Goal: Task Accomplishment & Management: Use online tool/utility

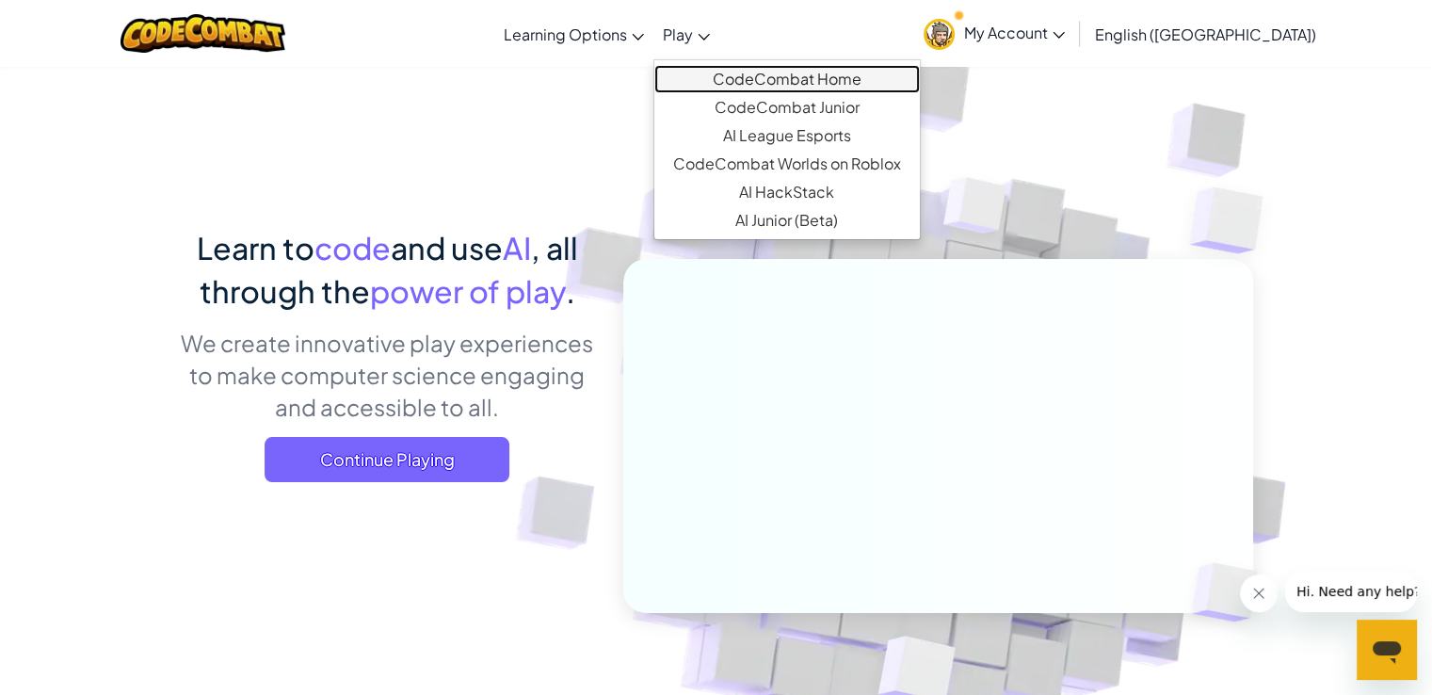
click at [739, 74] on link "CodeCombat Home" at bounding box center [786, 79] width 265 height 28
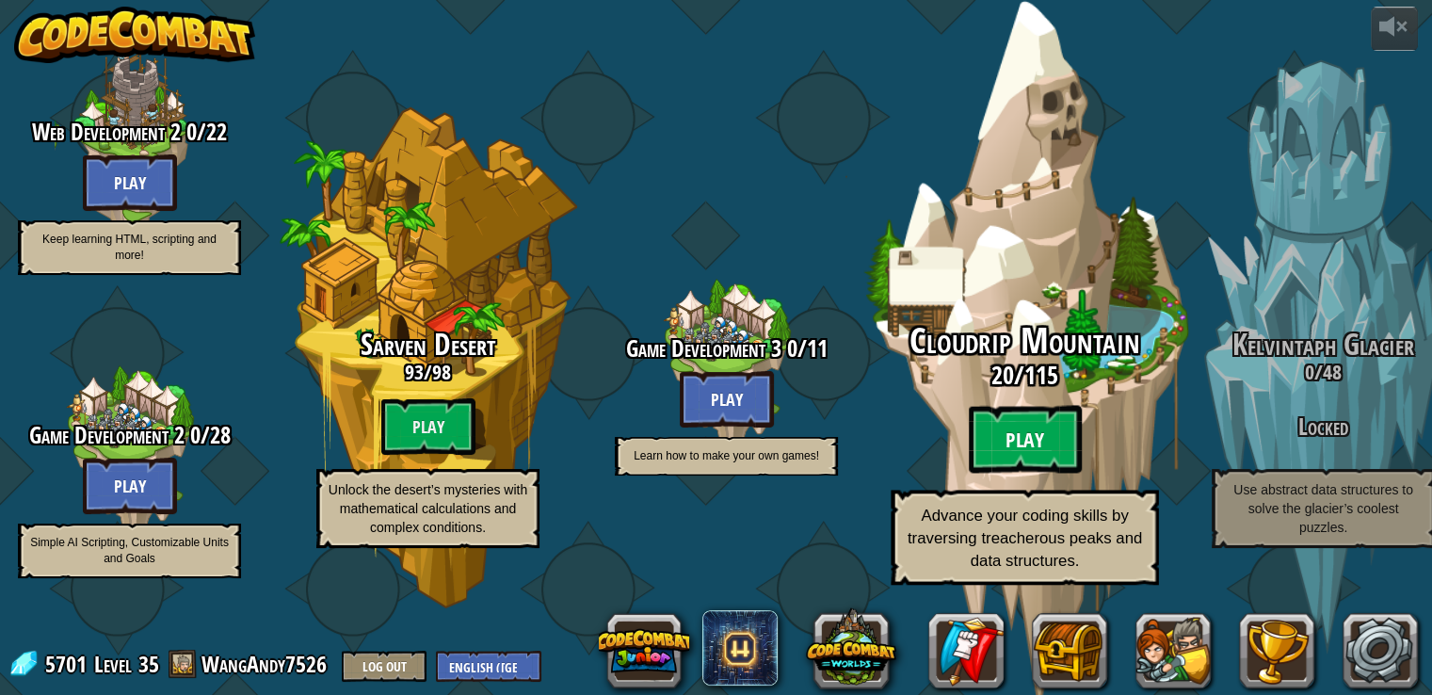
click at [1020, 441] on btn "Play" at bounding box center [1025, 440] width 113 height 68
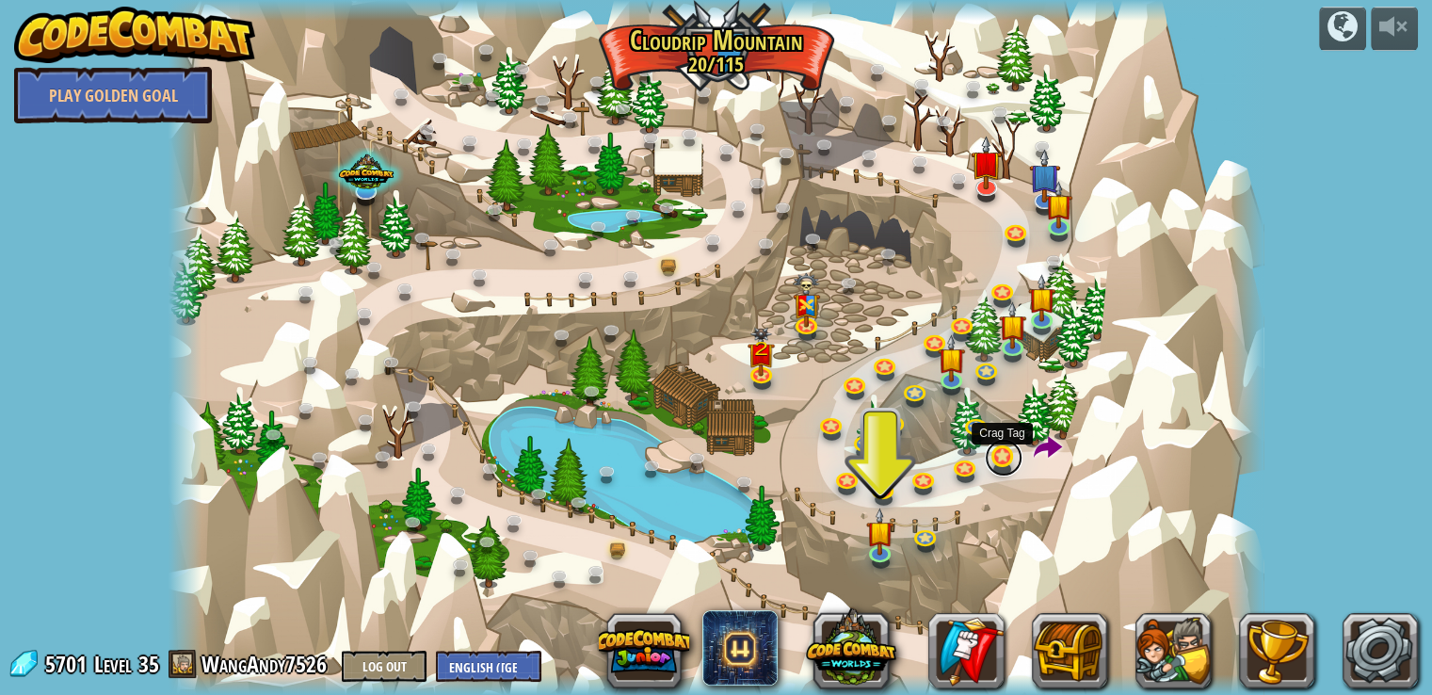
click at [994, 468] on link at bounding box center [1004, 458] width 38 height 38
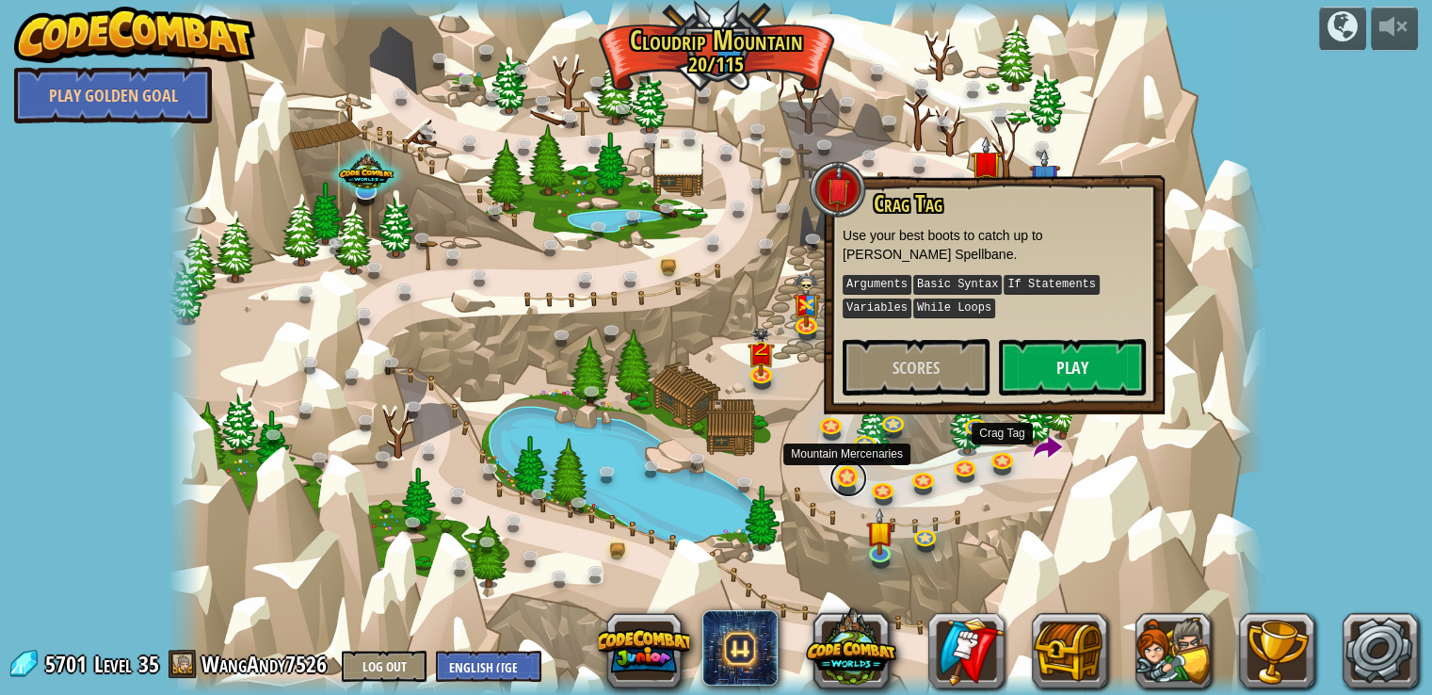
click at [836, 471] on link at bounding box center [848, 478] width 38 height 38
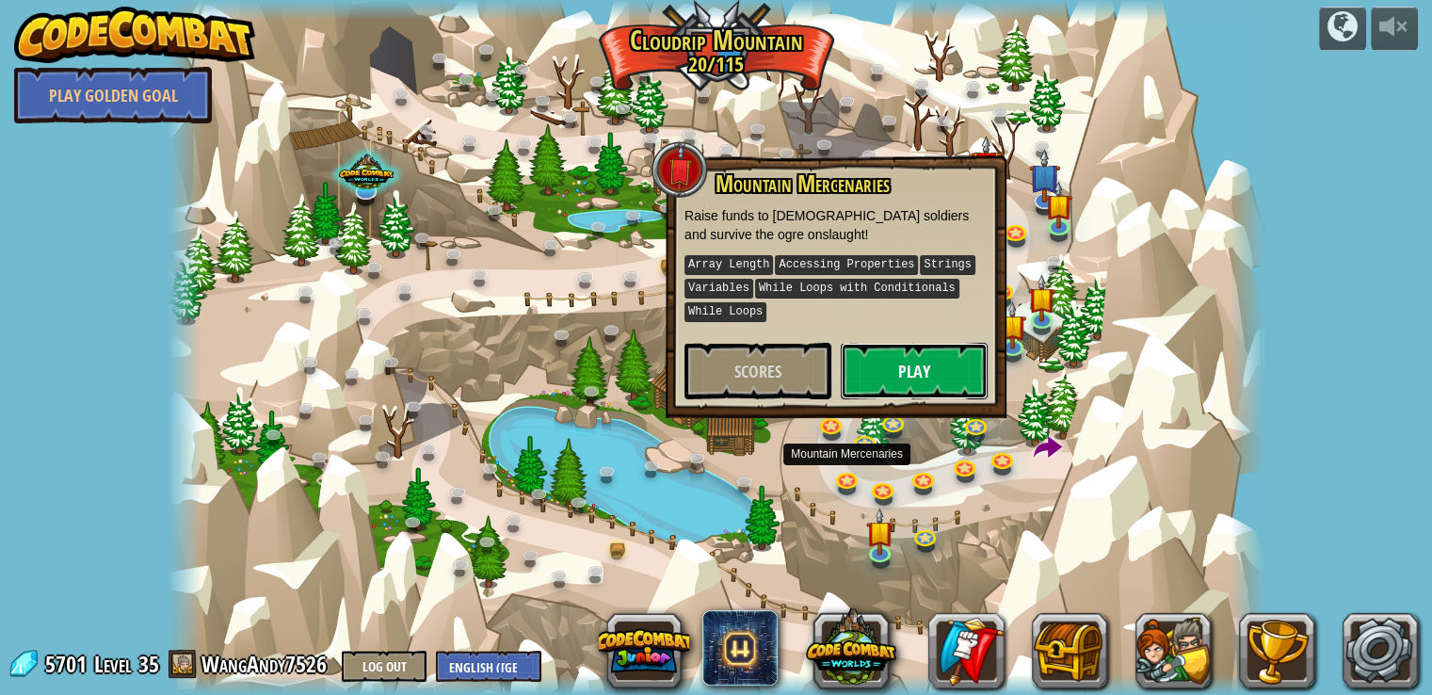
click at [901, 374] on button "Play" at bounding box center [914, 371] width 147 height 56
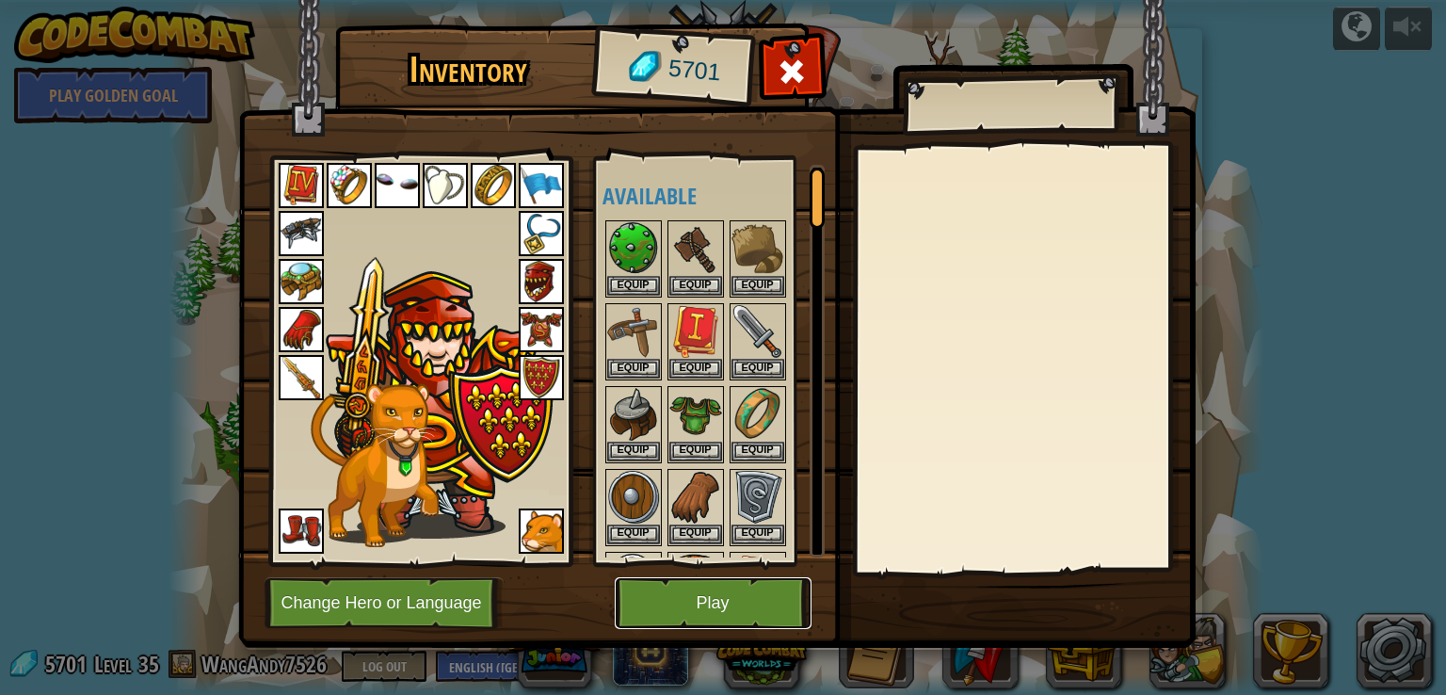
click at [716, 611] on button "Play" at bounding box center [713, 603] width 197 height 52
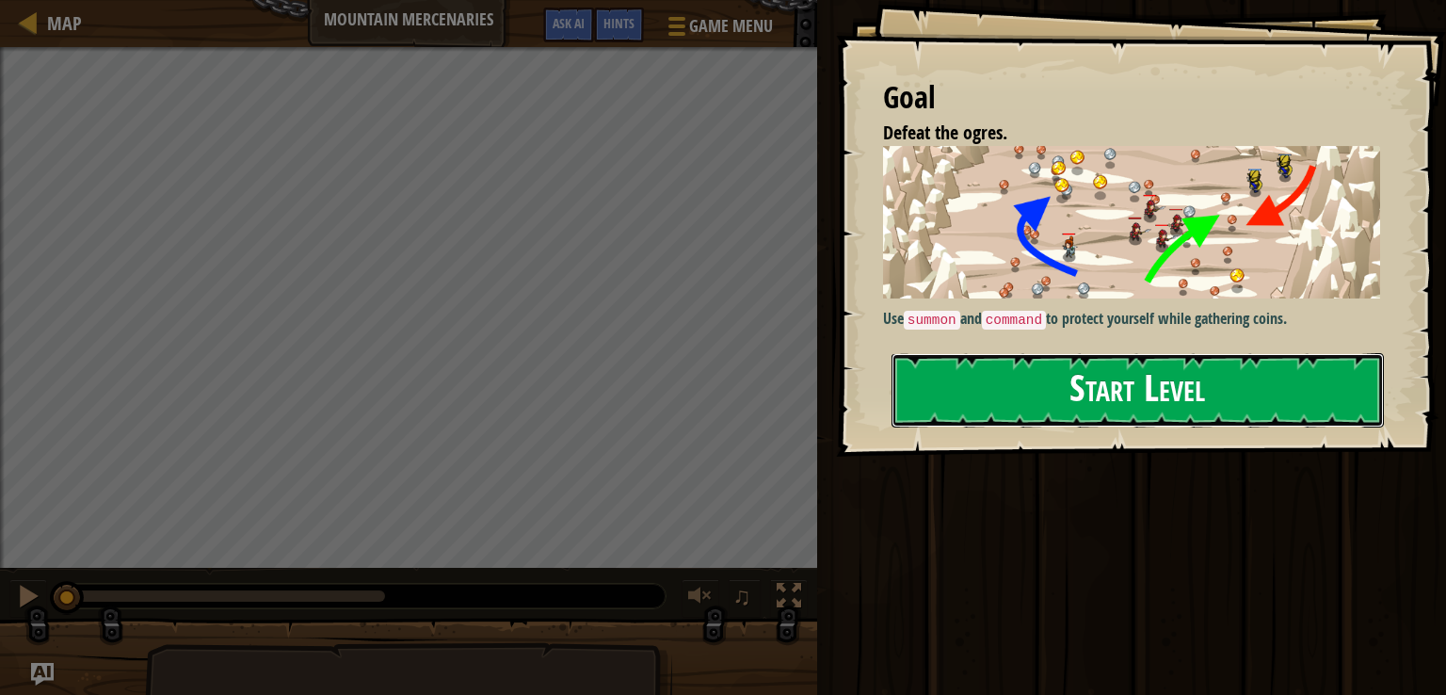
click at [960, 353] on button "Start Level" at bounding box center [1137, 390] width 492 height 74
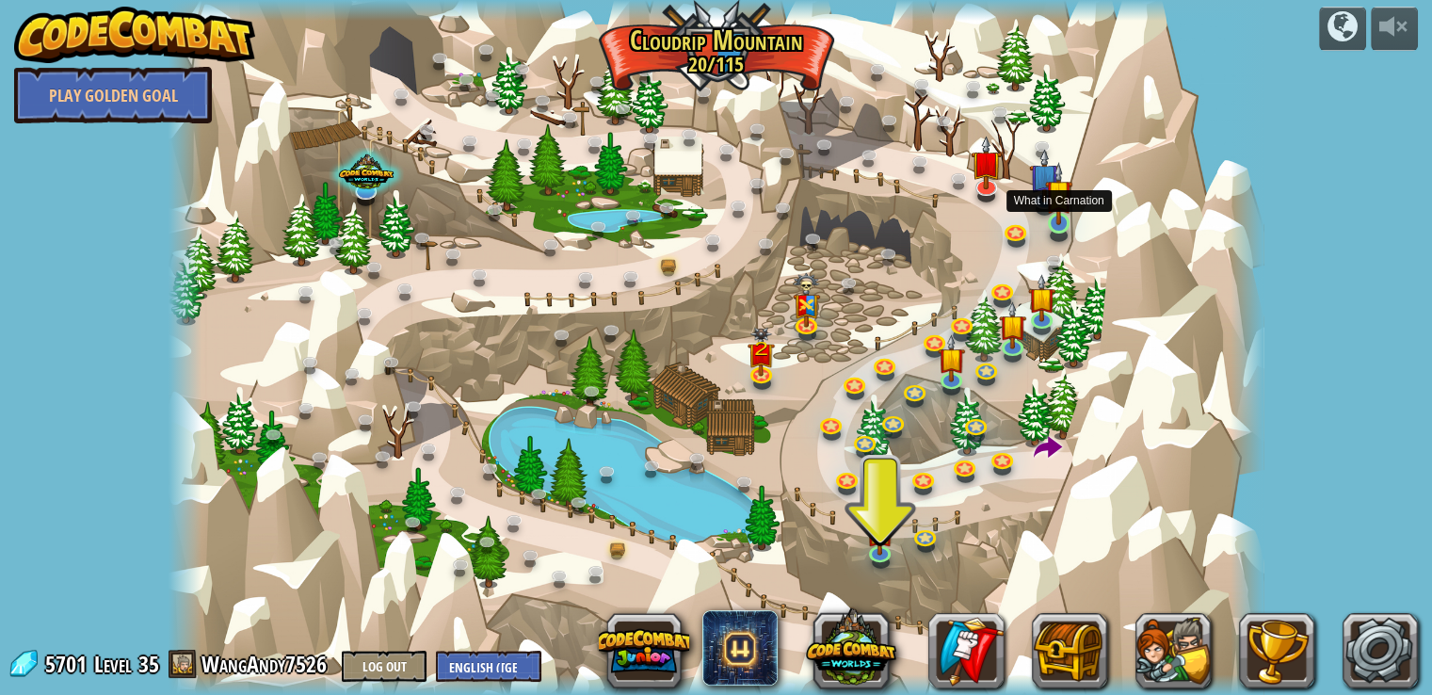
click at [1062, 211] on img at bounding box center [1058, 193] width 27 height 63
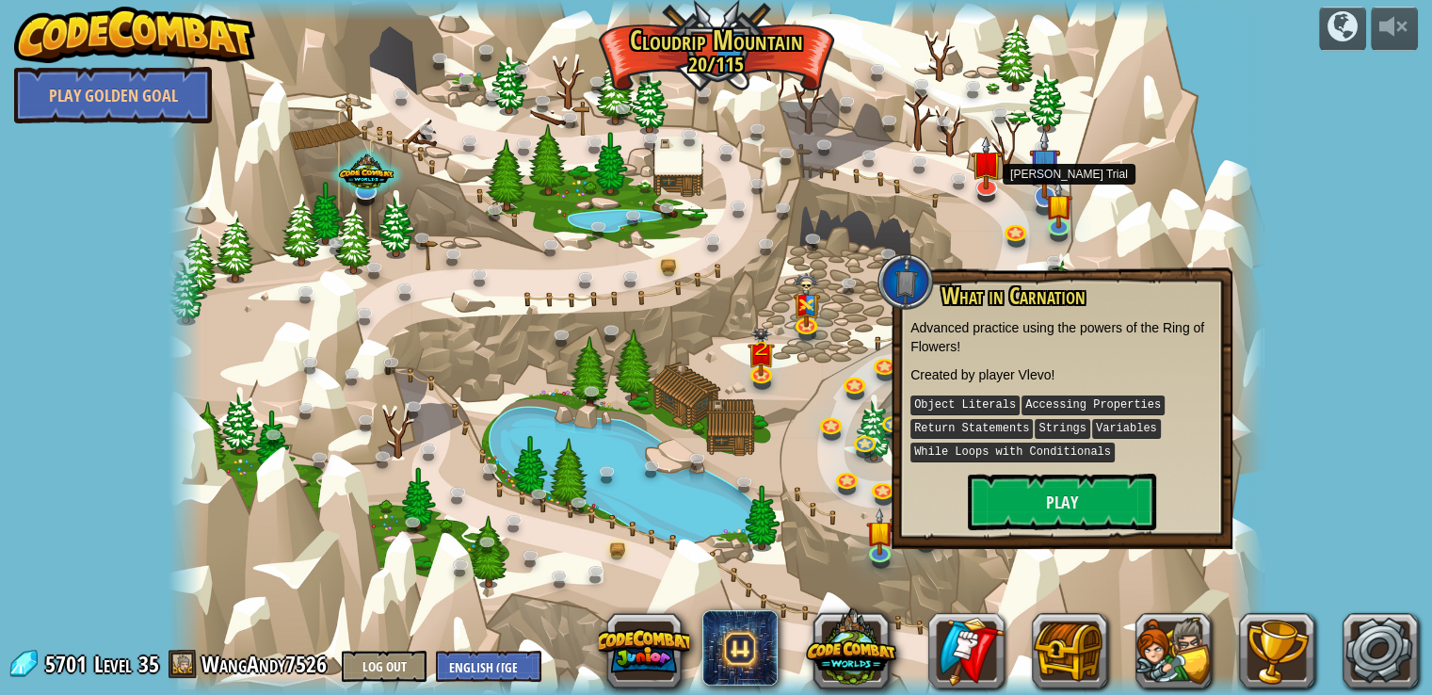
click at [1039, 170] on img at bounding box center [1044, 163] width 31 height 71
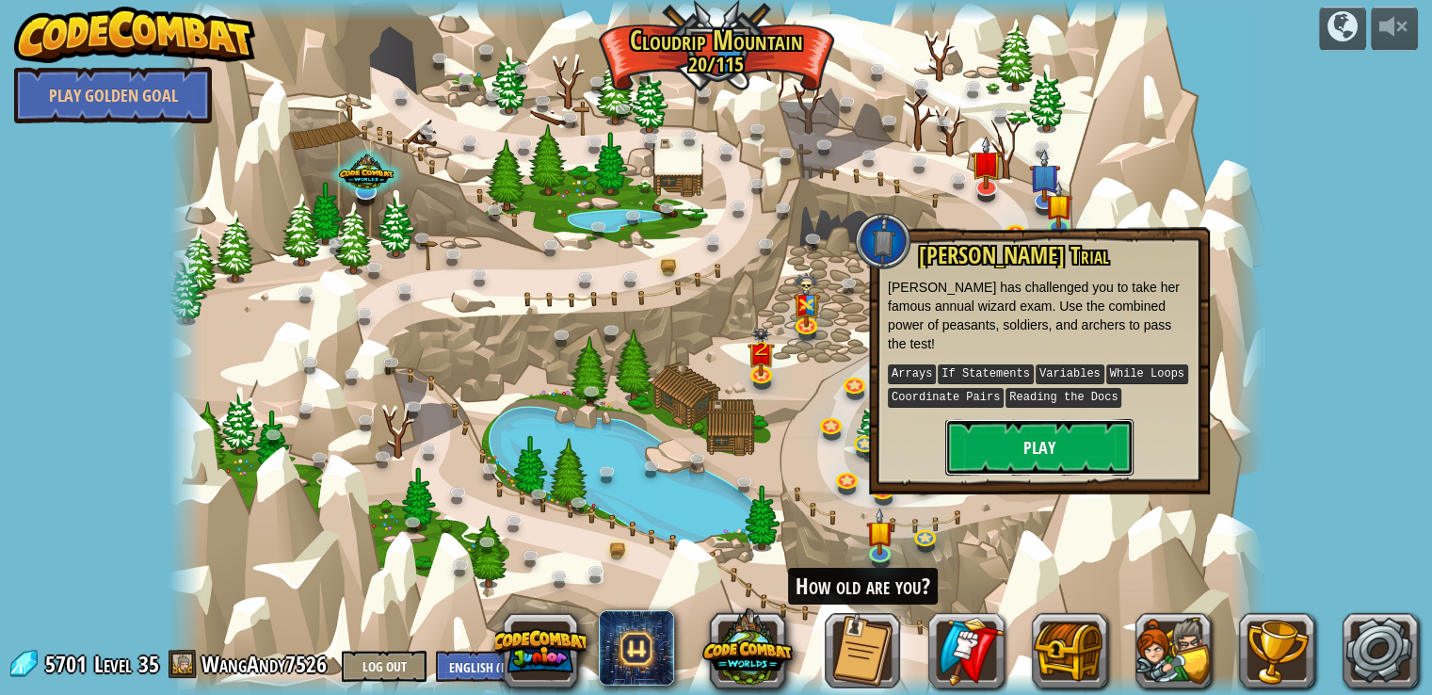
click at [1039, 426] on button "Play" at bounding box center [1039, 447] width 188 height 56
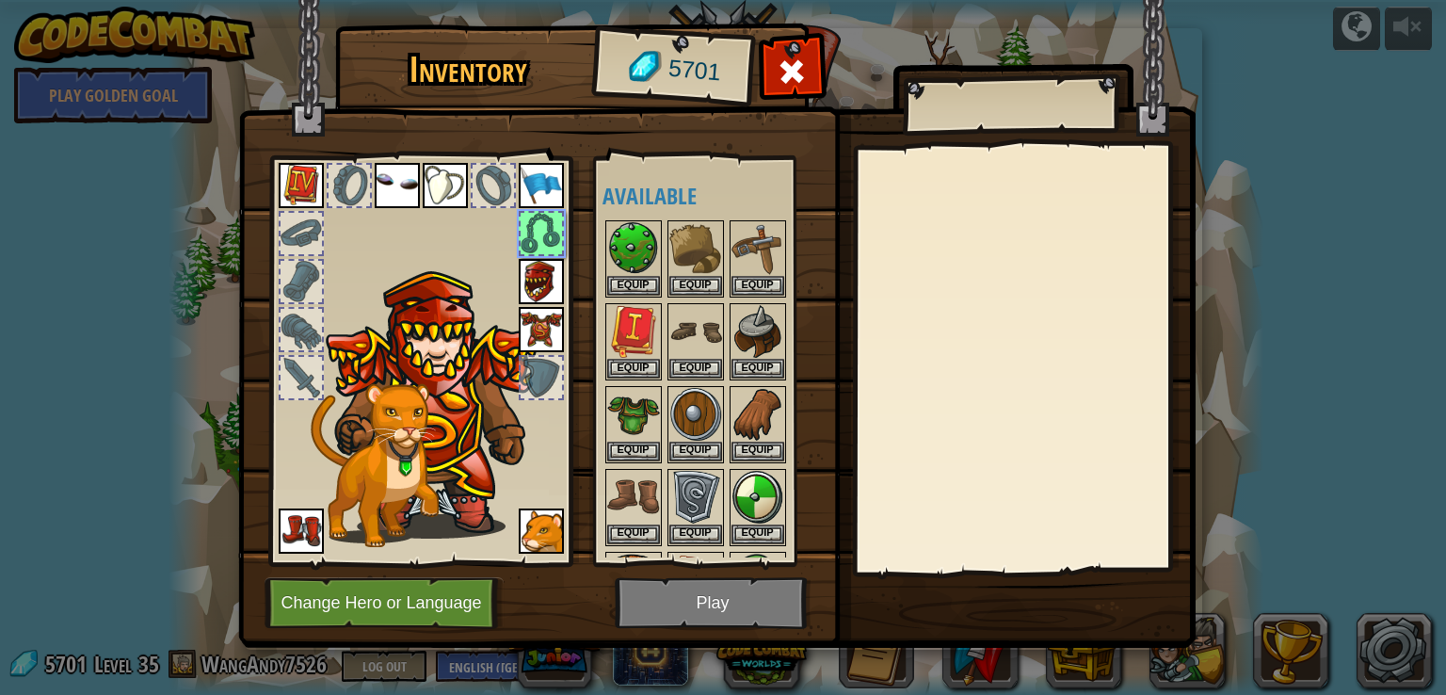
scroll to position [318, 0]
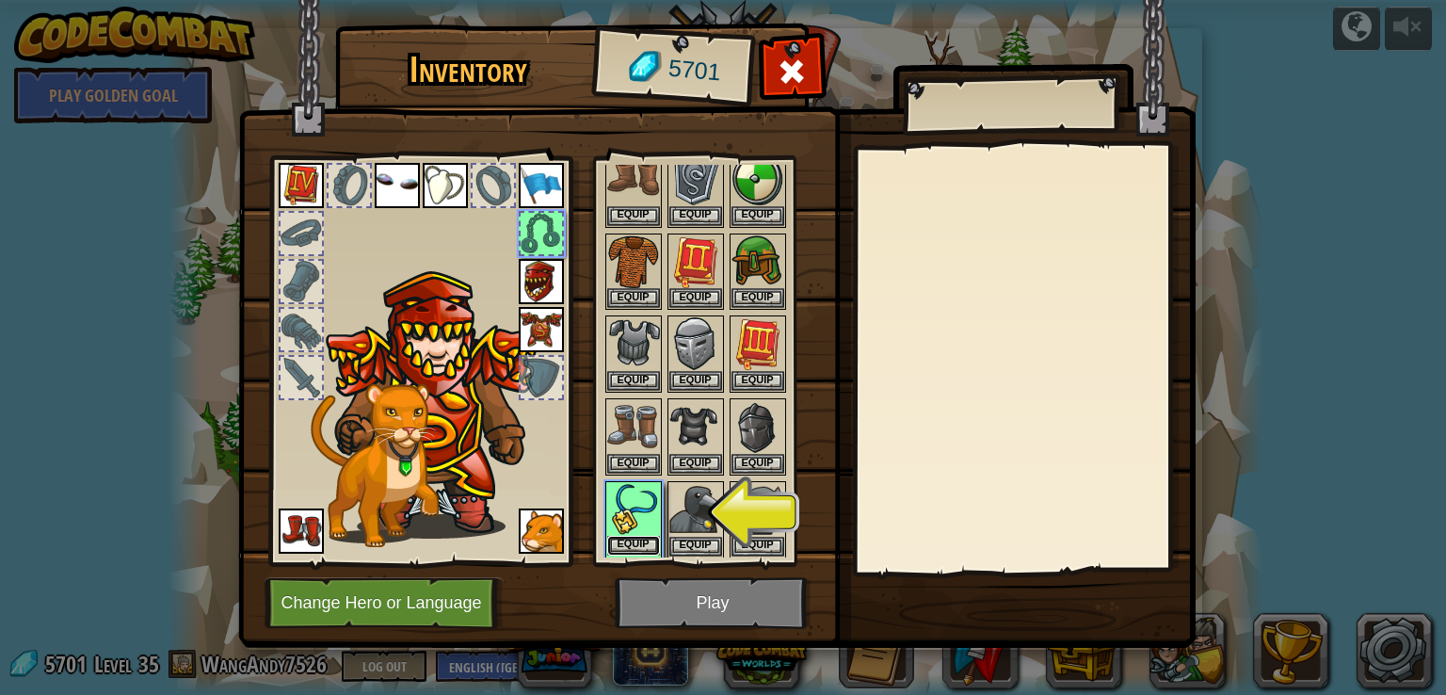
click at [654, 536] on button "Equip" at bounding box center [633, 546] width 53 height 20
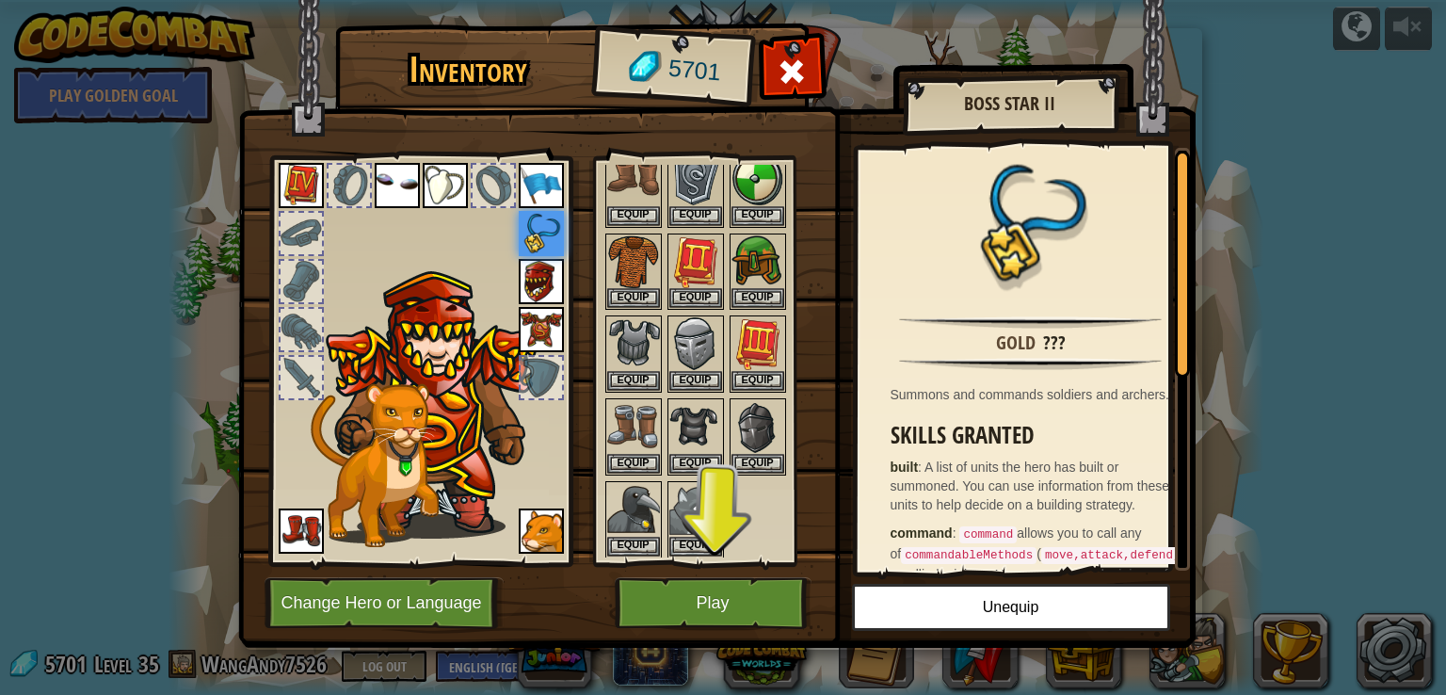
click at [817, 391] on div at bounding box center [720, 229] width 236 height 661
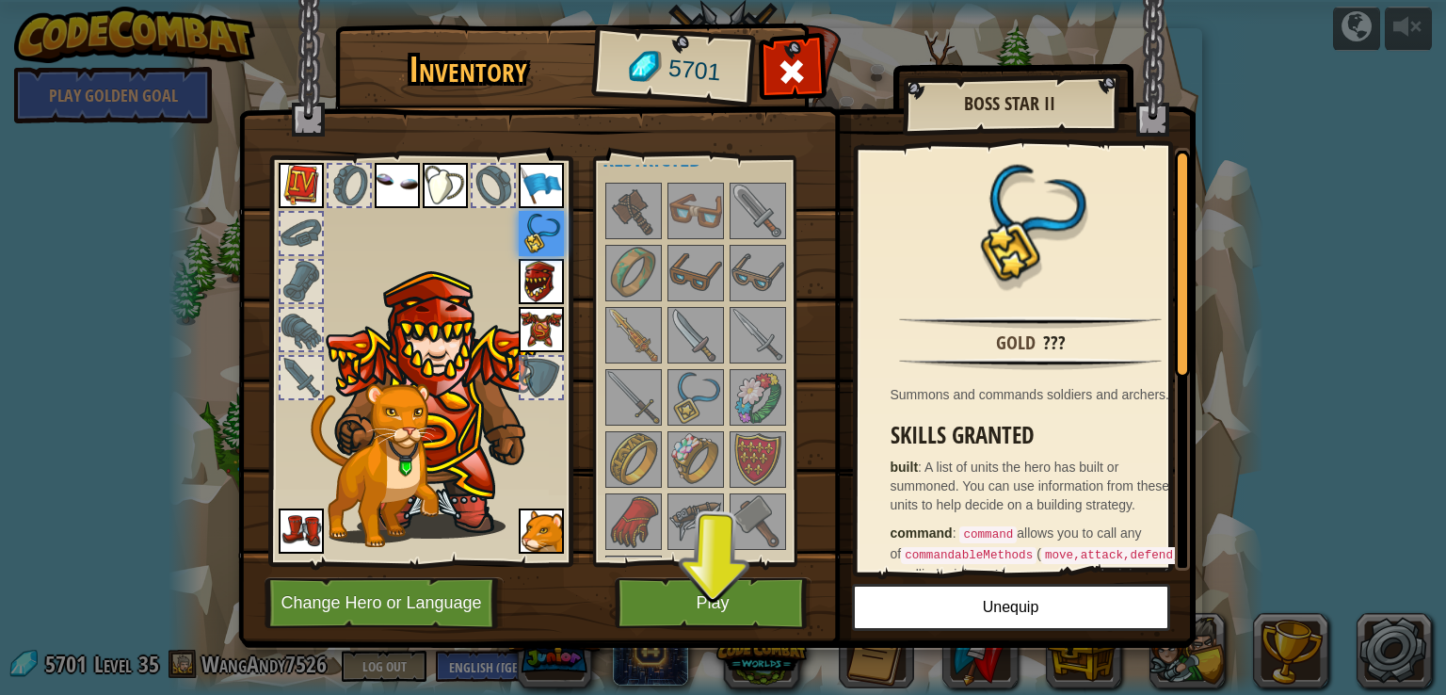
scroll to position [883, 0]
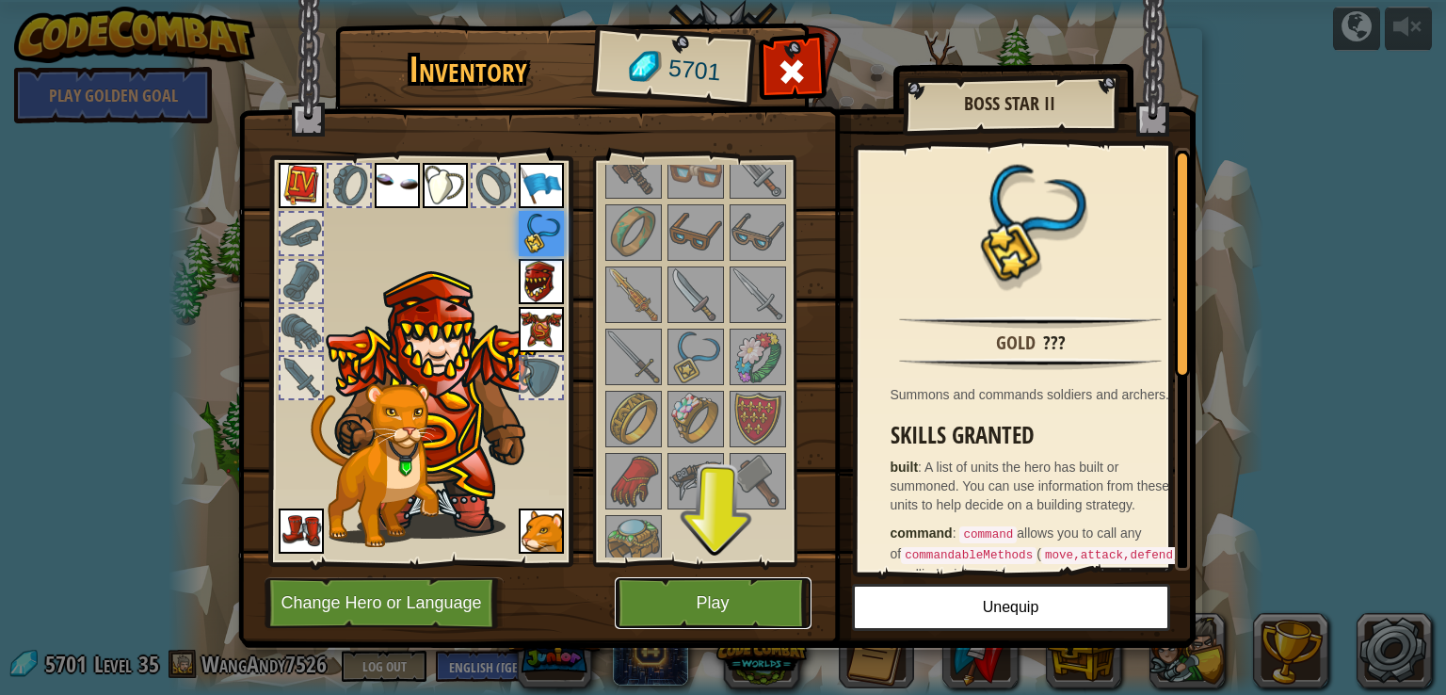
click at [682, 613] on button "Play" at bounding box center [713, 603] width 197 height 52
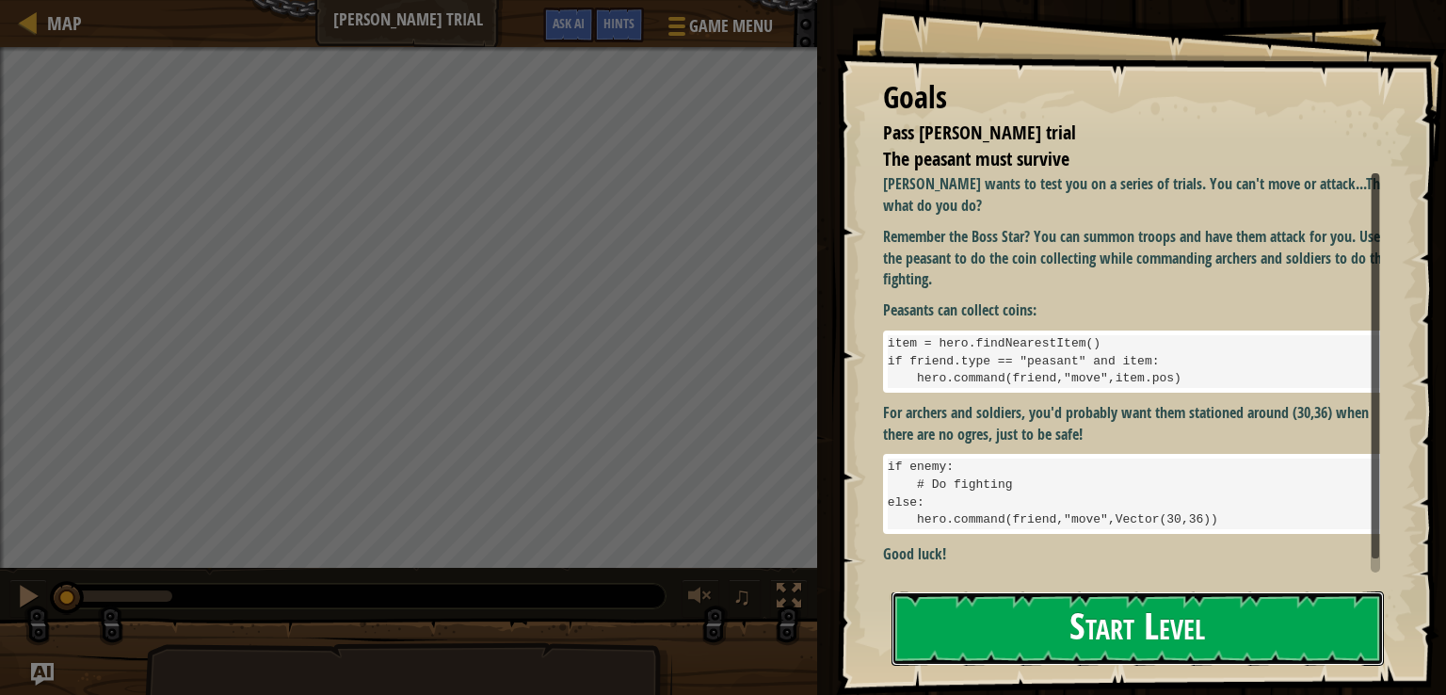
click at [1013, 595] on button "Start Level" at bounding box center [1137, 628] width 492 height 74
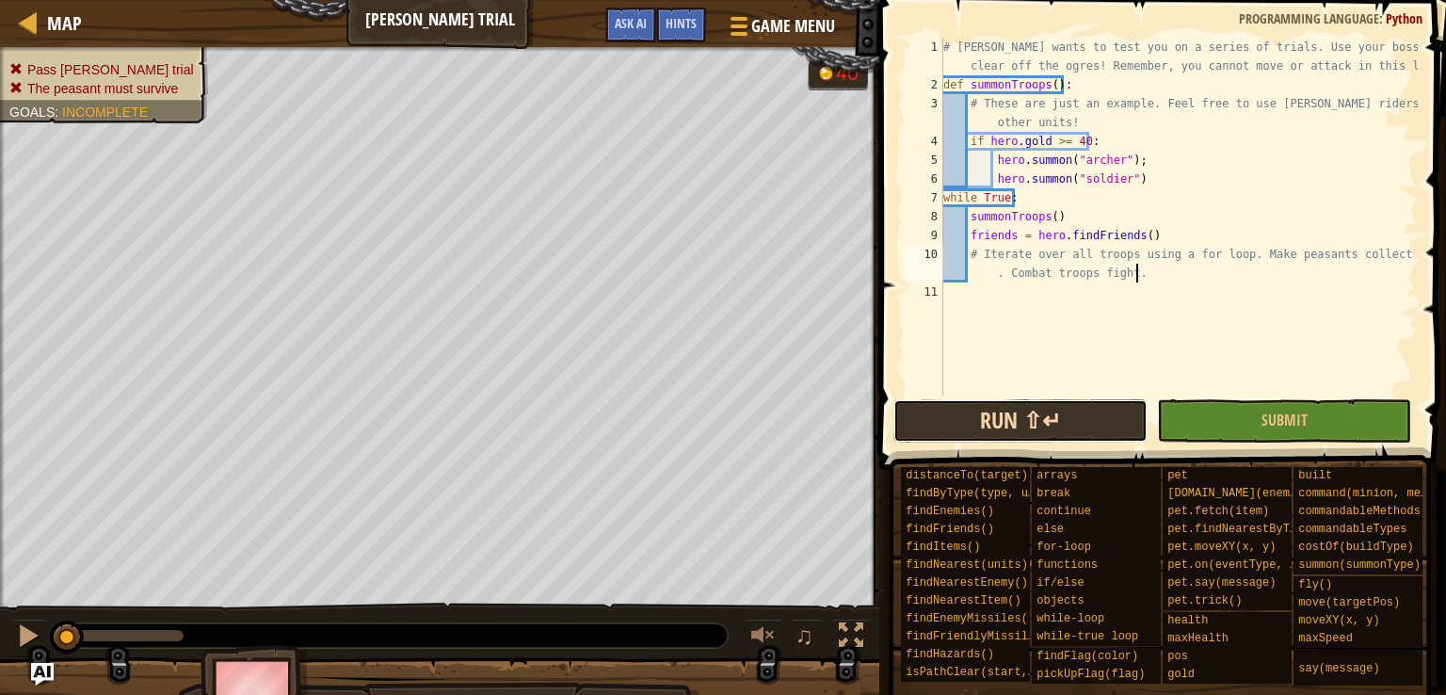
click at [1041, 411] on button "Run ⇧↵" at bounding box center [1020, 420] width 254 height 43
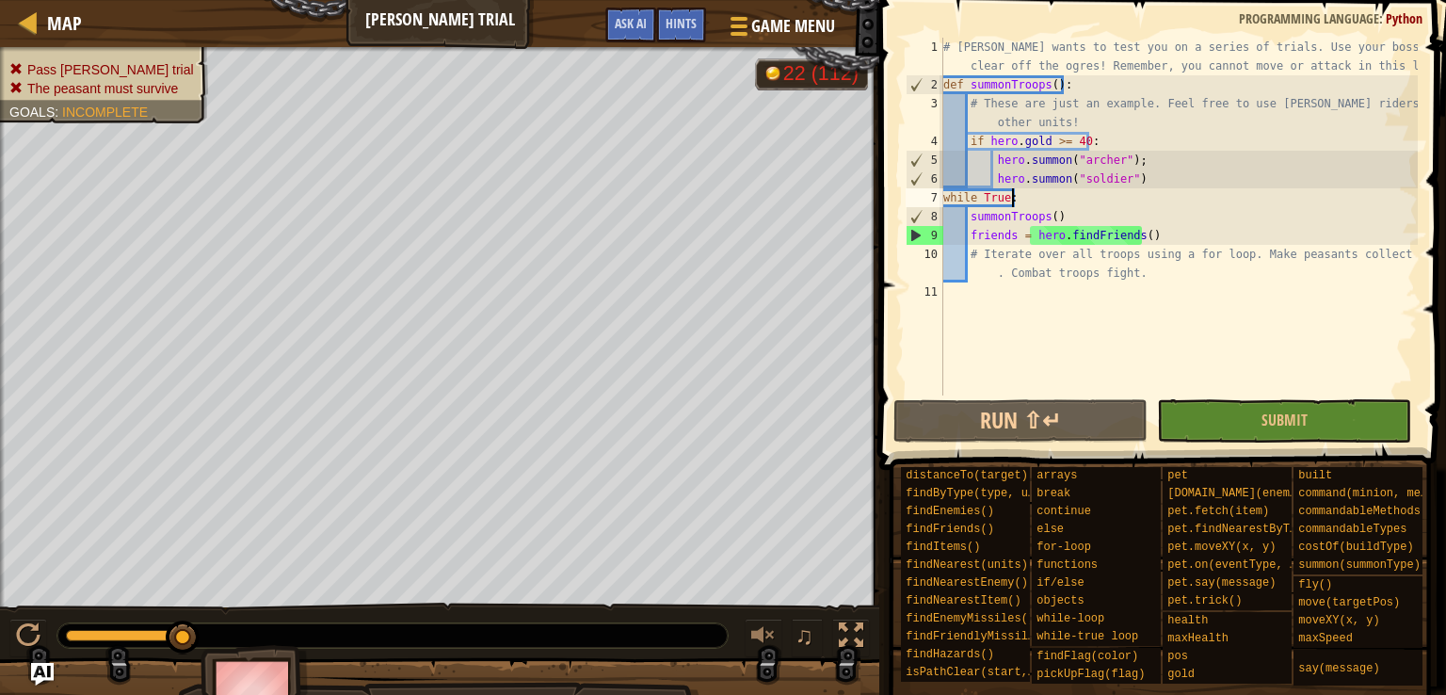
click at [1020, 198] on div "# [PERSON_NAME] wants to test you on a series of trials. Use your boss star to …" at bounding box center [1178, 245] width 478 height 414
type textarea "while True:"
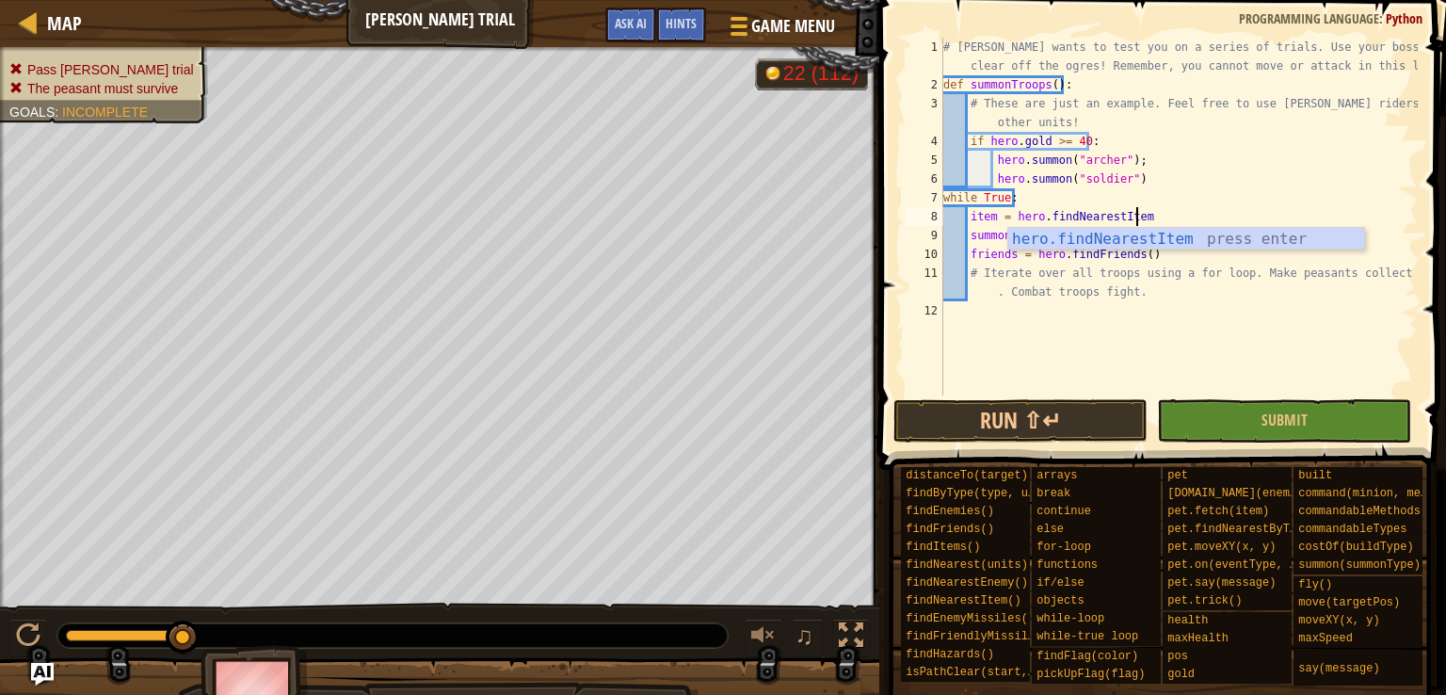
type textarea "item = hero.findNearestItem()"
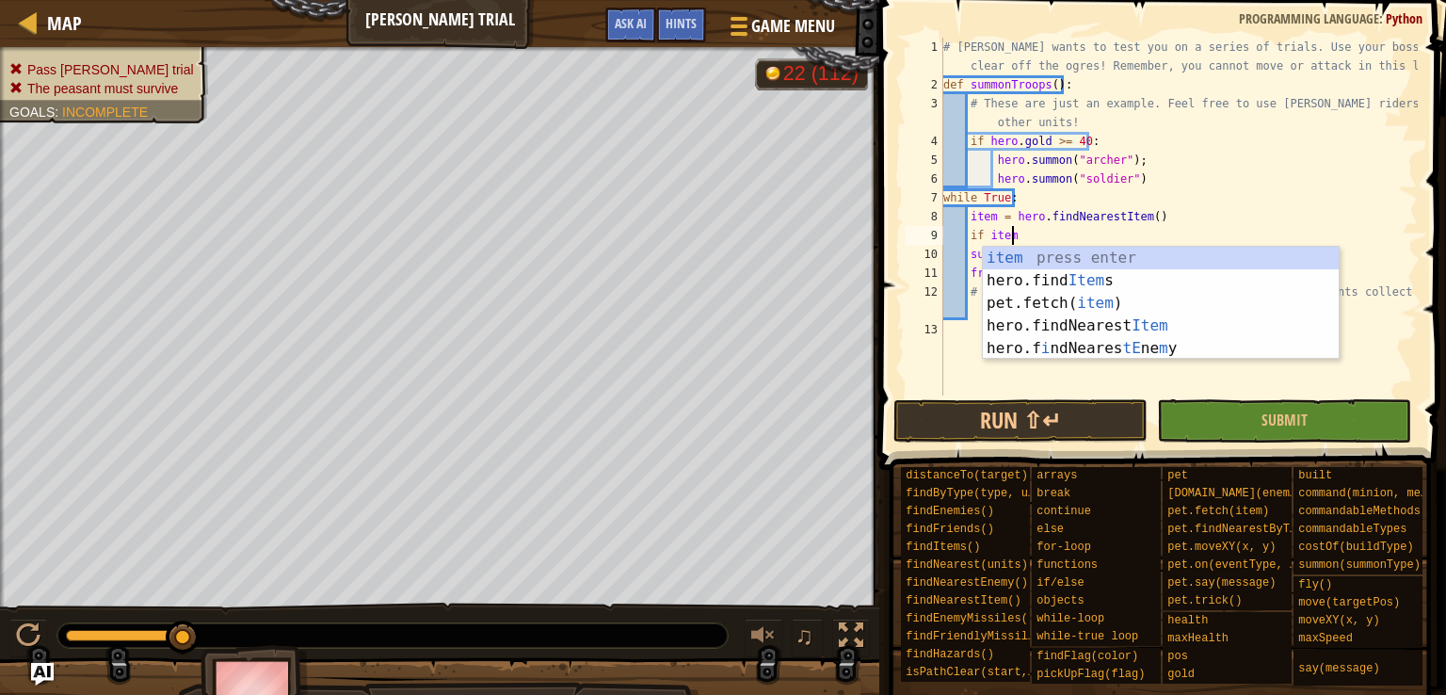
type textarea "if item:"
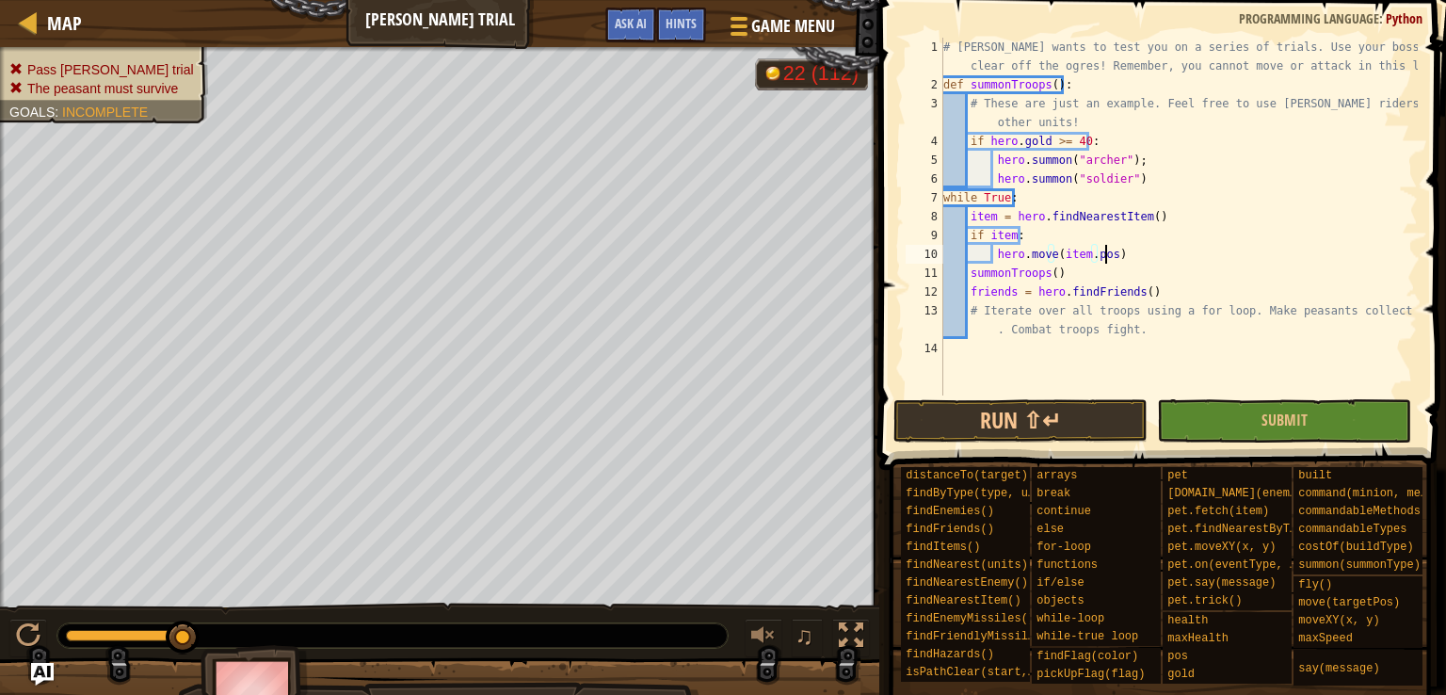
scroll to position [8, 12]
click at [1134, 259] on div "# [PERSON_NAME] wants to test you on a series of trials. Use your boss star to …" at bounding box center [1178, 245] width 478 height 414
type textarea "hero.move(item.pos)"
click at [1051, 419] on button "Run ⇧↵" at bounding box center [1020, 420] width 254 height 43
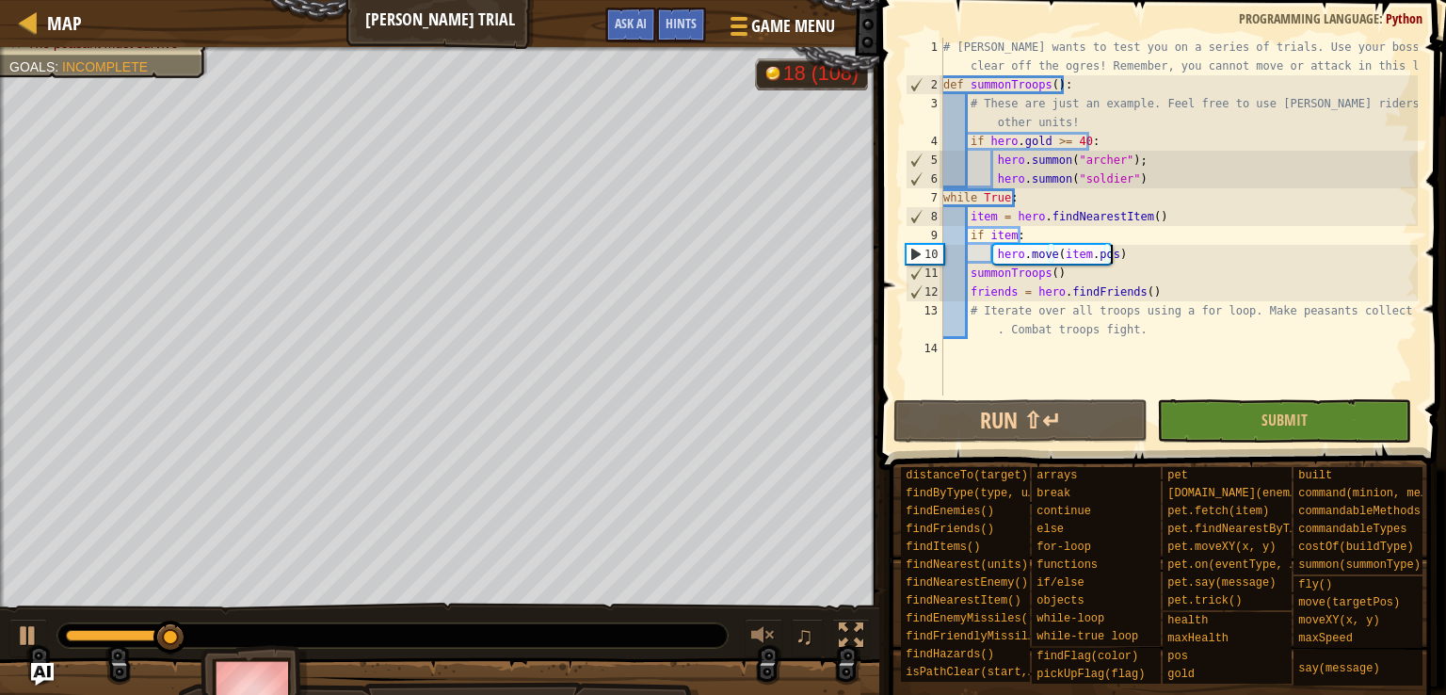
click at [1145, 260] on div "# [PERSON_NAME] wants to test you on a series of trials. Use your boss star to …" at bounding box center [1178, 245] width 478 height 414
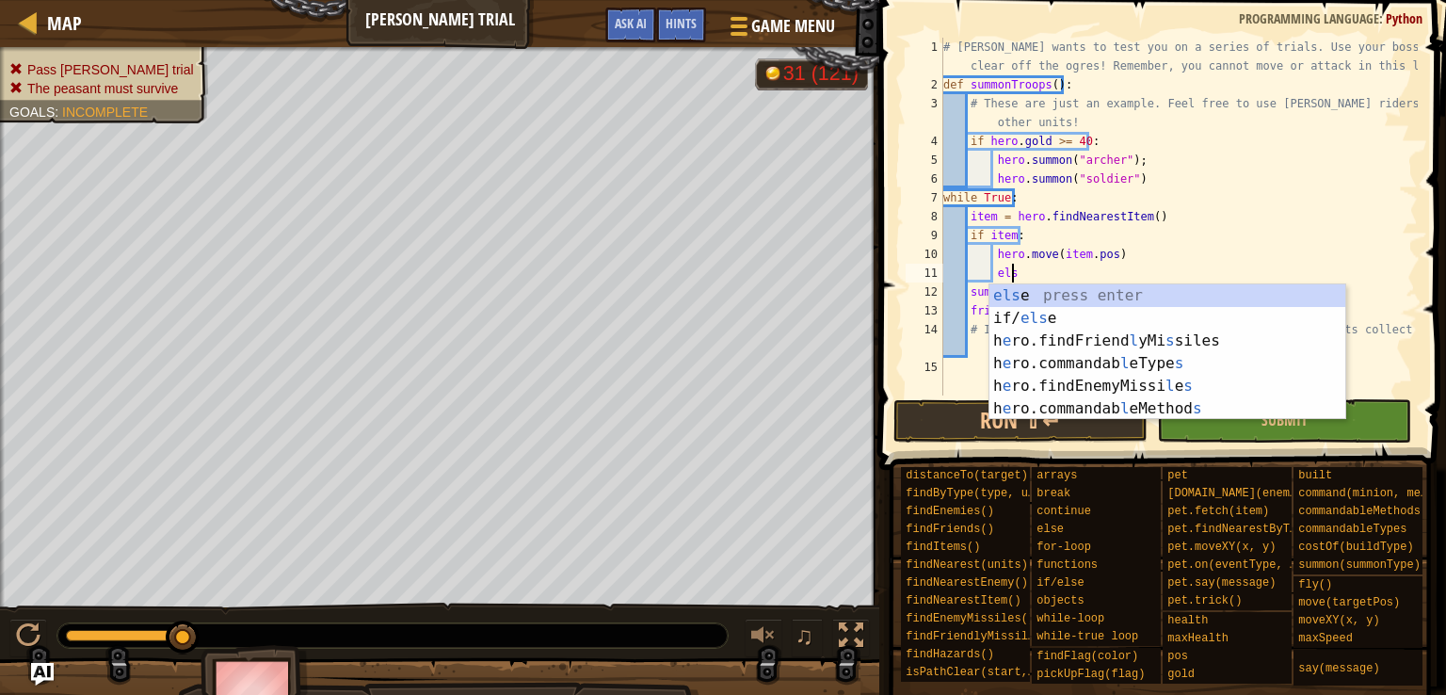
scroll to position [8, 5]
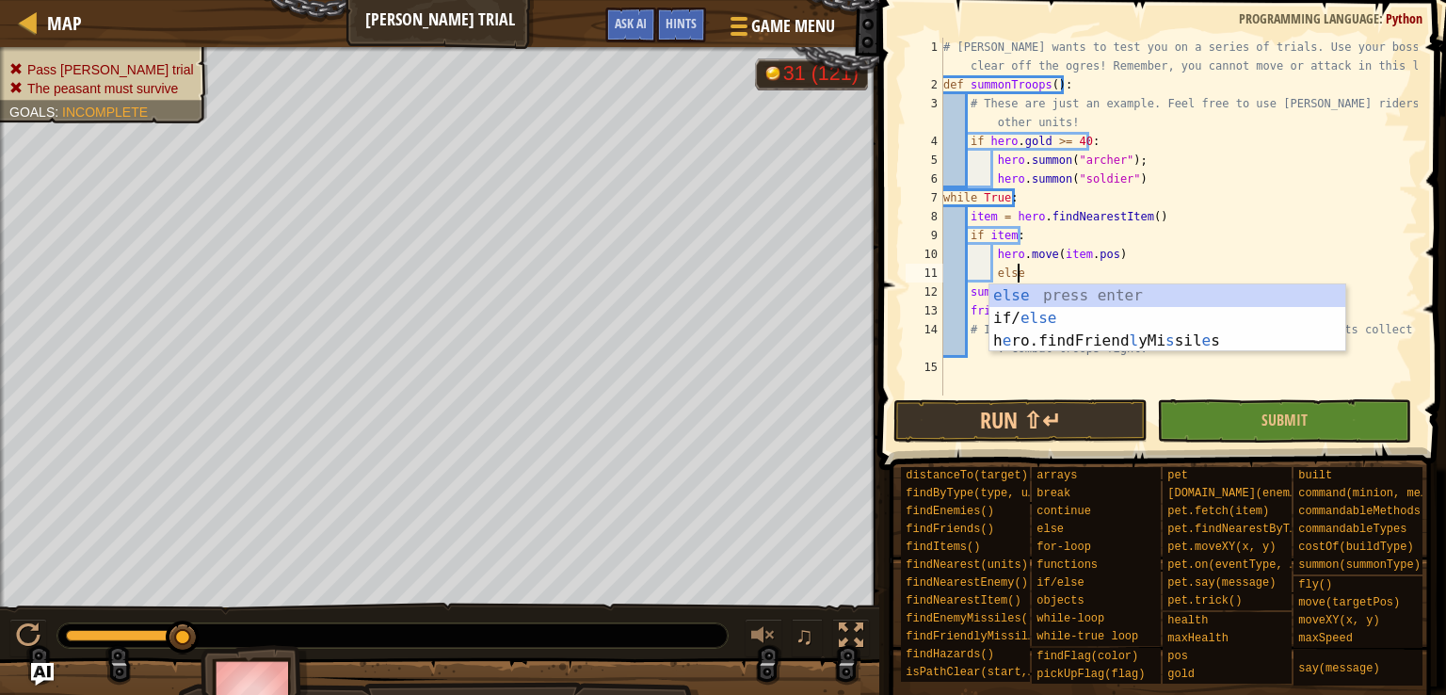
type textarea "else:"
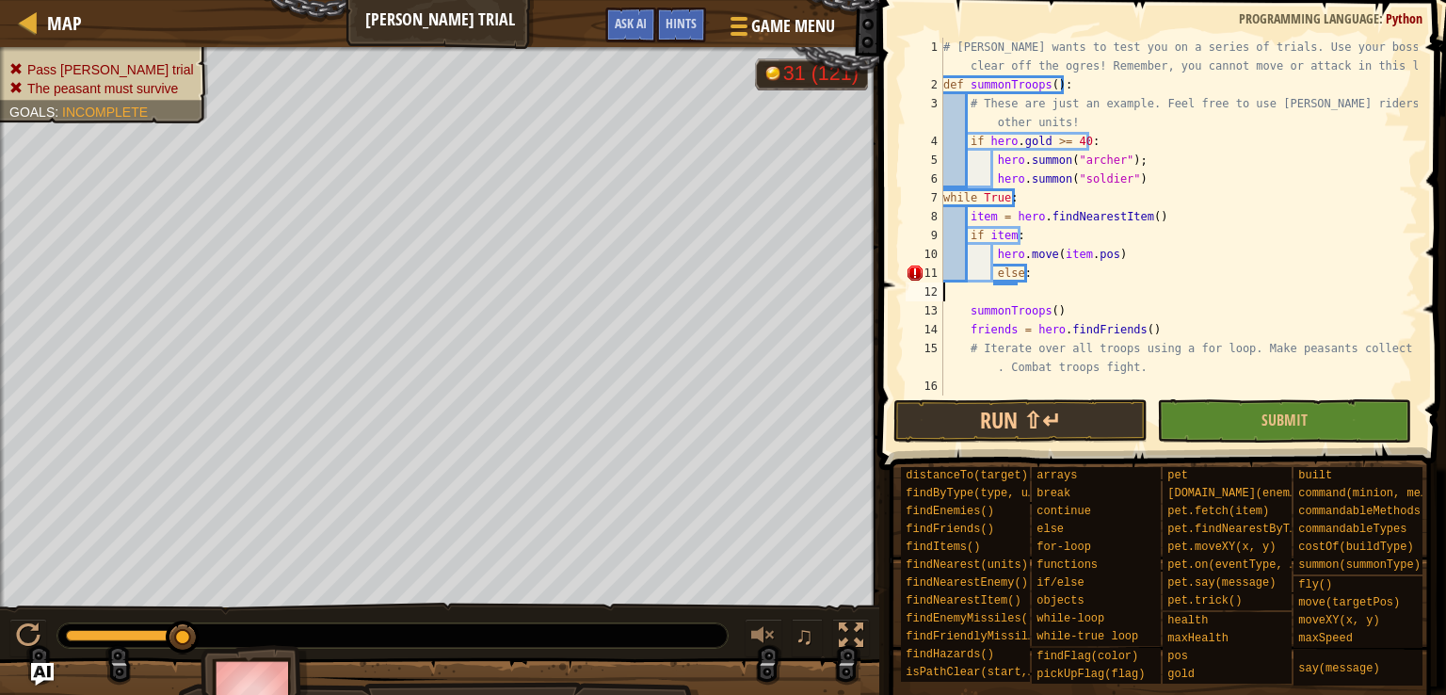
scroll to position [8, 0]
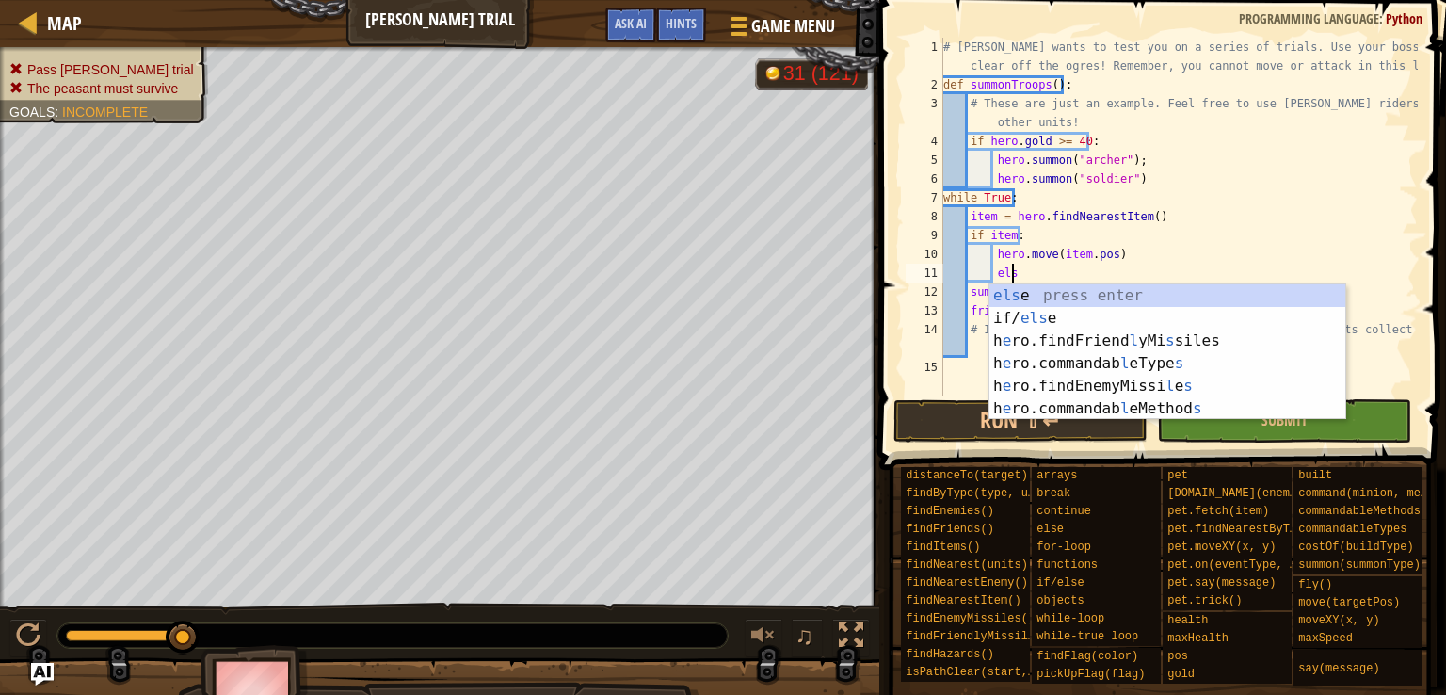
type textarea "e"
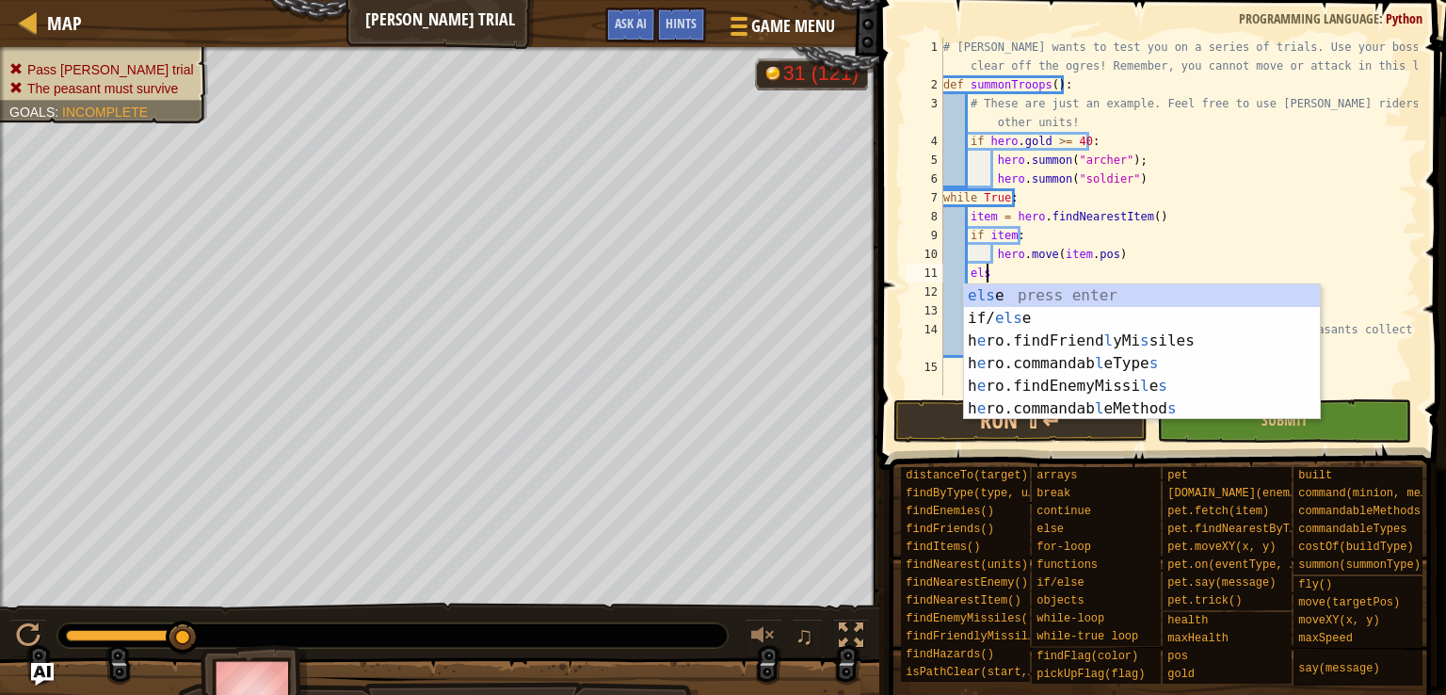
scroll to position [8, 3]
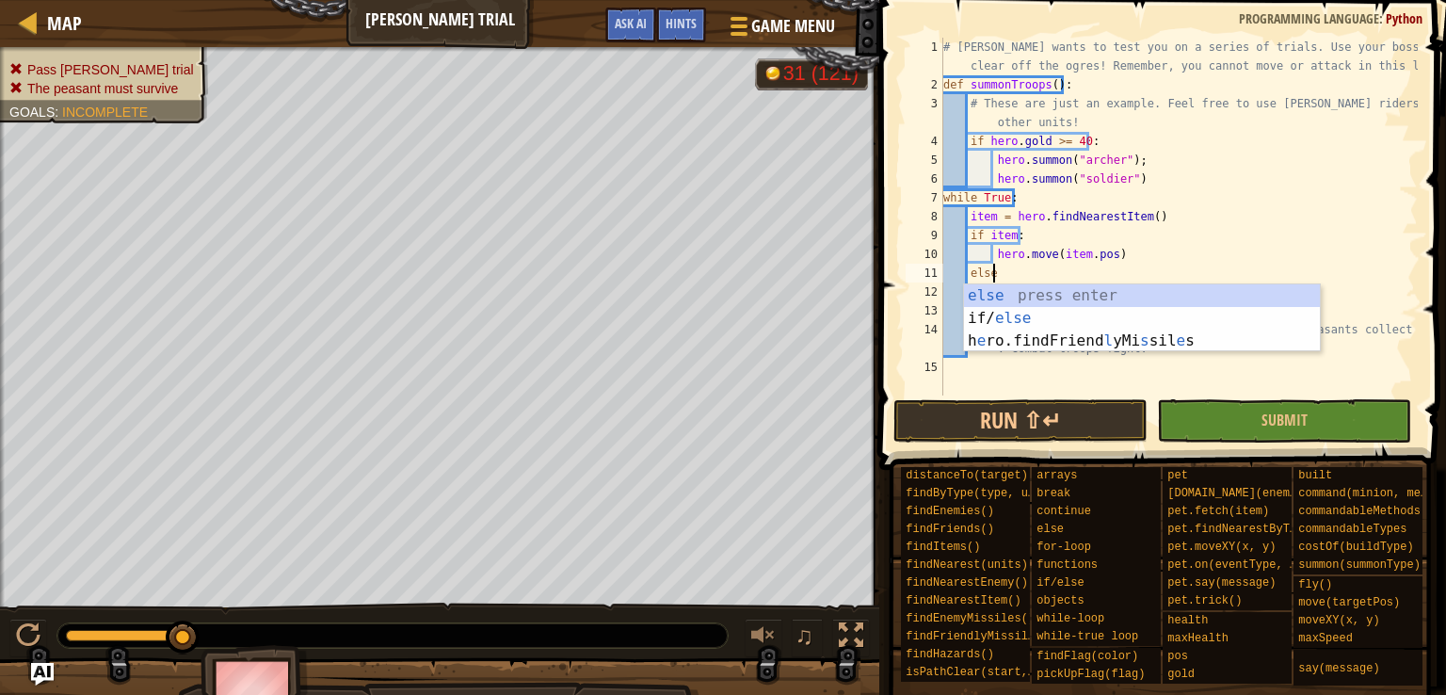
type textarea "else:"
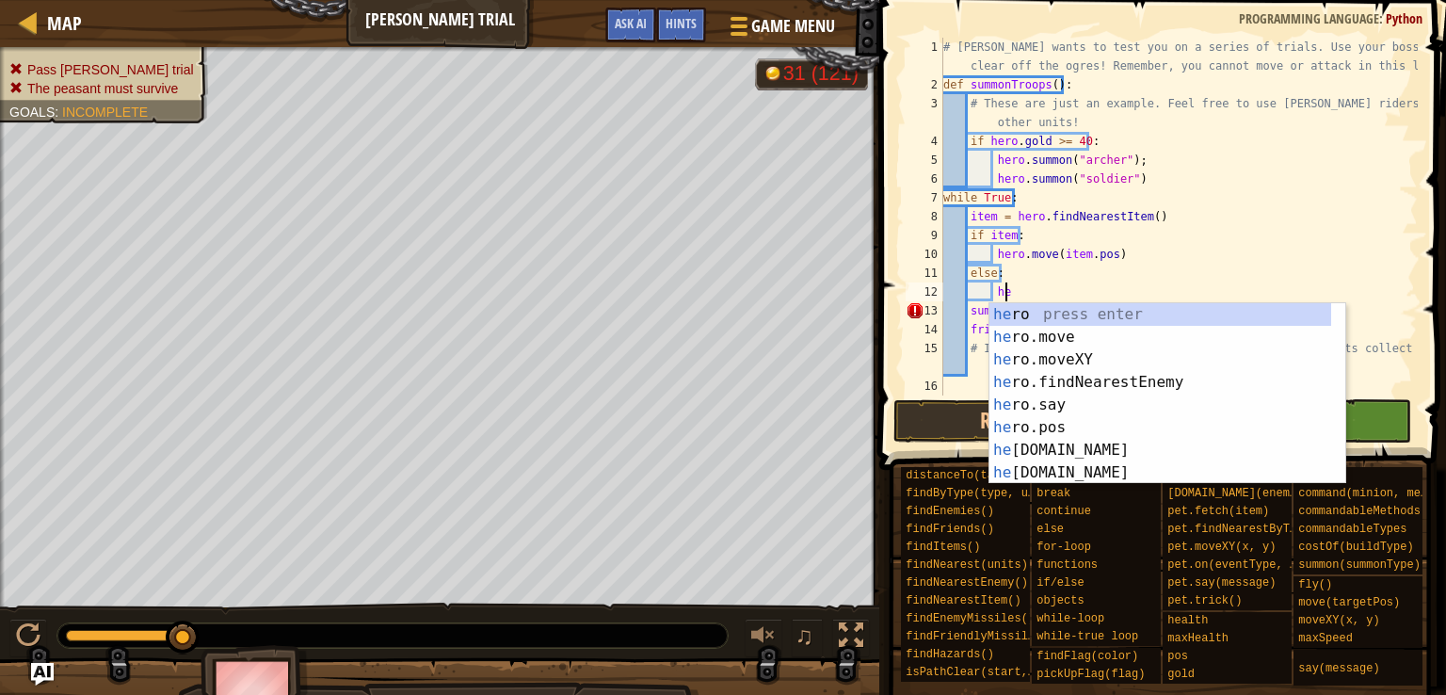
type textarea "h"
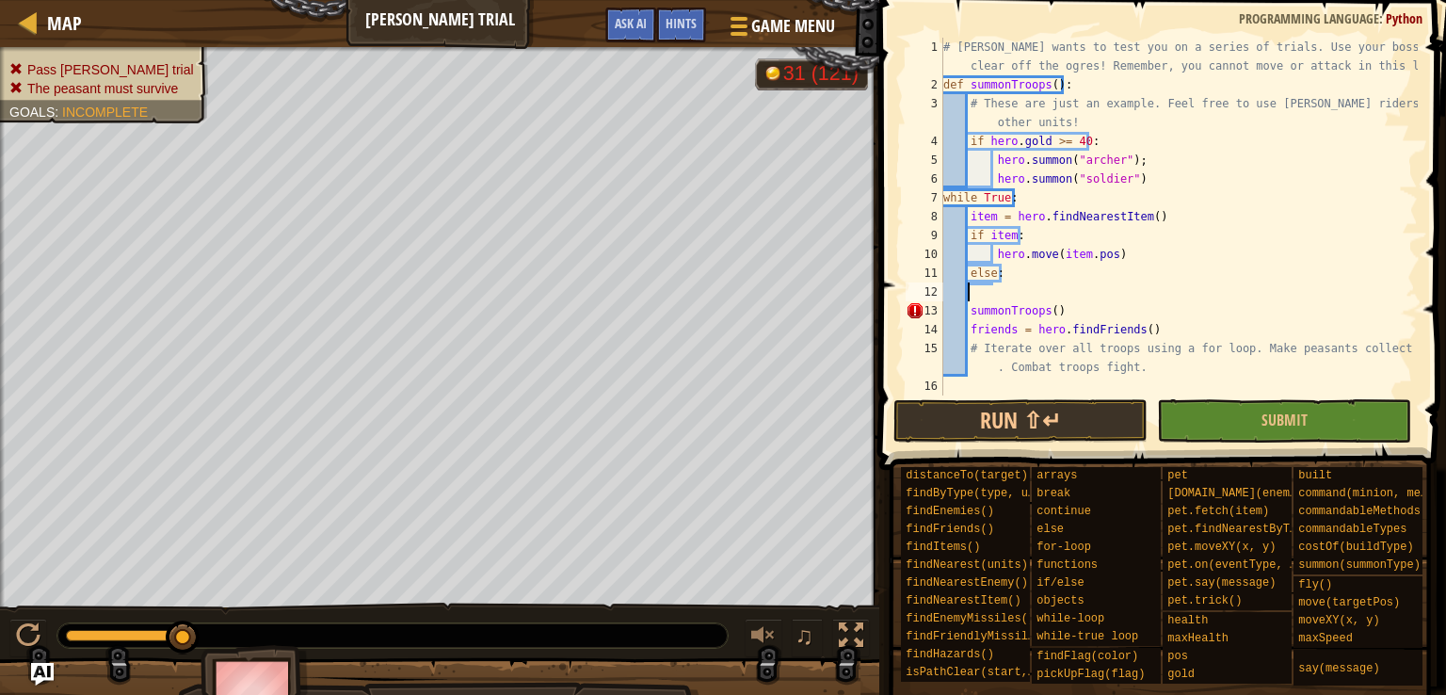
scroll to position [8, 0]
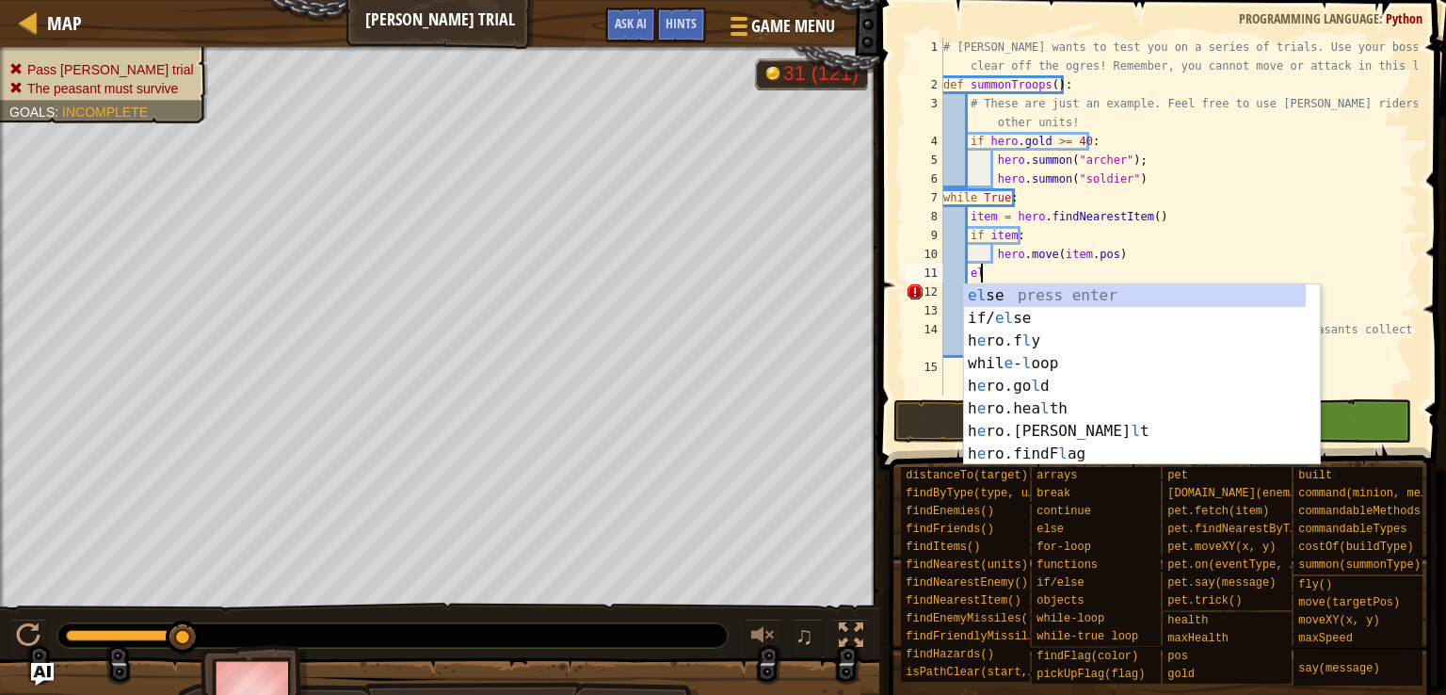
type textarea "e"
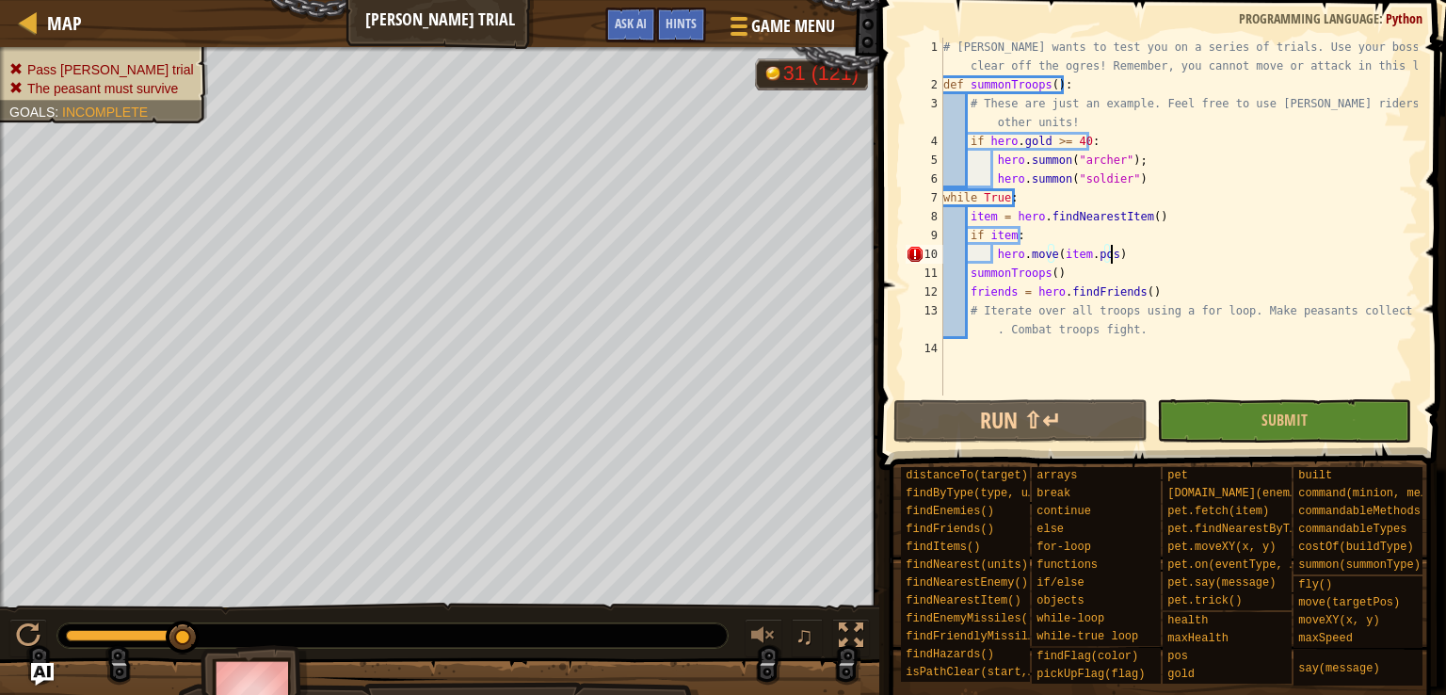
scroll to position [8, 12]
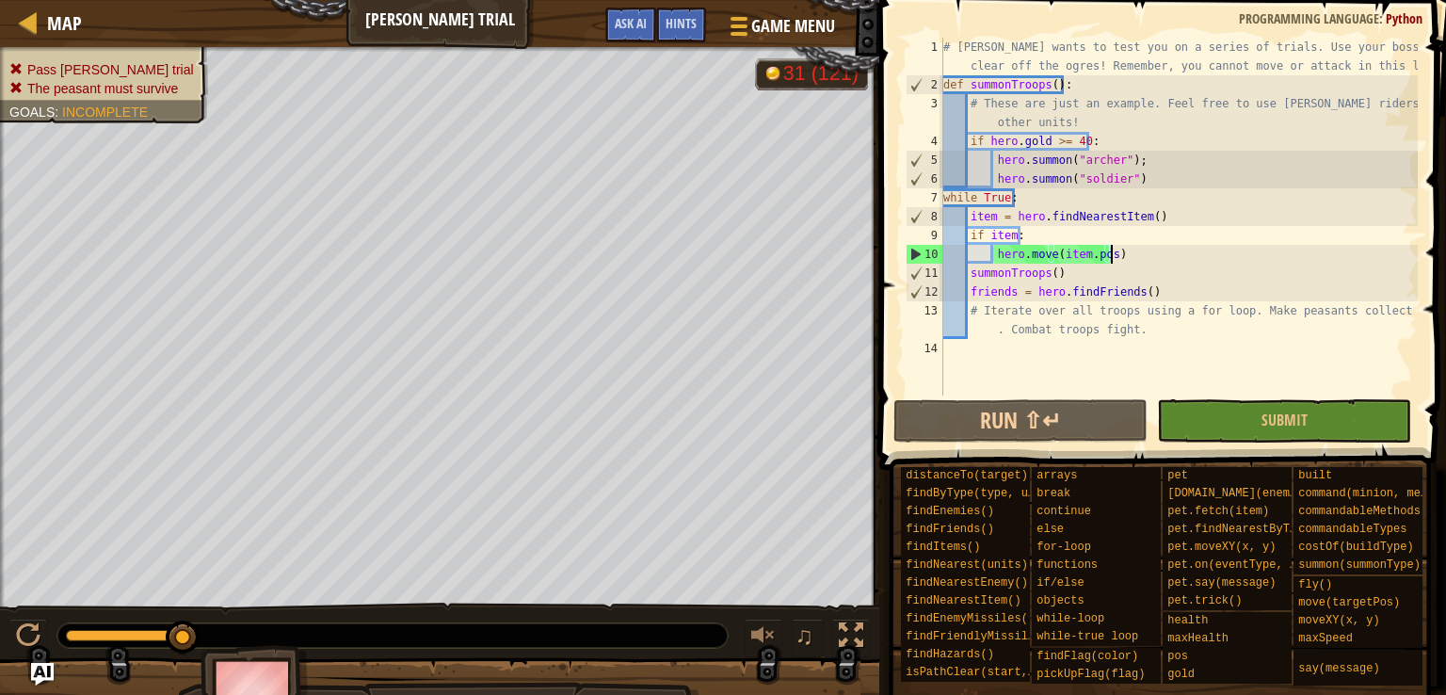
click at [1128, 333] on div "# [PERSON_NAME] wants to test you on a series of trials. Use your boss star to …" at bounding box center [1178, 245] width 478 height 414
type textarea "# Iterate over all troops using a for loop. Make peasants collect coins. Combat…"
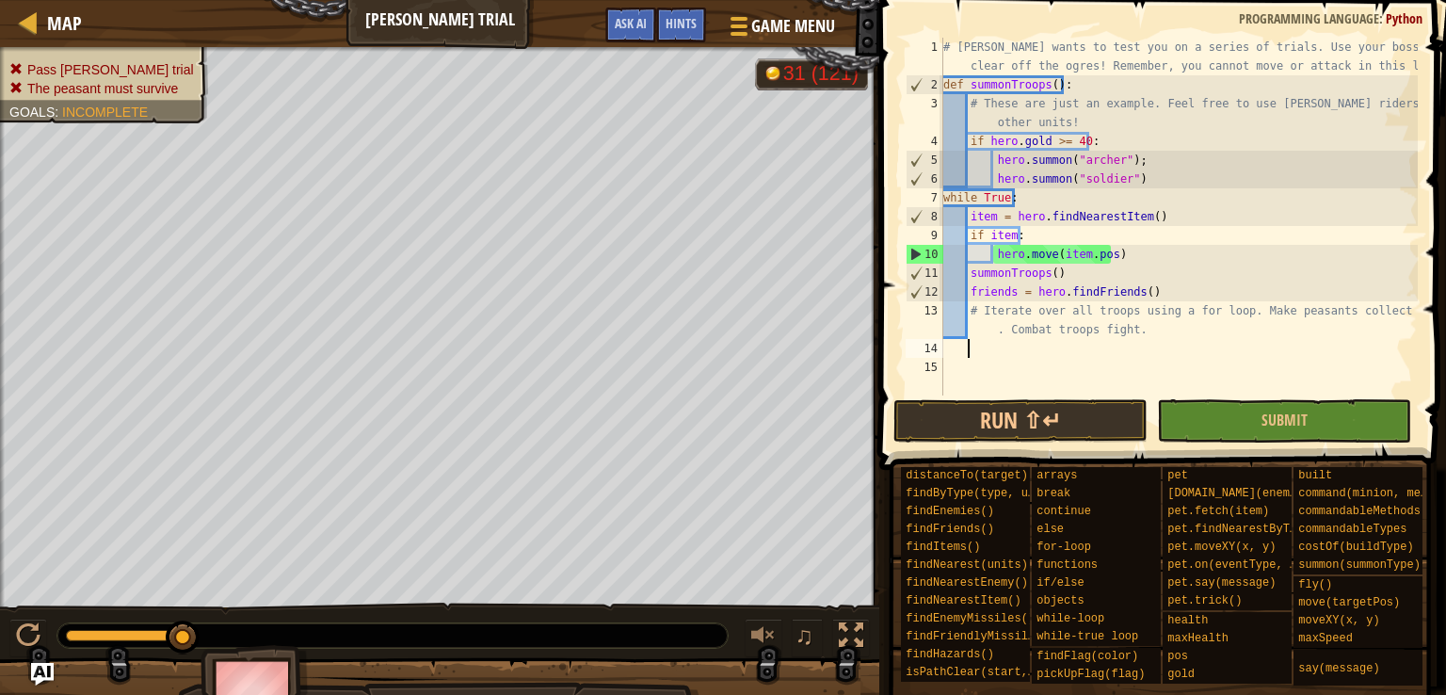
scroll to position [8, 0]
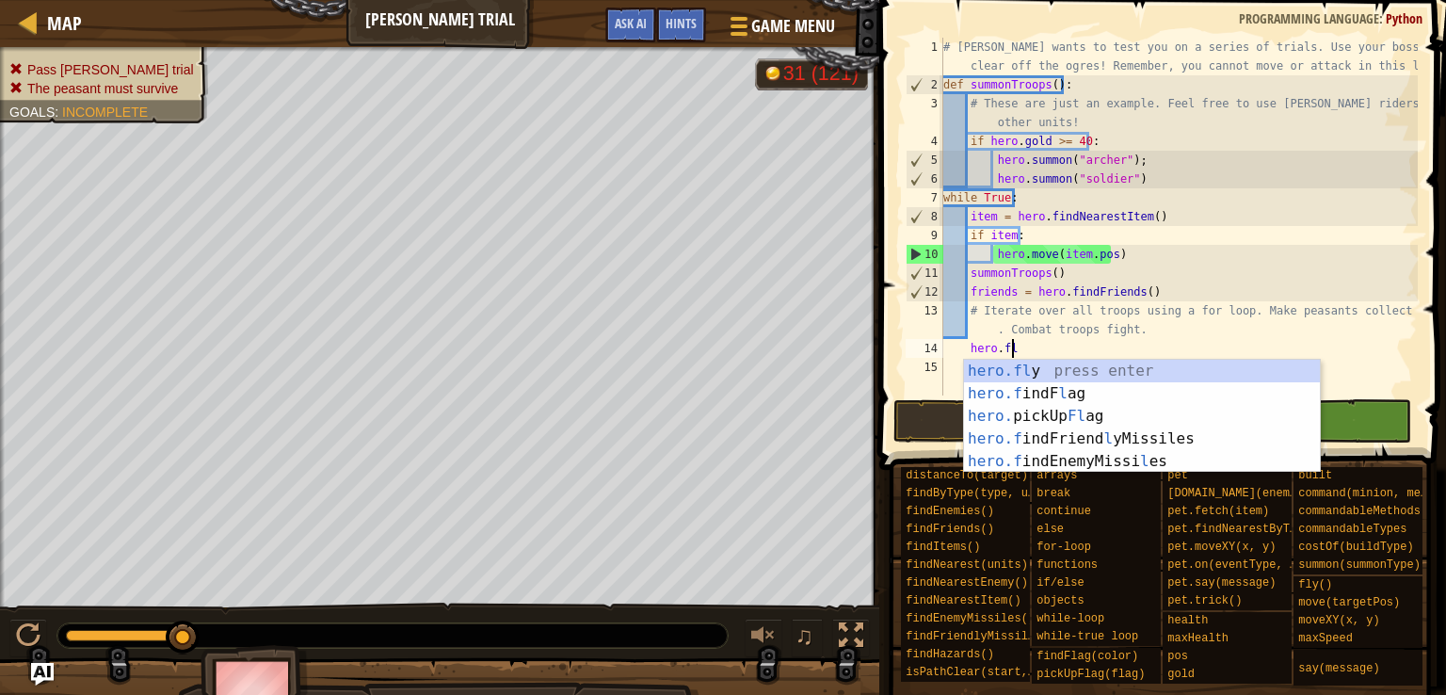
type textarea "[DOMAIN_NAME]"
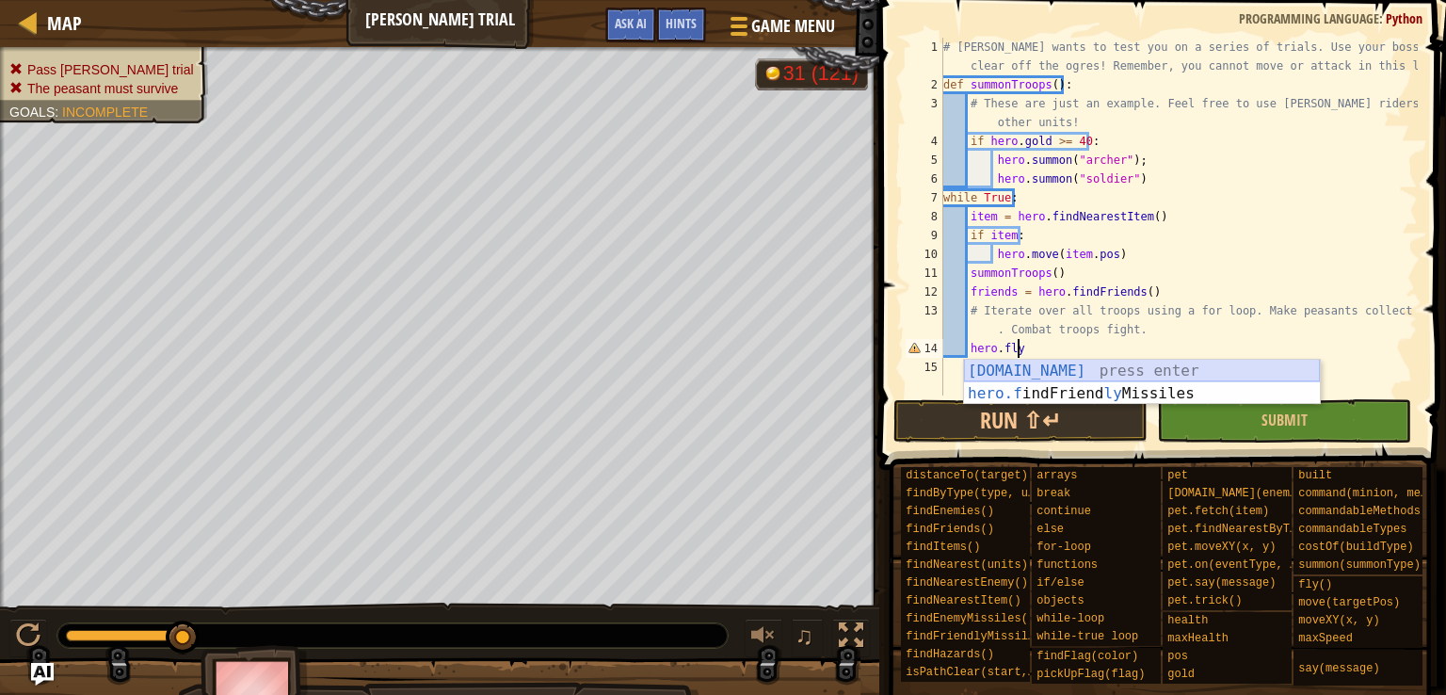
click at [1115, 370] on div "[DOMAIN_NAME] press enter hero.f indFriend ly Missiles press enter" at bounding box center [1142, 405] width 356 height 90
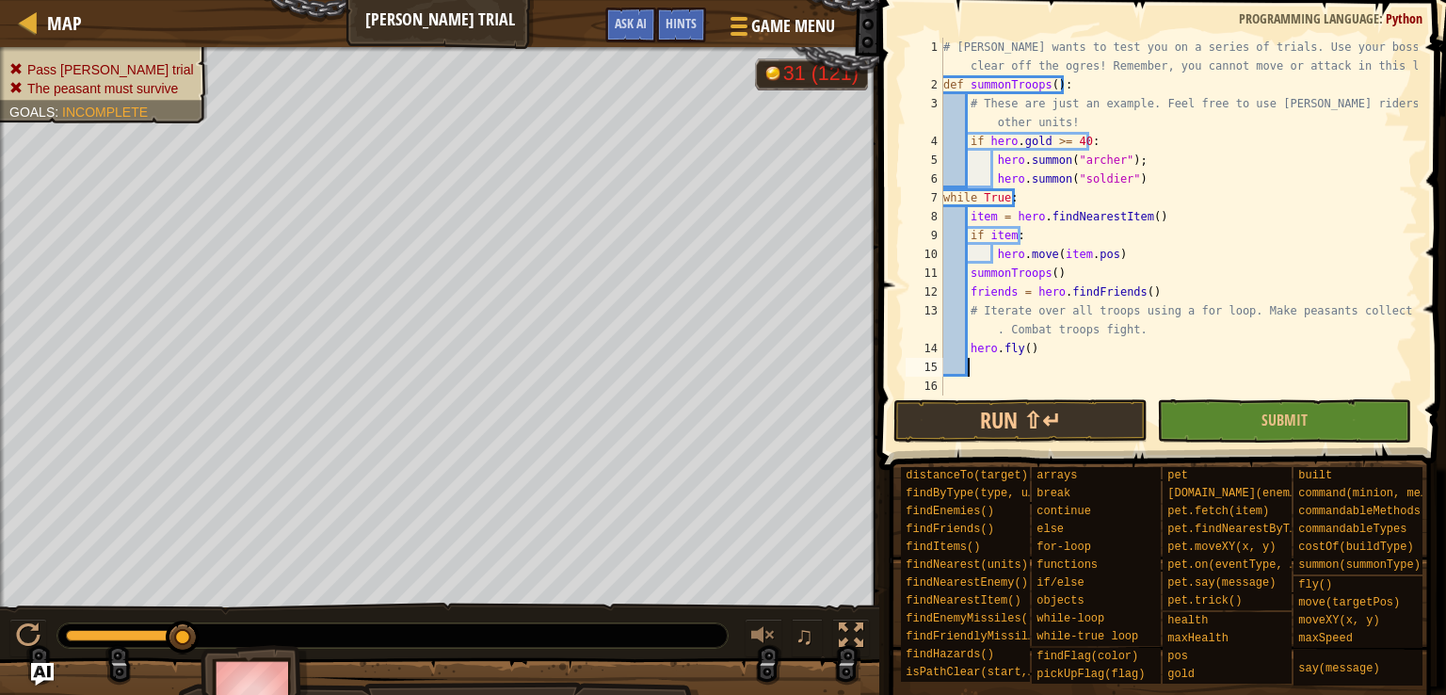
scroll to position [8, 0]
drag, startPoint x: 1050, startPoint y: 355, endPoint x: 1005, endPoint y: 352, distance: 44.3
click at [1005, 352] on div "# [PERSON_NAME] wants to test you on a series of trials. Use your boss star to …" at bounding box center [1178, 245] width 478 height 414
click at [1186, 330] on div "# [PERSON_NAME] wants to test you on a series of trials. Use your boss star to …" at bounding box center [1178, 245] width 478 height 414
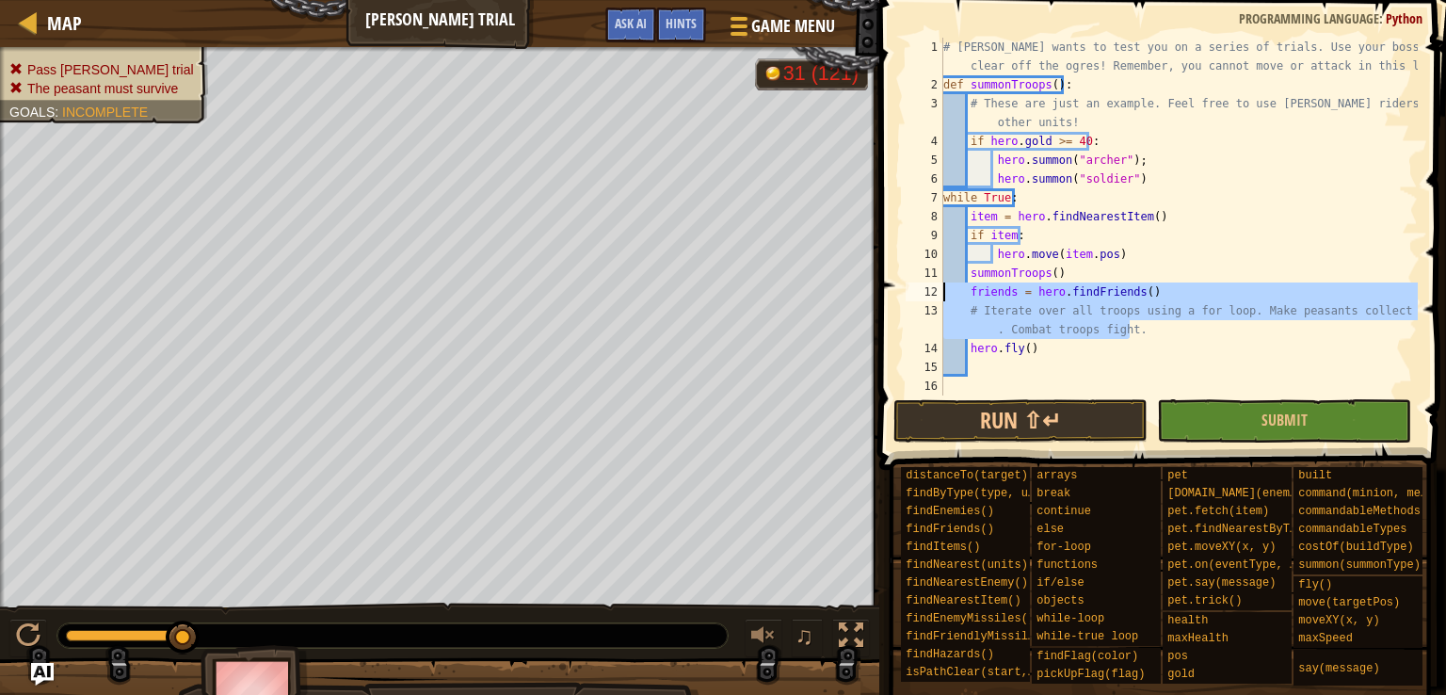
drag, startPoint x: 1186, startPoint y: 330, endPoint x: 966, endPoint y: 286, distance: 224.7
click at [966, 286] on div "# [PERSON_NAME] wants to test you on a series of trials. Use your boss star to …" at bounding box center [1178, 245] width 478 height 414
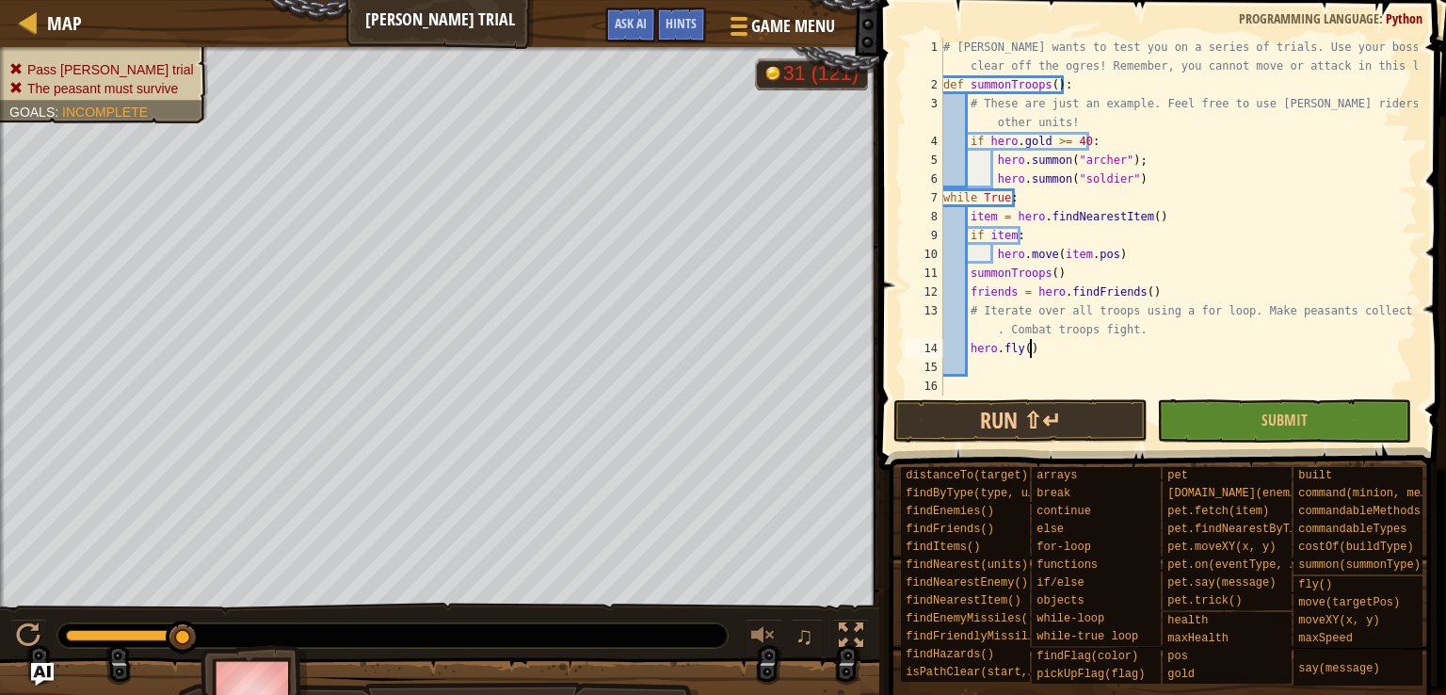
click at [1048, 342] on div "# [PERSON_NAME] wants to test you on a series of trials. Use your boss star to …" at bounding box center [1178, 245] width 478 height 414
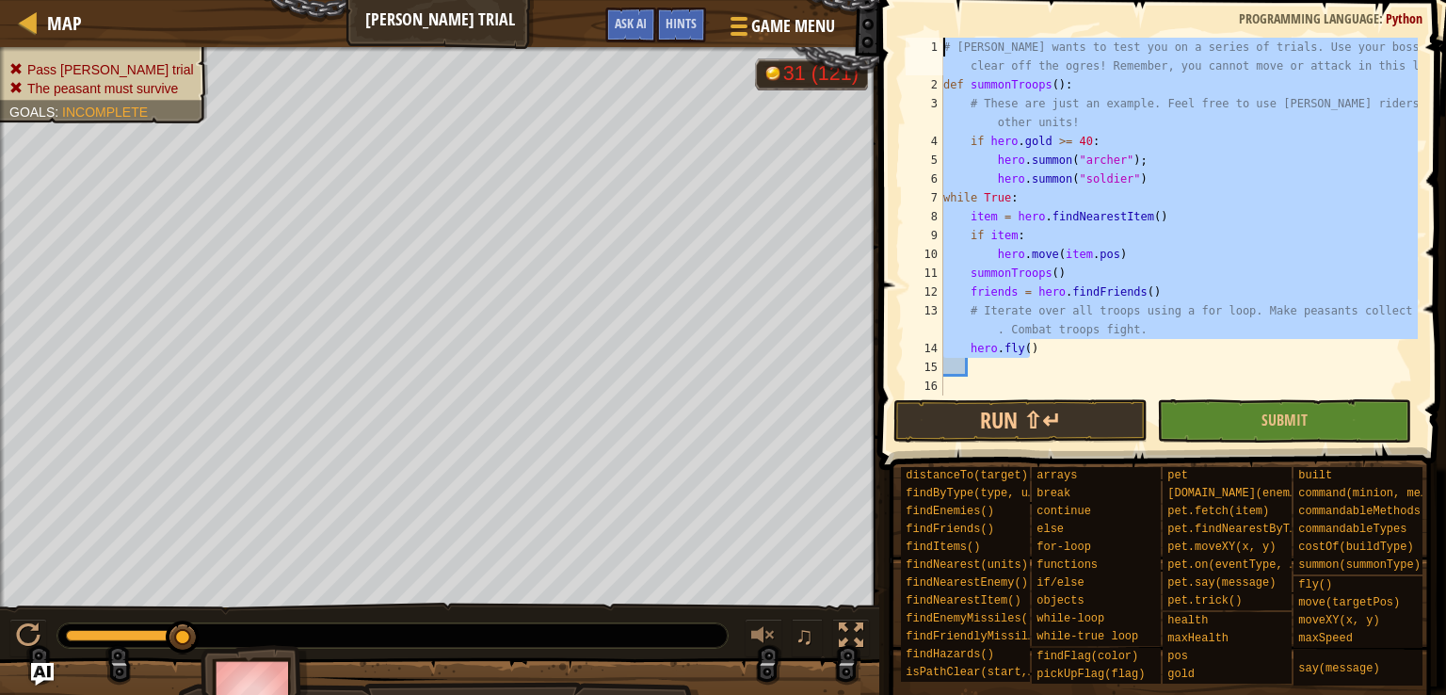
drag, startPoint x: 1048, startPoint y: 342, endPoint x: 869, endPoint y: -45, distance: 426.2
click at [869, 0] on html "Map [PERSON_NAME] Trial Game Menu Done Hints Ask AI 1 ההההההההההההההההההההההההה…" at bounding box center [723, 0] width 1446 height 0
type textarea "# [PERSON_NAME] wants to test you on a series of trials. Use your boss star to …"
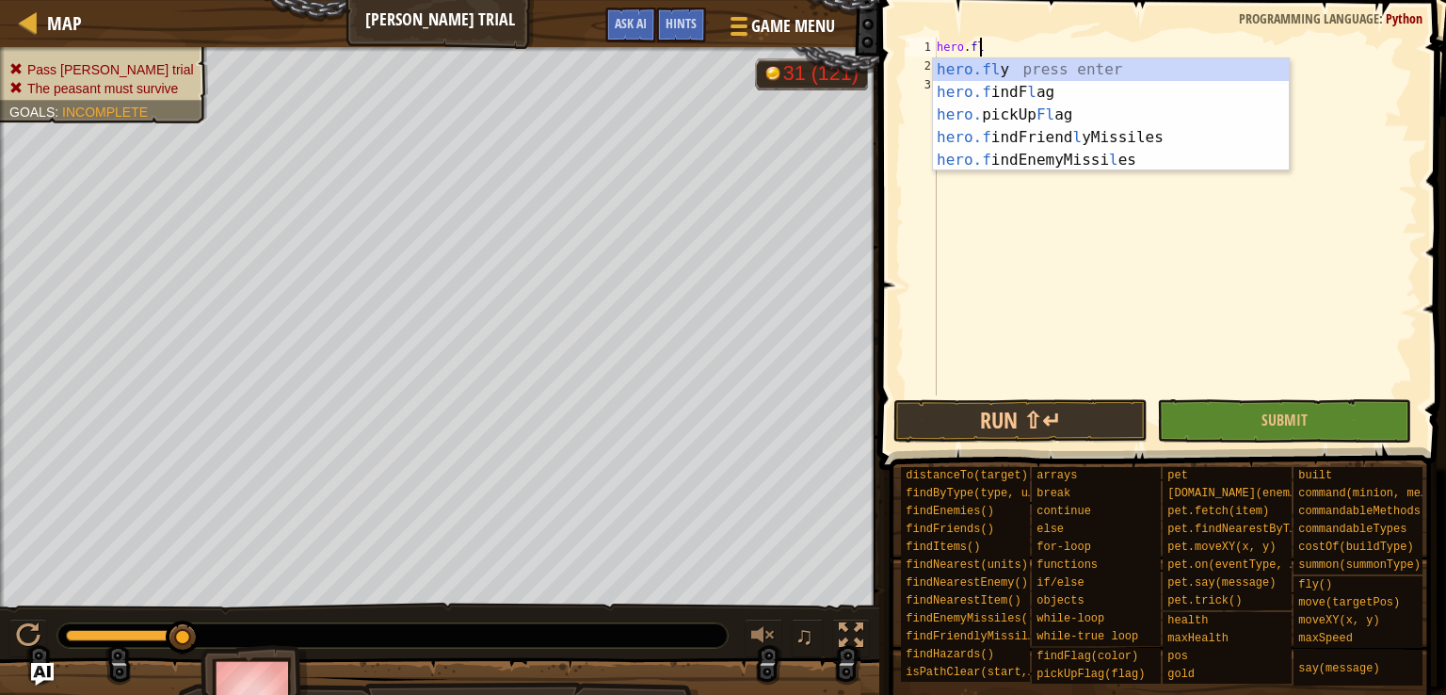
type textarea "[DOMAIN_NAME]"
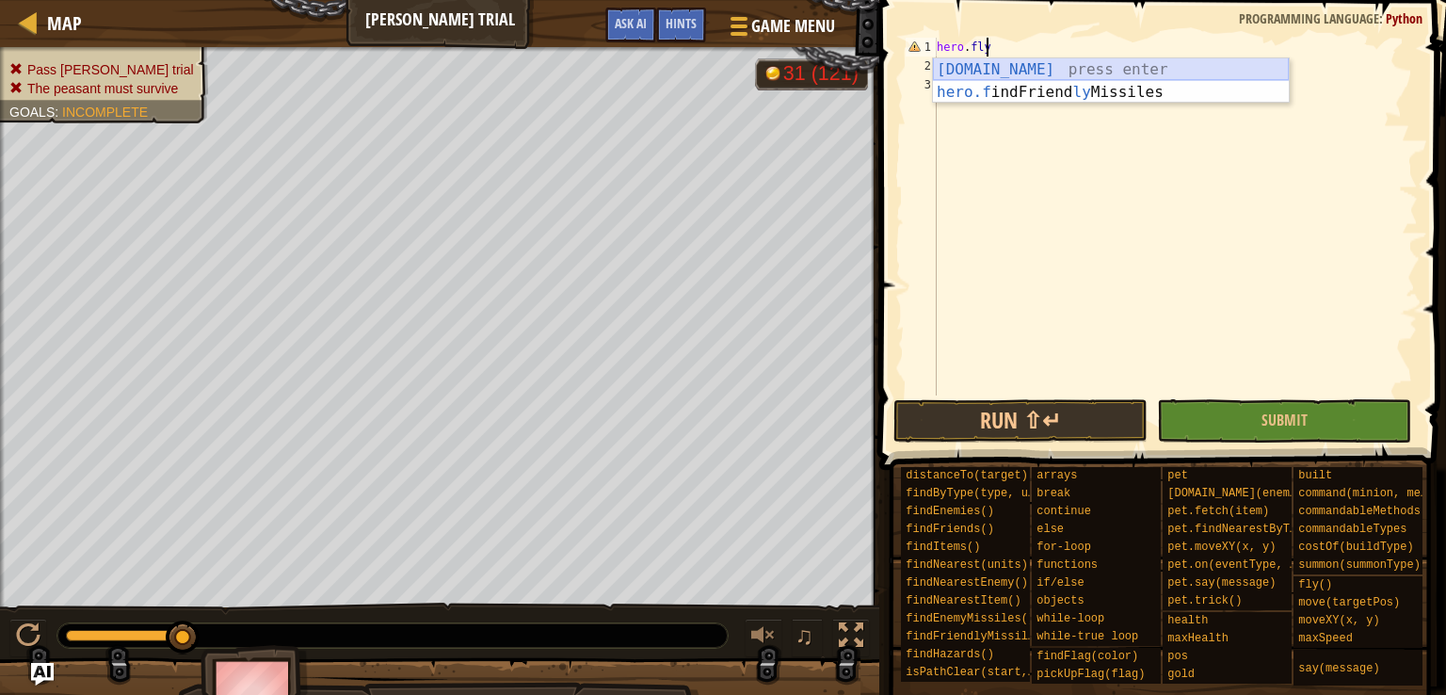
click at [1005, 75] on div "[DOMAIN_NAME] press enter hero.f indFriend ly Missiles press enter" at bounding box center [1111, 103] width 356 height 90
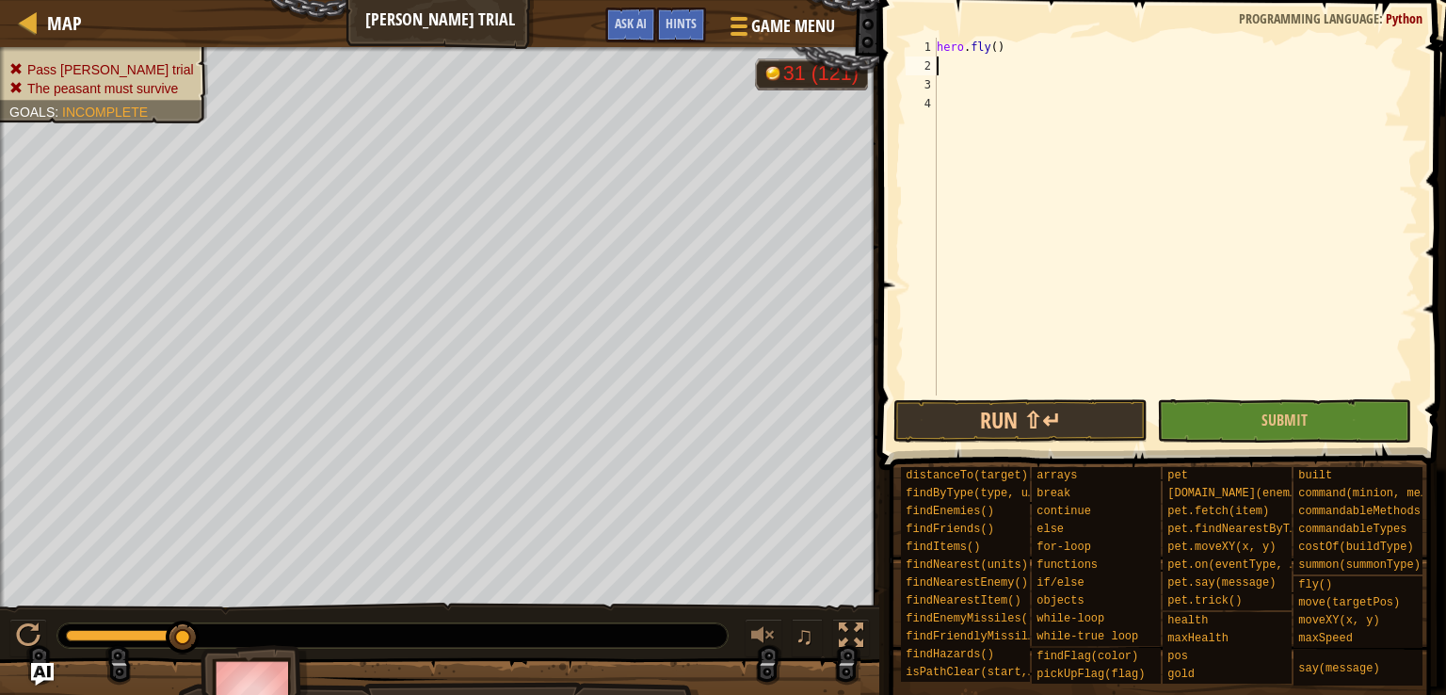
scroll to position [8, 0]
click at [903, 422] on button "Run ⇧↵" at bounding box center [1020, 420] width 254 height 43
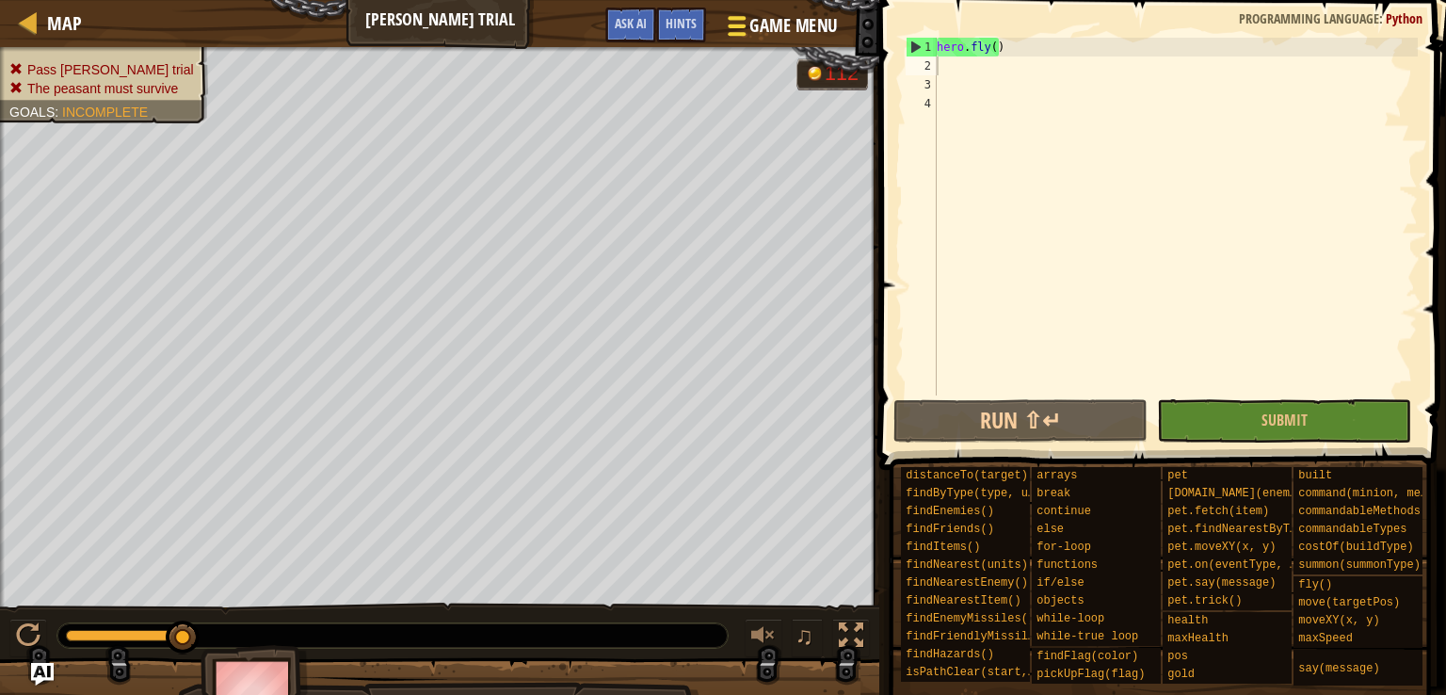
click at [732, 22] on div at bounding box center [736, 25] width 25 height 27
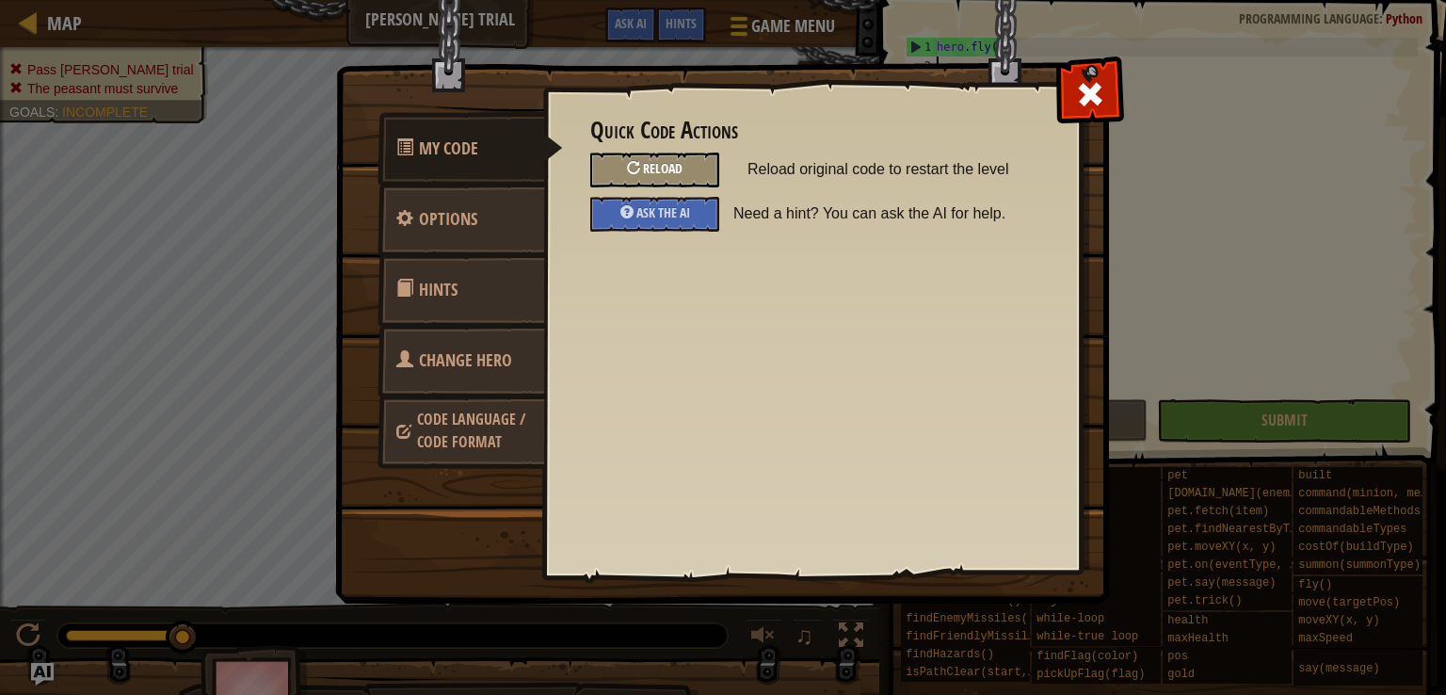
click at [655, 155] on div "Reload" at bounding box center [654, 169] width 129 height 35
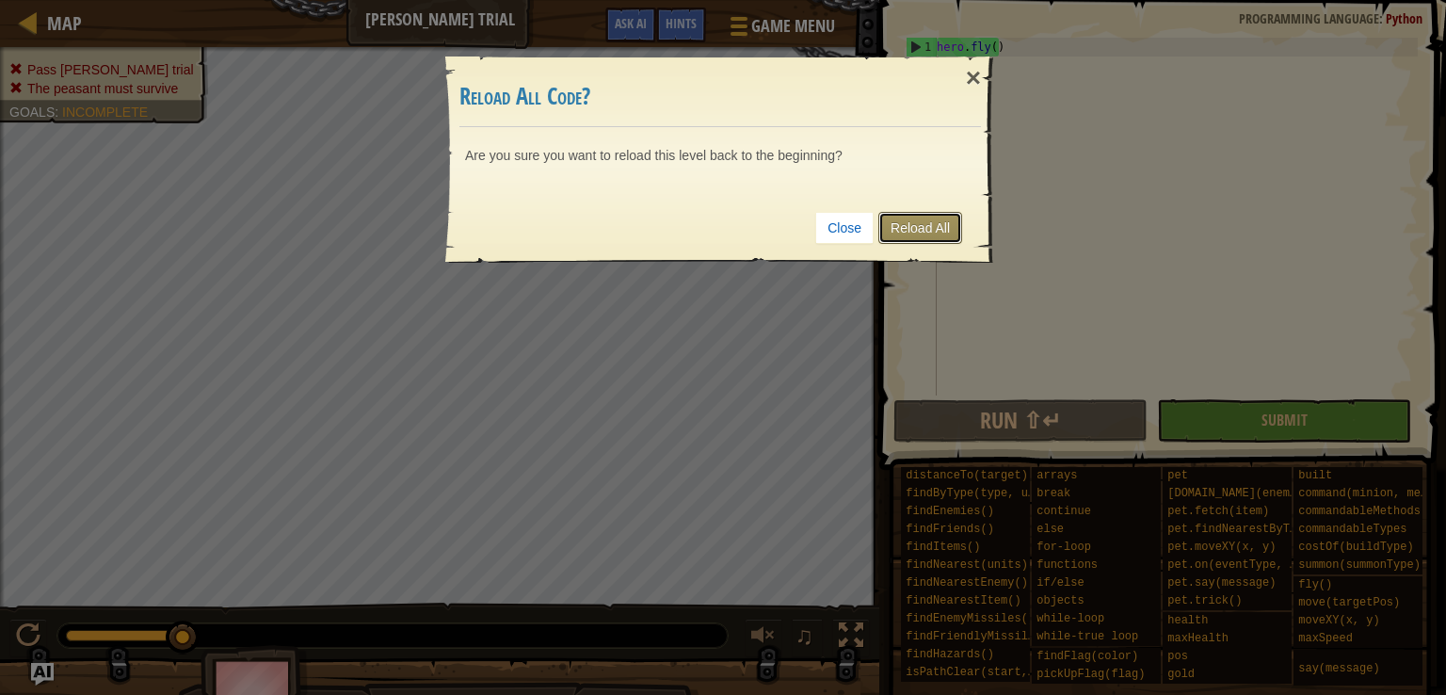
click at [919, 232] on link "Reload All" at bounding box center [920, 228] width 84 height 32
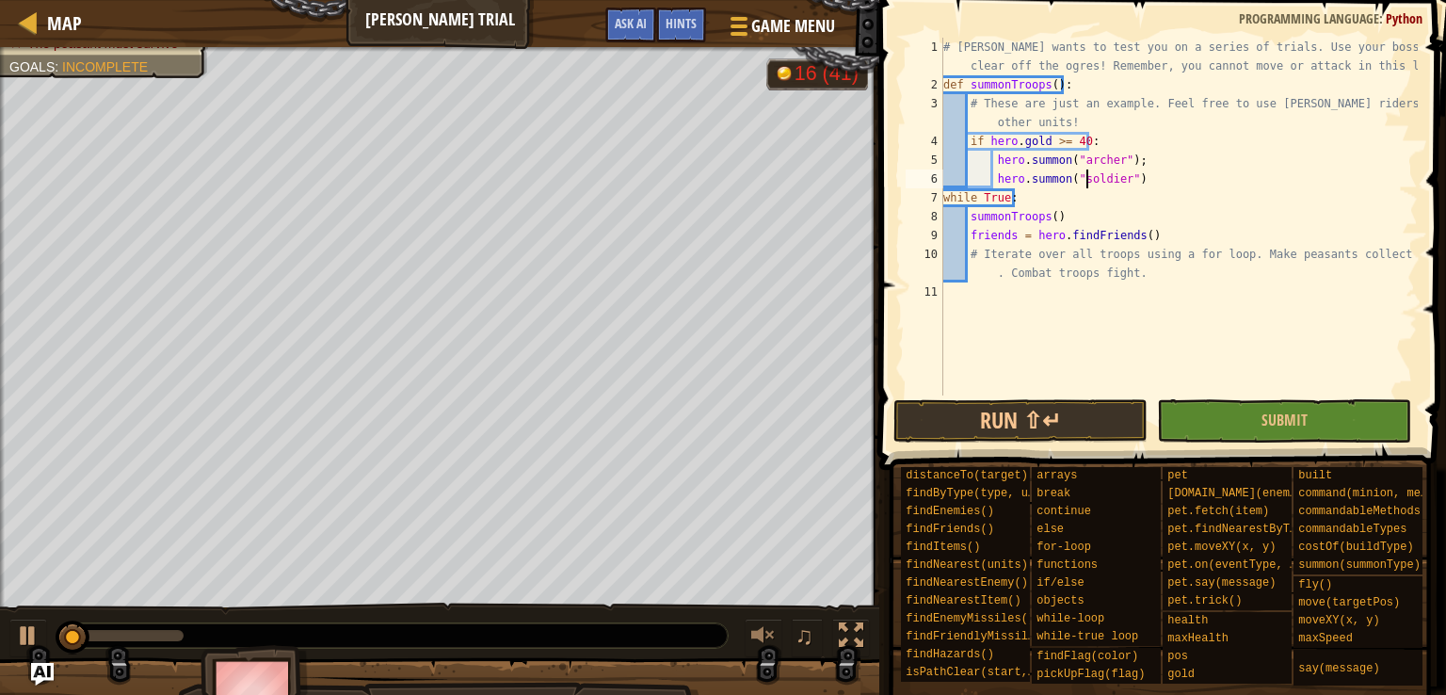
click at [1089, 181] on div "# [PERSON_NAME] wants to test you on a series of trials. Use your boss star to …" at bounding box center [1178, 245] width 478 height 414
drag, startPoint x: 1147, startPoint y: 287, endPoint x: 1126, endPoint y: 269, distance: 27.4
click at [1129, 271] on div "# [PERSON_NAME] wants to test you on a series of trials. Use your boss star to …" at bounding box center [1178, 245] width 478 height 414
click at [1027, 202] on div "# [PERSON_NAME] wants to test you on a series of trials. Use your boss star to …" at bounding box center [1178, 245] width 478 height 414
type textarea "while True:"
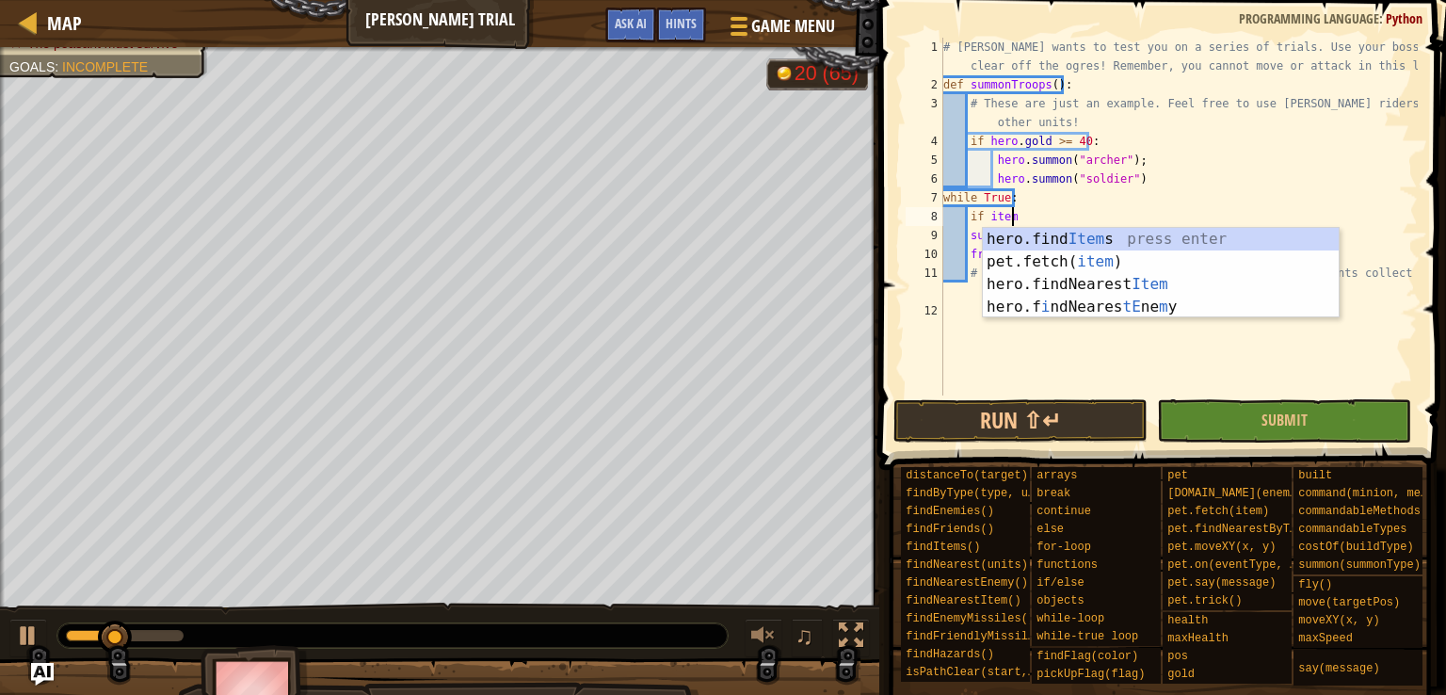
type textarea "if item:"
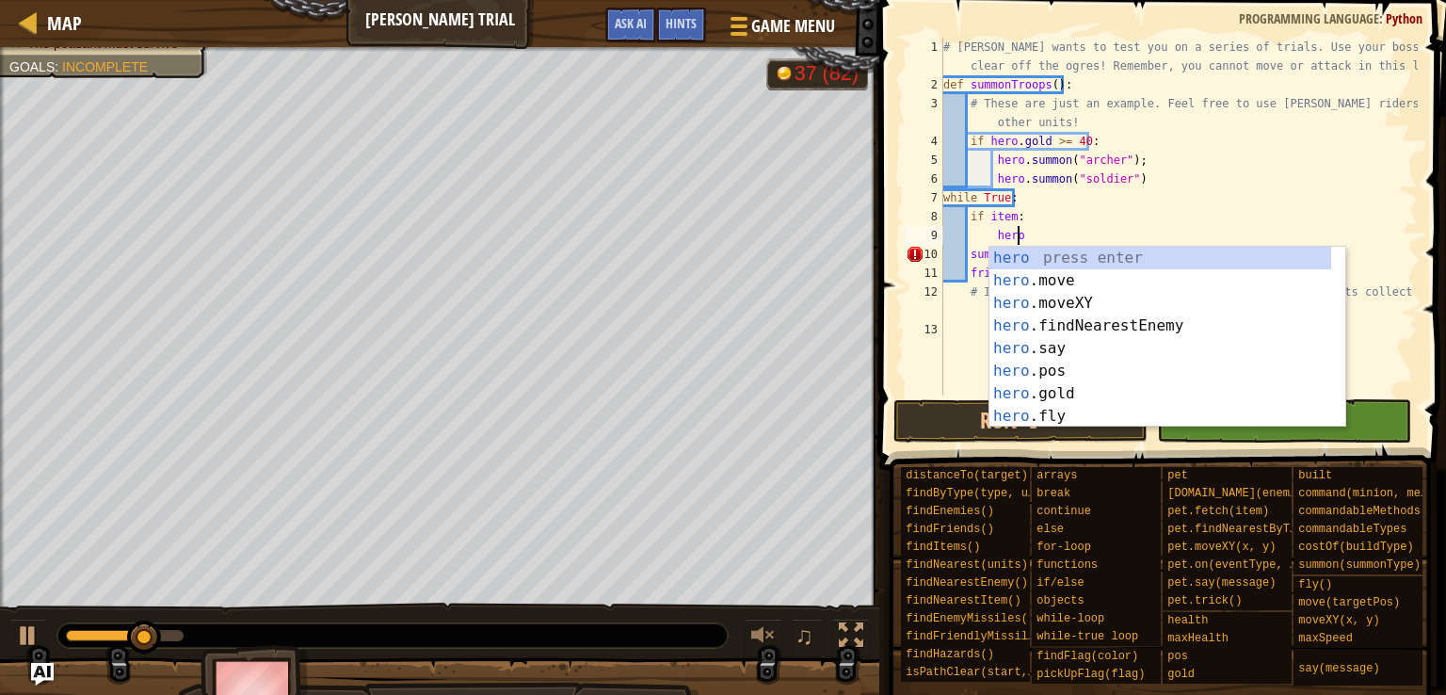
scroll to position [8, 5]
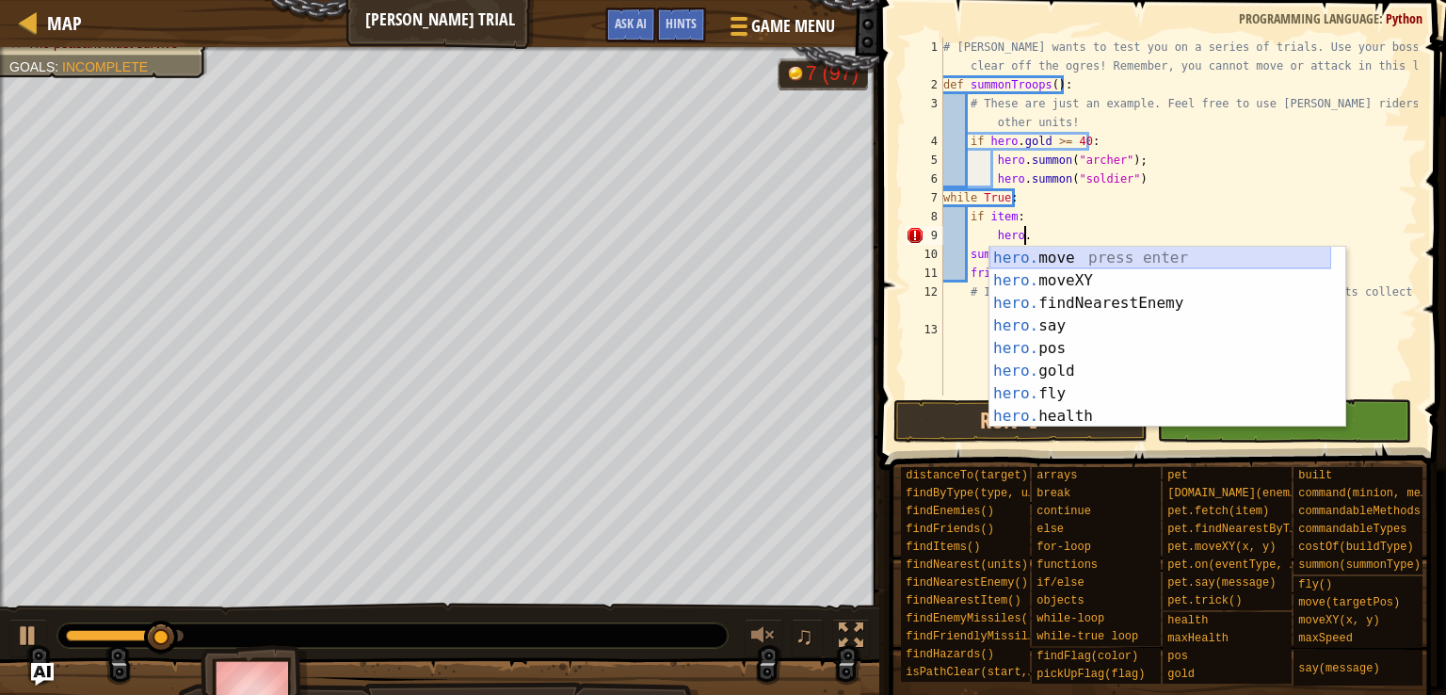
click at [1054, 257] on div "hero. move press enter hero. moveXY press enter hero. findNearestEnemy press en…" at bounding box center [1160, 360] width 342 height 226
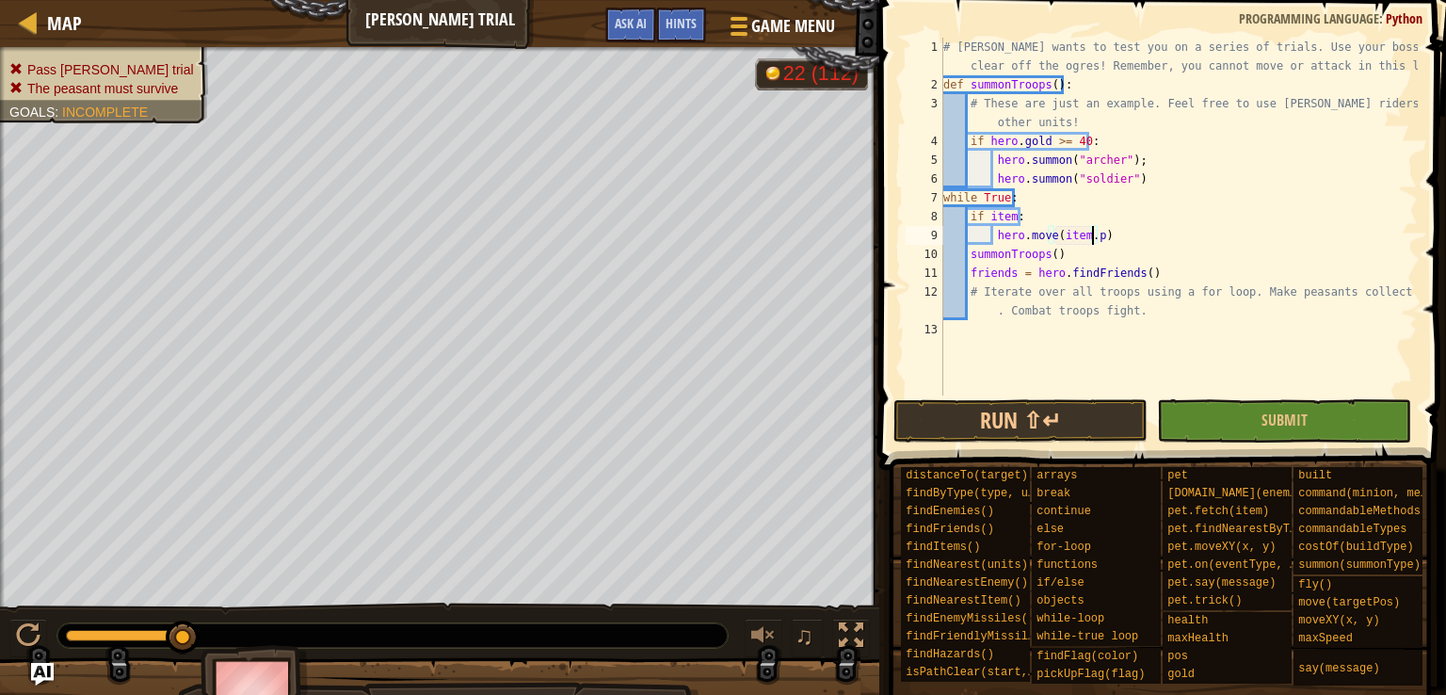
type textarea "hero.move(item.pos)"
click at [1127, 241] on div "# [PERSON_NAME] wants to test you on a series of trials. Use your boss star to …" at bounding box center [1178, 245] width 478 height 414
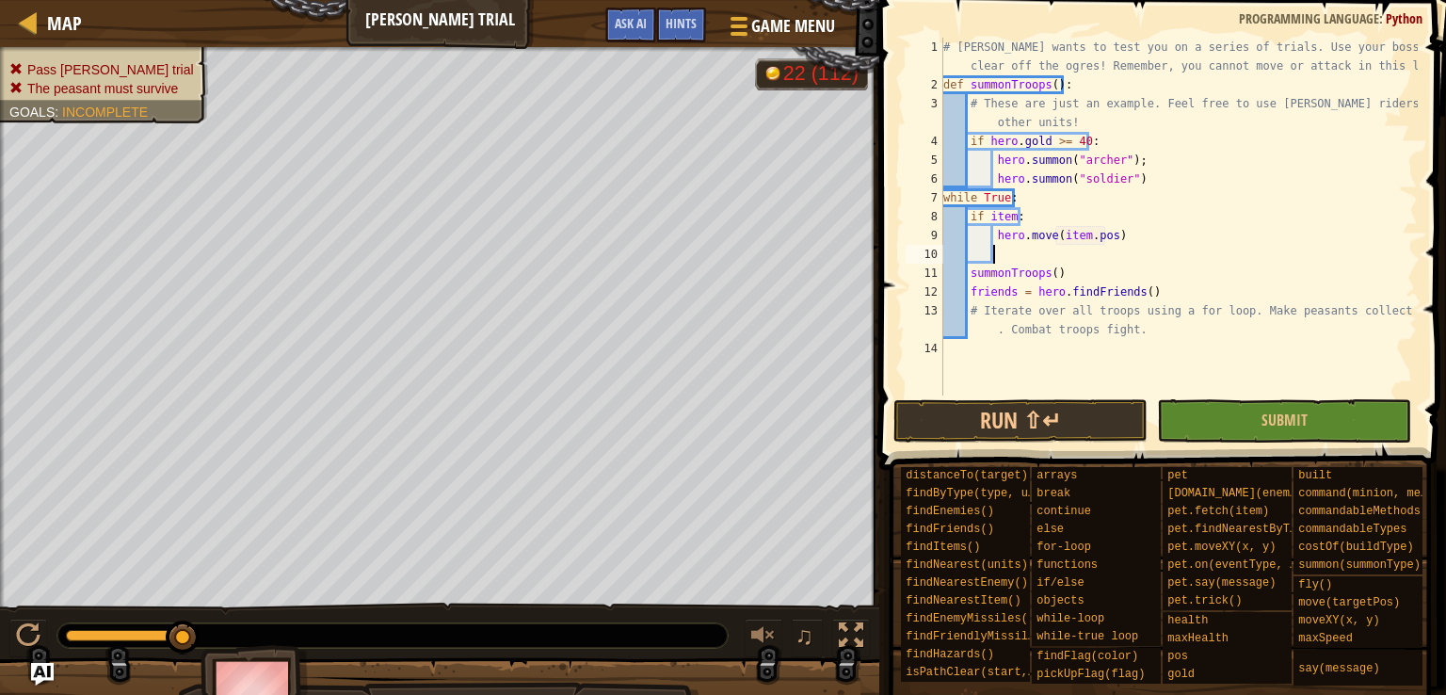
scroll to position [8, 3]
click at [1017, 189] on div "# [PERSON_NAME] wants to test you on a series of trials. Use your boss star to …" at bounding box center [1178, 245] width 478 height 414
type textarea "while True:"
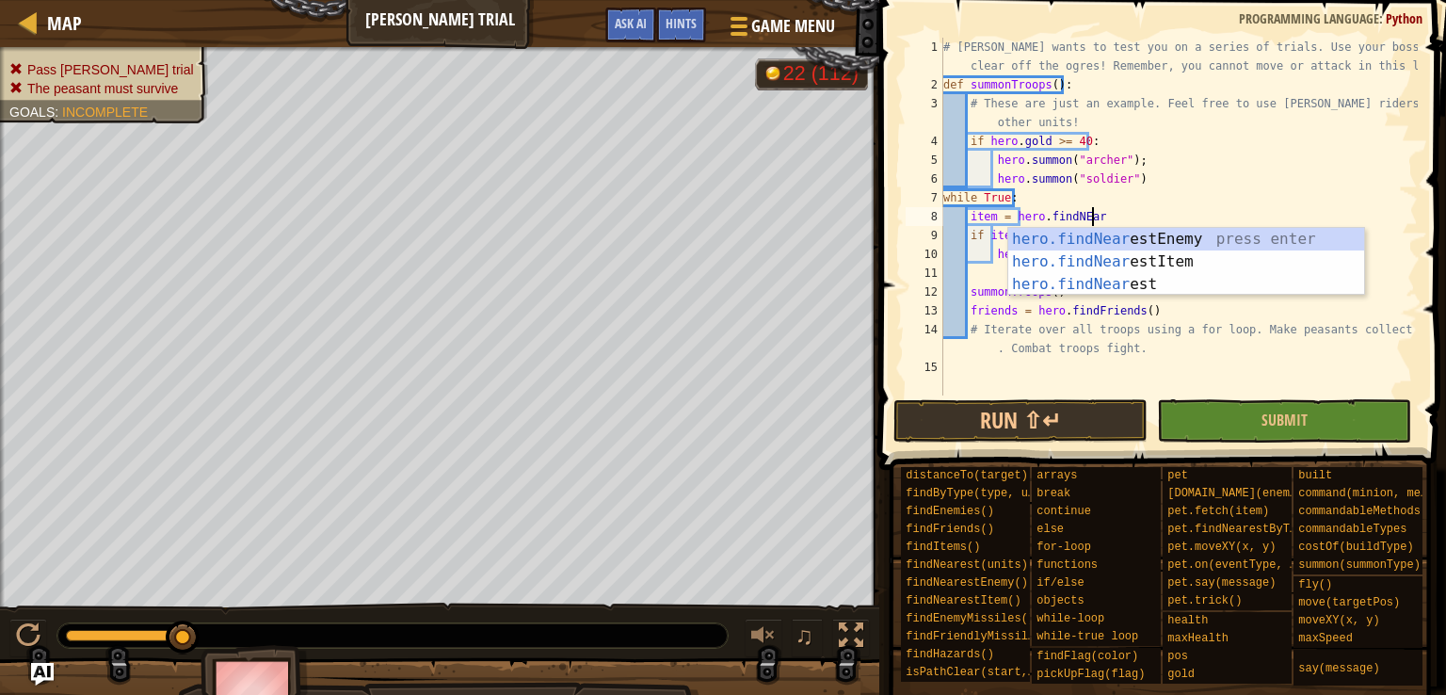
scroll to position [8, 11]
type textarea "item = hero.findNEare"
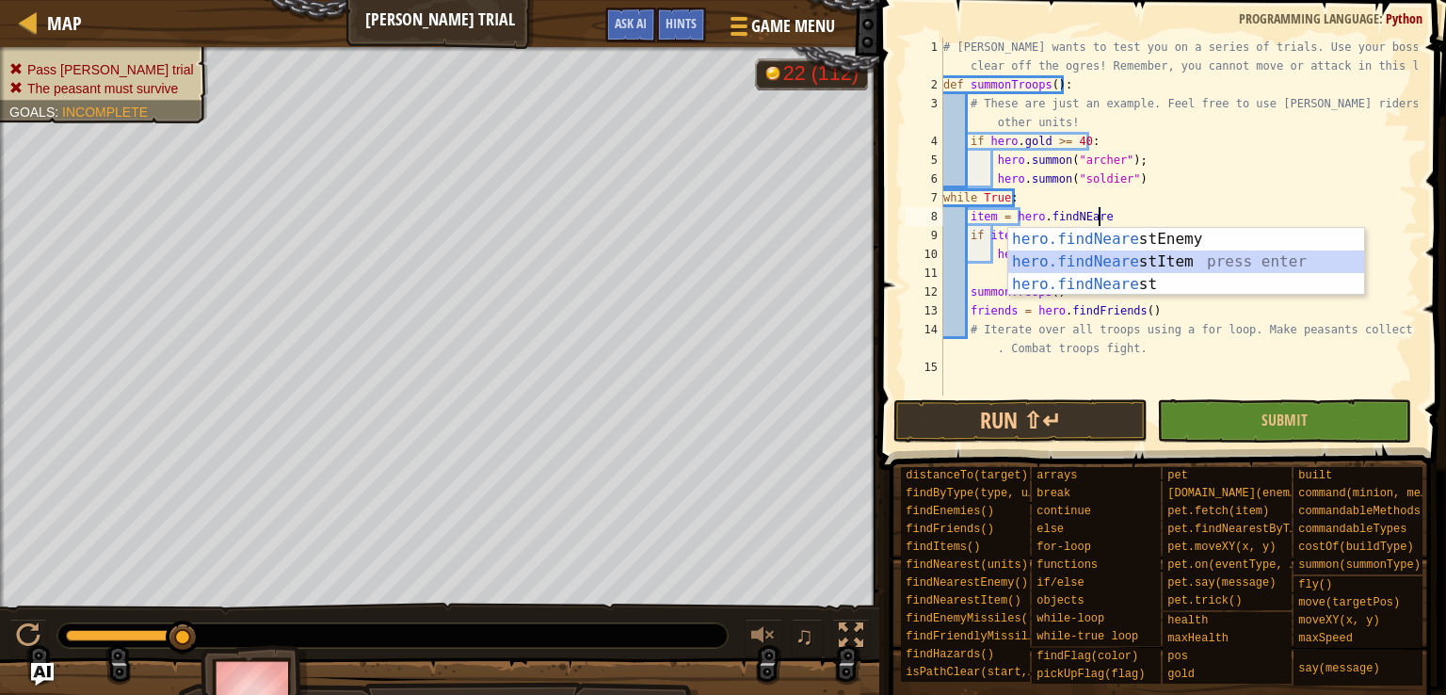
click at [1158, 259] on div "hero.findNeare stEnemy press enter hero.findNeare stItem press enter hero.findN…" at bounding box center [1186, 284] width 356 height 113
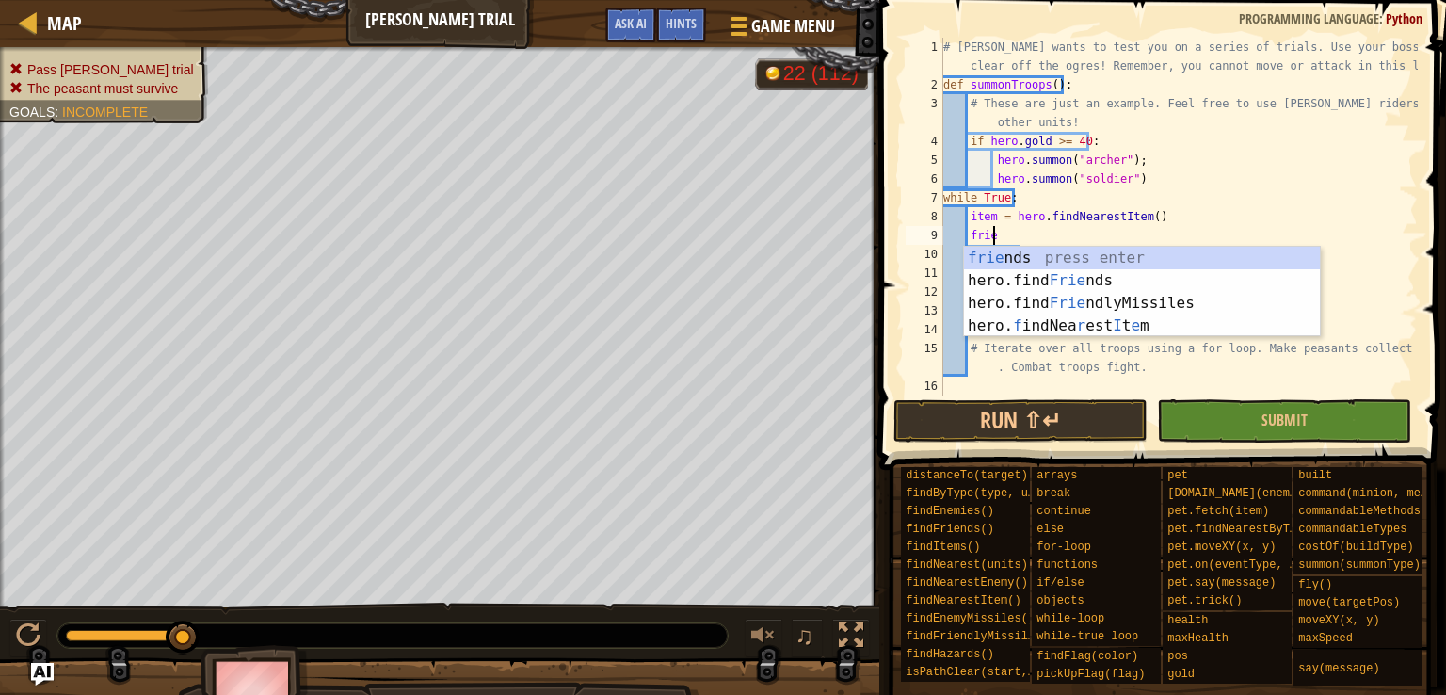
scroll to position [8, 3]
click at [1036, 257] on div "frie nds press enter hero.find Frie nds press enter hero.find [PERSON_NAME] pre…" at bounding box center [1142, 315] width 356 height 136
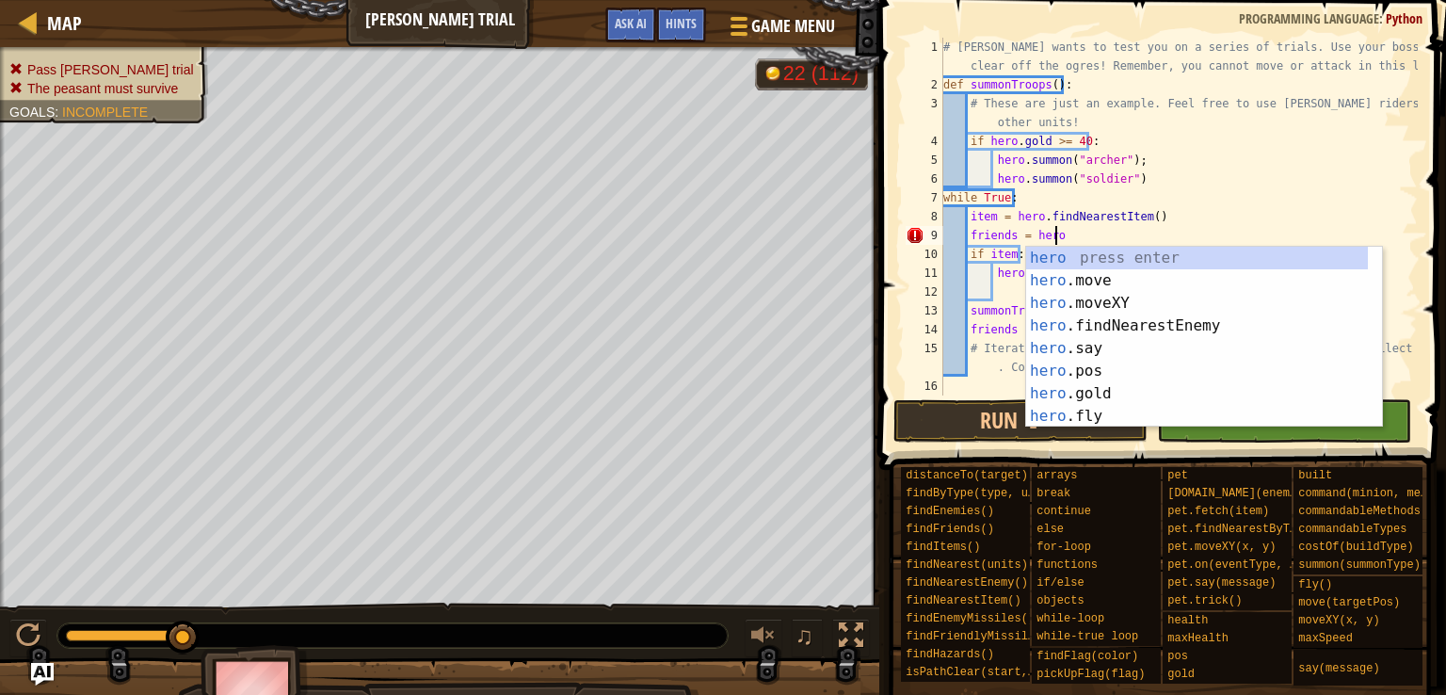
scroll to position [8, 8]
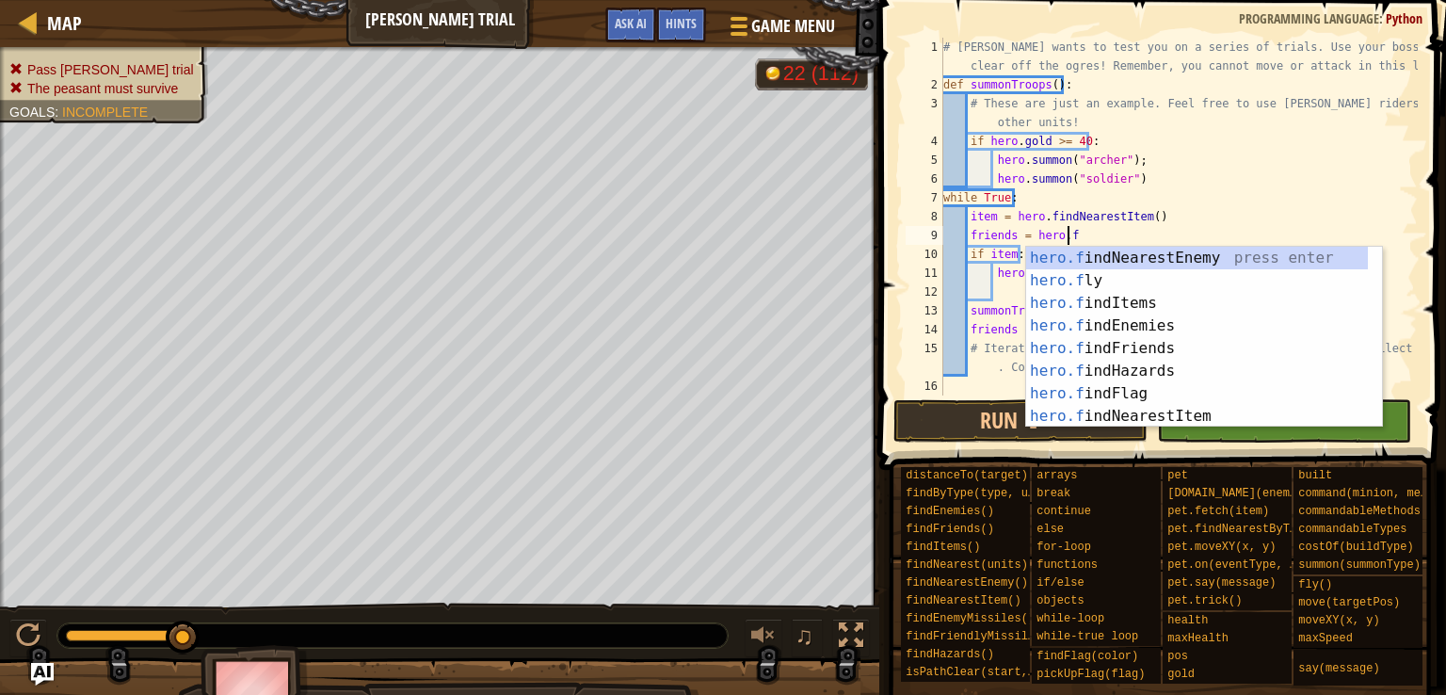
type textarea "friends = hero.find"
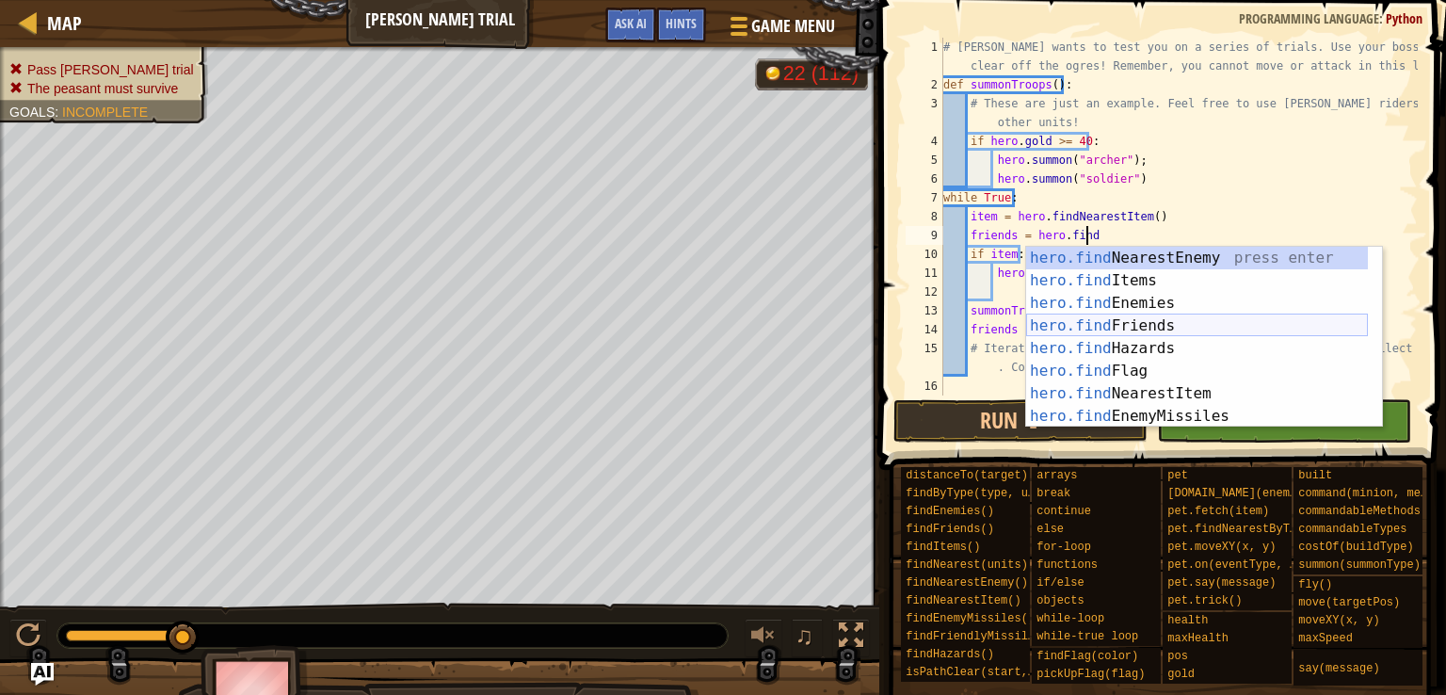
click at [1113, 325] on div "hero.find NearestEnemy press enter hero.find Items press enter hero.find Enemie…" at bounding box center [1197, 360] width 342 height 226
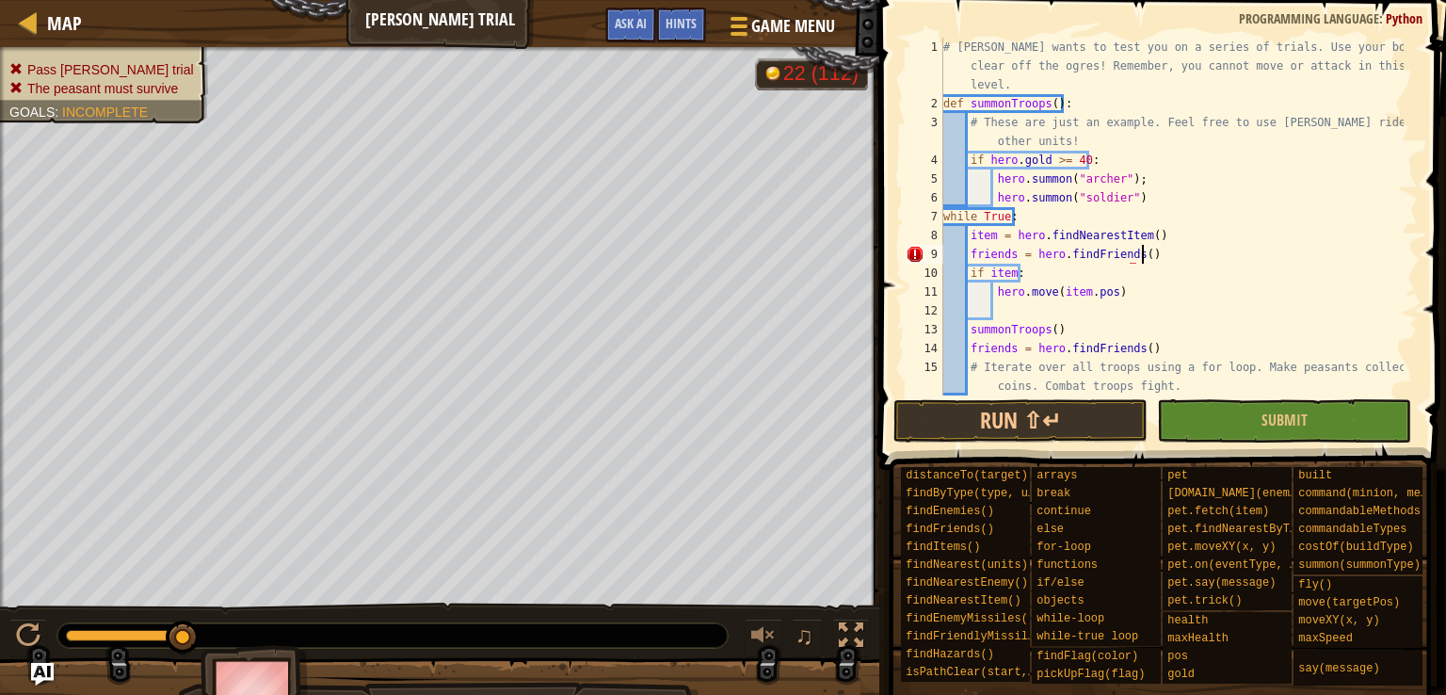
scroll to position [8, 15]
click at [1133, 298] on div "# [PERSON_NAME] wants to test you on a series of trials. Use your boss star to …" at bounding box center [1171, 254] width 464 height 433
type textarea "hero.move(item.pos)"
click at [1080, 307] on div "# [PERSON_NAME] wants to test you on a series of trials. Use your boss star to …" at bounding box center [1171, 254] width 464 height 433
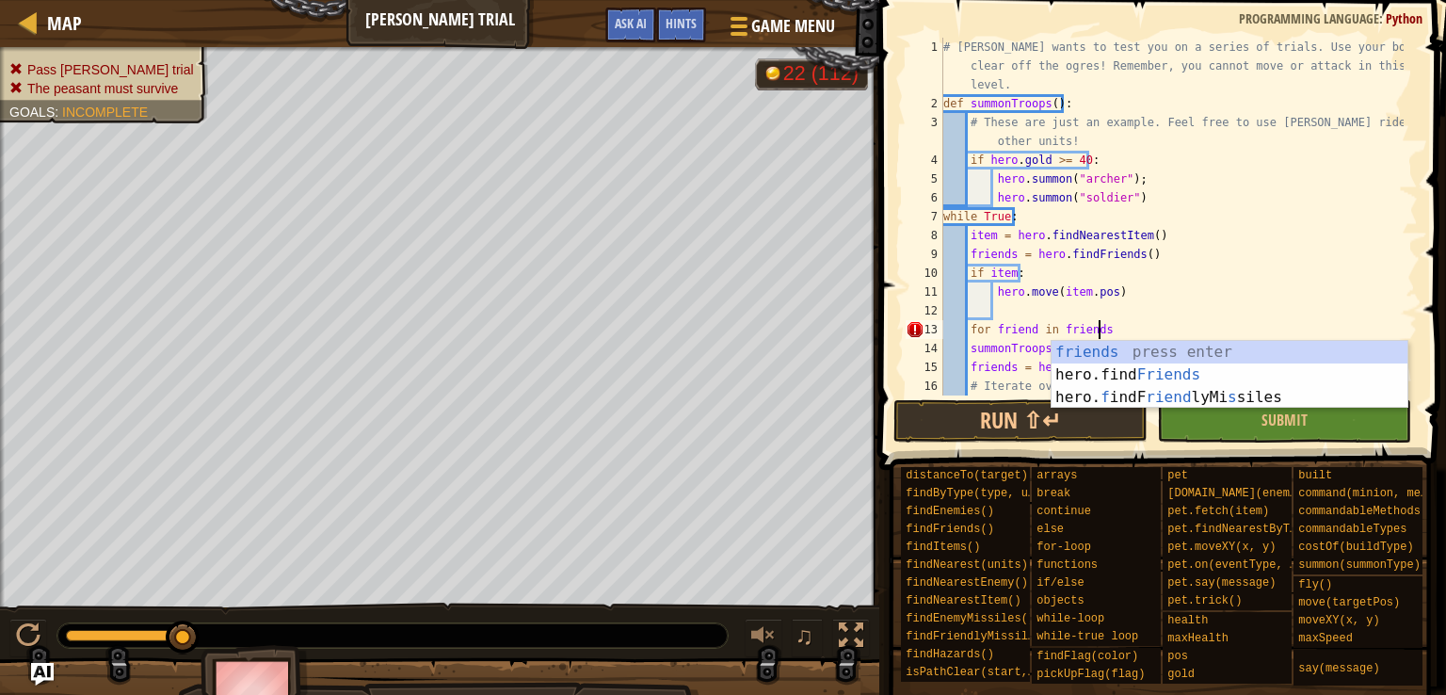
type textarea "for friend in friends:"
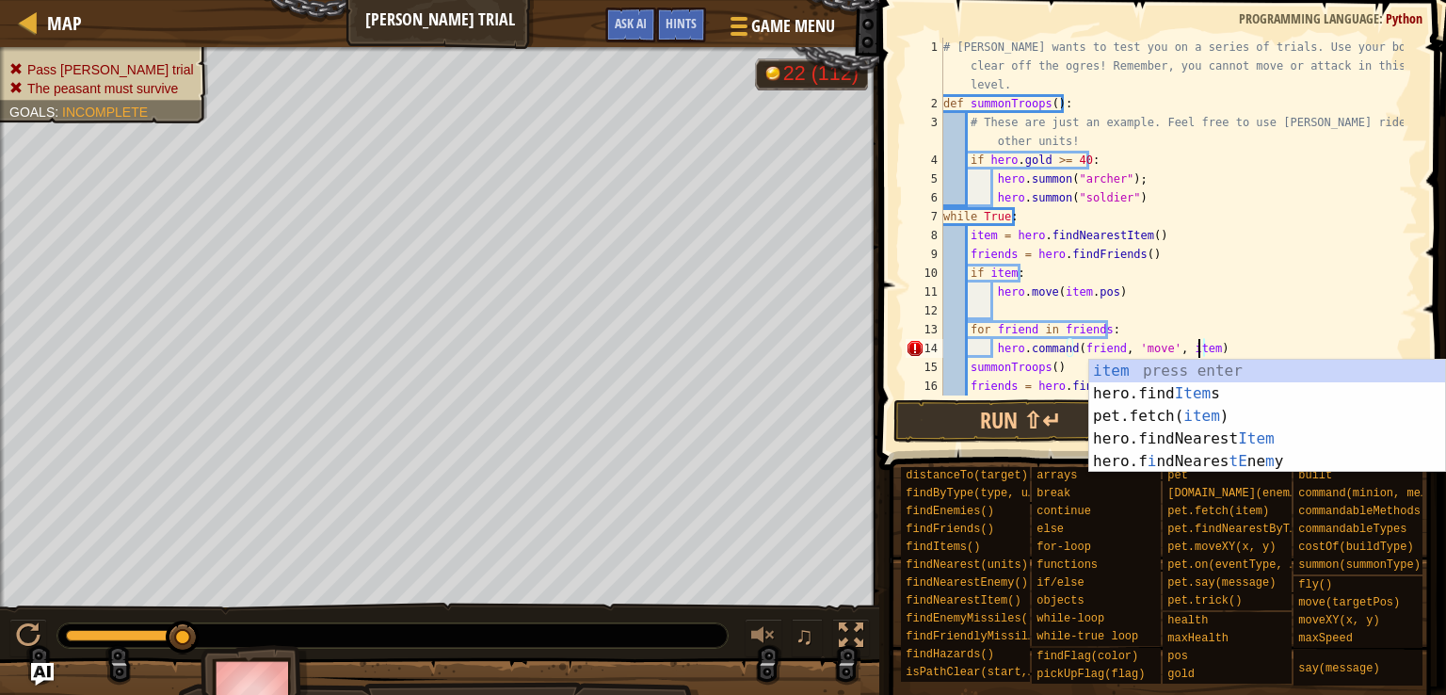
scroll to position [8, 20]
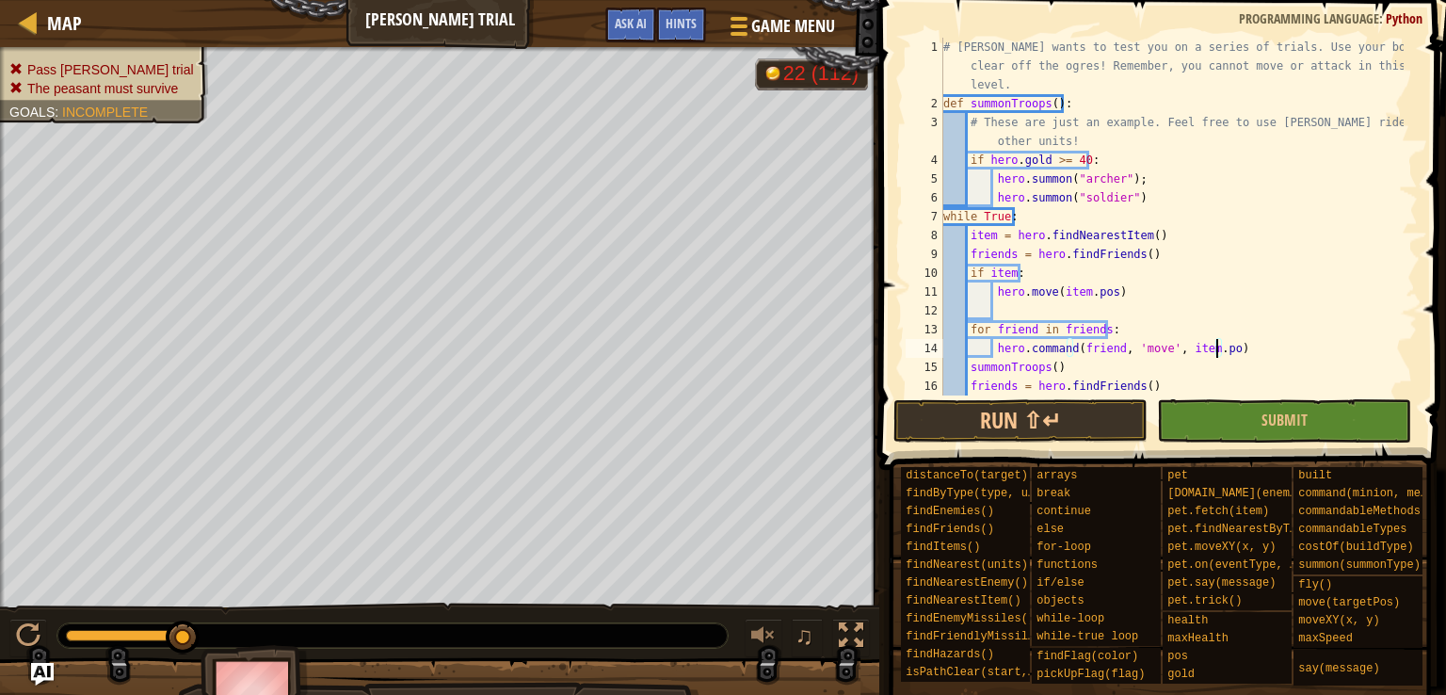
type textarea "hero.command(friend, 'move', item.pos)"
click at [1147, 319] on div "# [PERSON_NAME] wants to test you on a series of trials. Use your boss star to …" at bounding box center [1171, 264] width 464 height 452
click at [1121, 325] on div "# [PERSON_NAME] wants to test you on a series of trials. Use your boss star to …" at bounding box center [1171, 264] width 464 height 452
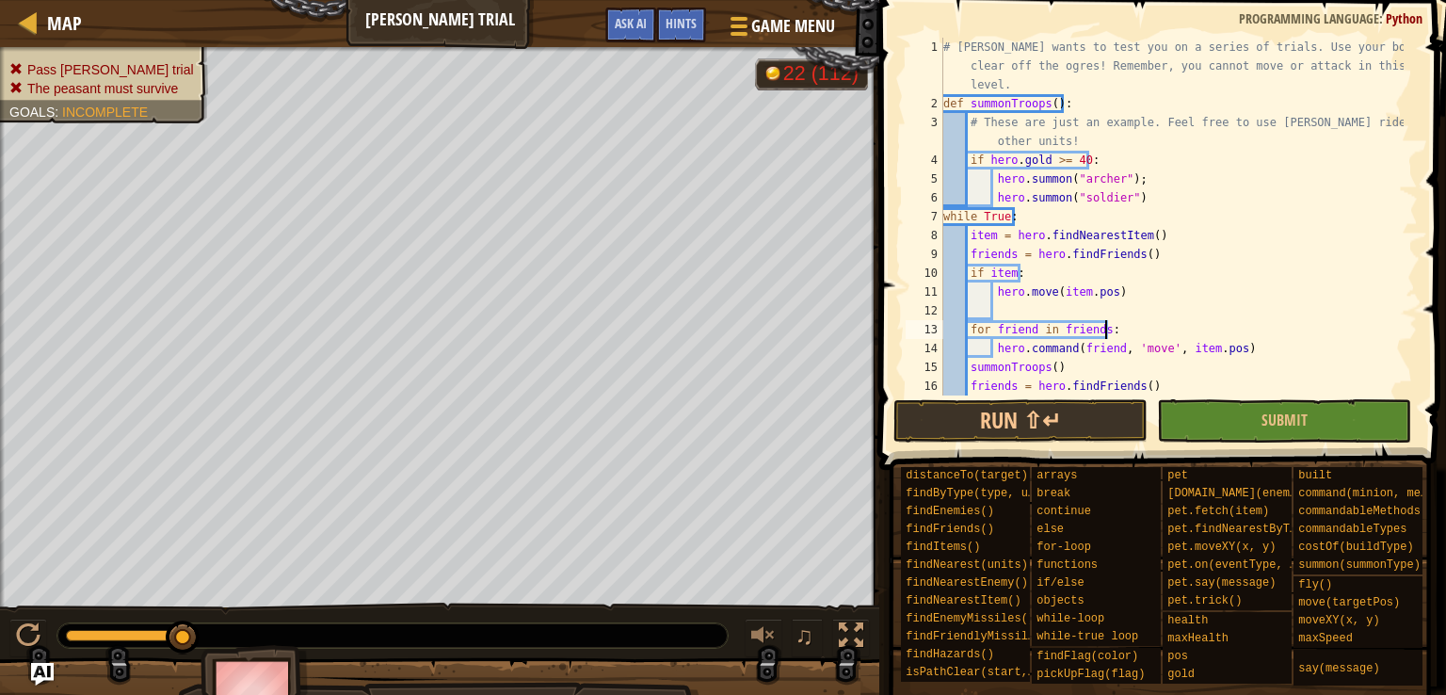
click at [1223, 346] on div "# [PERSON_NAME] wants to test you on a series of trials. Use your boss star to …" at bounding box center [1171, 264] width 464 height 452
click at [1148, 353] on div "# [PERSON_NAME] wants to test you on a series of trials. Use your boss star to …" at bounding box center [1171, 264] width 464 height 452
click at [1186, 345] on div "# [PERSON_NAME] wants to test you on a series of trials. Use your boss star to …" at bounding box center [1171, 264] width 464 height 452
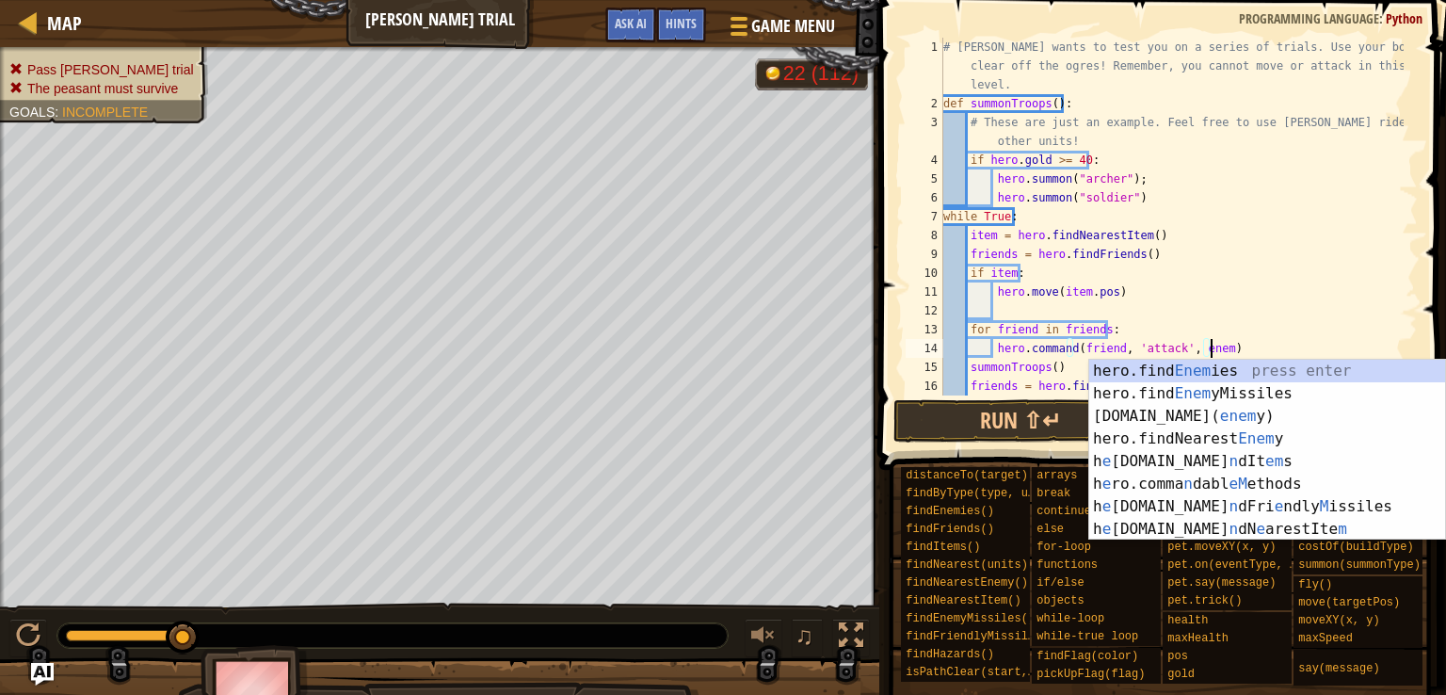
scroll to position [8, 22]
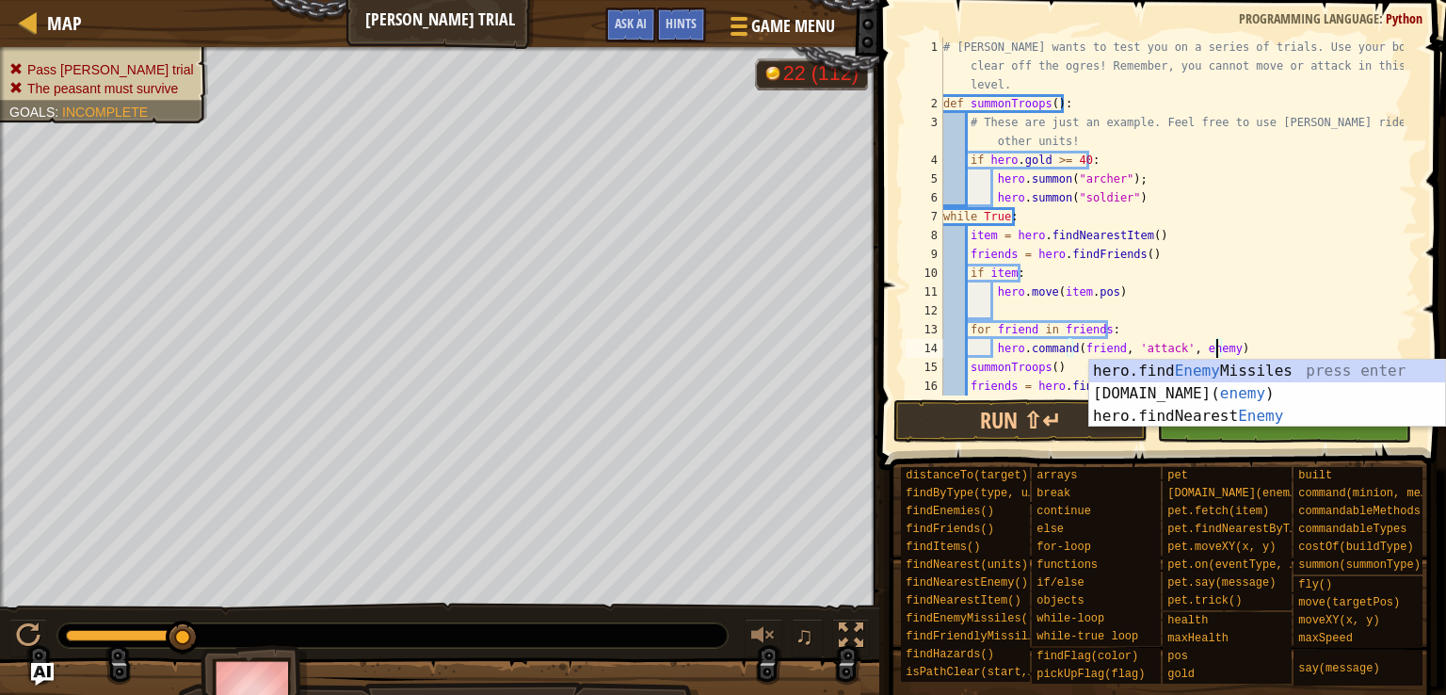
click at [1163, 256] on div "# [PERSON_NAME] wants to test you on a series of trials. Use your boss star to …" at bounding box center [1171, 264] width 464 height 452
type textarea "friends = hero.findFriends()"
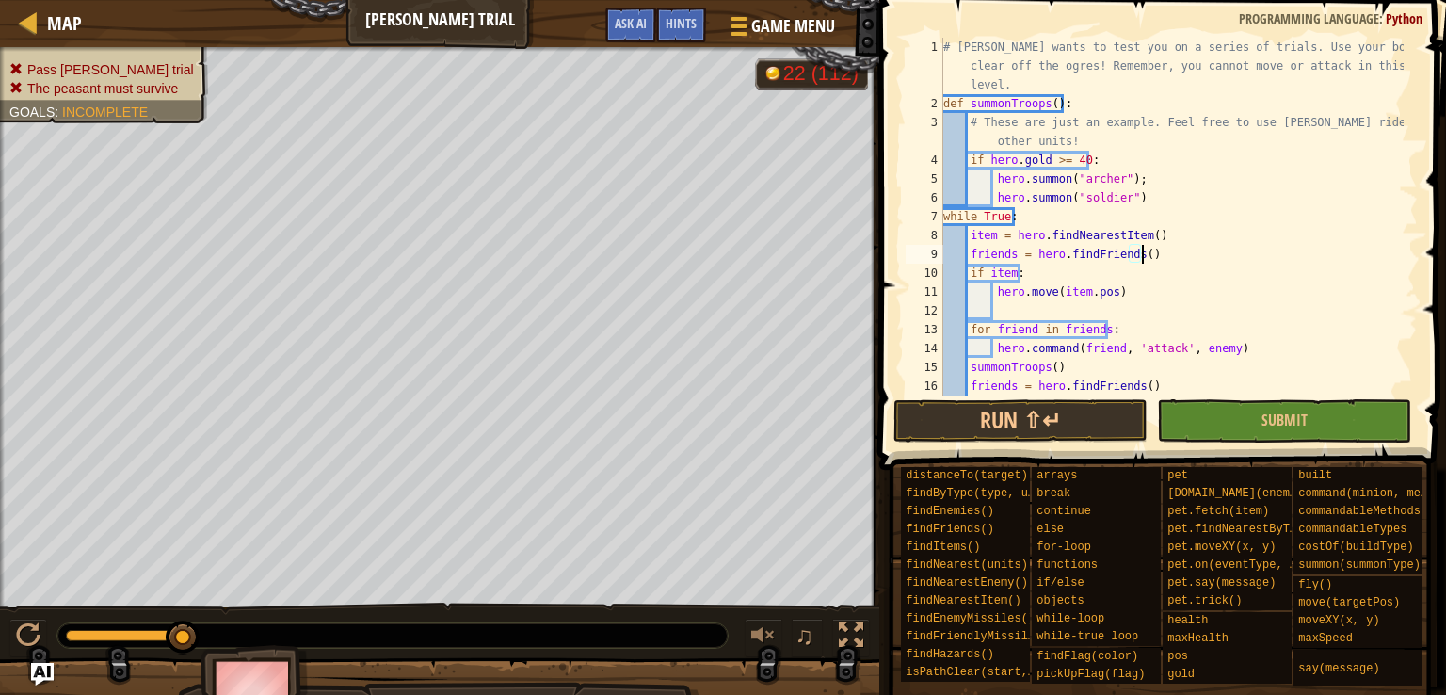
scroll to position [8, 0]
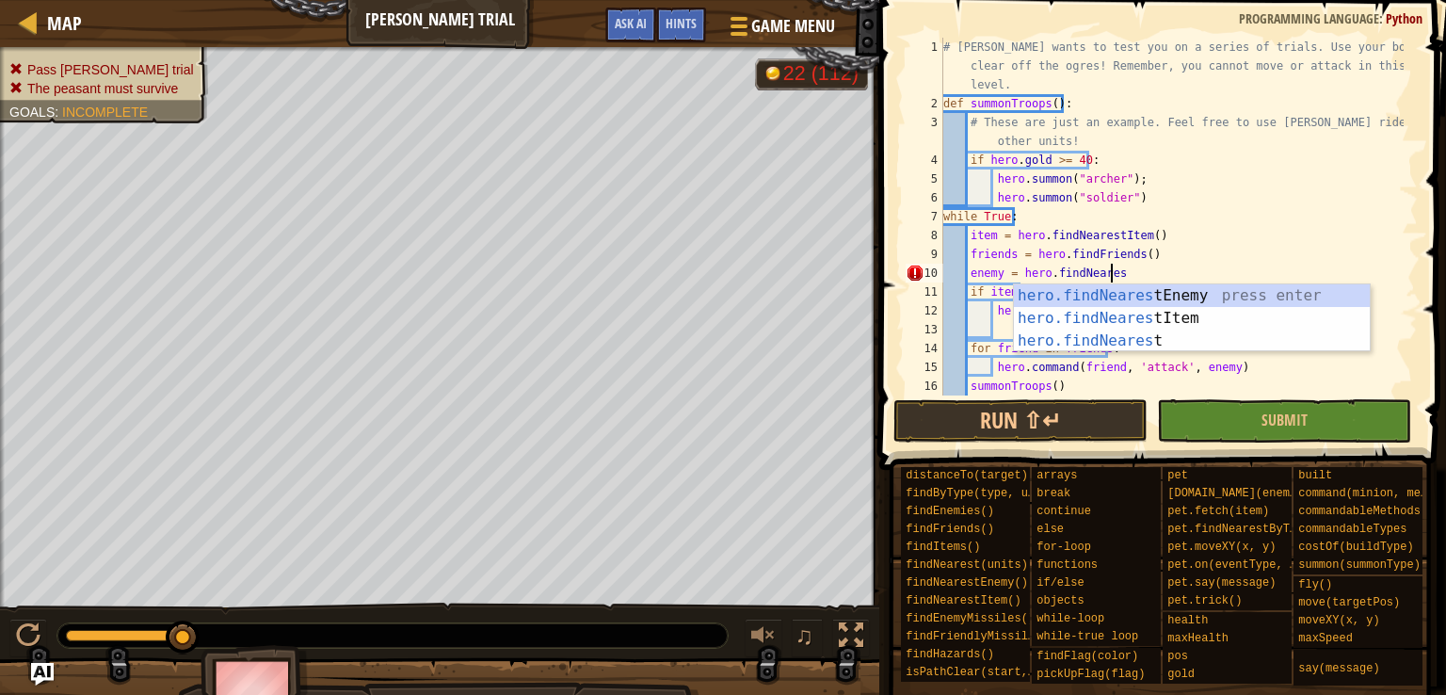
type textarea "enemy = hero.findNearest"
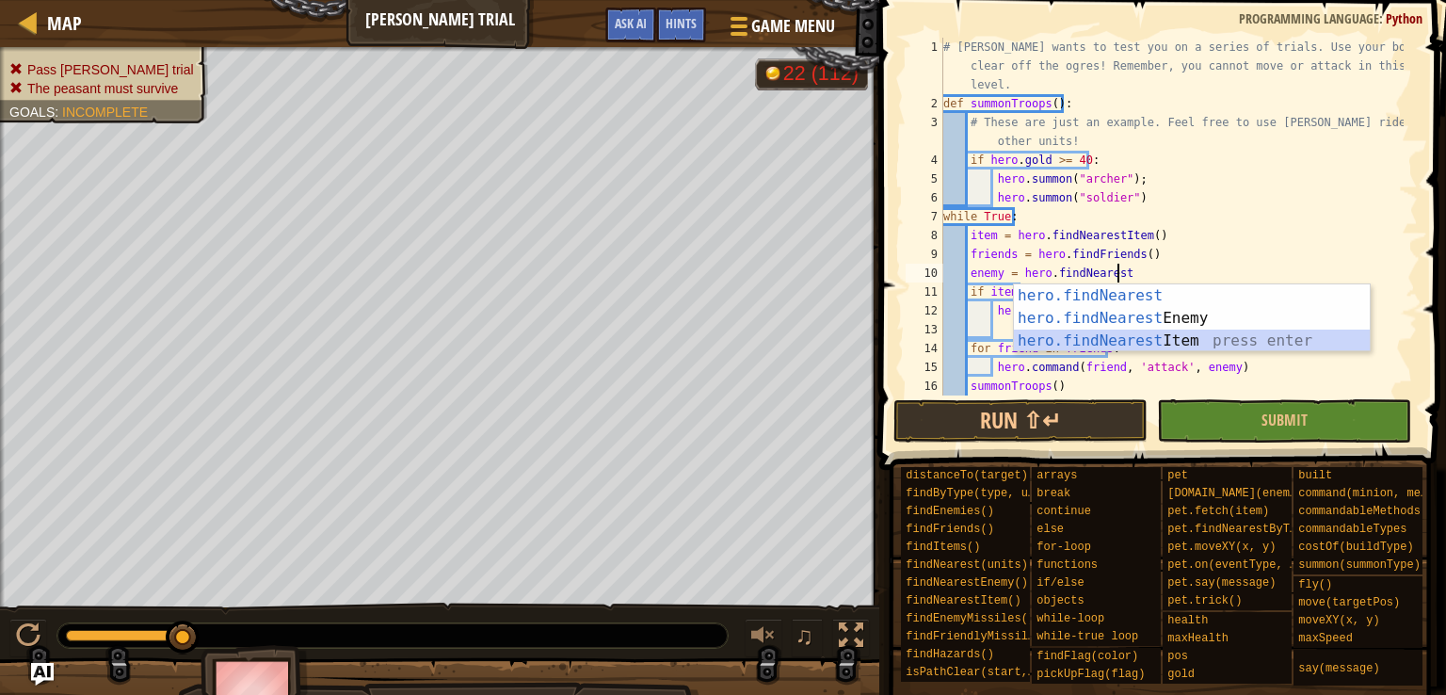
click at [1151, 337] on div "hero.findNearest press enter hero.findNearest Enemy press enter hero.findNeares…" at bounding box center [1192, 340] width 356 height 113
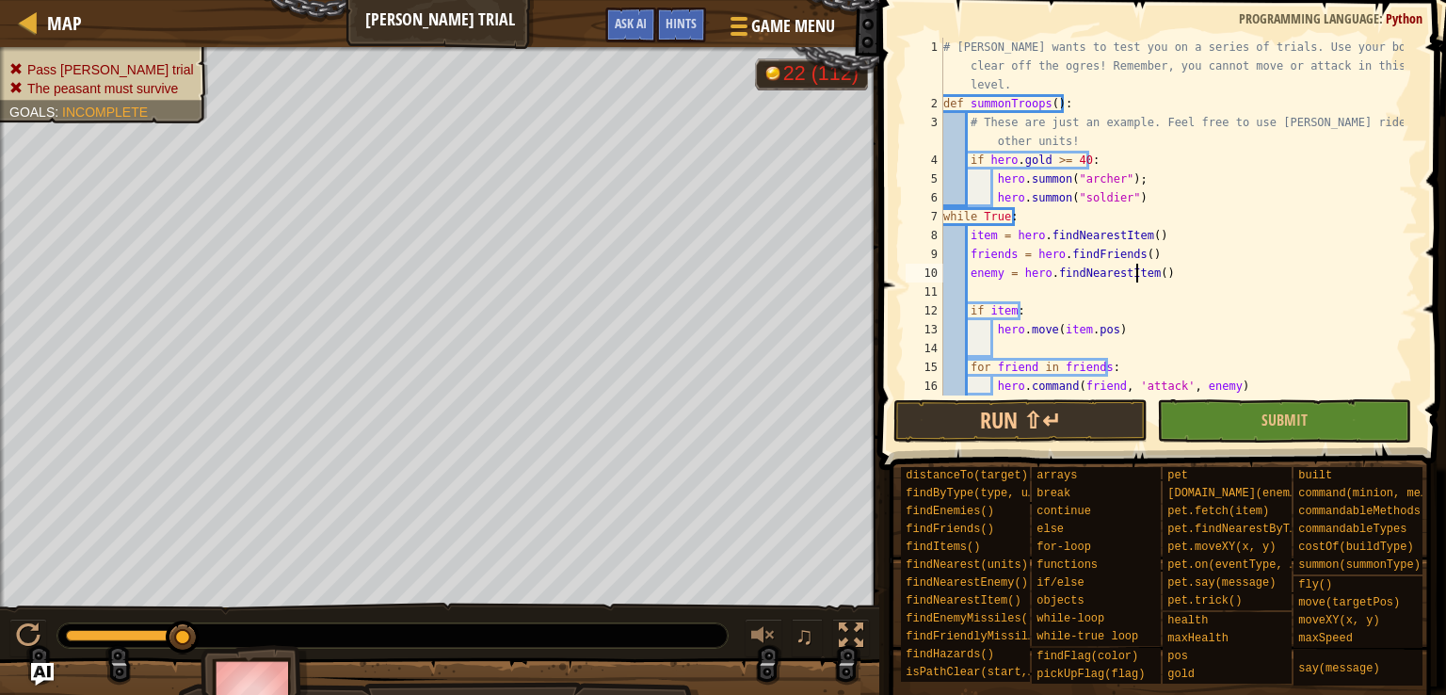
click at [1135, 272] on div "# [PERSON_NAME] wants to test you on a series of trials. Use your boss star to …" at bounding box center [1171, 254] width 464 height 433
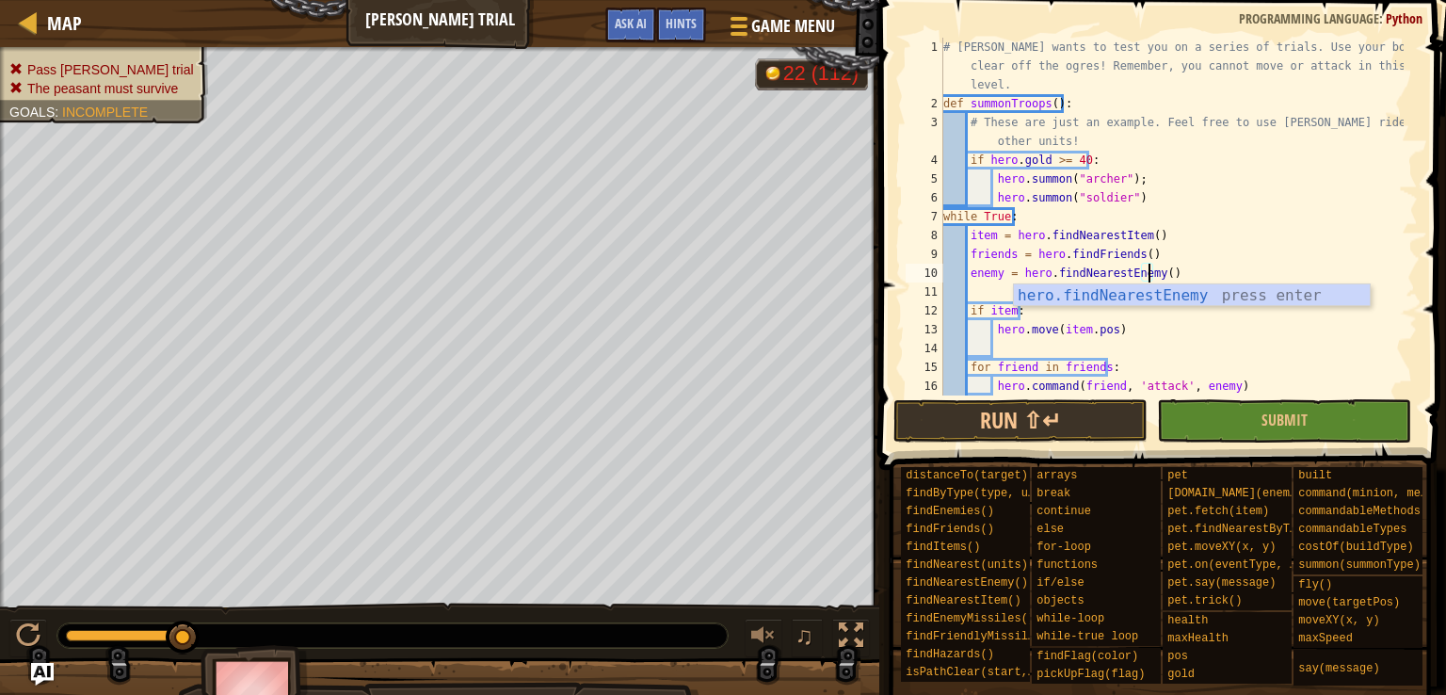
scroll to position [8, 16]
click at [1054, 427] on button "Run ⇧↵" at bounding box center [1020, 420] width 254 height 43
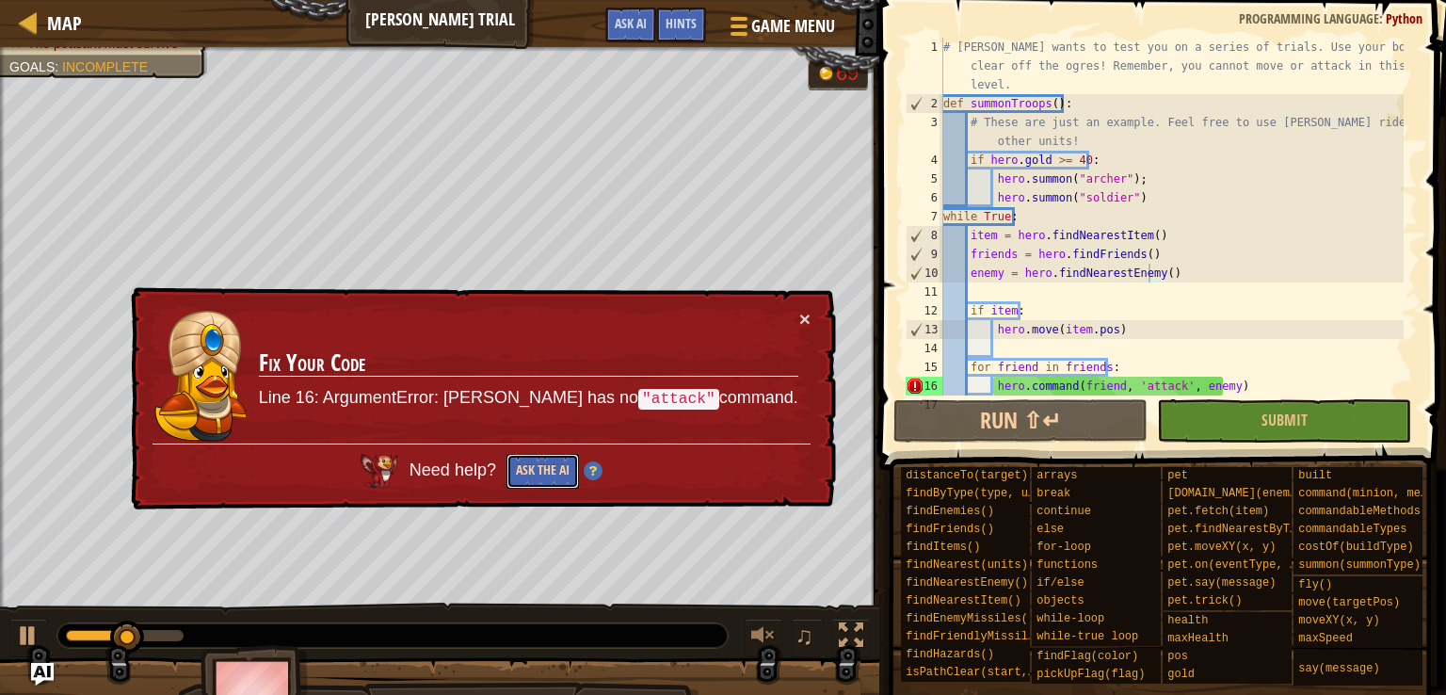
click at [568, 468] on button "Ask the AI" at bounding box center [542, 471] width 72 height 35
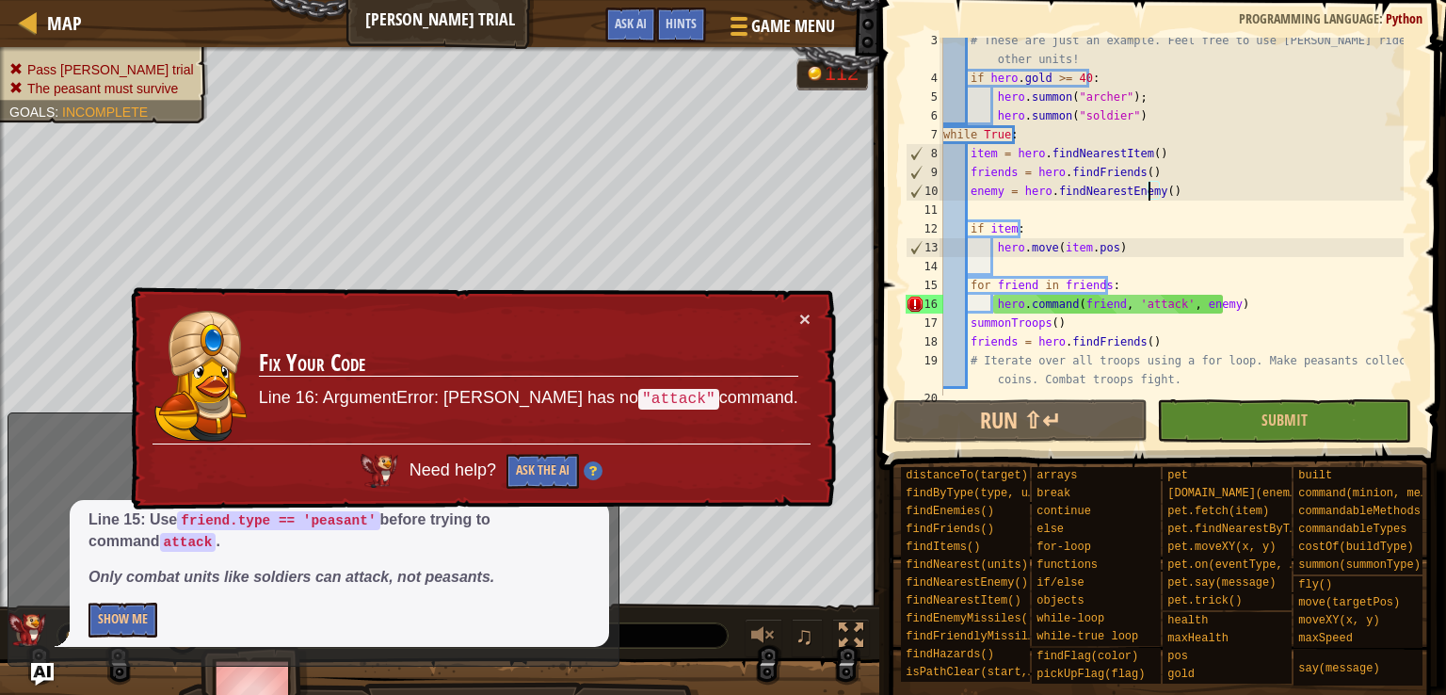
scroll to position [83, 0]
click at [1153, 280] on div "# These are just an example. Feel free to use [PERSON_NAME] riders and/or other…" at bounding box center [1171, 236] width 464 height 414
drag, startPoint x: 1073, startPoint y: 322, endPoint x: 970, endPoint y: 330, distance: 103.0
click at [970, 330] on div "# These are just an example. Feel free to use [PERSON_NAME] riders and/or other…" at bounding box center [1171, 236] width 464 height 414
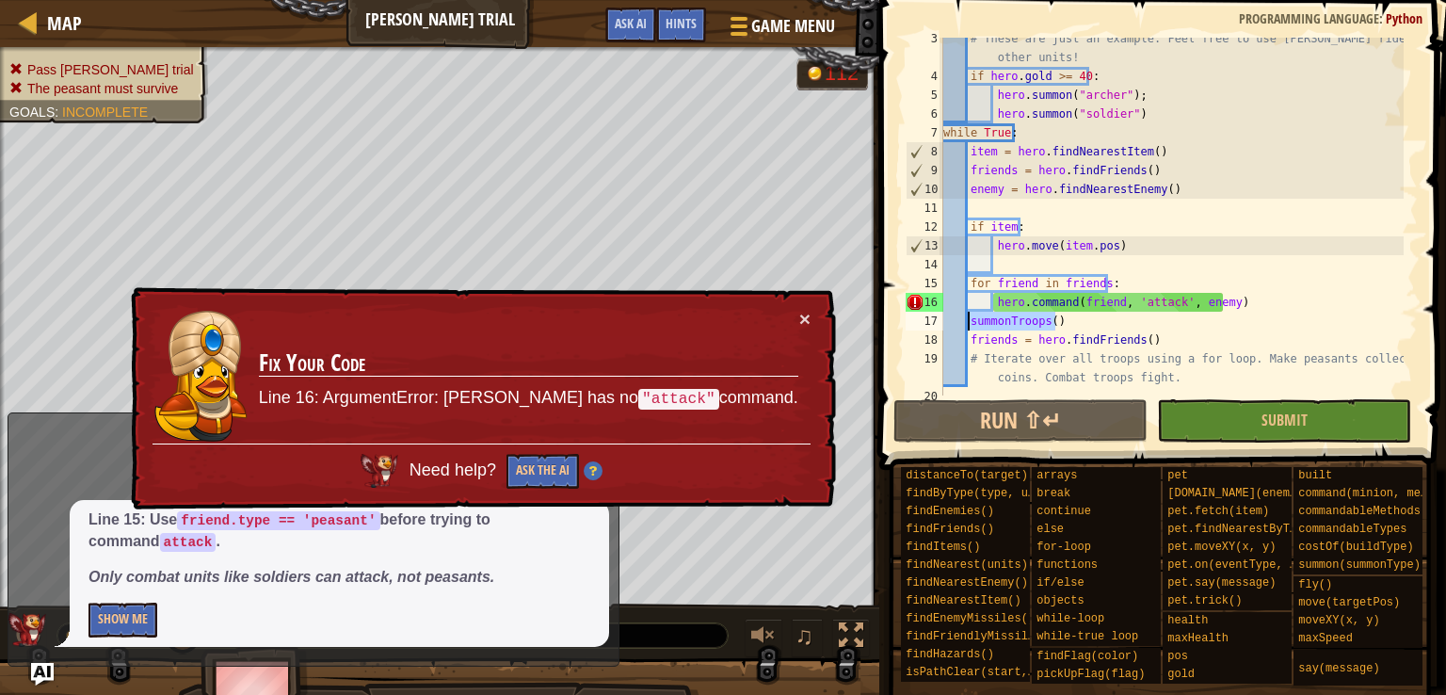
type textarea "summonTroops()"
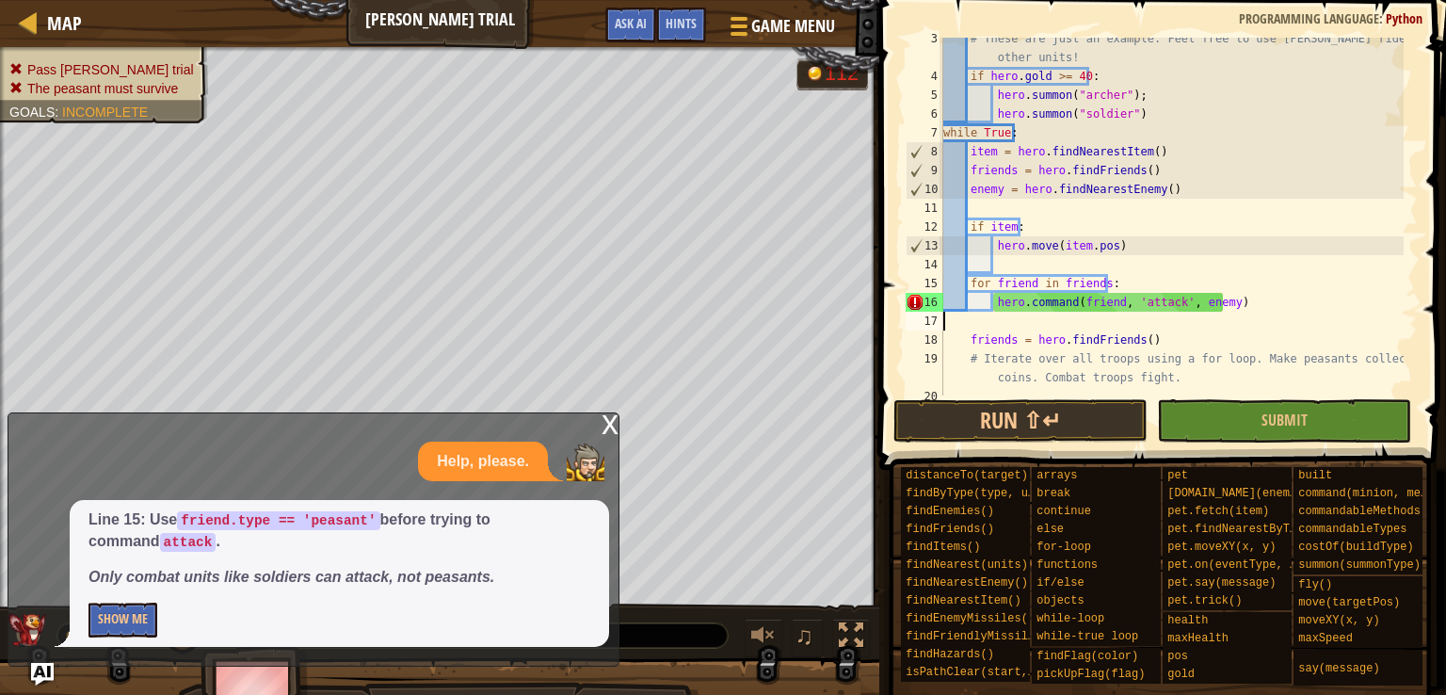
scroll to position [75, 0]
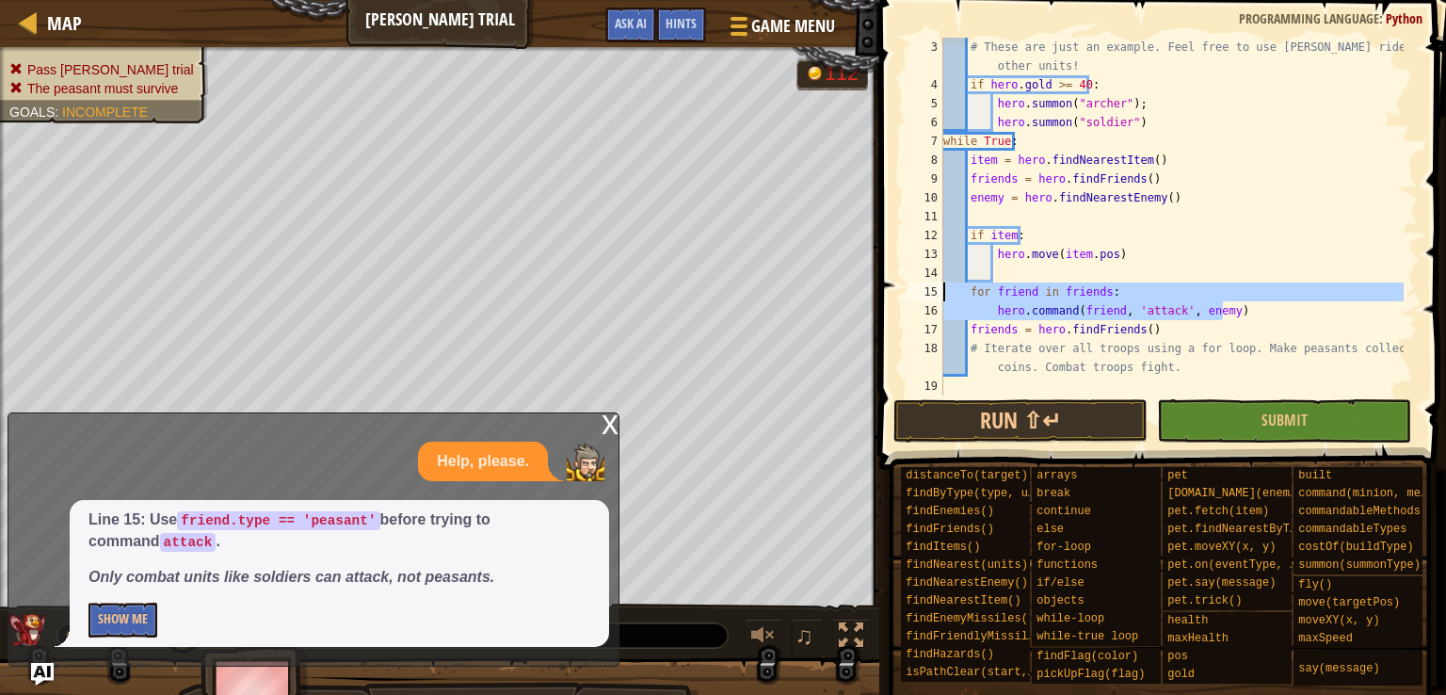
drag, startPoint x: 1254, startPoint y: 310, endPoint x: 941, endPoint y: 297, distance: 312.8
click at [941, 297] on div "hero.command(friend, 'attack', enemy) 3 4 5 6 7 8 9 10 11 12 13 14 15 16 17 18 …" at bounding box center [1160, 217] width 516 height 358
type textarea "for friend in friends: hero.command(friend, 'attack', enemy)"
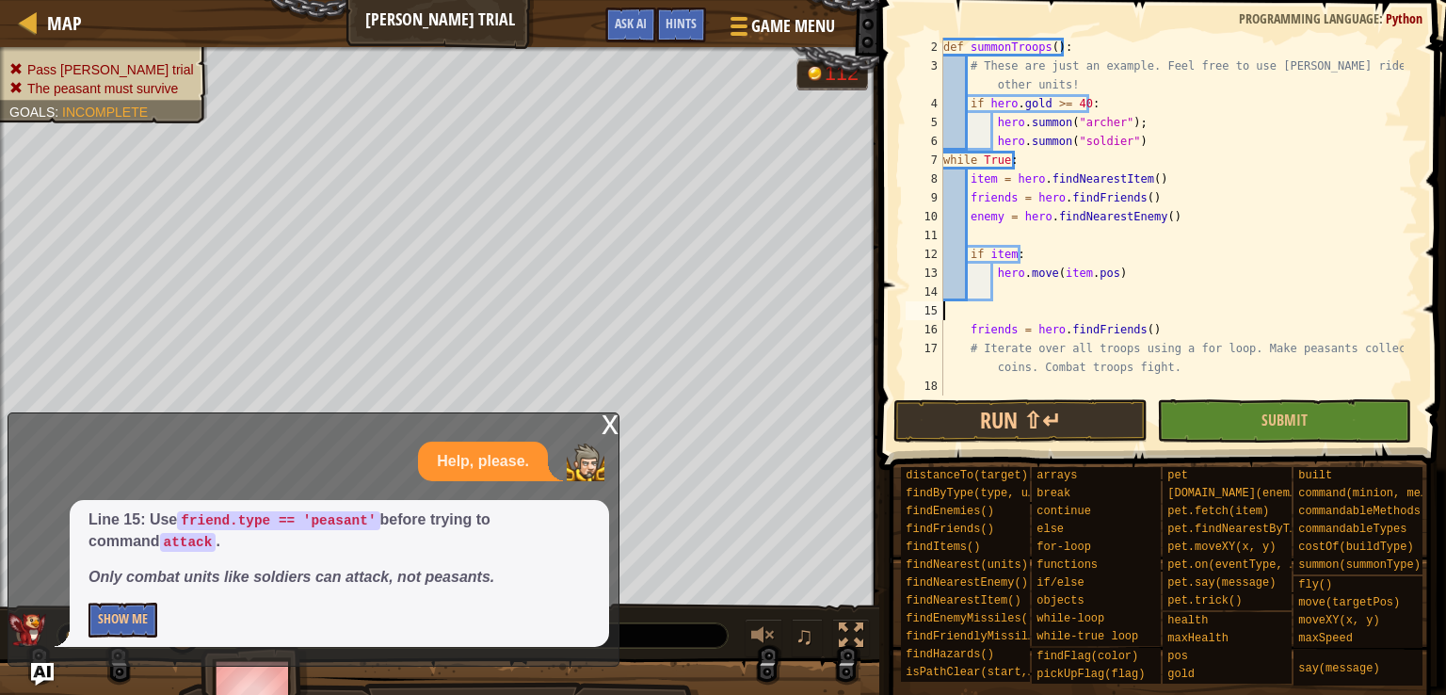
click at [1193, 374] on div "def summonTroops ( ) : # These are just an example. Feel free to use [PERSON_NA…" at bounding box center [1171, 235] width 464 height 395
type textarea "# Iterate over all troops using a for loop. Make peasants collect coins. Combat…"
paste textarea "hero.command(friend, 'attack', enemy)"
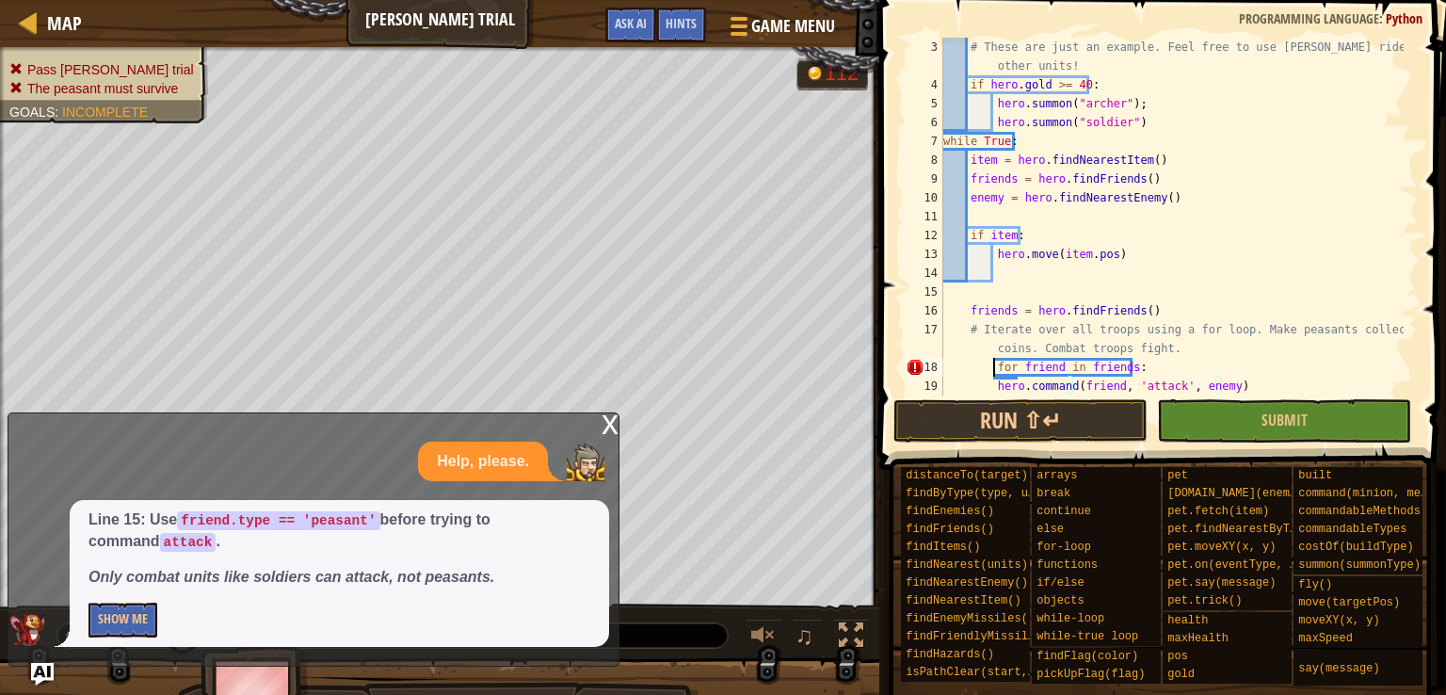
click at [994, 368] on div "# These are just an example. Feel free to use [PERSON_NAME] riders and/or other…" at bounding box center [1171, 245] width 464 height 414
type textarea "for friend in friends:"
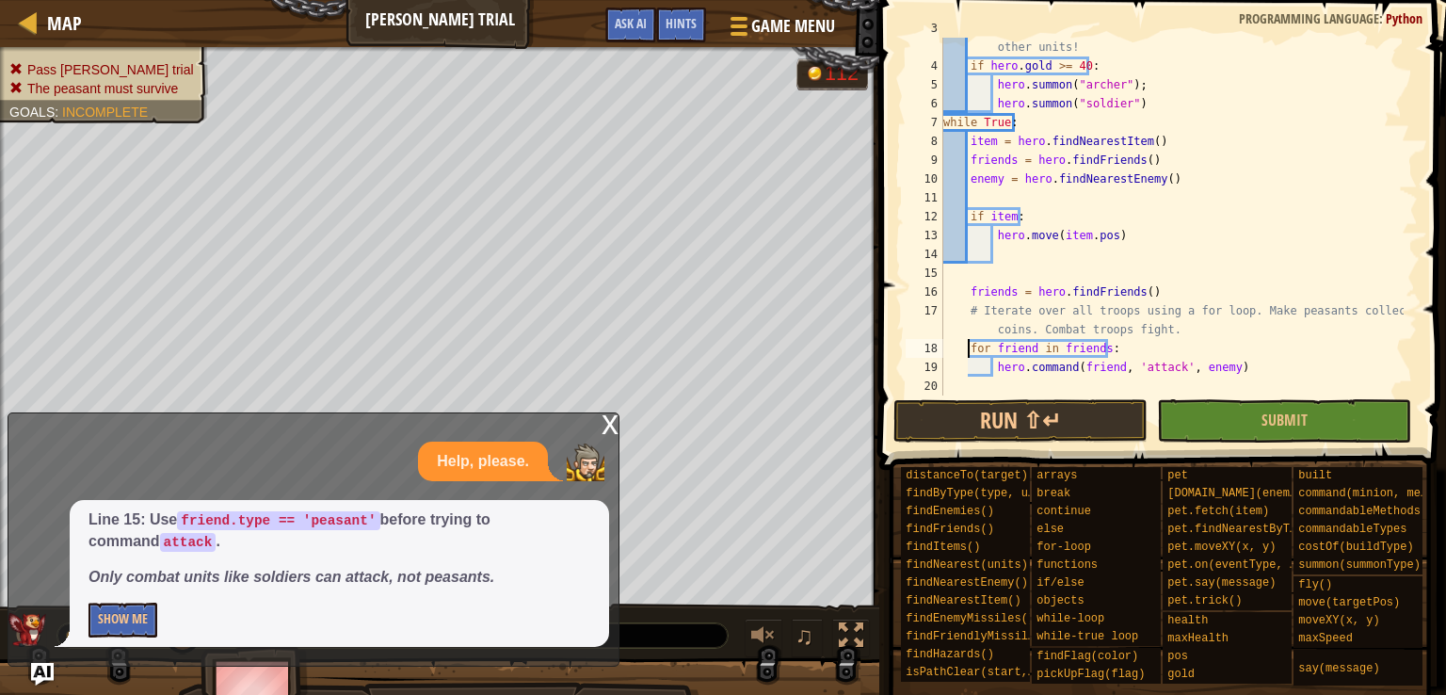
scroll to position [94, 0]
click at [1020, 390] on div "# These are just an example. Feel free to use [PERSON_NAME] riders and/or other…" at bounding box center [1171, 226] width 464 height 414
click at [1122, 345] on div "# These are just an example. Feel free to use [PERSON_NAME] riders and/or other…" at bounding box center [1171, 226] width 464 height 414
click at [1171, 336] on div "# These are just an example. Feel free to use [PERSON_NAME] riders and/or other…" at bounding box center [1171, 226] width 464 height 414
type textarea "# Iterate over all troops using a for loop. Make peasants collect coins. Combat…"
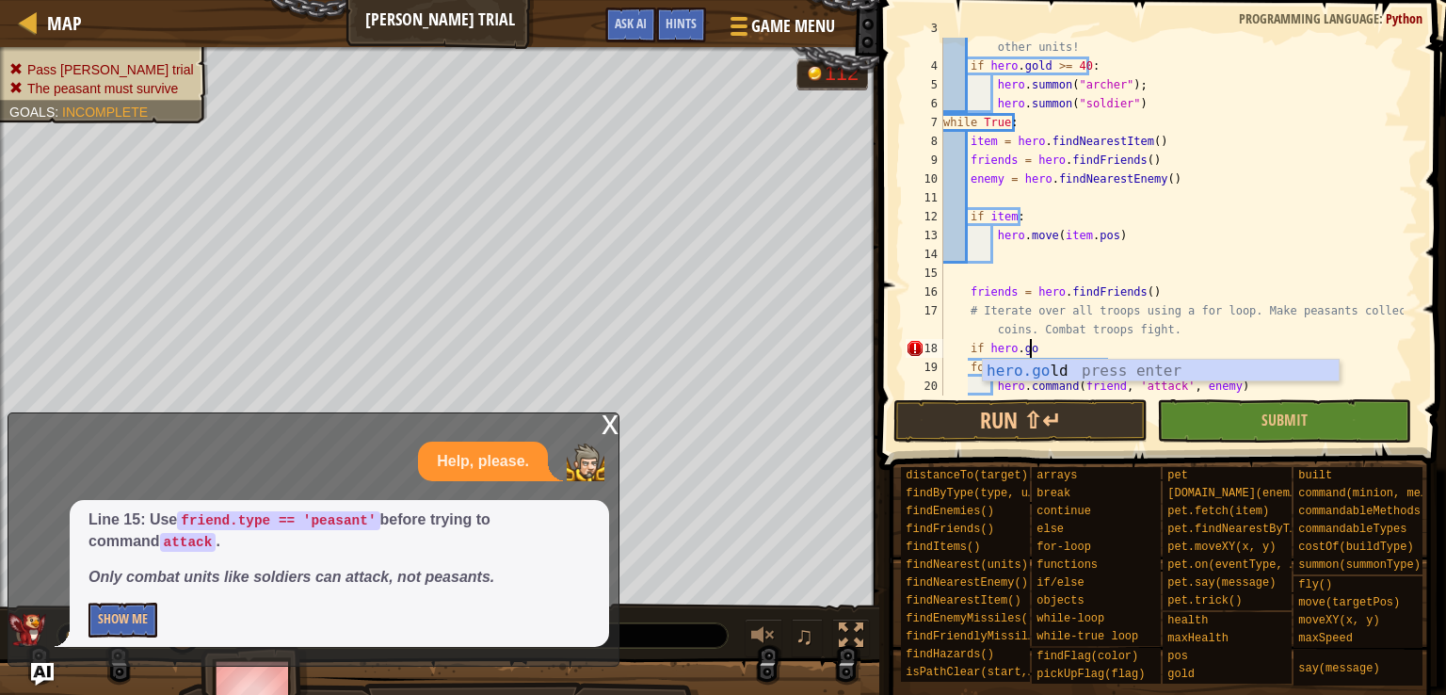
scroll to position [8, 7]
click at [1145, 362] on div "[DOMAIN_NAME] press enter" at bounding box center [1161, 394] width 356 height 68
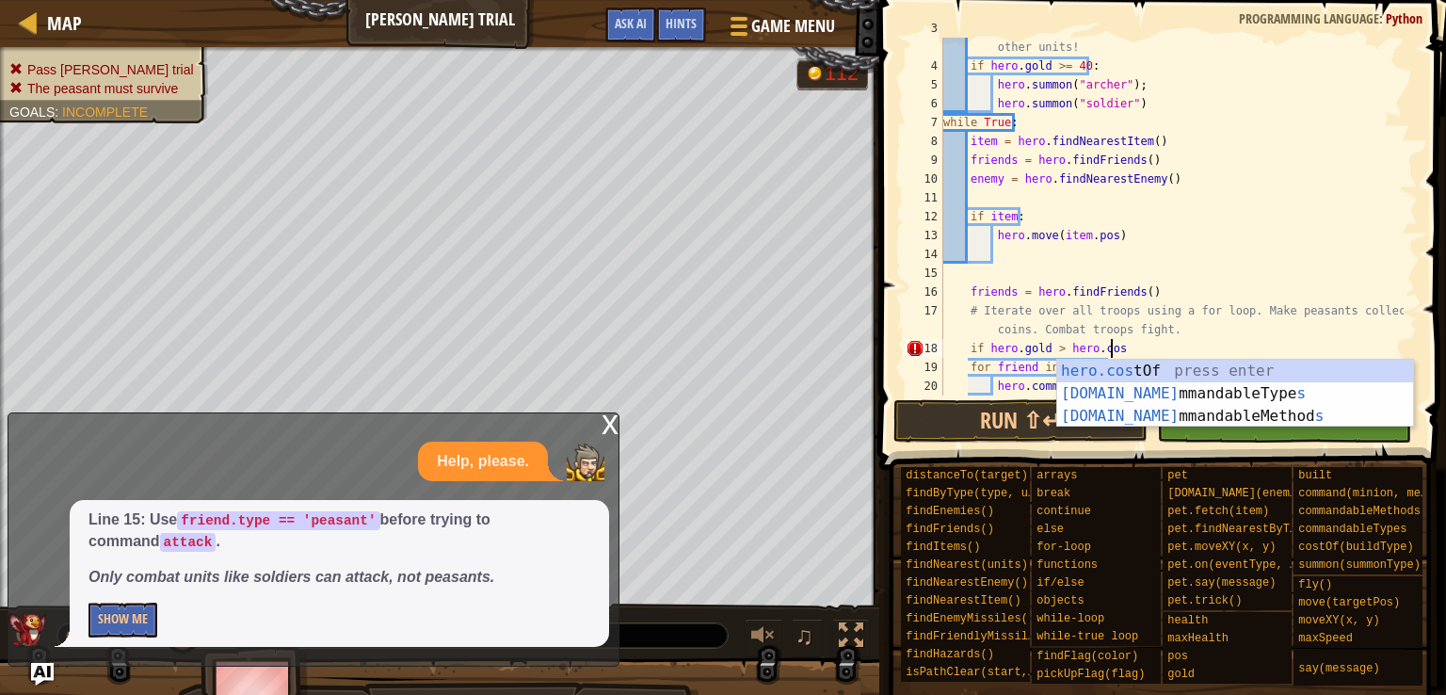
scroll to position [8, 13]
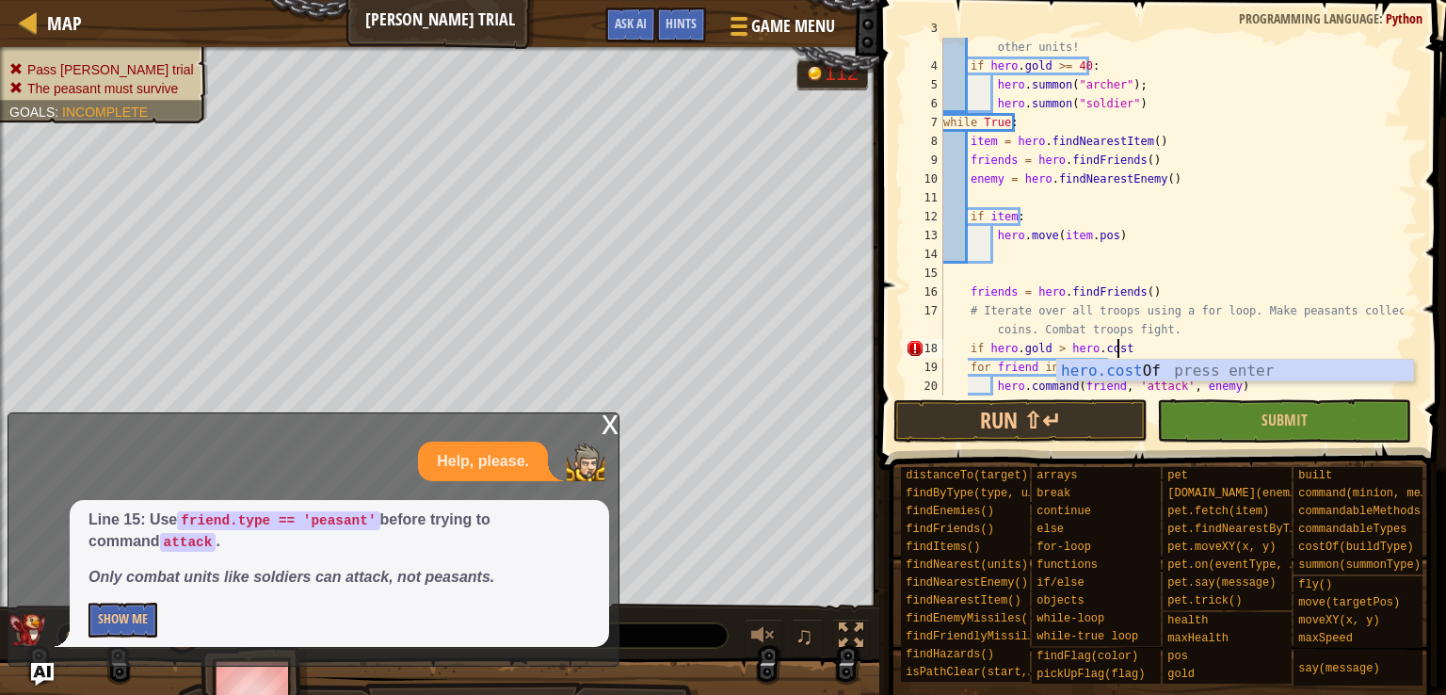
click at [1145, 362] on div "hero.cost Of press enter" at bounding box center [1235, 394] width 356 height 68
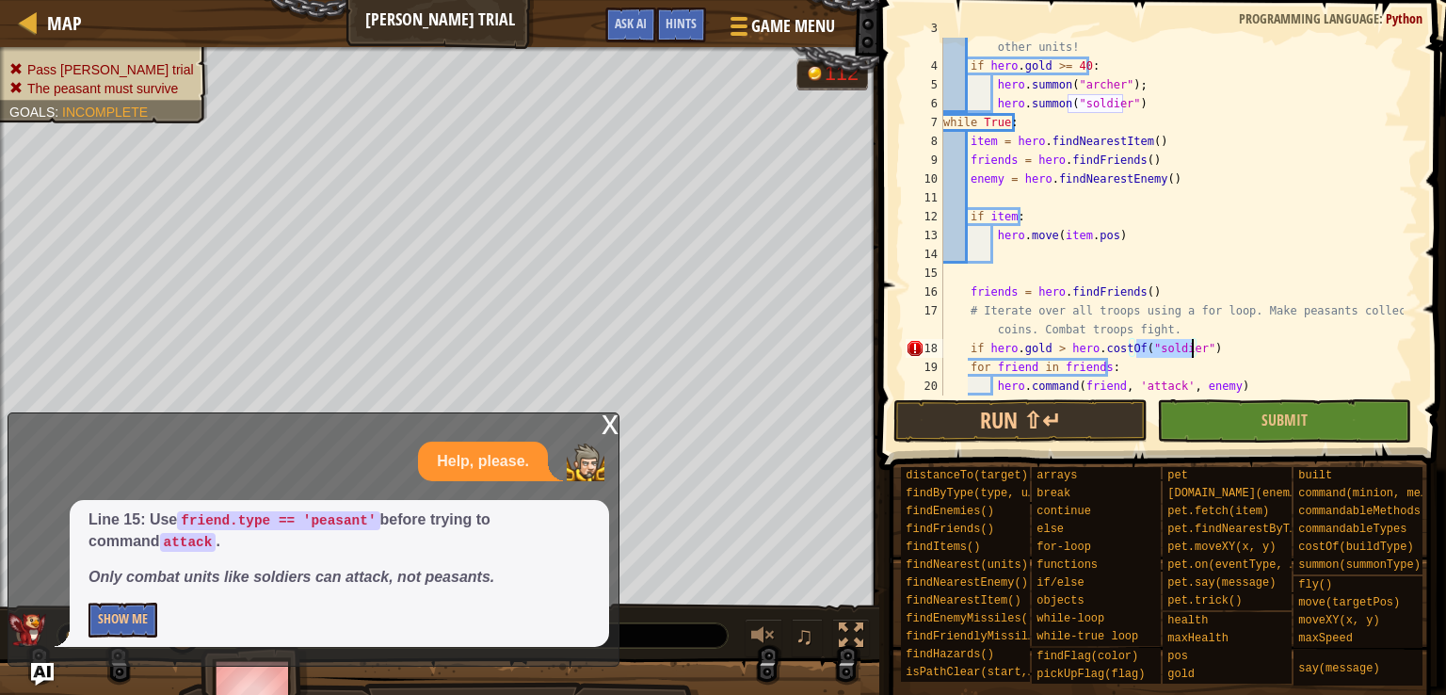
click at [1219, 356] on div "# These are just an example. Feel free to use [PERSON_NAME] riders and/or other…" at bounding box center [1171, 226] width 464 height 414
click at [968, 366] on div "# These are just an example. Feel free to use [PERSON_NAME] riders and/or other…" at bounding box center [1171, 226] width 464 height 414
click at [994, 387] on div "# These are just an example. Feel free to use [PERSON_NAME] riders and/or other…" at bounding box center [1171, 226] width 464 height 414
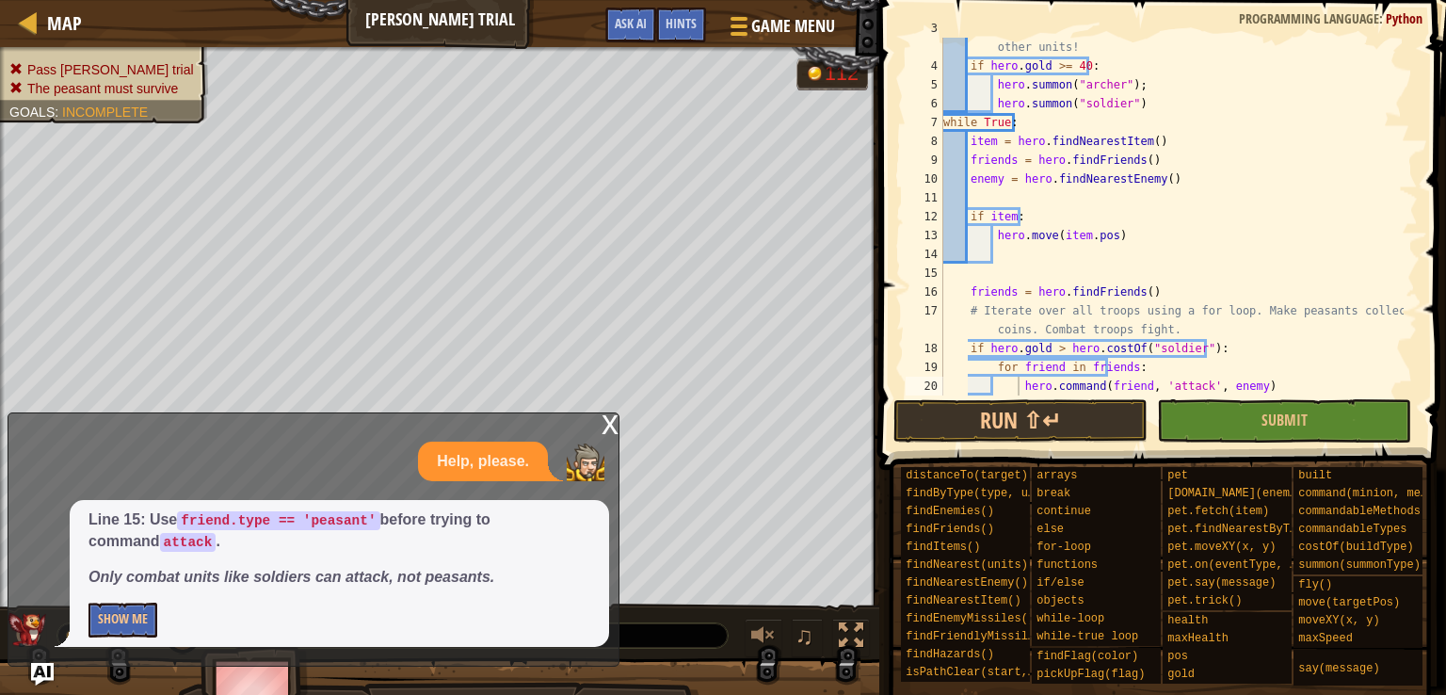
click at [1423, 234] on span at bounding box center [1165, 207] width 582 height 525
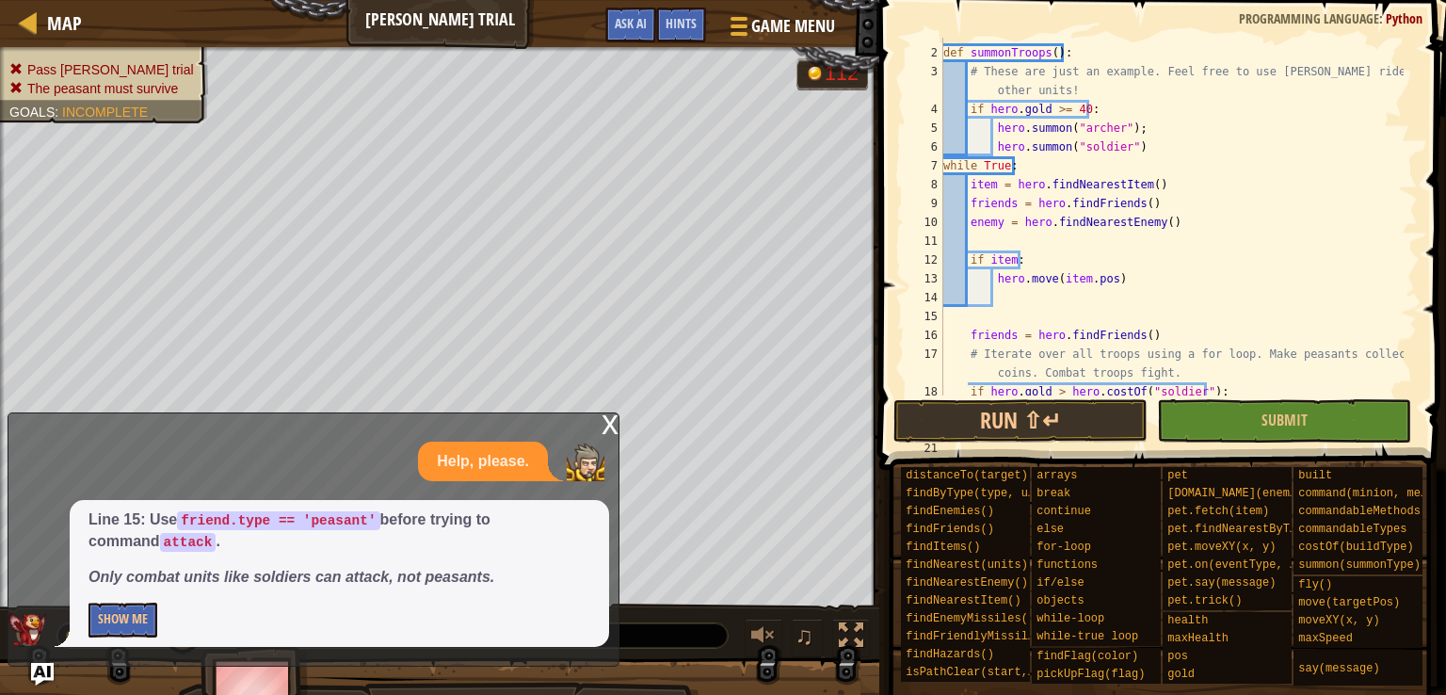
scroll to position [51, 0]
click at [1419, 213] on span at bounding box center [1165, 207] width 582 height 525
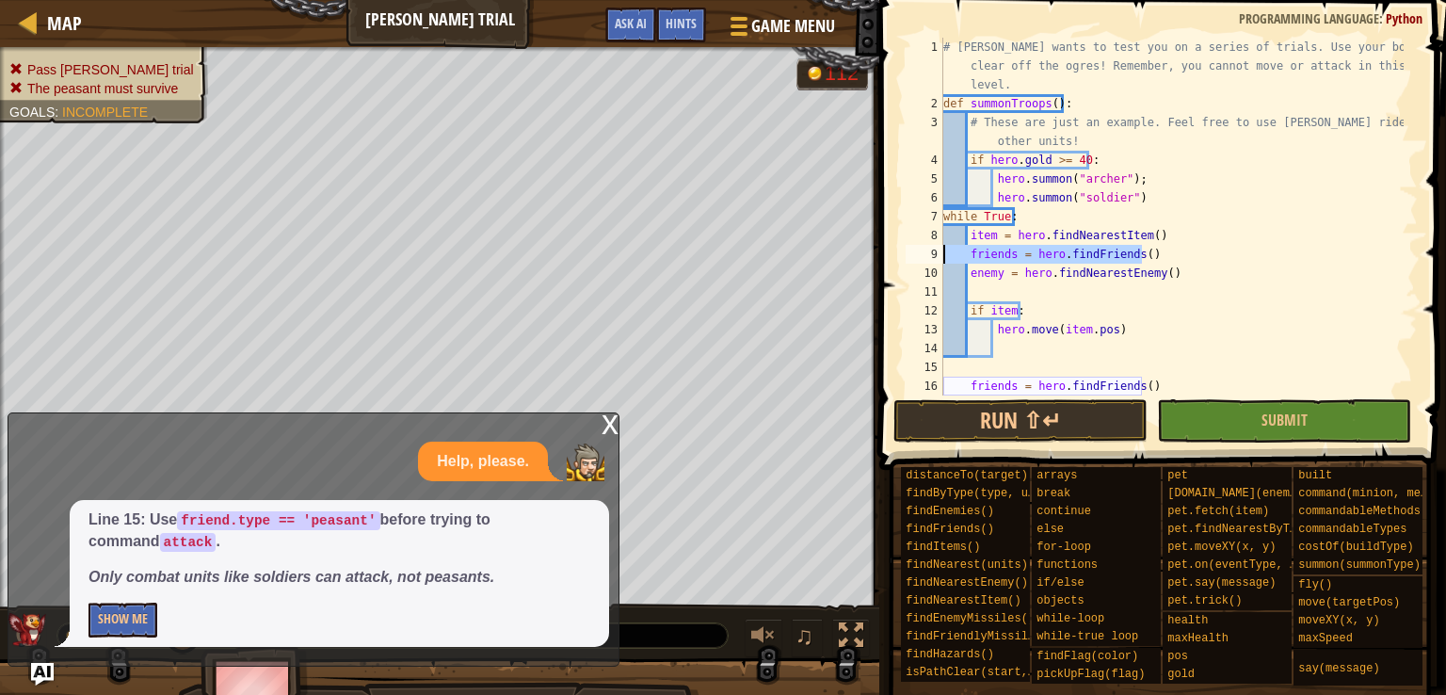
drag, startPoint x: 1148, startPoint y: 257, endPoint x: 928, endPoint y: 257, distance: 220.3
click at [928, 257] on div "hero.command(friend, 'attack', enemy) 1 2 3 4 5 6 7 8 9 10 11 12 13 14 15 16 17…" at bounding box center [1160, 217] width 516 height 358
type textarea "friends = hero.findFriends()"
type textarea "item = hero.findNearestItem()"
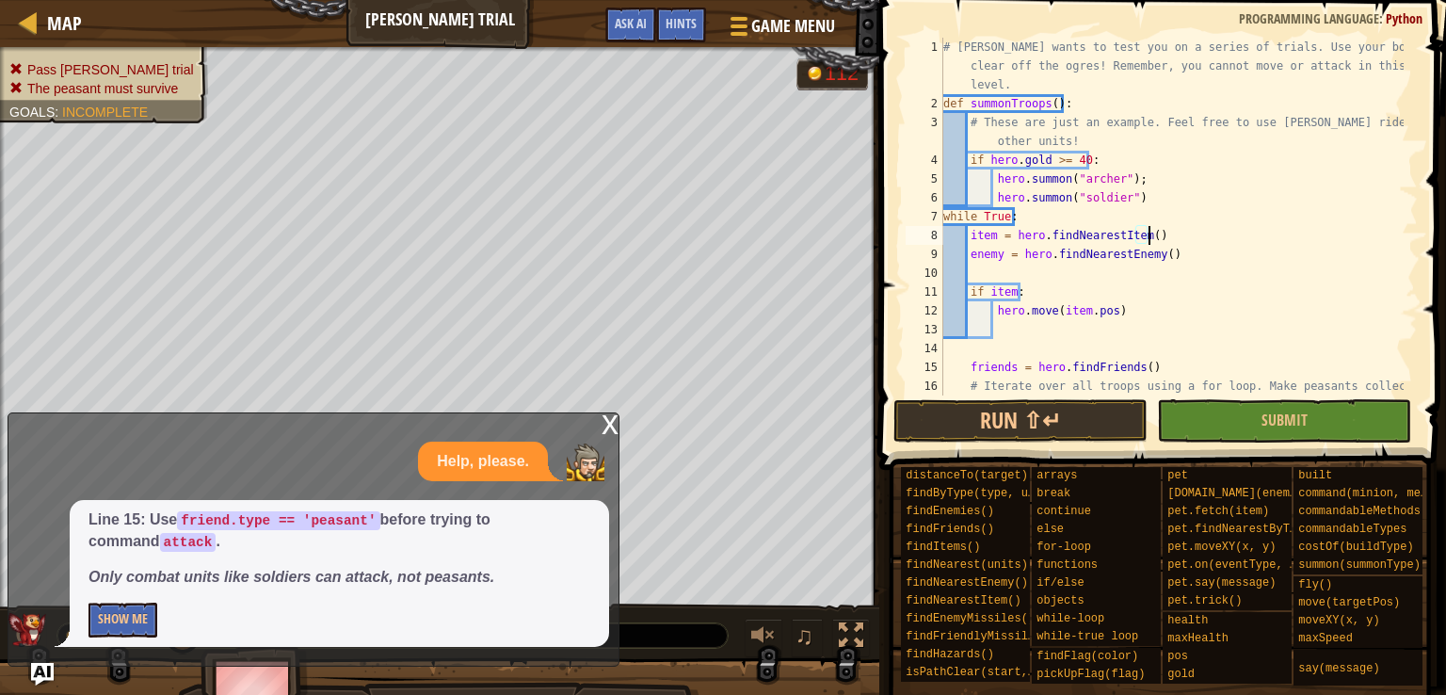
click at [1028, 272] on div "# [PERSON_NAME] wants to test you on a series of trials. Use your boss star to …" at bounding box center [1171, 264] width 464 height 452
type textarea "enemy = hero.findNearestEnemy()"
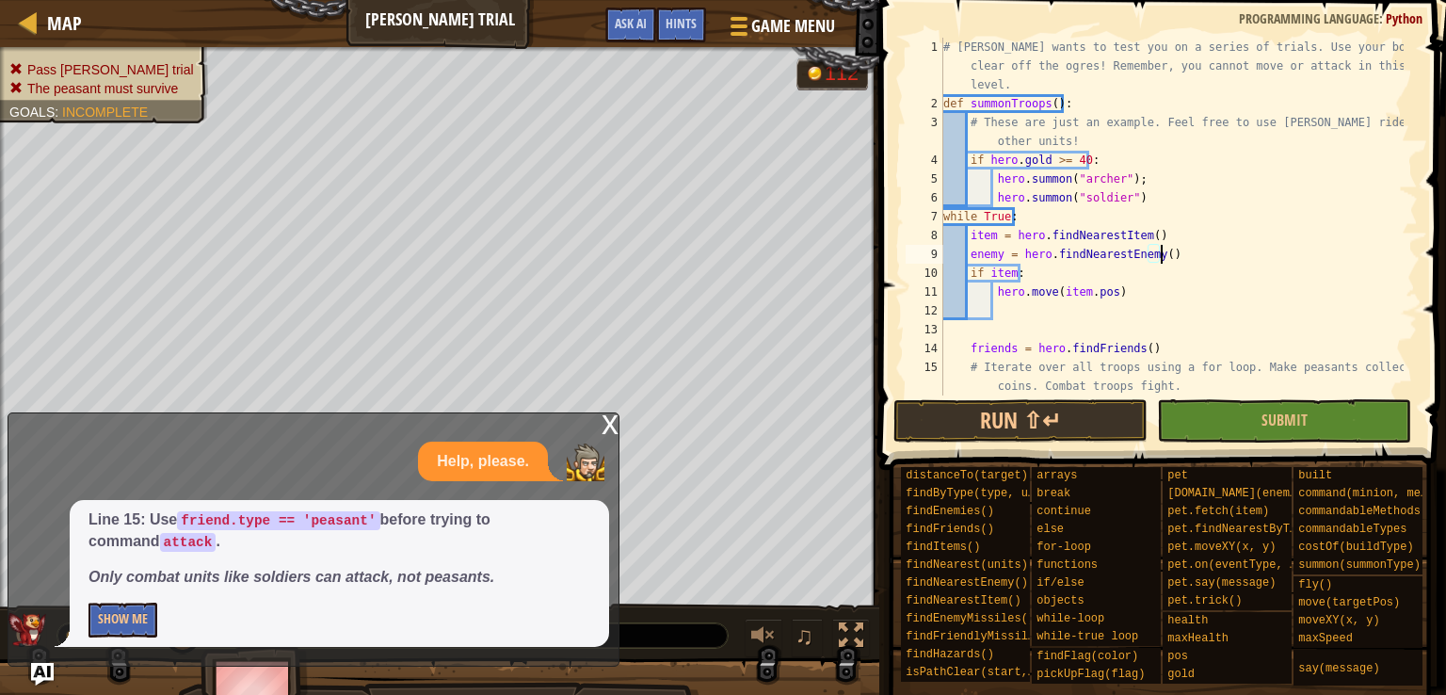
click at [993, 397] on span at bounding box center [1165, 207] width 582 height 525
click at [969, 423] on button "Run ⇧↵" at bounding box center [1020, 420] width 254 height 43
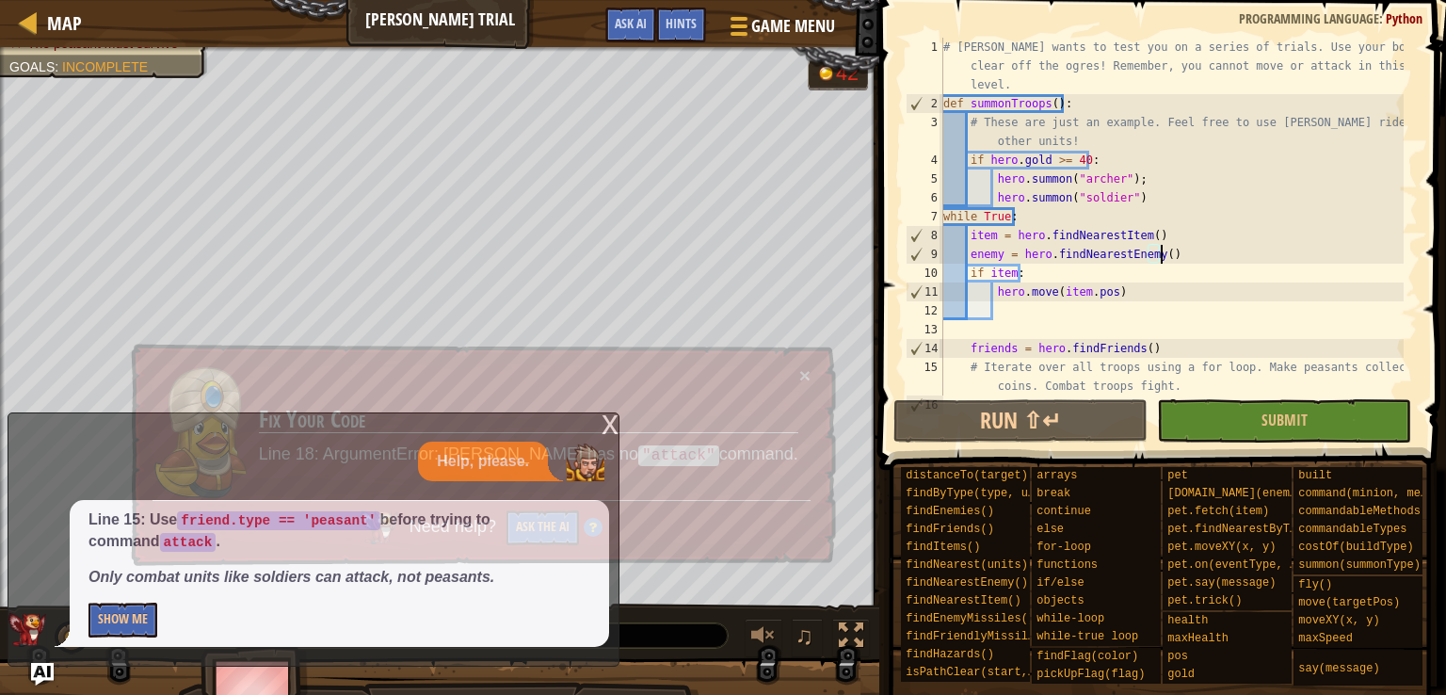
click at [611, 432] on h3 "Fix Your Code" at bounding box center [528, 420] width 539 height 26
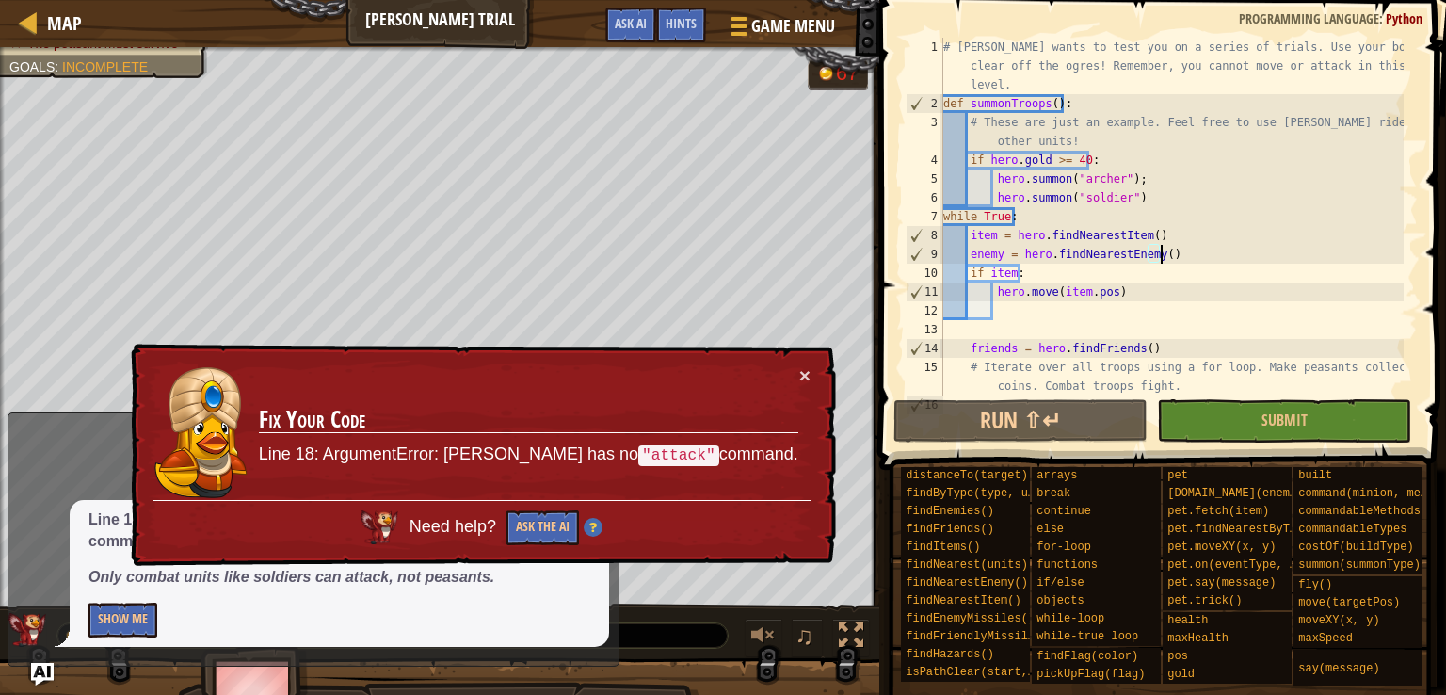
click at [817, 366] on div "× Fix Your Code Line 18: ArgumentError: [PERSON_NAME] has no "attack" command. …" at bounding box center [481, 455] width 709 height 223
click at [579, 541] on button "Ask the AI" at bounding box center [542, 527] width 72 height 35
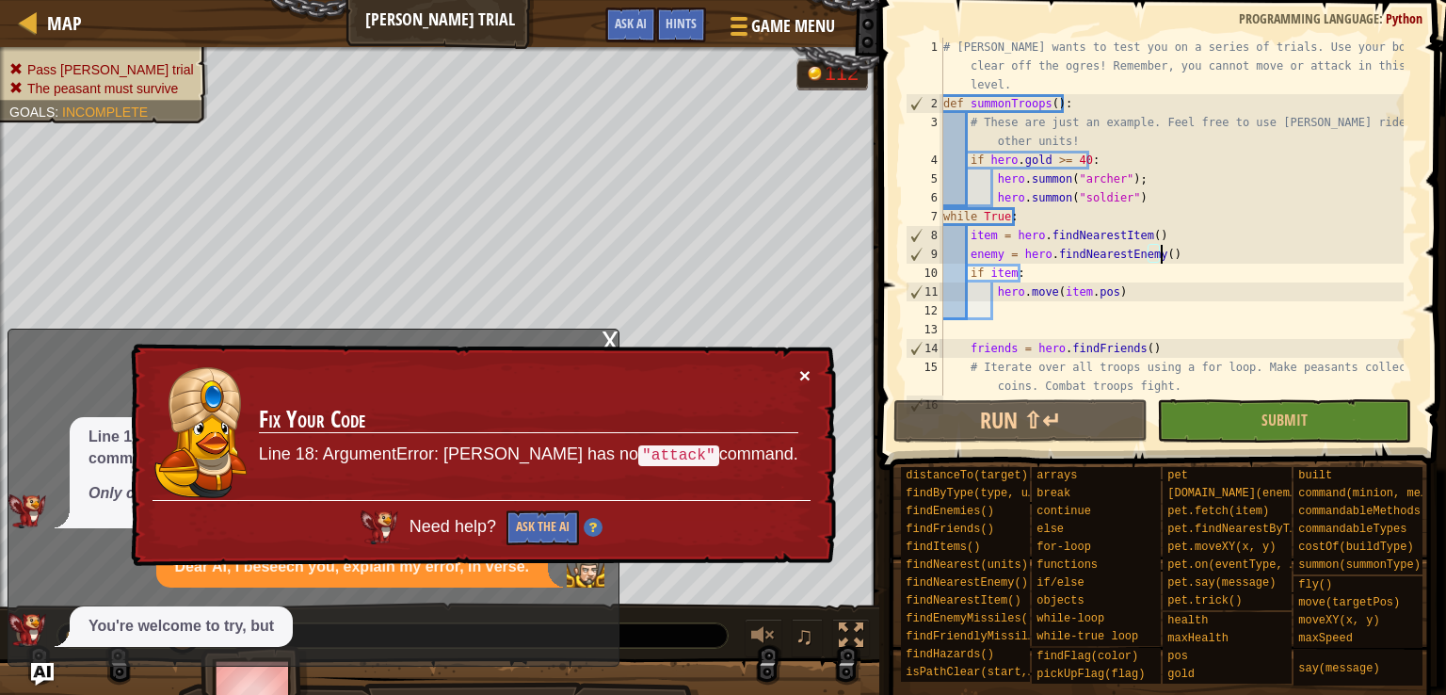
click at [803, 367] on button "×" at bounding box center [804, 375] width 11 height 20
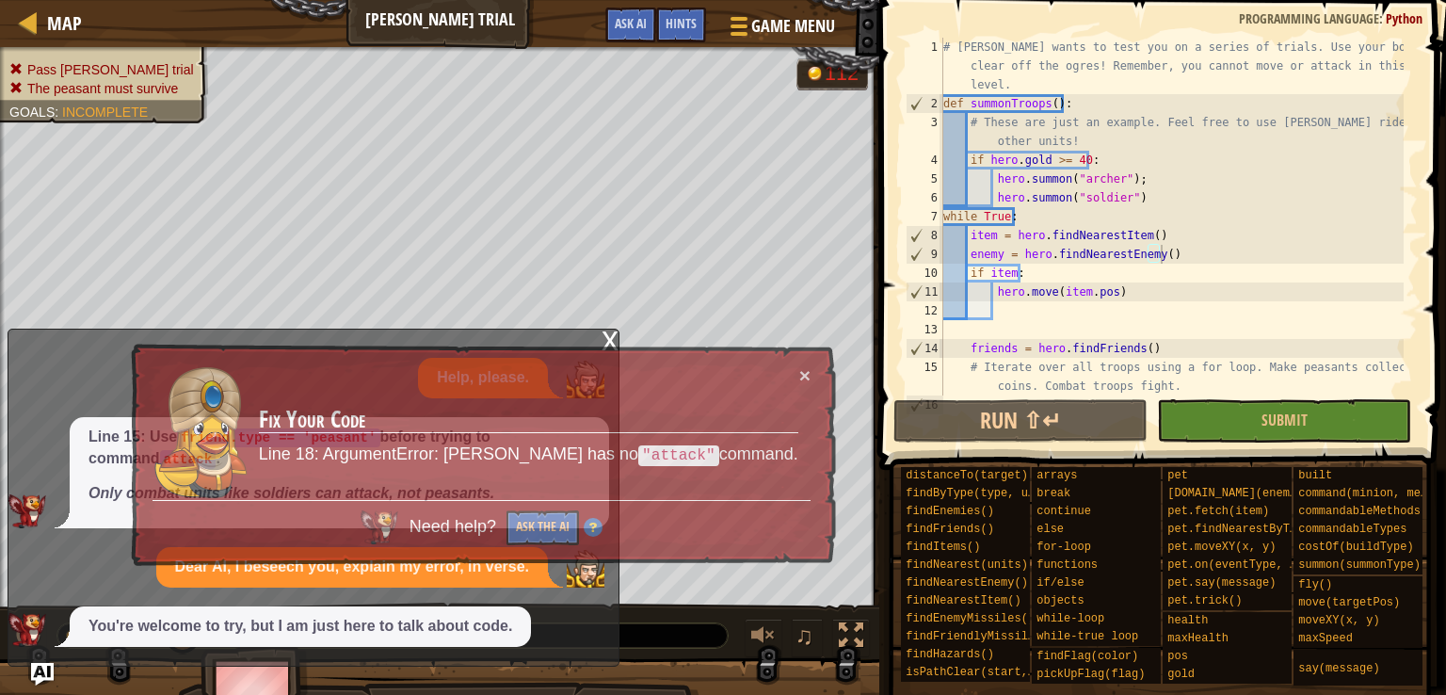
click at [364, 479] on td "Fix Your Code Line 18: ArgumentError: [PERSON_NAME] has no "attack" command." at bounding box center [528, 432] width 541 height 135
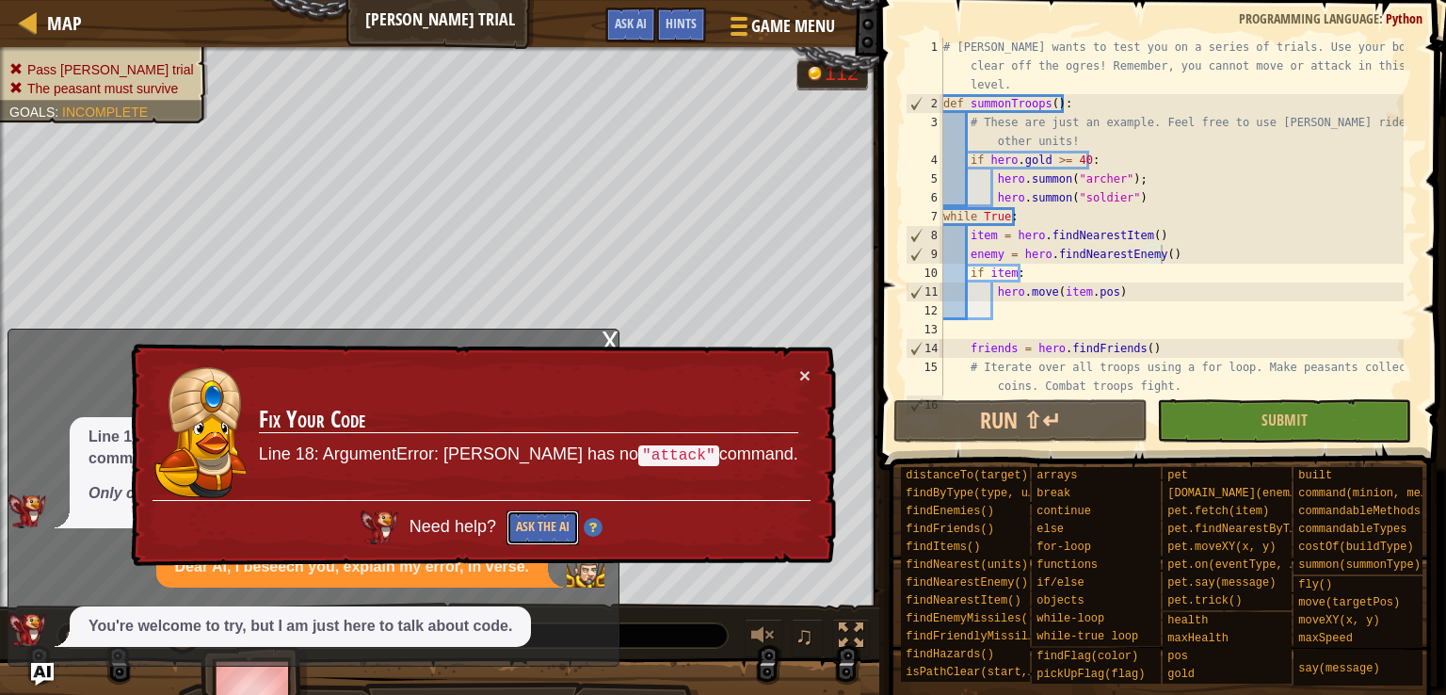
click at [718, 601] on div "Map [PERSON_NAME] Trial Game Menu Done Hints Ask AI 1 2 3 4 5 6 7 8 9 10 11 12 …" at bounding box center [723, 347] width 1446 height 695
click at [808, 370] on button "×" at bounding box center [804, 375] width 11 height 20
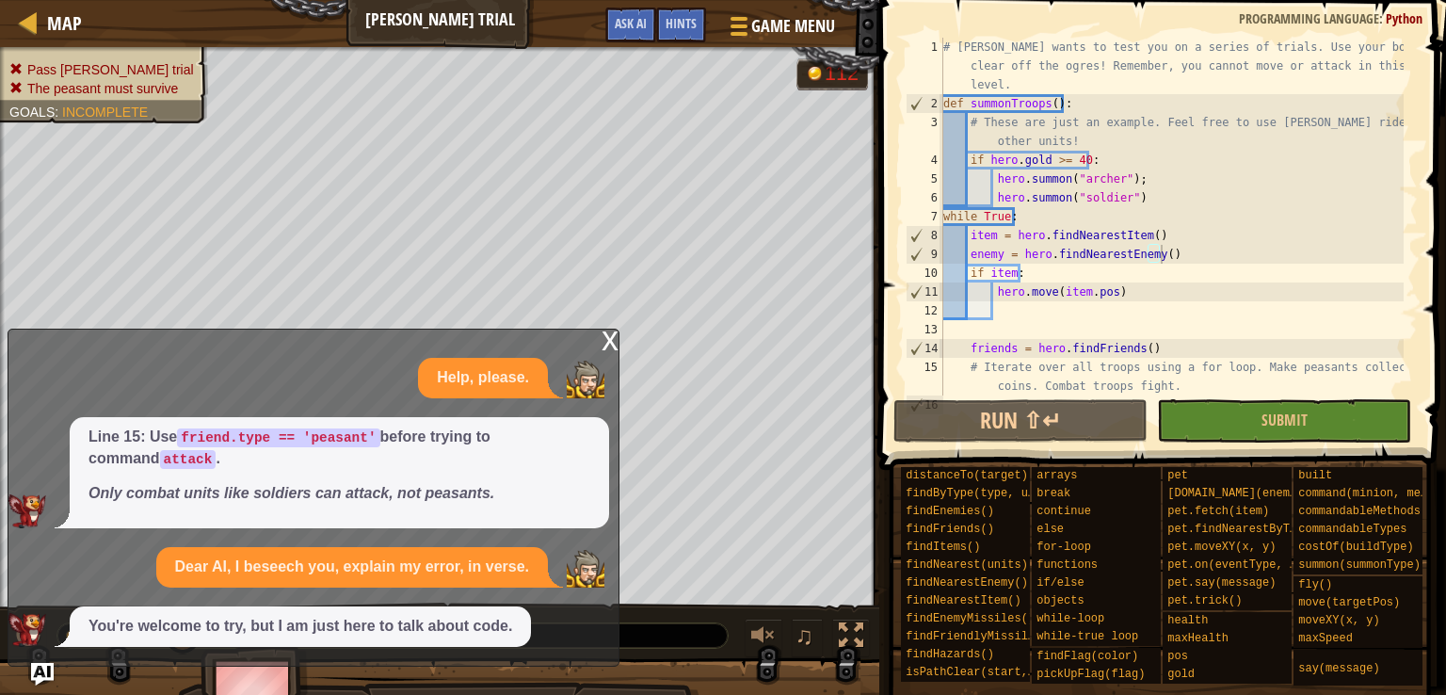
click at [602, 348] on div "x" at bounding box center [609, 338] width 17 height 19
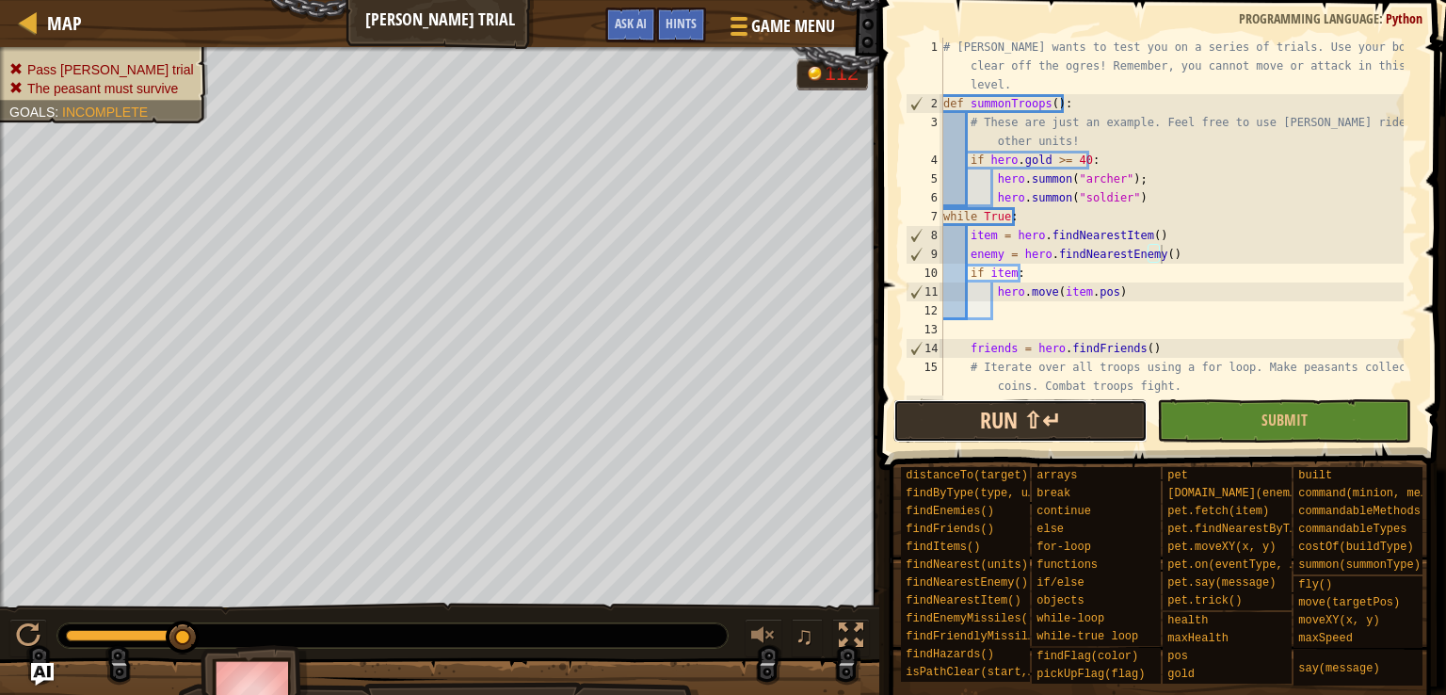
click at [1020, 428] on button "Run ⇧↵" at bounding box center [1020, 420] width 254 height 43
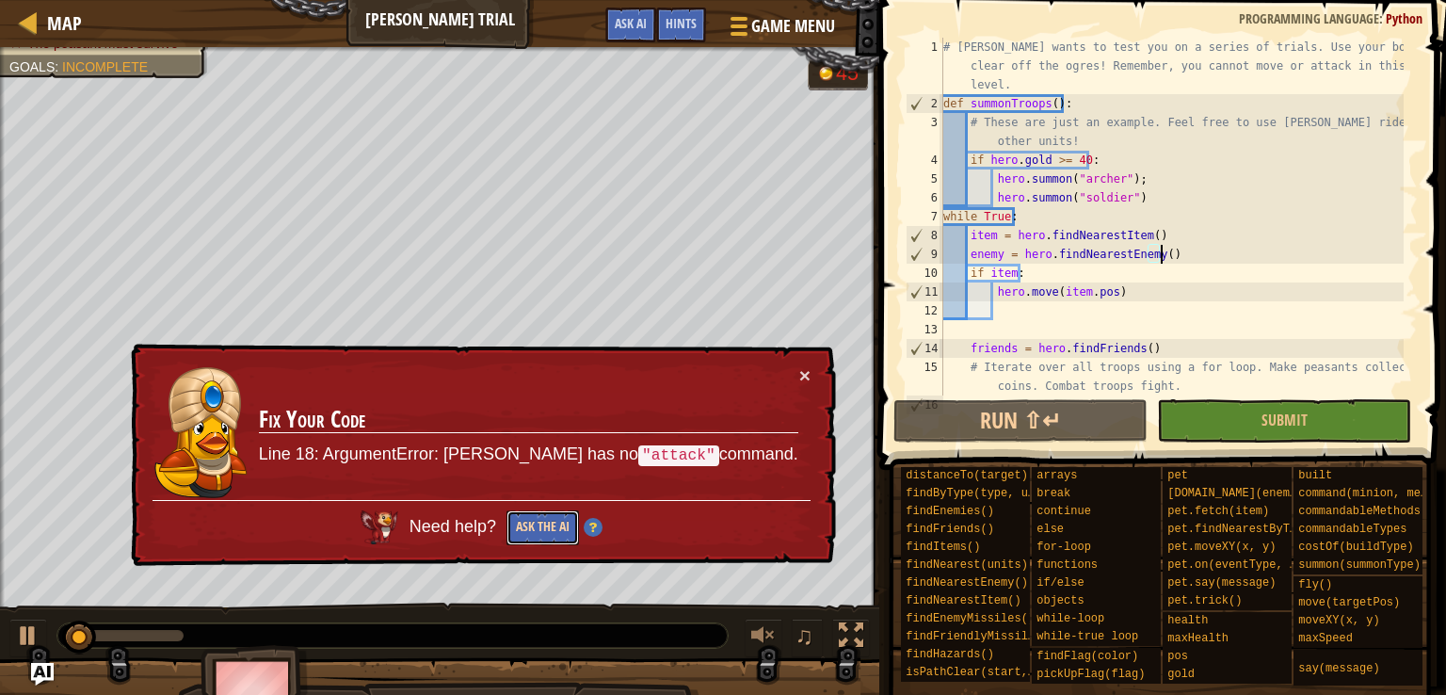
click at [579, 519] on button "Ask the AI" at bounding box center [542, 527] width 72 height 35
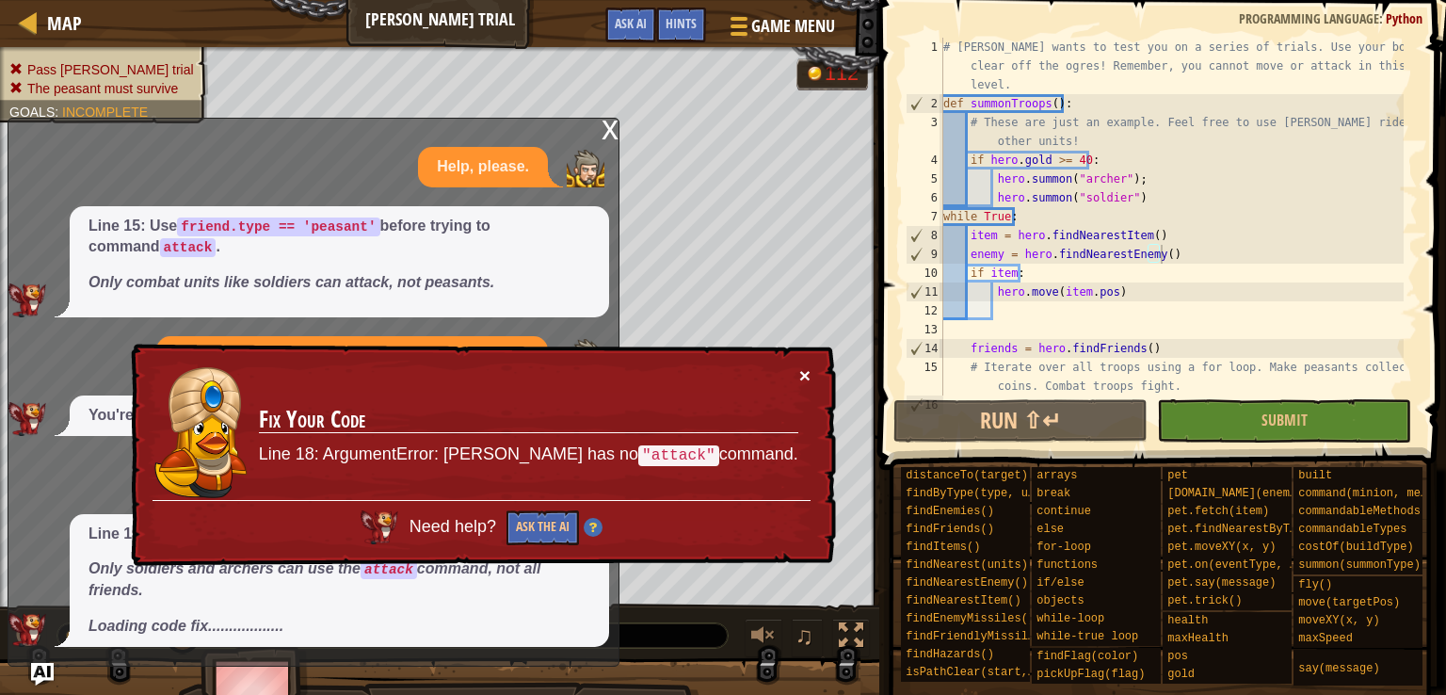
click at [802, 379] on button "×" at bounding box center [804, 377] width 11 height 20
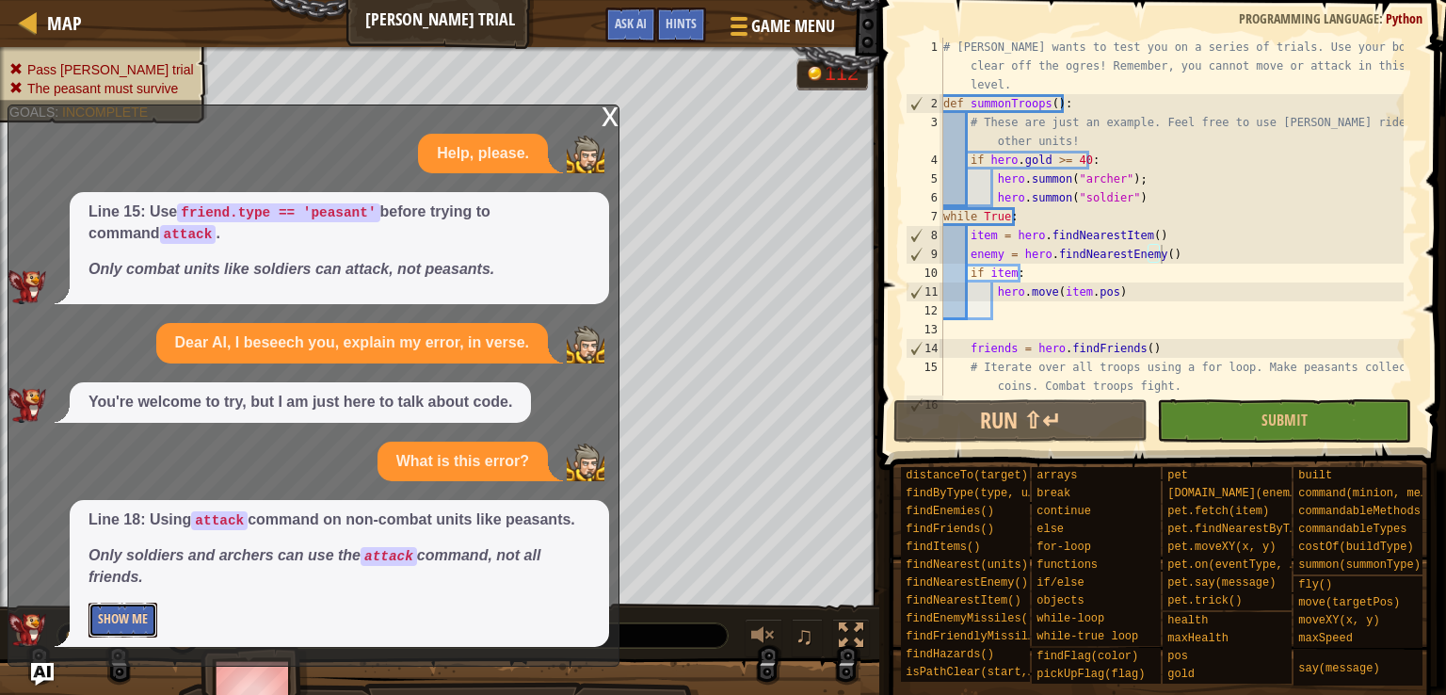
click at [137, 618] on button "Show Me" at bounding box center [122, 619] width 69 height 35
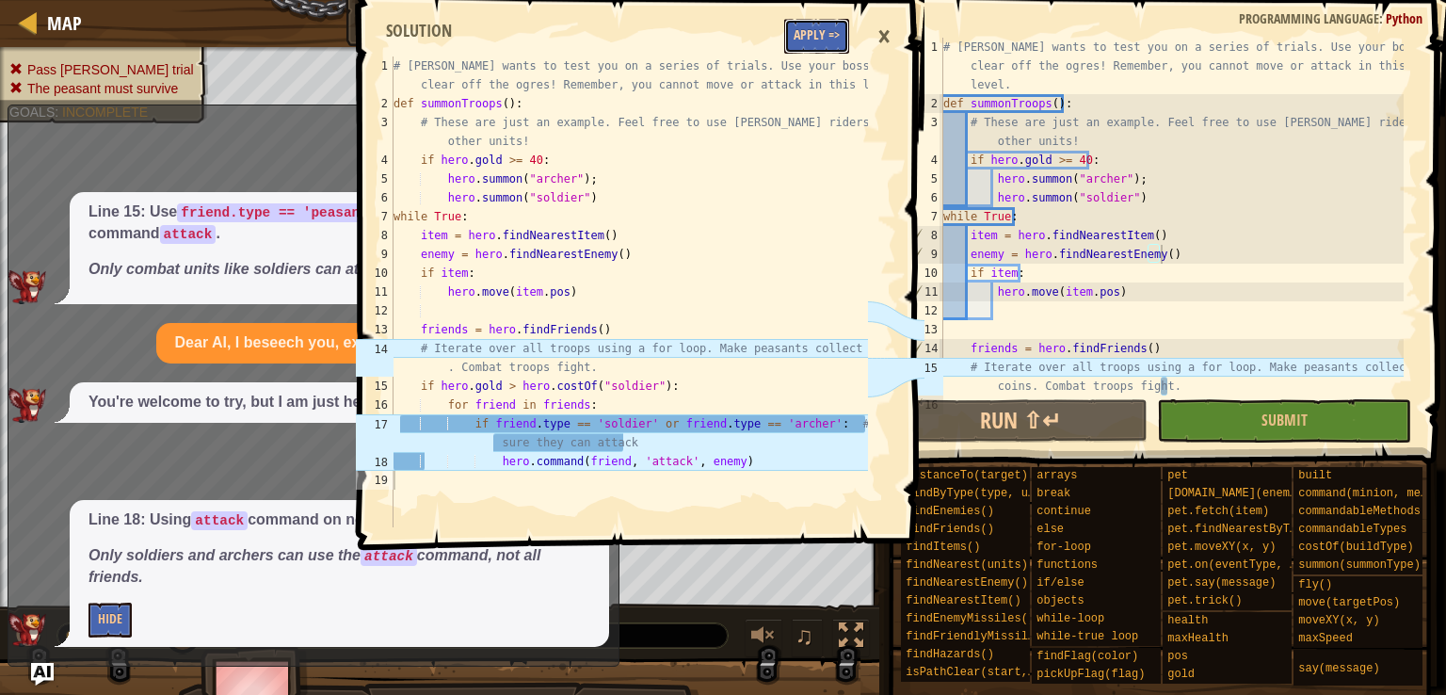
click at [813, 30] on button "Apply =>" at bounding box center [816, 36] width 65 height 35
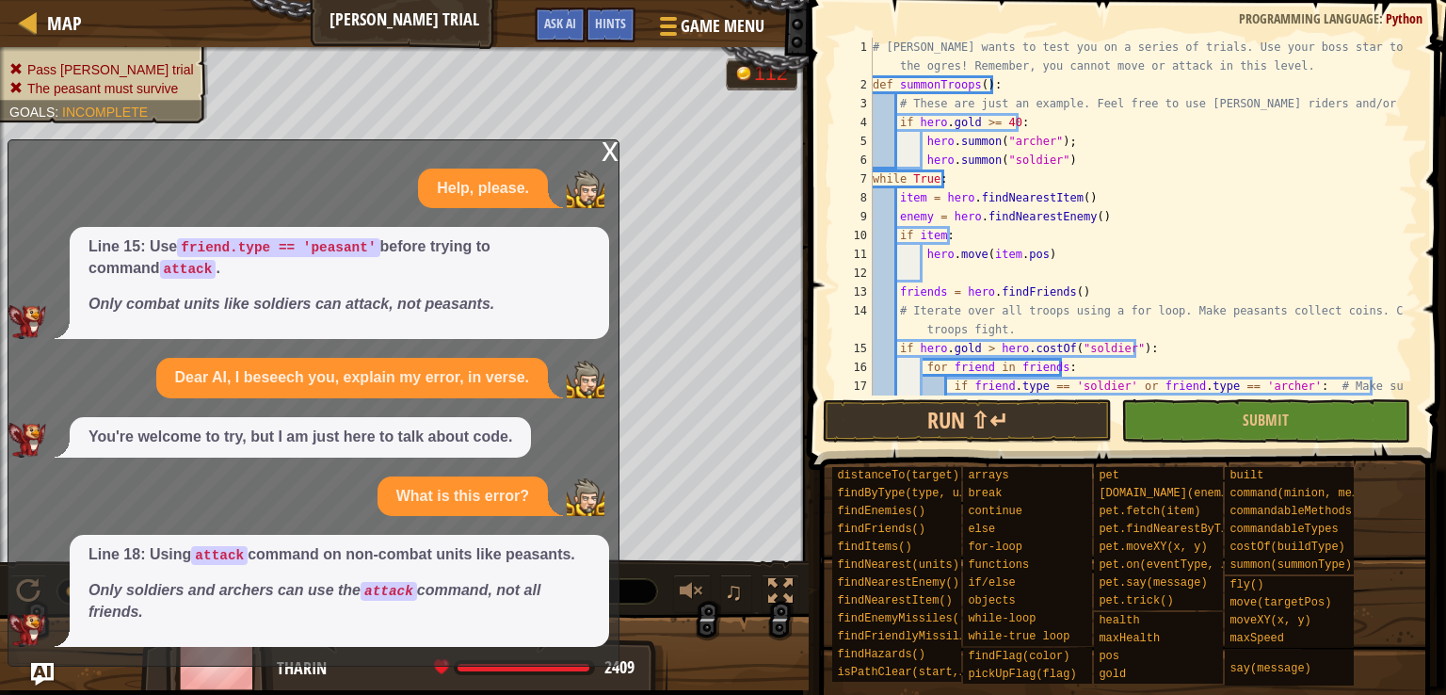
click at [614, 144] on div "x" at bounding box center [609, 149] width 17 height 19
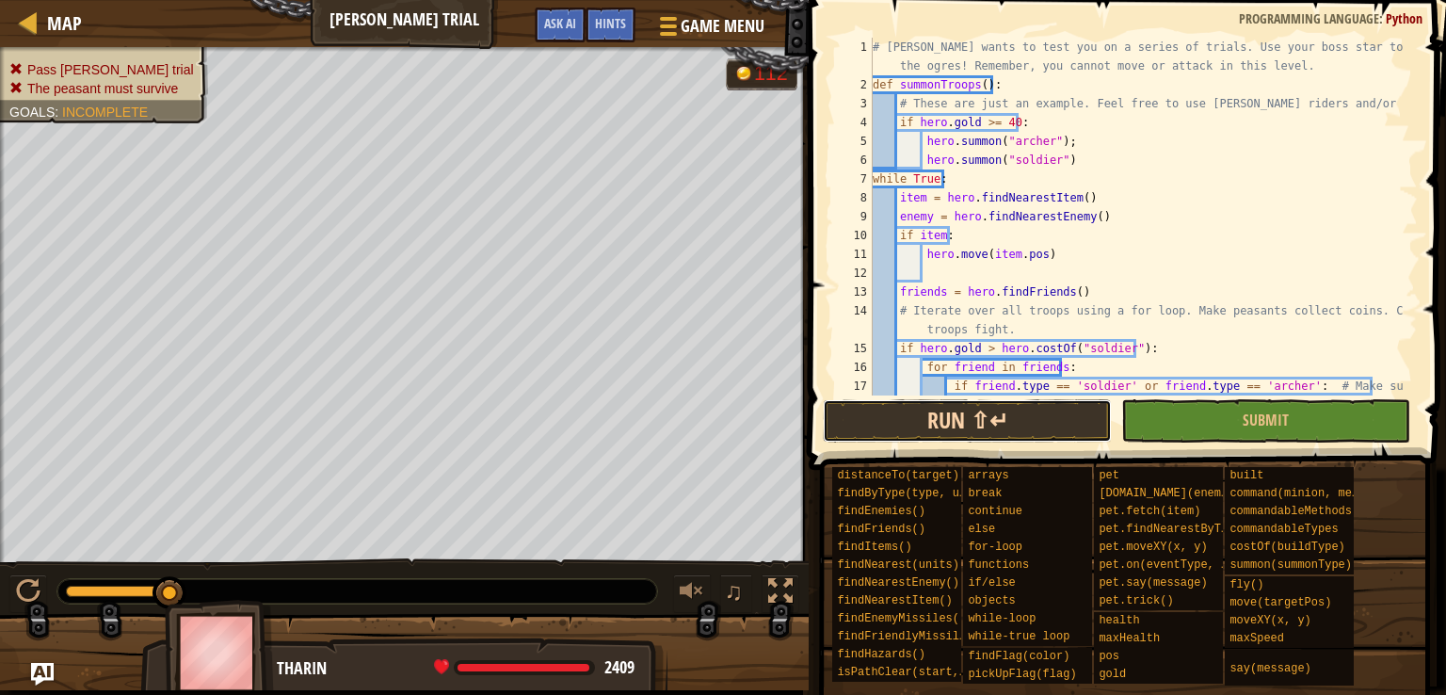
click at [1039, 419] on button "Run ⇧↵" at bounding box center [967, 420] width 289 height 43
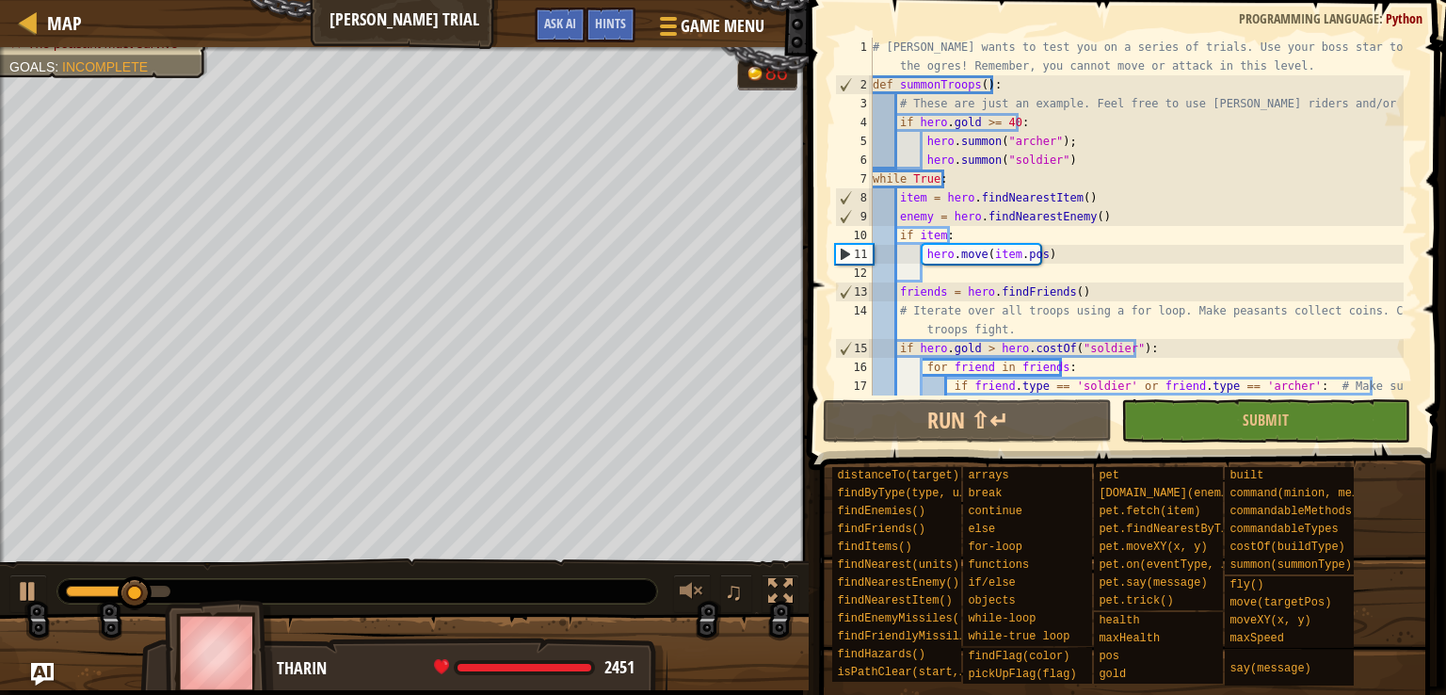
scroll to position [56, 0]
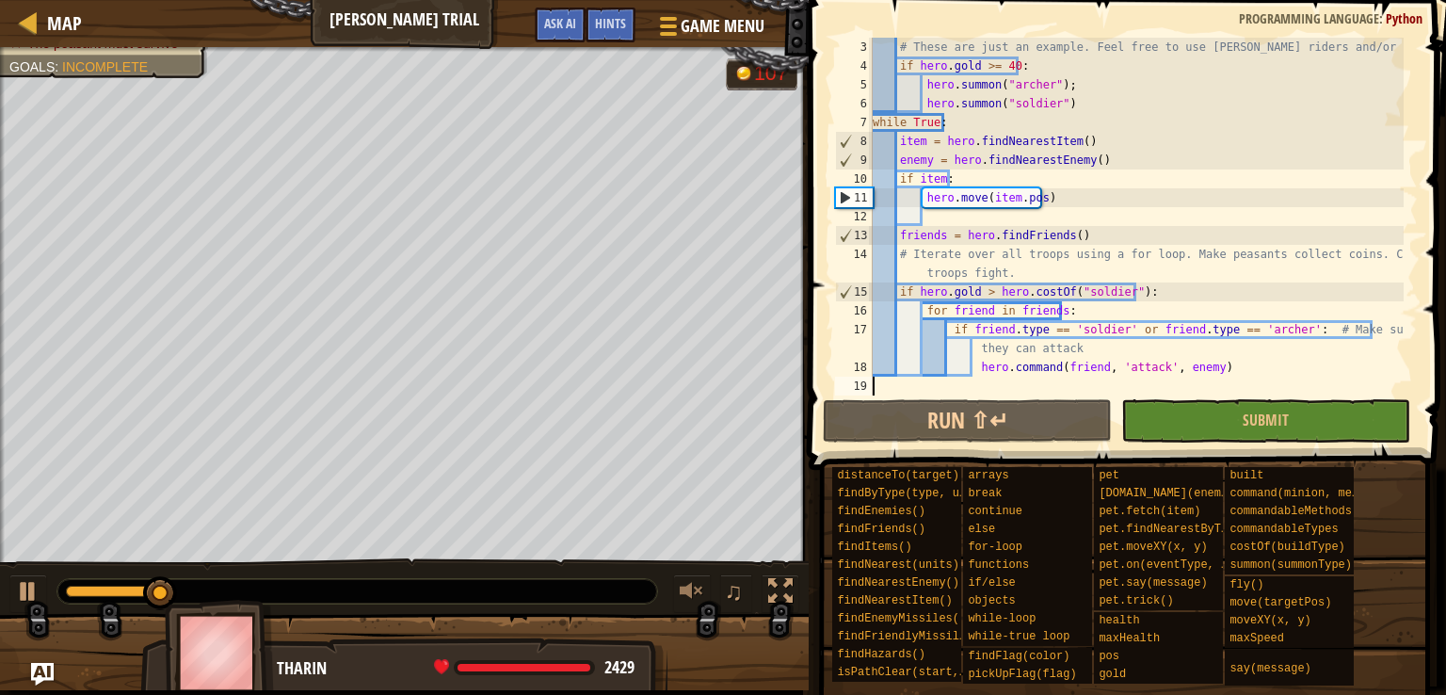
click at [1150, 296] on div "# These are just an example. Feel free to use [PERSON_NAME] riders and/or other…" at bounding box center [1136, 235] width 535 height 395
type textarea "if [DOMAIN_NAME] > hero.costOf("soldier"):"
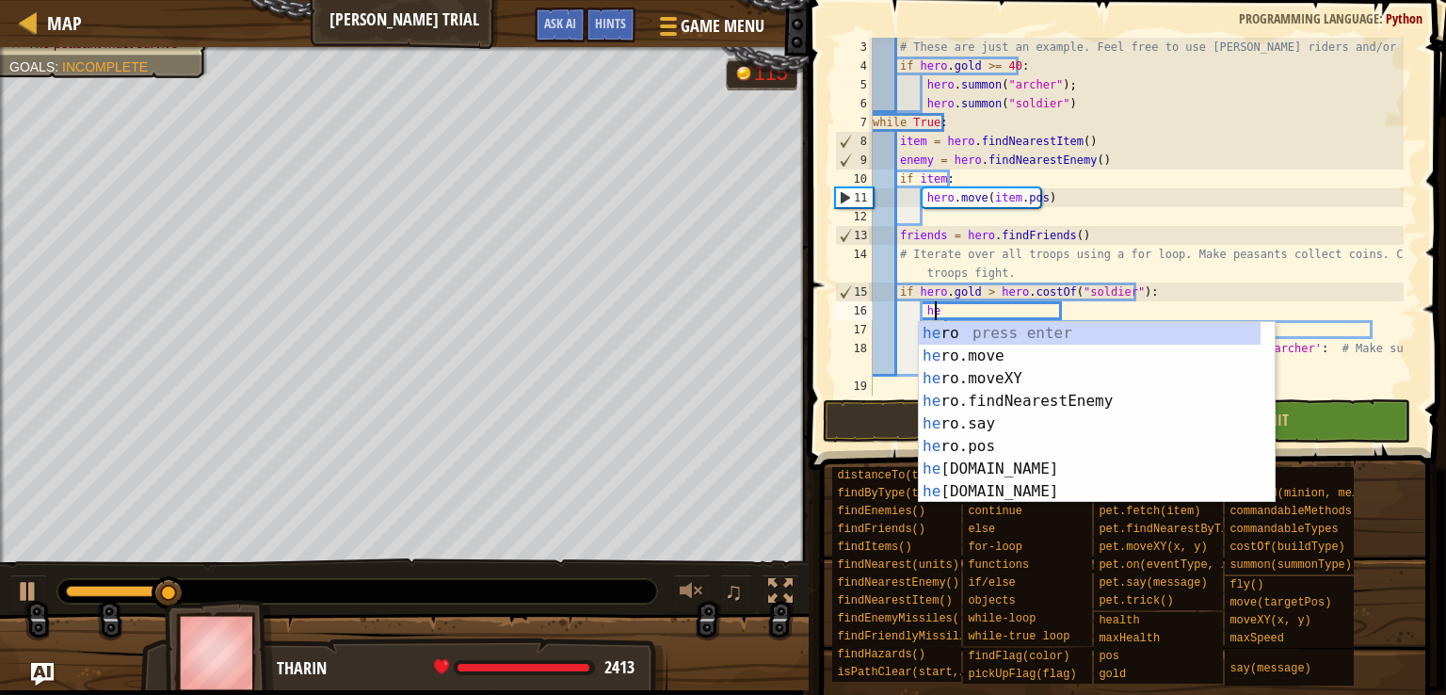
scroll to position [8, 5]
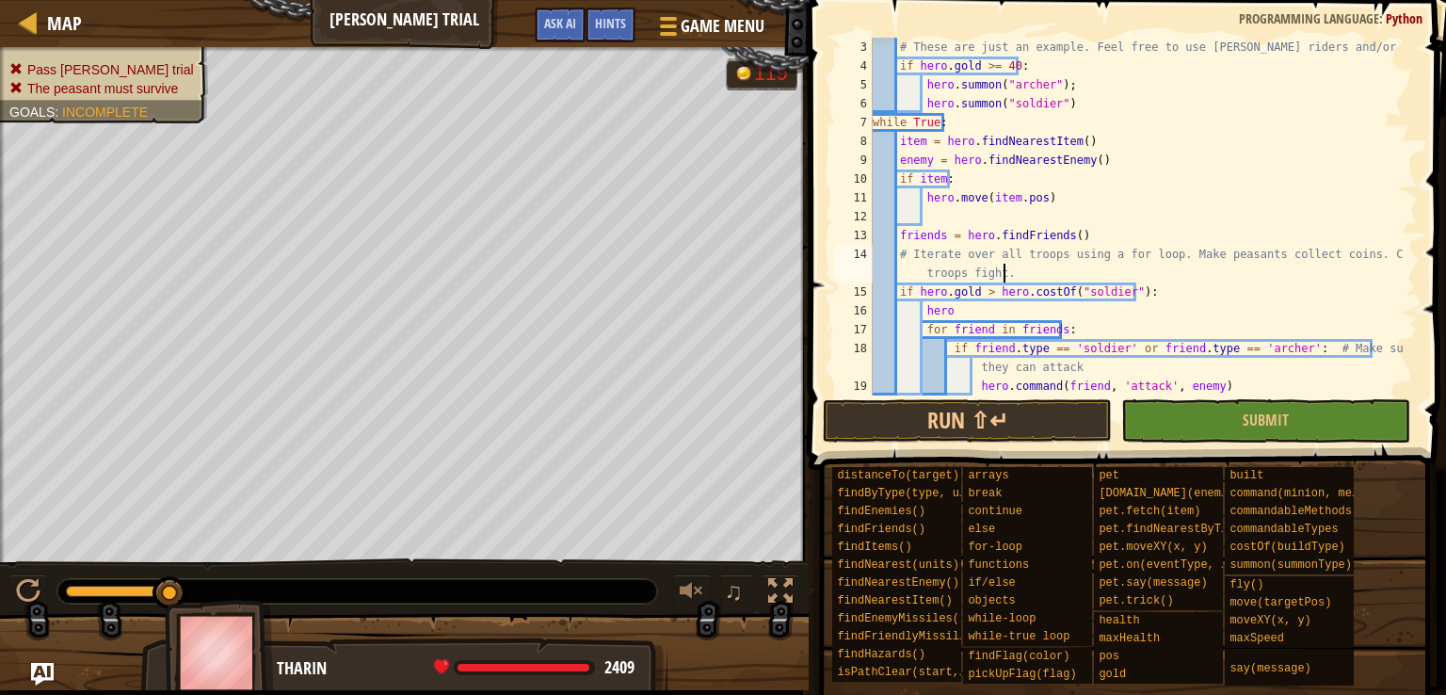
click at [1184, 273] on div "# These are just an example. Feel free to use [PERSON_NAME] riders and/or other…" at bounding box center [1136, 235] width 535 height 395
click at [993, 302] on div "# These are just an example. Feel free to use [PERSON_NAME] riders and/or other…" at bounding box center [1136, 235] width 535 height 395
click at [998, 329] on div "hero.summon press enter" at bounding box center [1097, 356] width 356 height 68
click at [1052, 438] on button "Run ⇧↵" at bounding box center [967, 420] width 289 height 43
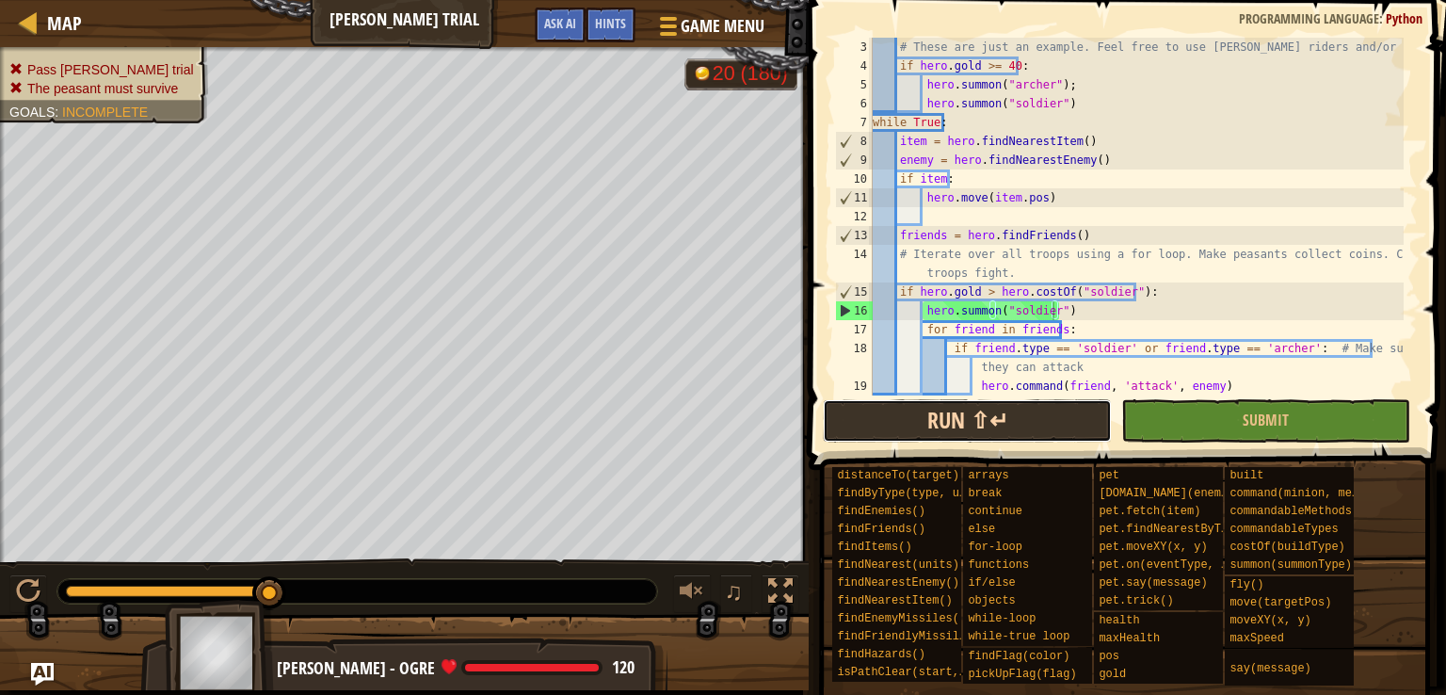
click at [880, 408] on button "Run ⇧↵" at bounding box center [967, 420] width 289 height 43
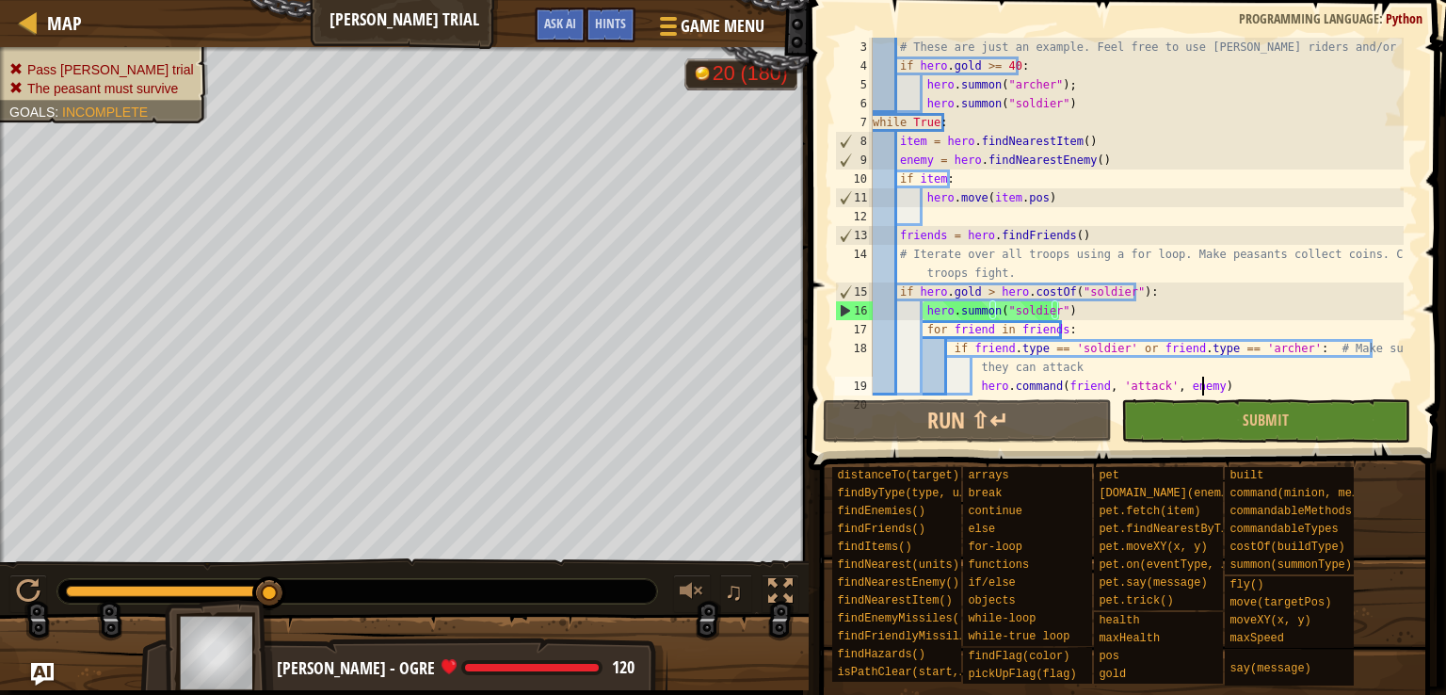
click at [1250, 380] on div "# These are just an example. Feel free to use [PERSON_NAME] riders and/or other…" at bounding box center [1136, 235] width 535 height 395
type textarea "hero.command(friend, 'attack', enemy)"
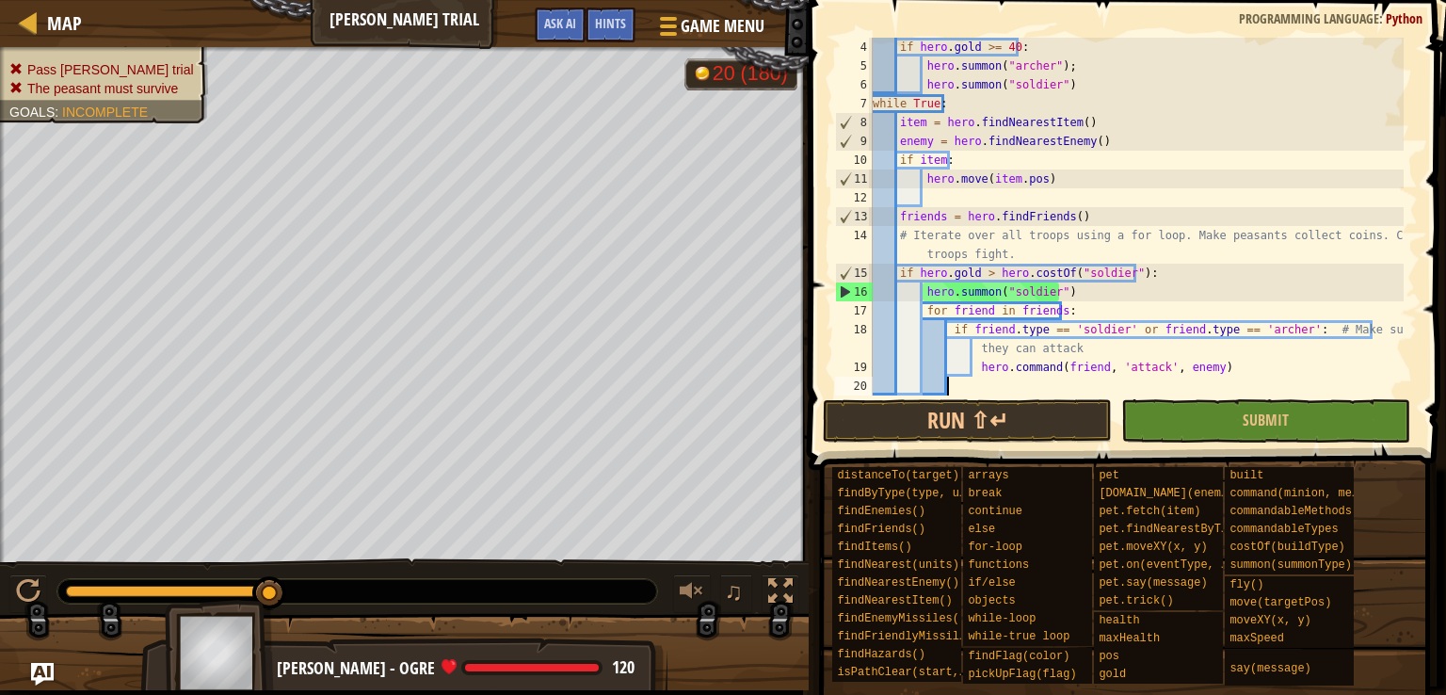
scroll to position [75, 0]
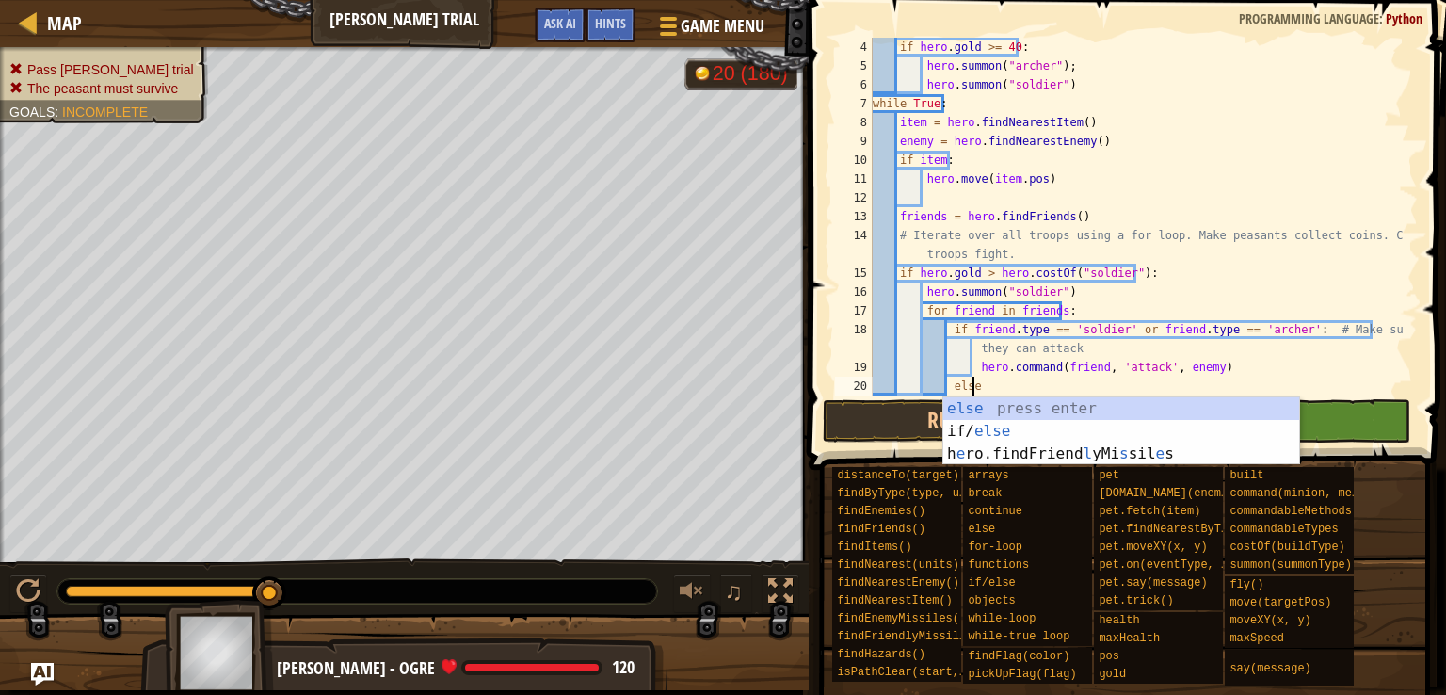
type textarea "else:"
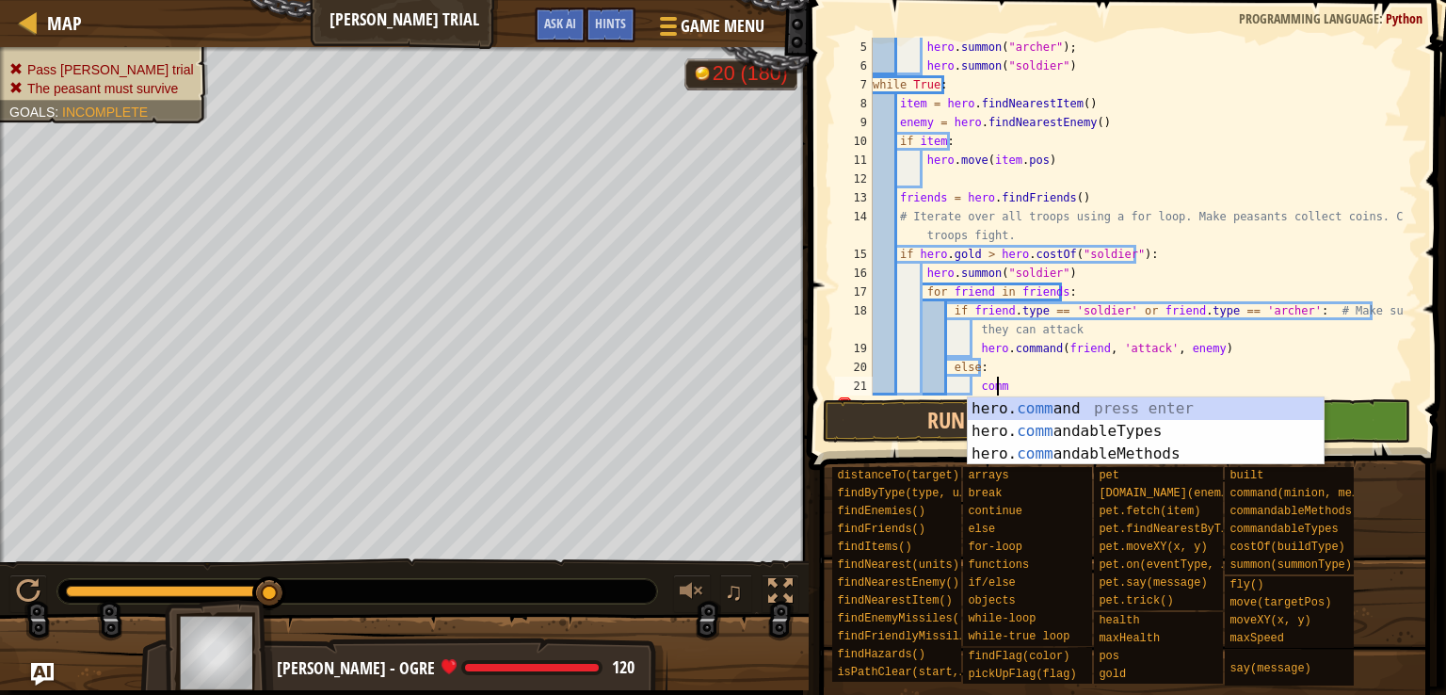
scroll to position [8, 8]
click at [1227, 402] on div "hero. com mand press enter hero. com mandableTypes press enter hero. com mandab…" at bounding box center [1146, 453] width 356 height 113
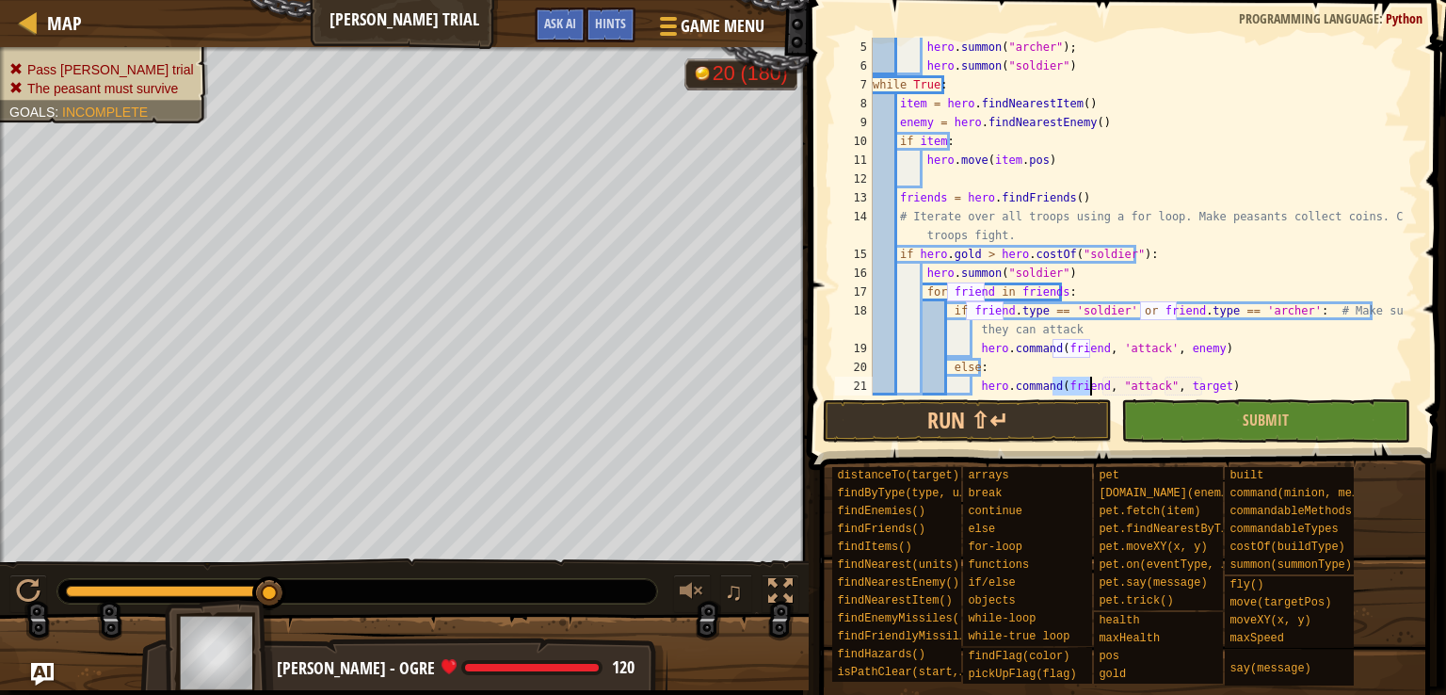
click at [1145, 382] on div "hero . summon ( "[PERSON_NAME]" ) ; hero . summon ( "soldier" ) while True : it…" at bounding box center [1136, 235] width 535 height 395
click at [1185, 388] on div "hero . summon ( "[PERSON_NAME]" ) ; hero . summon ( "soldier" ) while True : it…" at bounding box center [1136, 235] width 535 height 395
click at [1032, 423] on button "Run ⇧↵" at bounding box center [967, 420] width 289 height 43
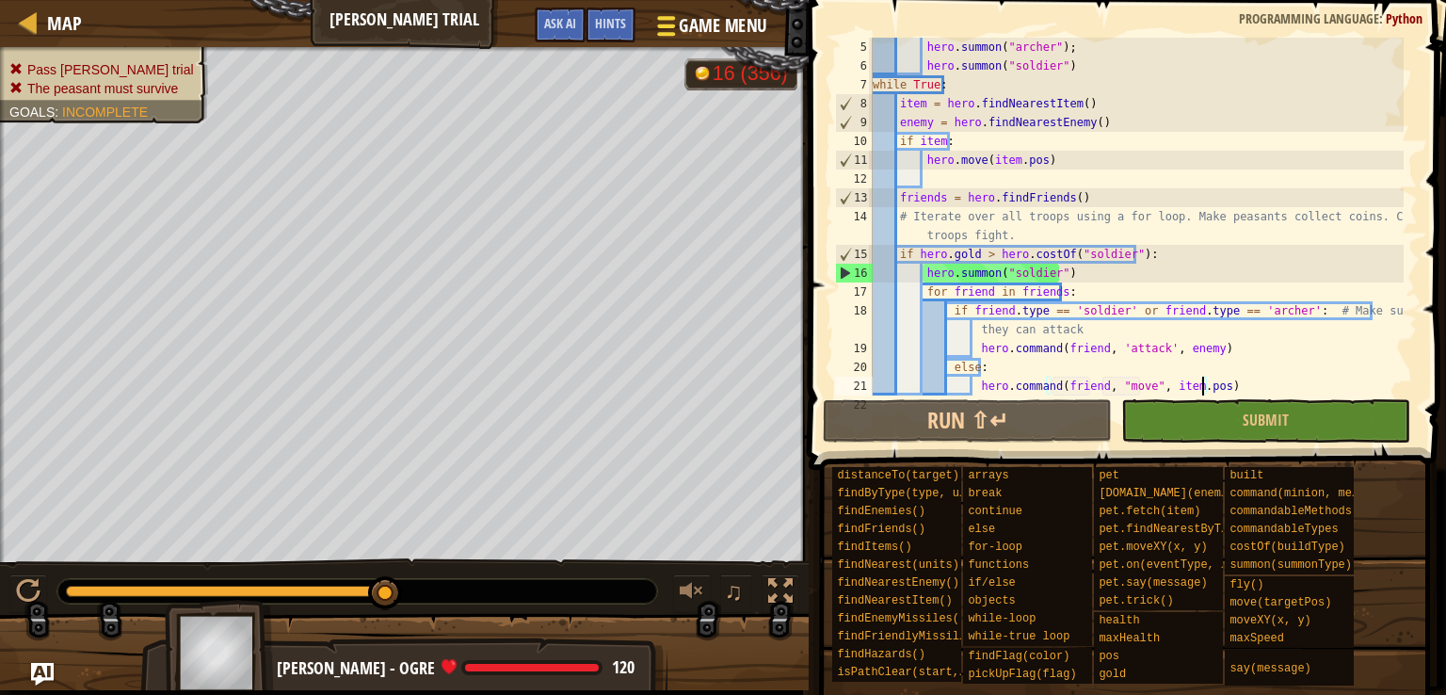
click at [670, 24] on span at bounding box center [666, 26] width 18 height 4
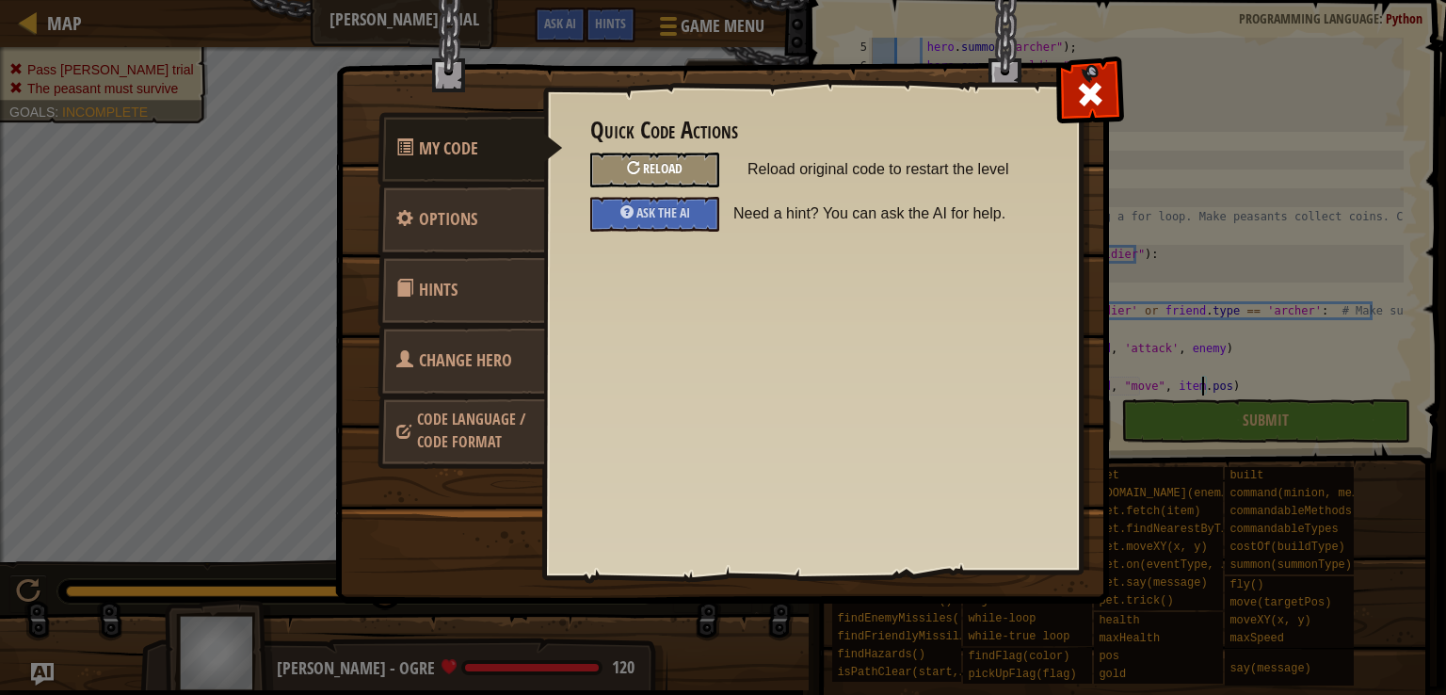
click at [632, 163] on div at bounding box center [633, 167] width 13 height 13
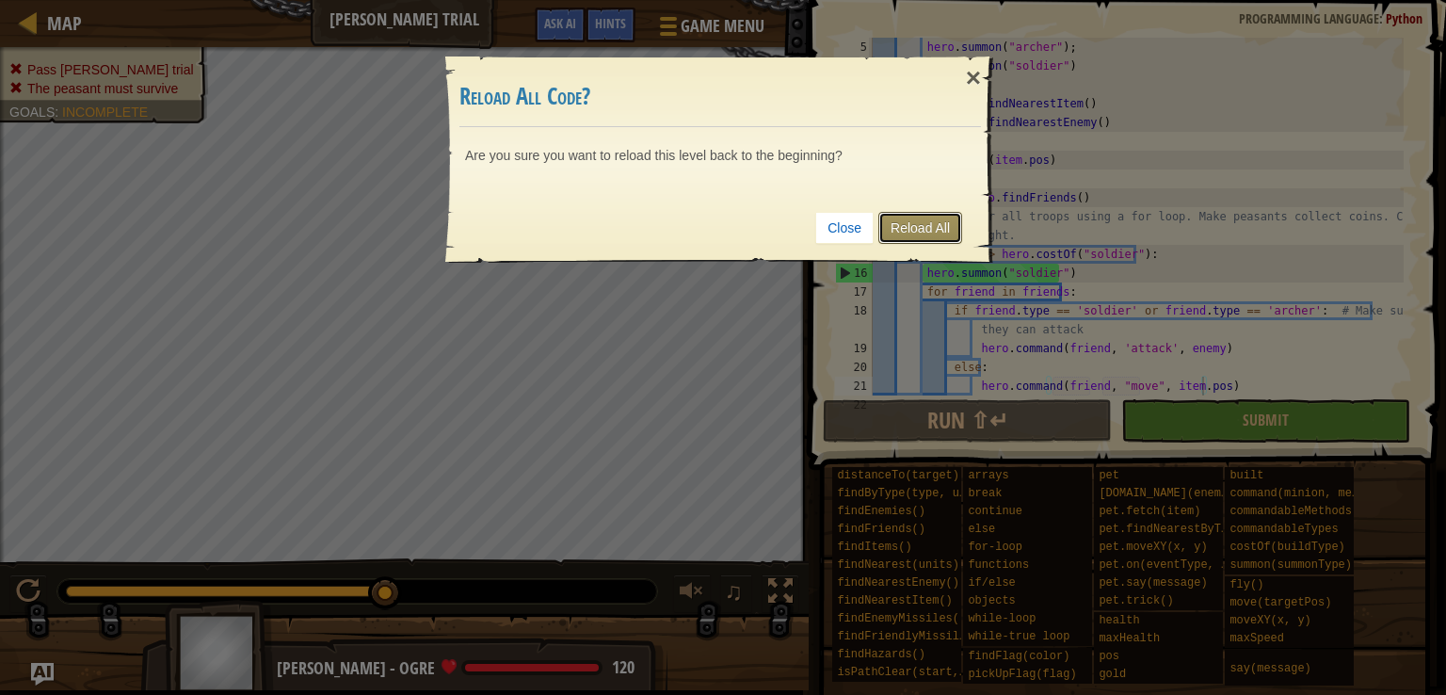
click at [915, 232] on link "Reload All" at bounding box center [920, 228] width 84 height 32
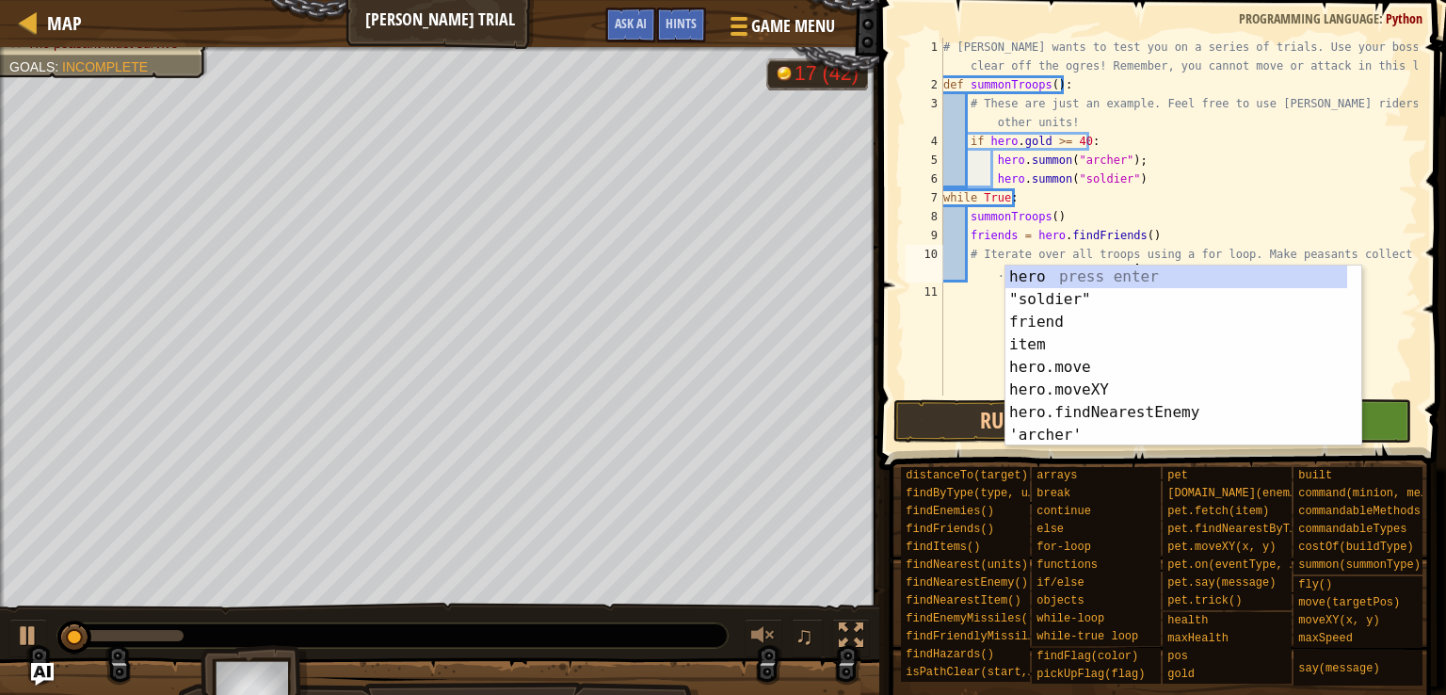
click at [1329, 118] on div "# [PERSON_NAME] wants to test you on a series of trials. Use your boss star to …" at bounding box center [1178, 245] width 478 height 414
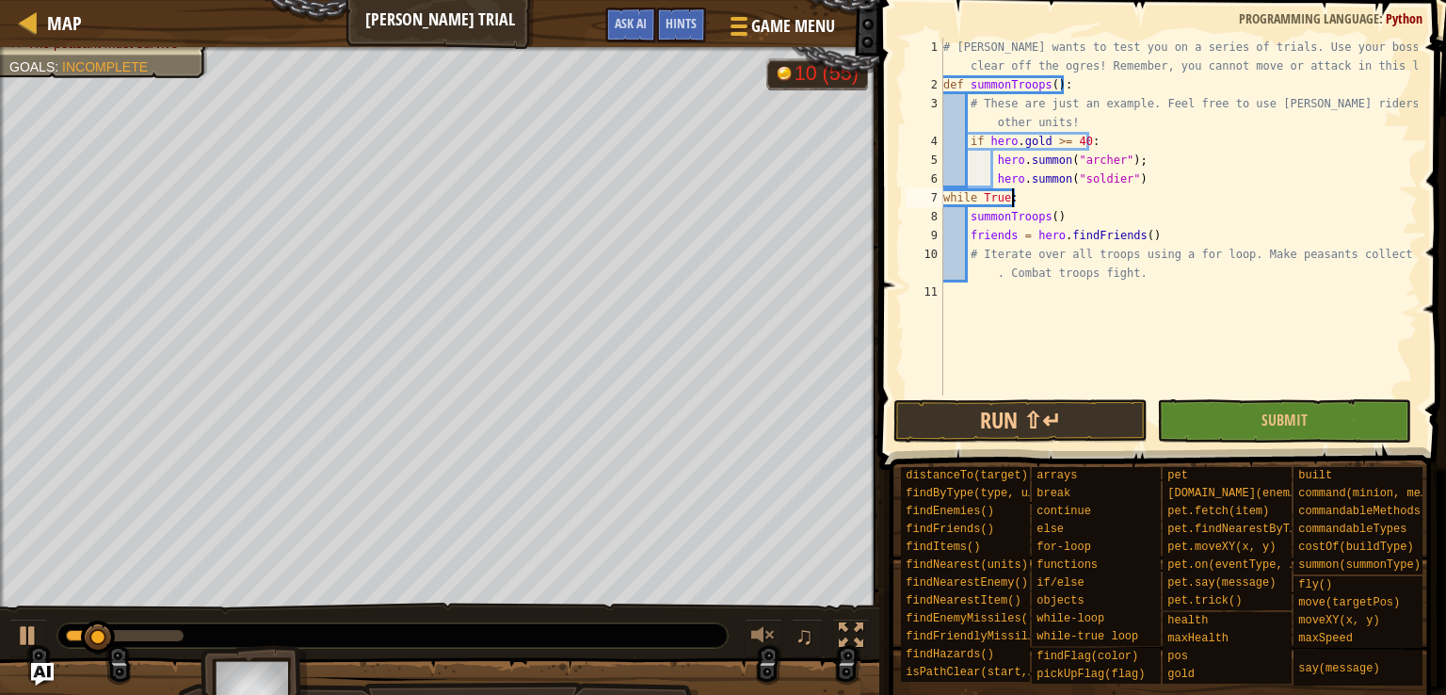
click at [1162, 190] on div "# [PERSON_NAME] wants to test you on a series of trials. Use your boss star to …" at bounding box center [1178, 245] width 478 height 414
click at [1139, 168] on div "# [PERSON_NAME] wants to test you on a series of trials. Use your boss star to …" at bounding box center [1178, 245] width 478 height 414
click at [1138, 180] on div "# [PERSON_NAME] wants to test you on a series of trials. Use your boss star to …" at bounding box center [1178, 245] width 478 height 414
type textarea "hero.[PERSON_NAME]("soldier")"
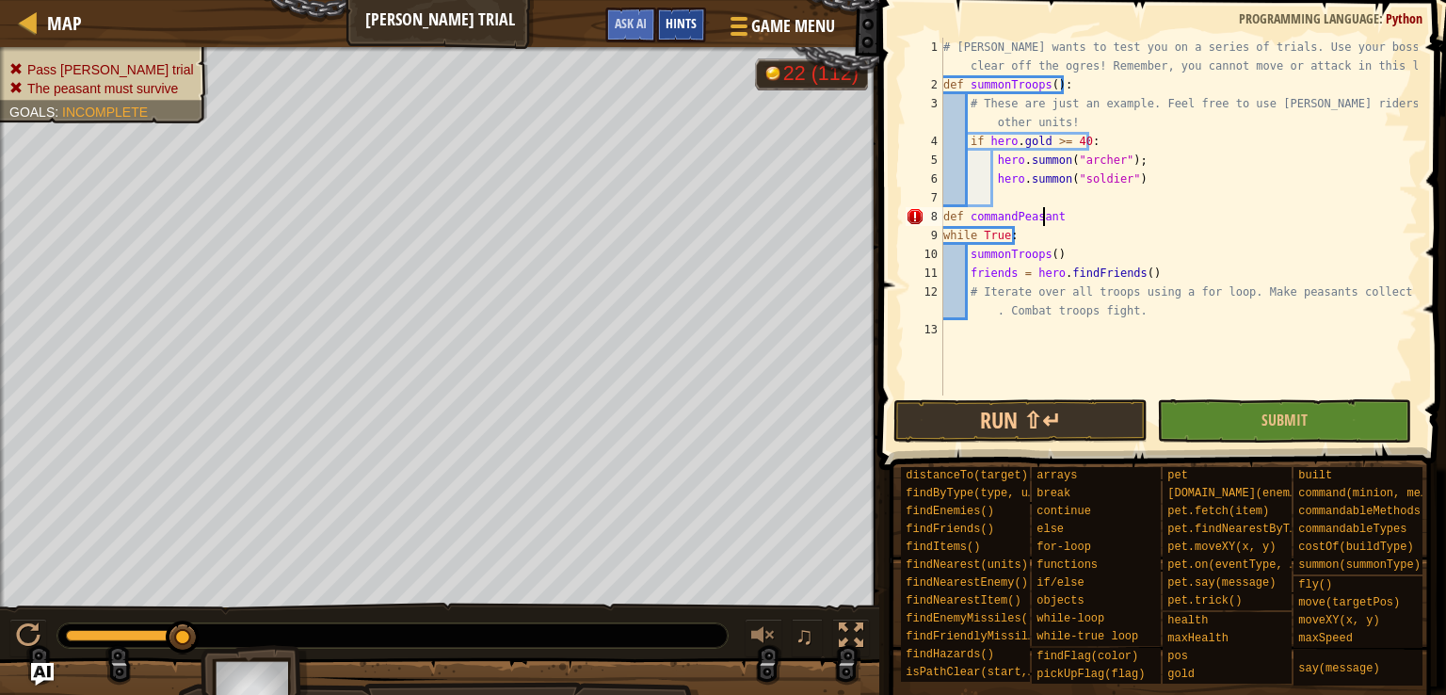
scroll to position [8, 8]
click at [1073, 219] on div "# [PERSON_NAME] wants to test you on a series of trials. Use your boss star to …" at bounding box center [1178, 245] width 478 height 414
type textarea "def commandPeasant():"
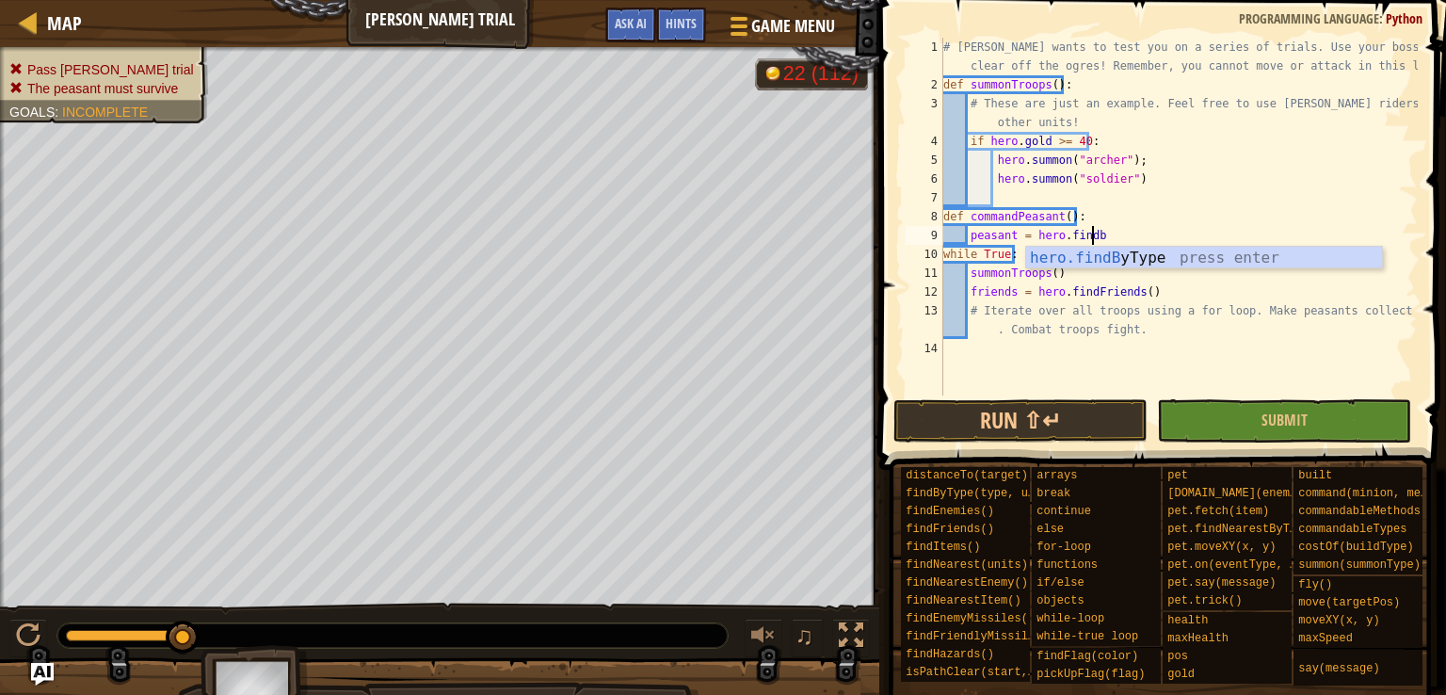
scroll to position [8, 11]
click at [1160, 257] on div "hero.findBy Type press enter" at bounding box center [1204, 281] width 356 height 68
type textarea "peasant = hero.findByType("peasant")[0]"
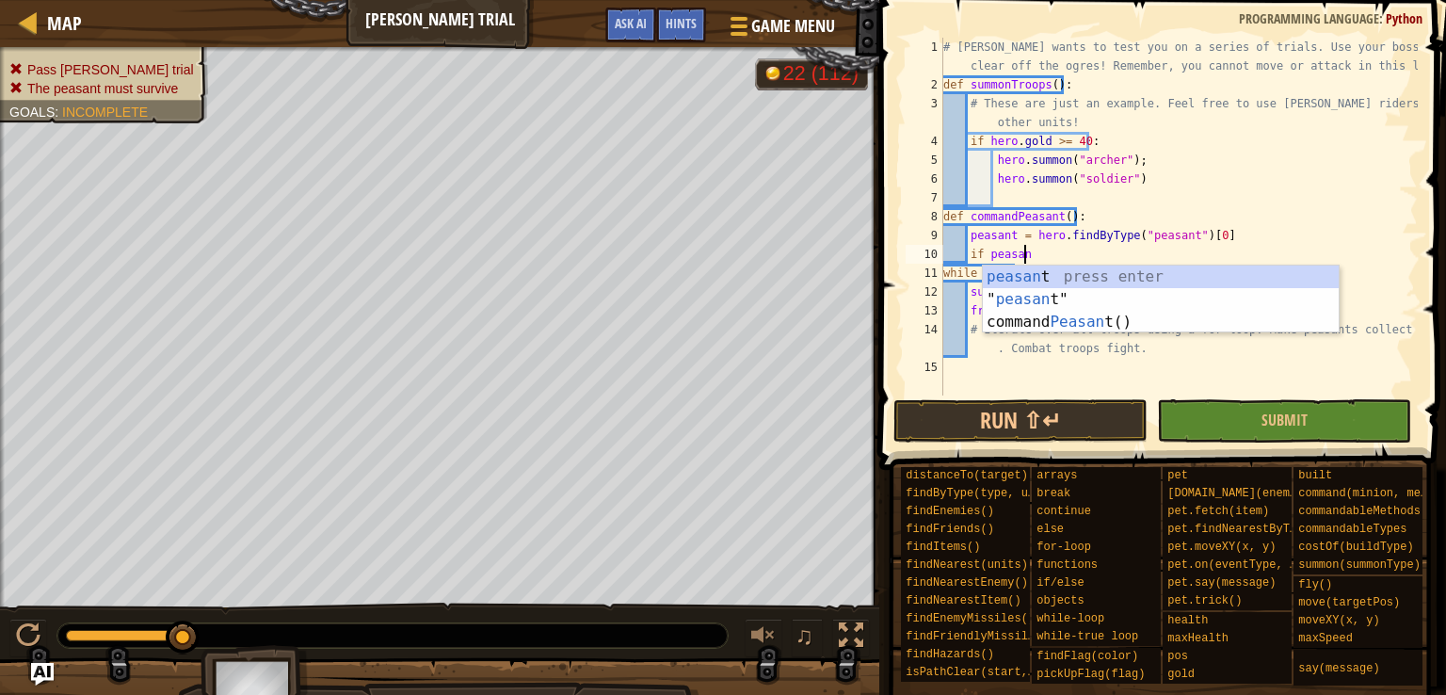
scroll to position [8, 6]
type textarea "if peasant:"
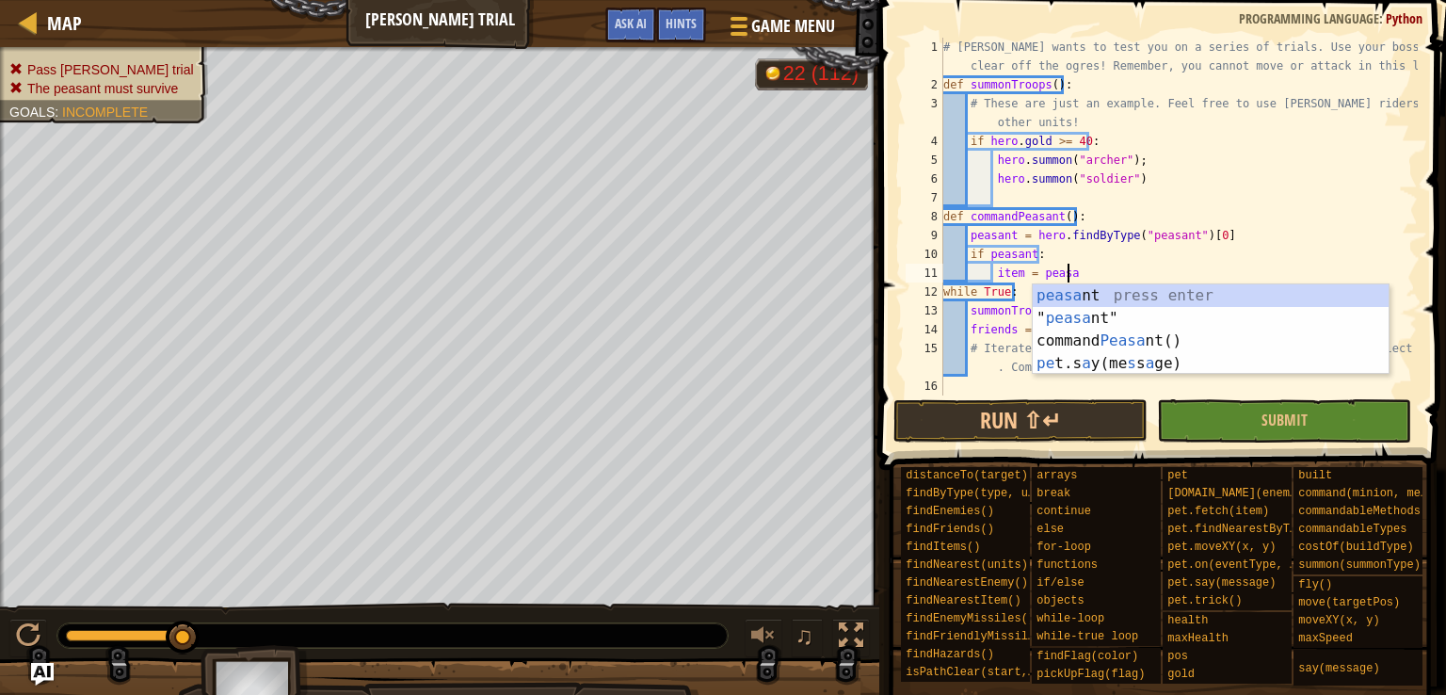
scroll to position [8, 9]
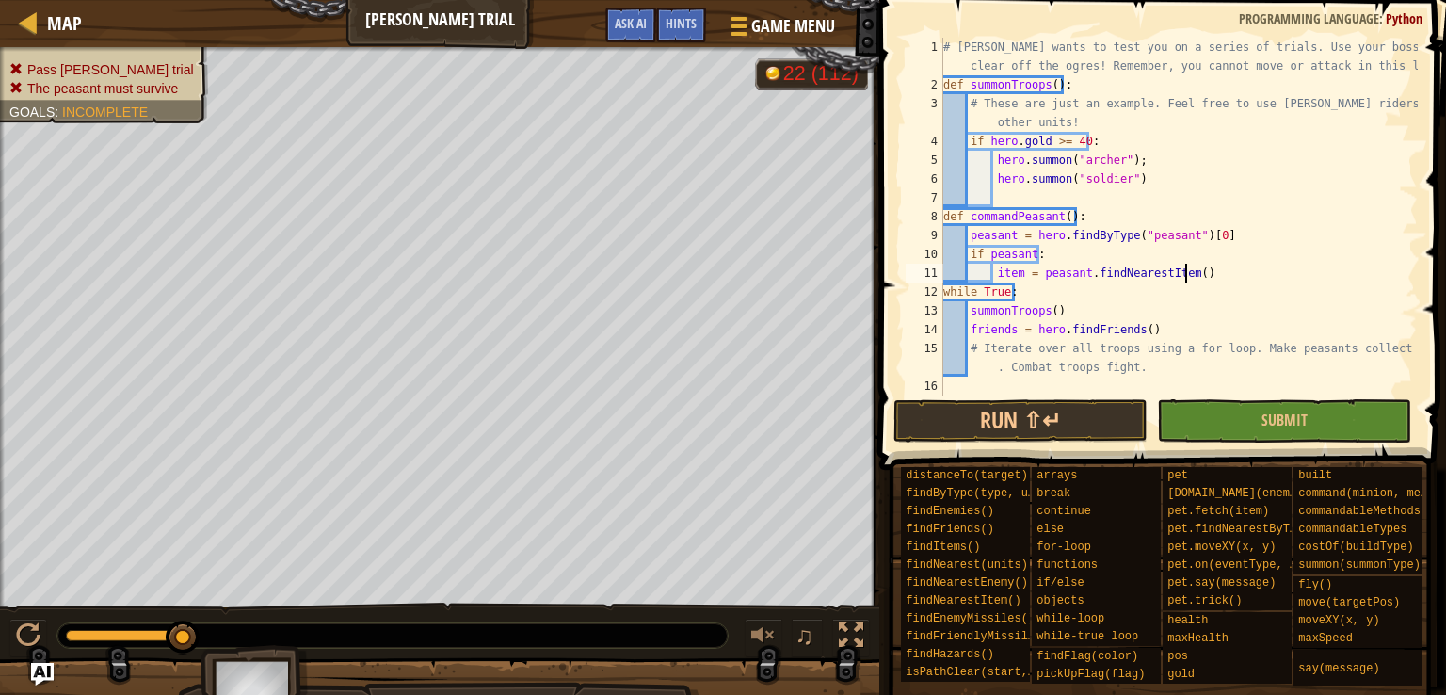
type textarea "item = peasant.findNearestItem()"
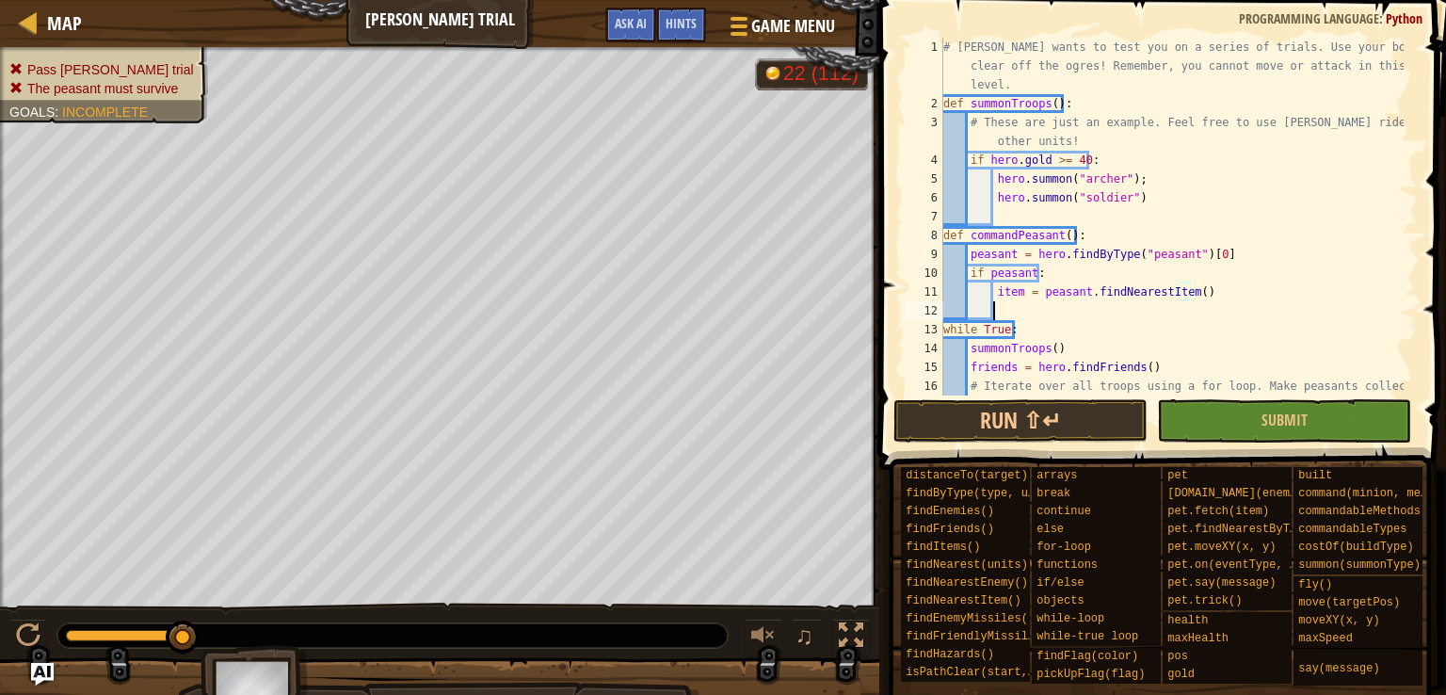
scroll to position [0, 0]
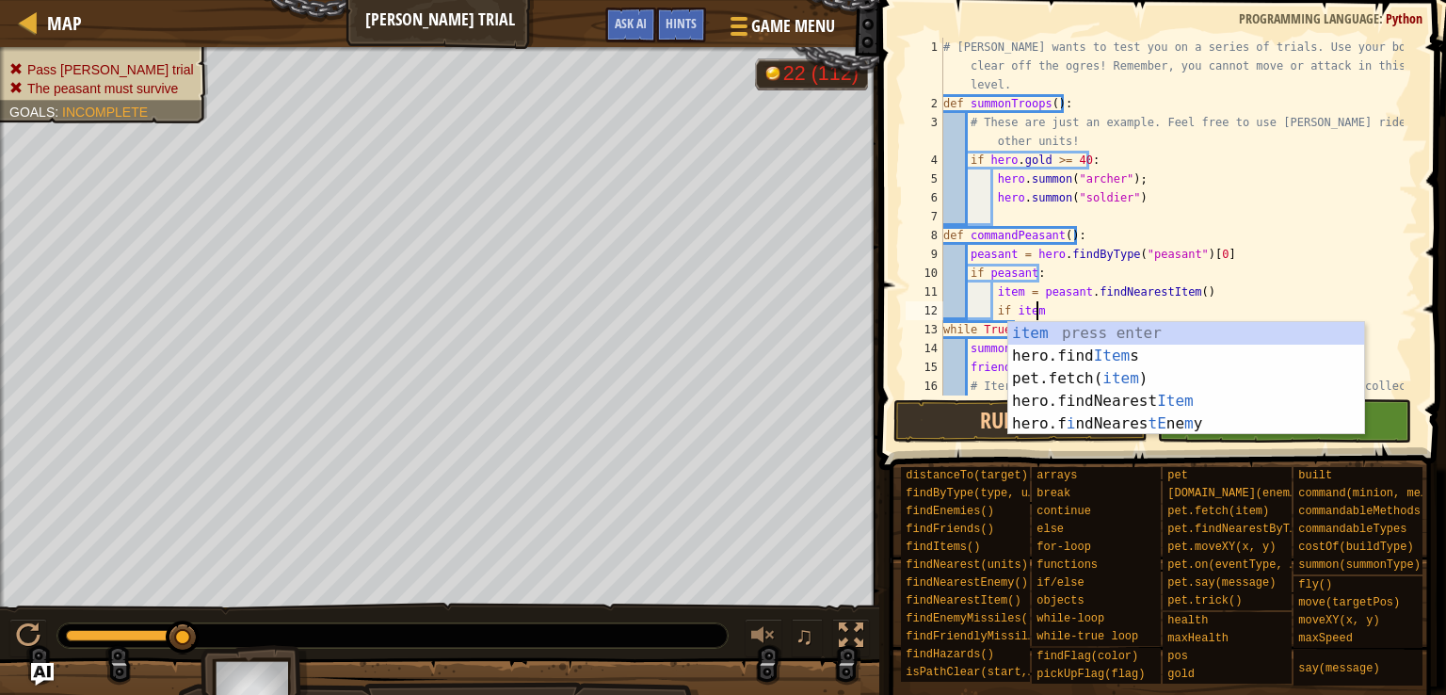
type textarea "if item:"
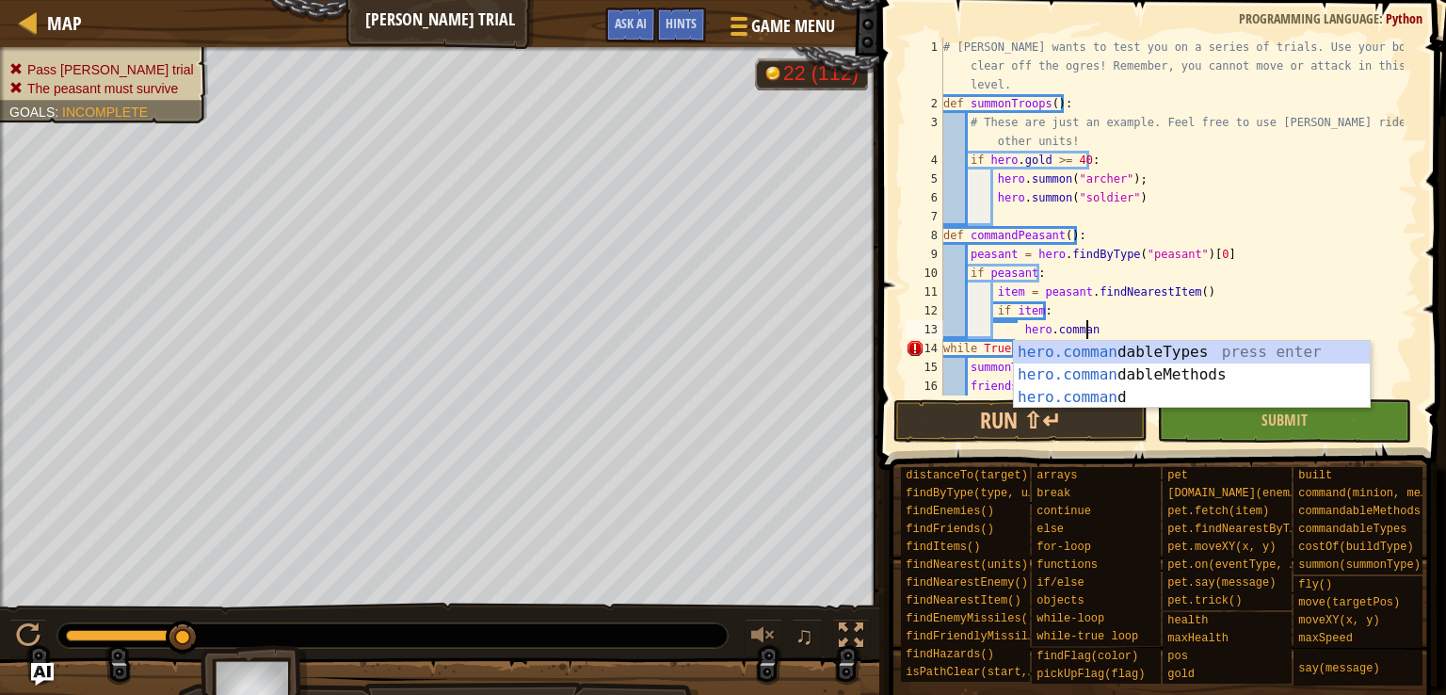
scroll to position [8, 11]
click at [1045, 351] on div "hero.command press enter hero.command ableTypes press enter hero.command ableMe…" at bounding box center [1192, 397] width 356 height 113
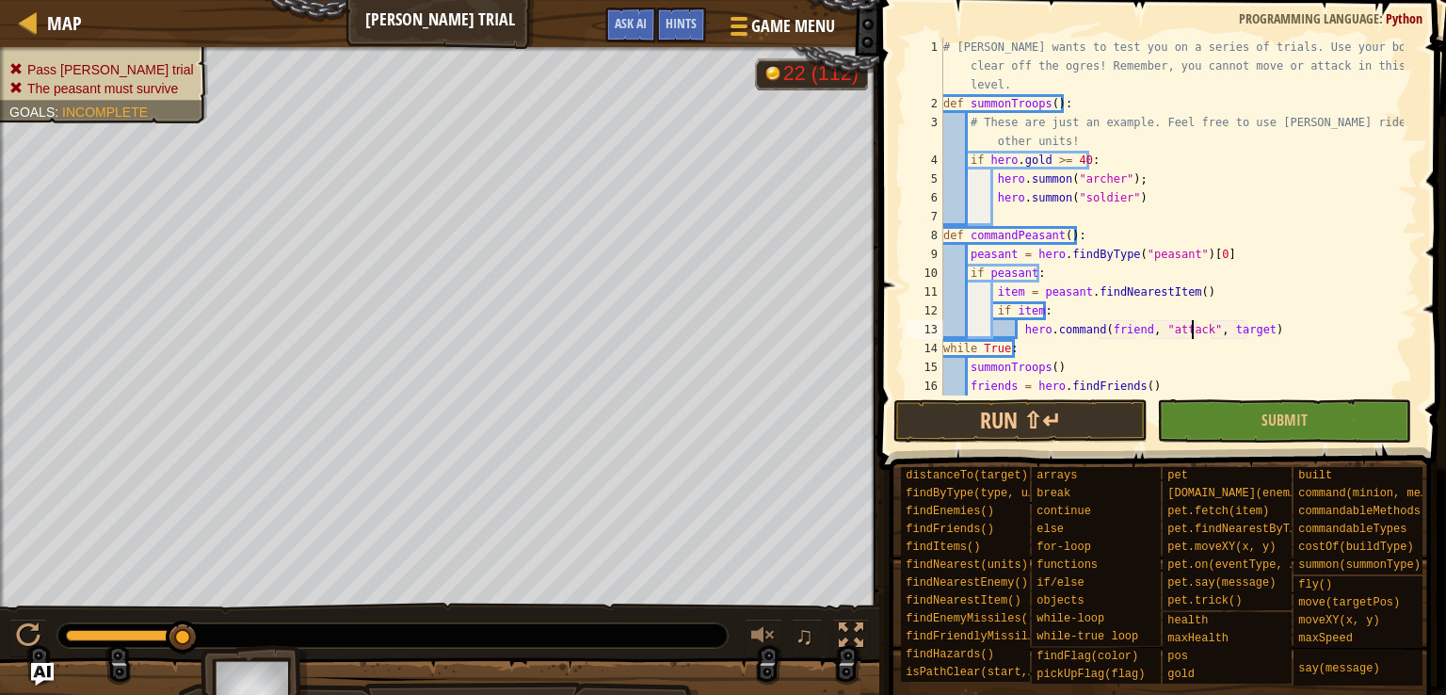
click at [1192, 328] on div "# [PERSON_NAME] wants to test you on a series of trials. Use your boss star to …" at bounding box center [1171, 264] width 464 height 452
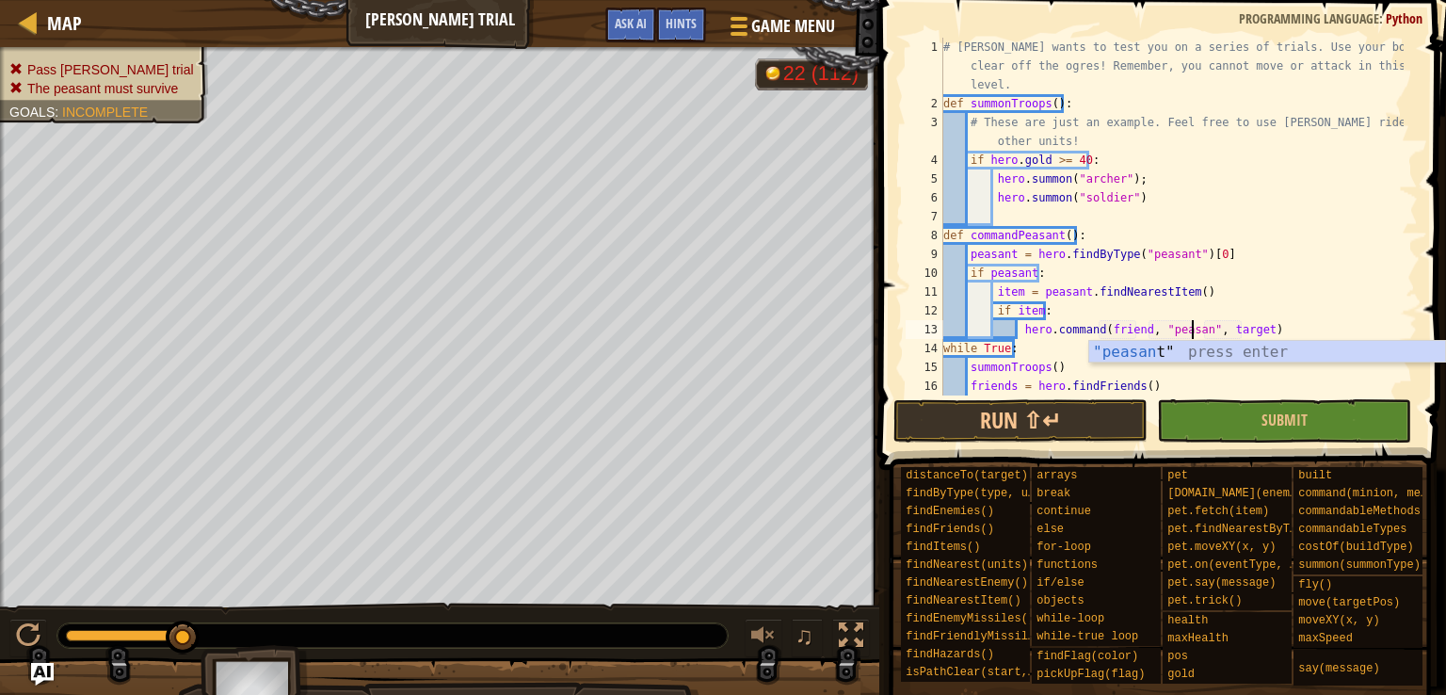
scroll to position [8, 21]
click at [1248, 330] on div "# [PERSON_NAME] wants to test you on a series of trials. Use your boss star to …" at bounding box center [1171, 264] width 464 height 452
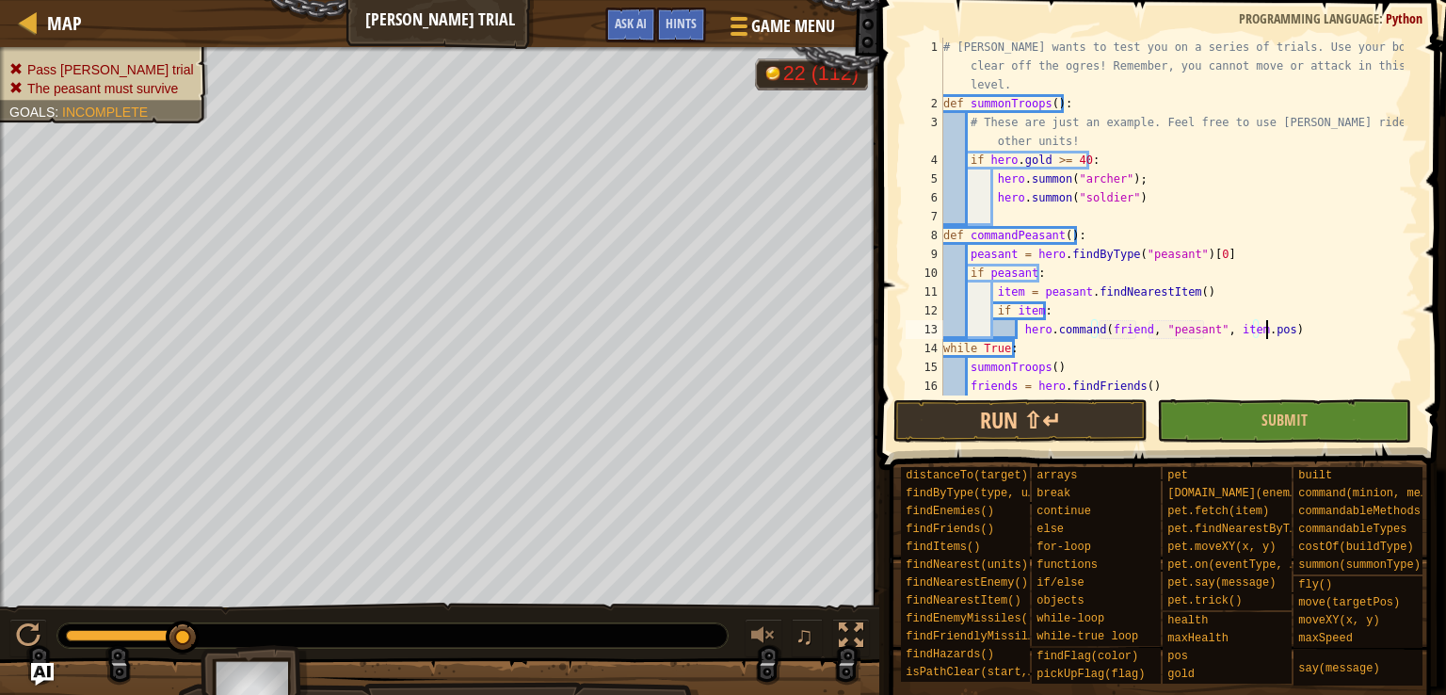
scroll to position [8, 26]
type textarea "hero.command(friend, "peasant", item.pos)"
click at [1285, 320] on div "# [PERSON_NAME] wants to test you on a series of trials. Use your boss star to …" at bounding box center [1171, 264] width 464 height 452
type textarea "def commandSoldiers():"
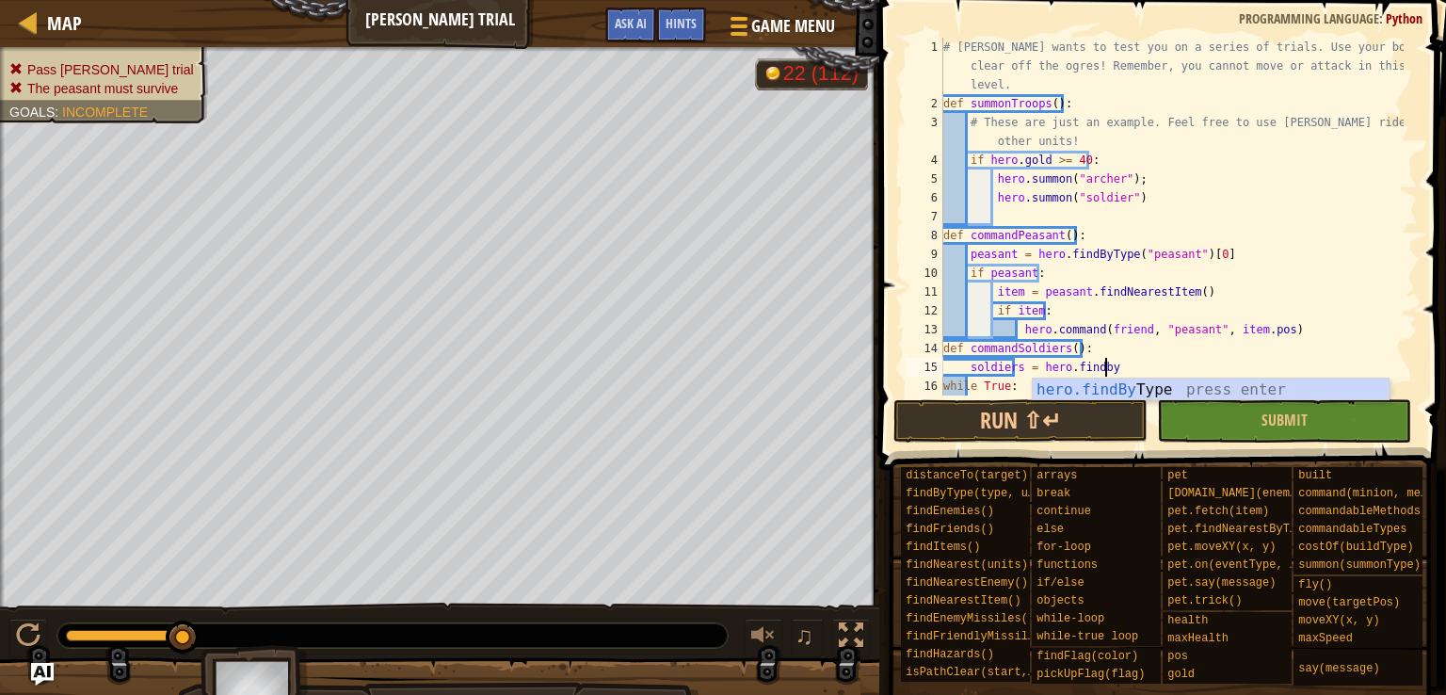
scroll to position [8, 11]
click at [1099, 388] on div "hero.findBy Type press enter" at bounding box center [1211, 412] width 356 height 68
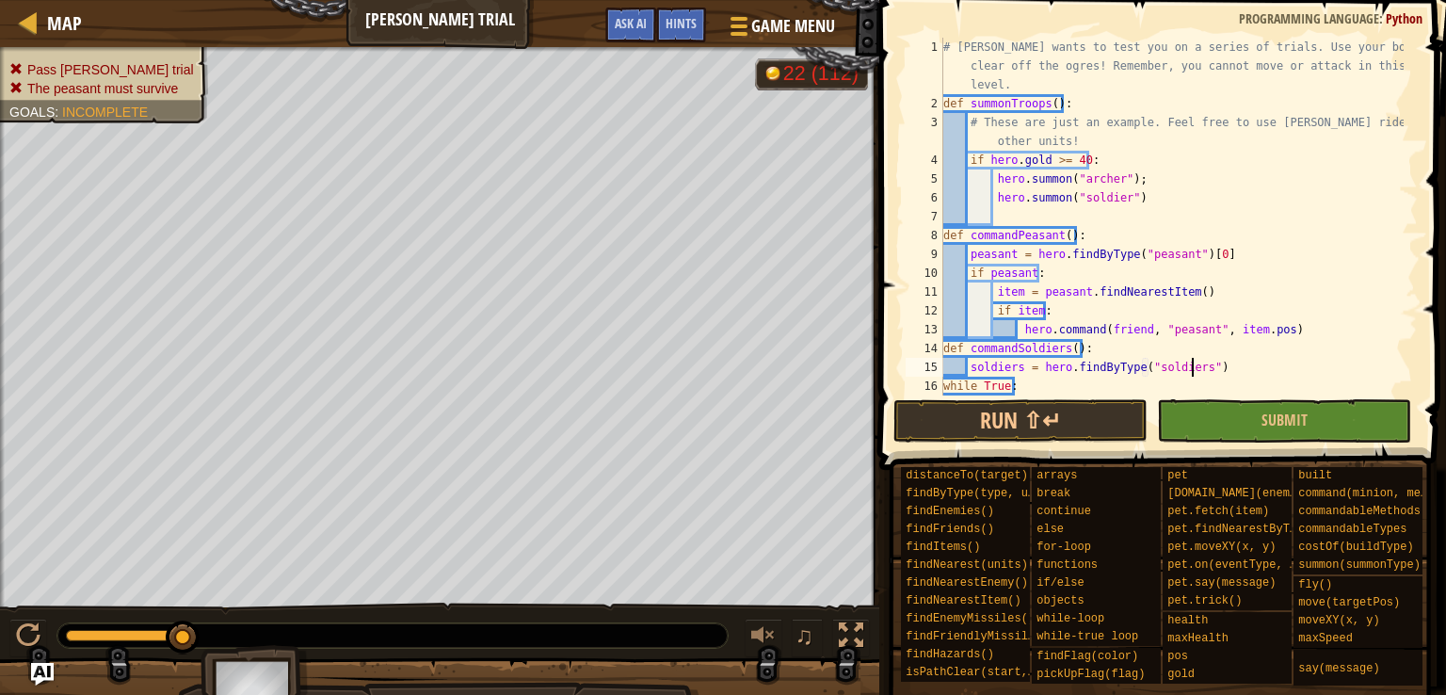
scroll to position [8, 20]
type textarea "soldiers = hero.findByType("soldier")"
click at [1220, 370] on div "# [PERSON_NAME] wants to test you on a series of trials. Use your boss star to …" at bounding box center [1171, 254] width 464 height 433
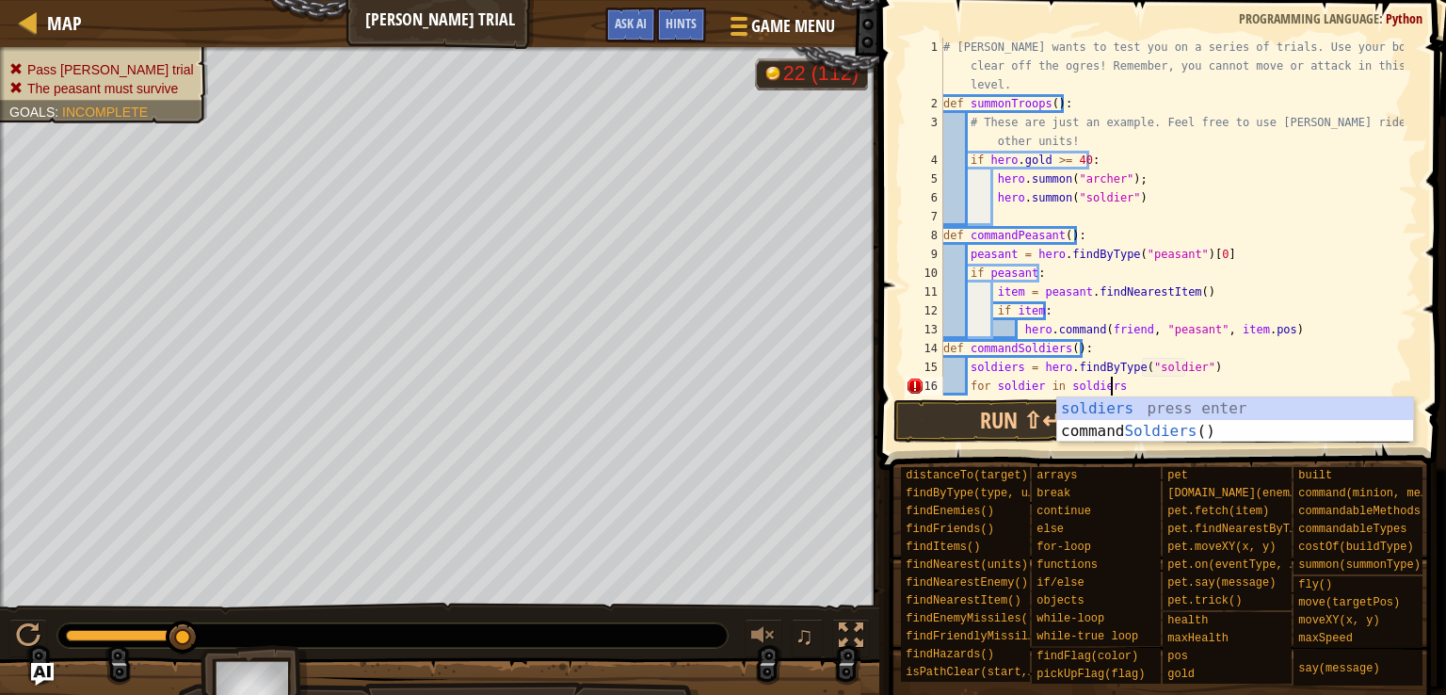
scroll to position [8, 12]
type textarea "for soldier in soldiers:"
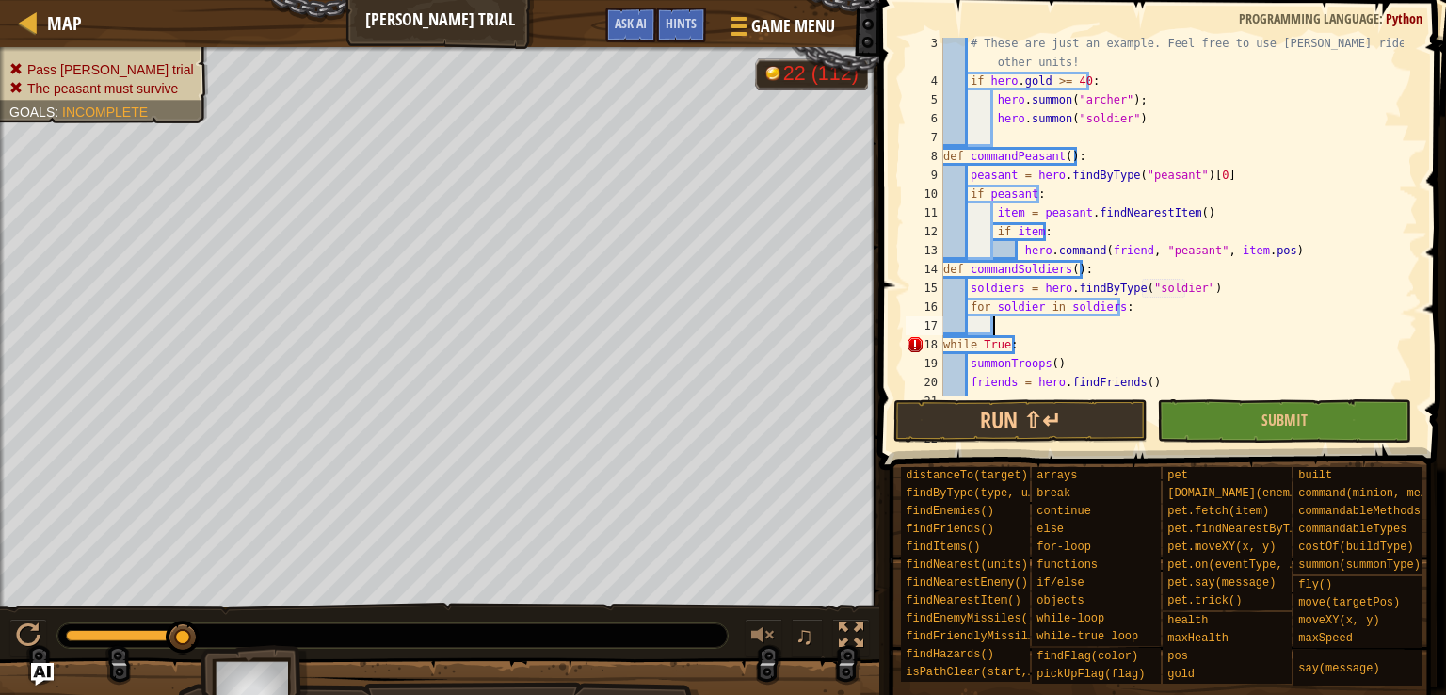
scroll to position [79, 0]
type textarea "enemy = soldier.findNearestEnemy()"
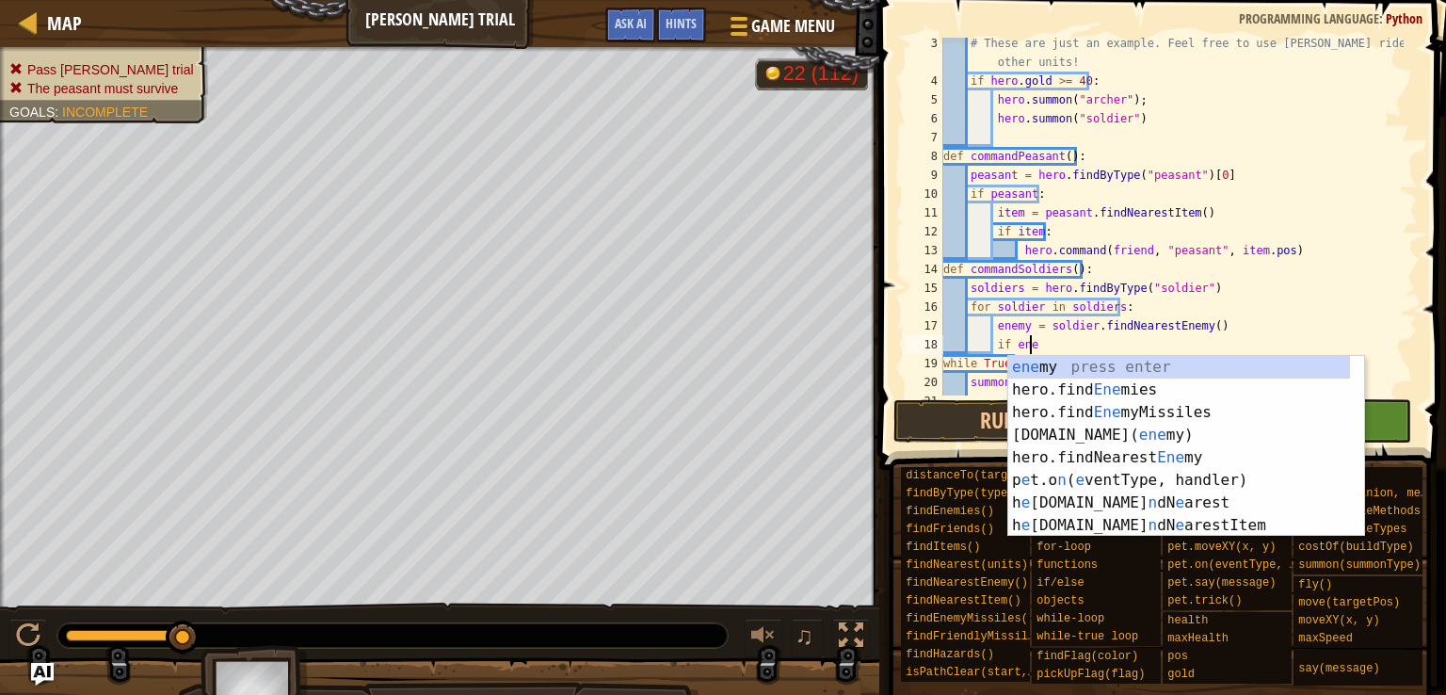
scroll to position [8, 7]
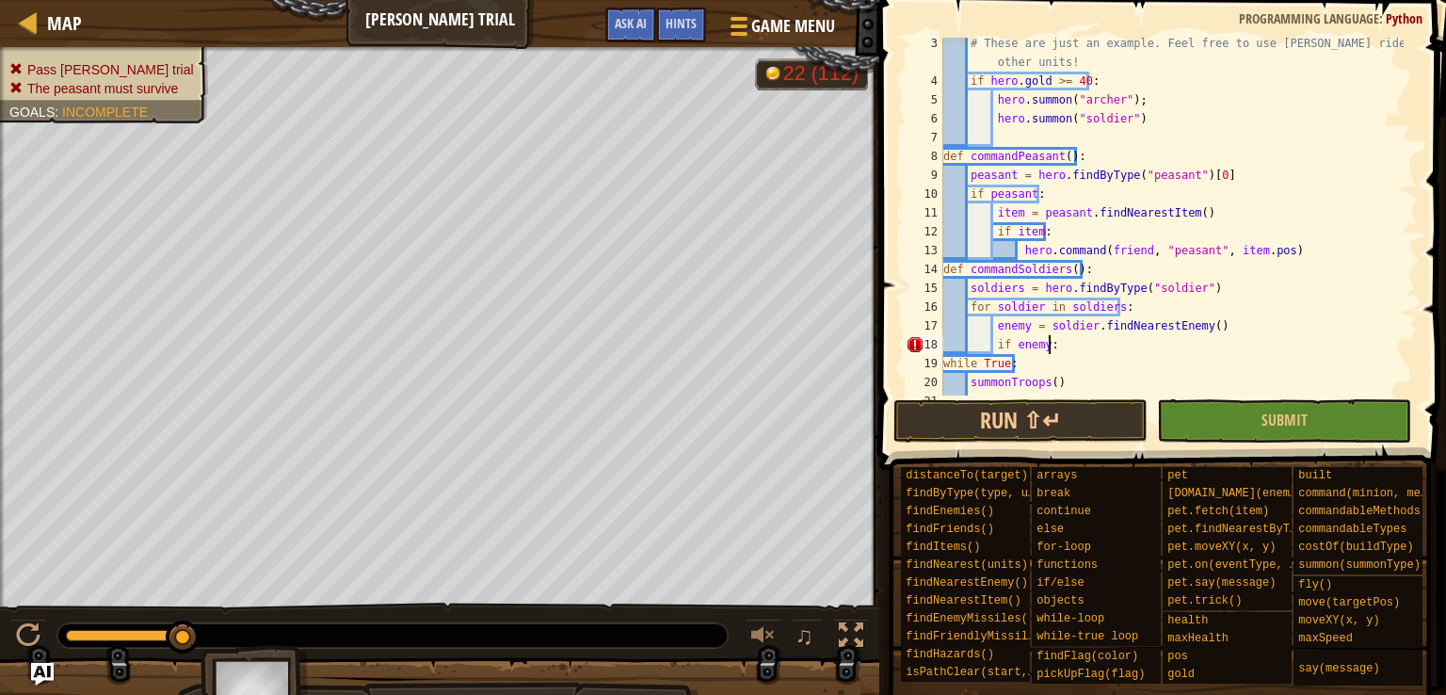
type textarea "if enemy:"
click at [1199, 244] on div "# These are just an example. Feel free to use [PERSON_NAME] riders and/or other…" at bounding box center [1171, 241] width 464 height 414
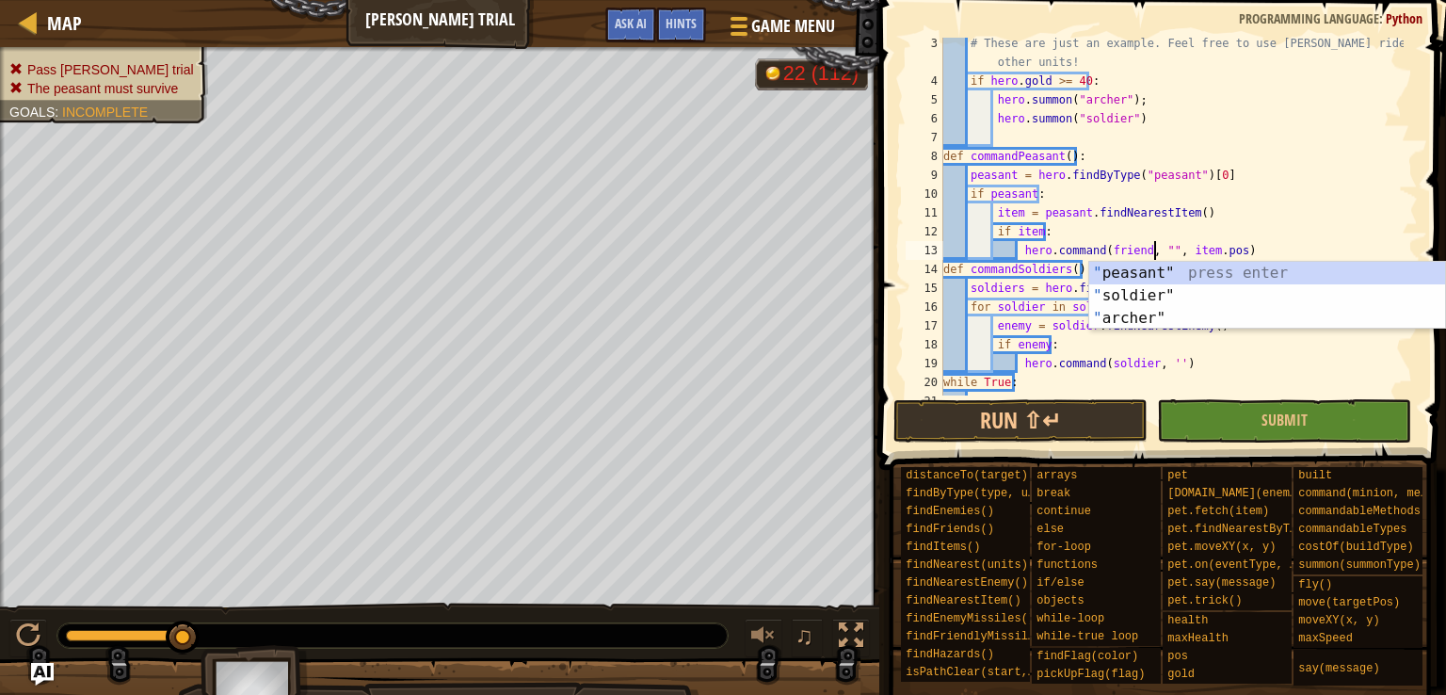
scroll to position [8, 19]
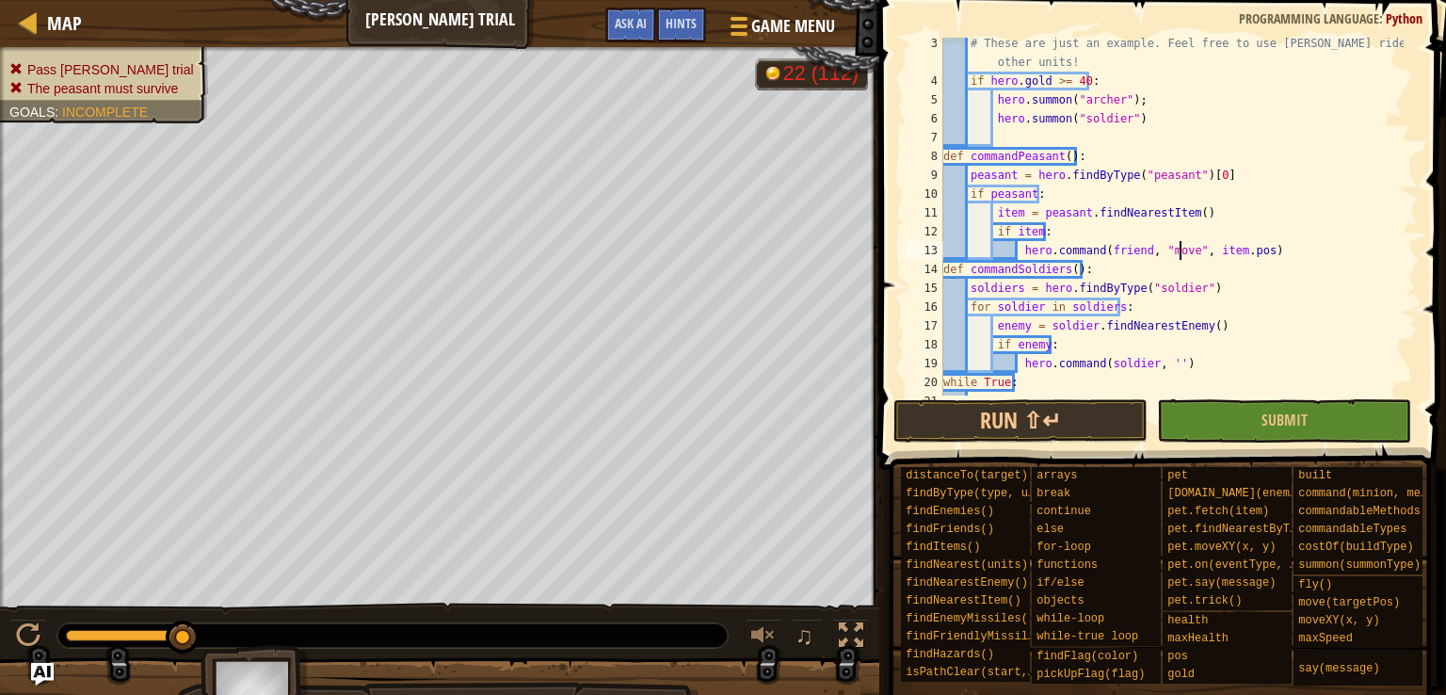
click at [1134, 249] on div "# These are just an example. Feel free to use [PERSON_NAME] riders and/or other…" at bounding box center [1171, 241] width 464 height 414
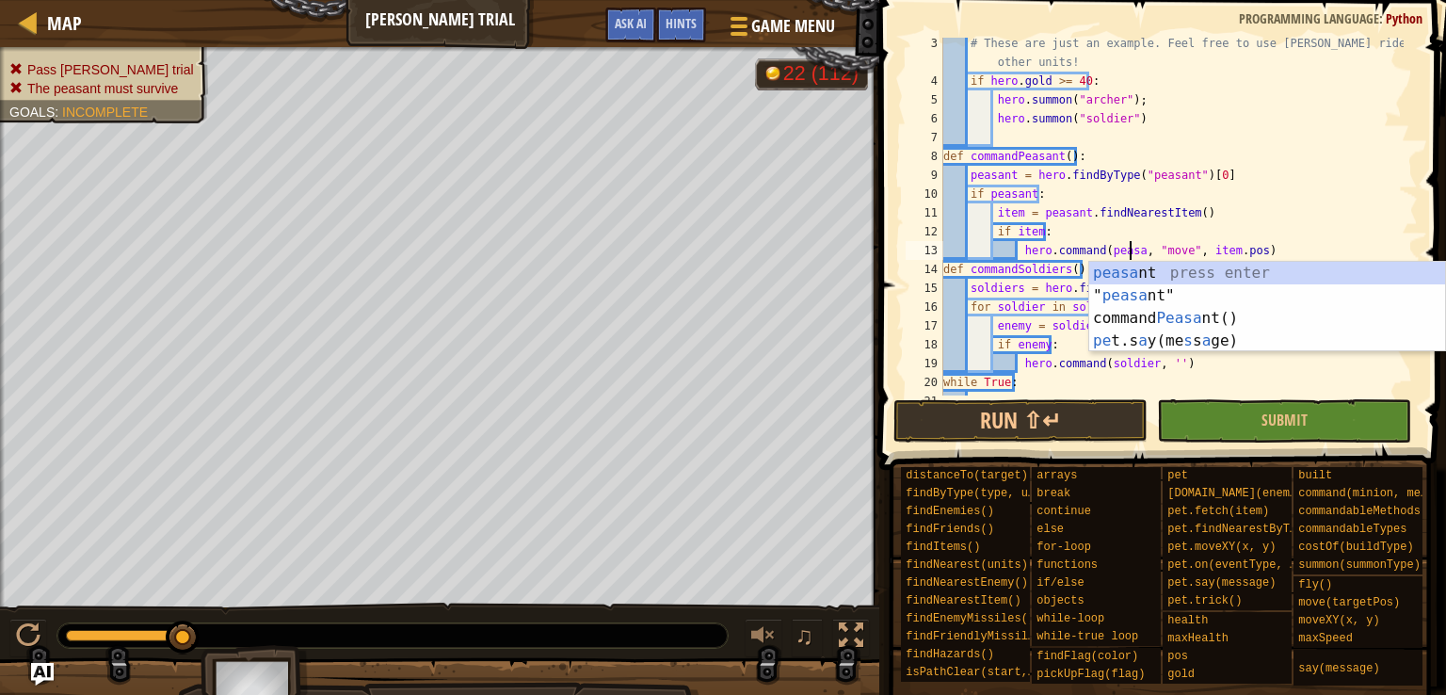
scroll to position [8, 16]
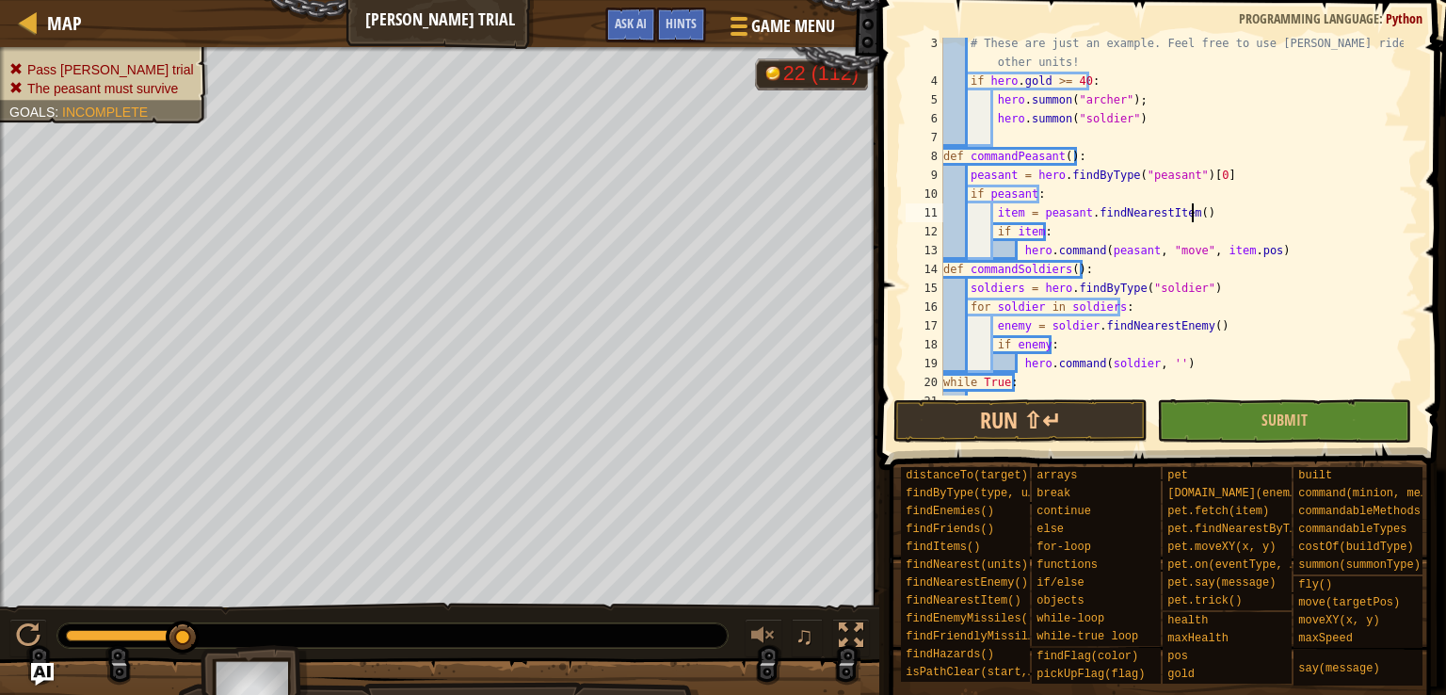
click at [1282, 204] on div "# These are just an example. Feel free to use [PERSON_NAME] riders and/or other…" at bounding box center [1171, 241] width 464 height 414
click at [1202, 328] on div "# These are just an example. Feel free to use [PERSON_NAME] riders and/or other…" at bounding box center [1171, 241] width 464 height 414
click at [1160, 361] on div "# These are just an example. Feel free to use [PERSON_NAME] riders and/or other…" at bounding box center [1171, 241] width 464 height 414
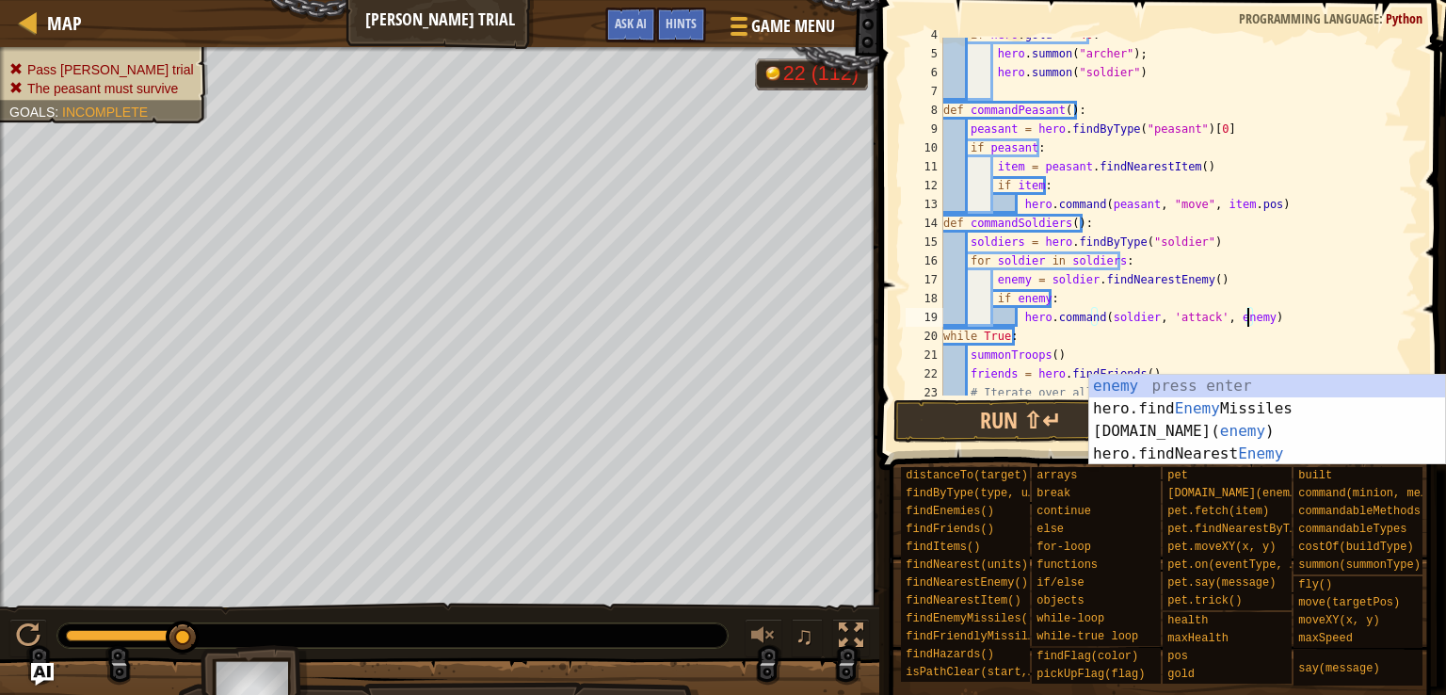
scroll to position [169, 0]
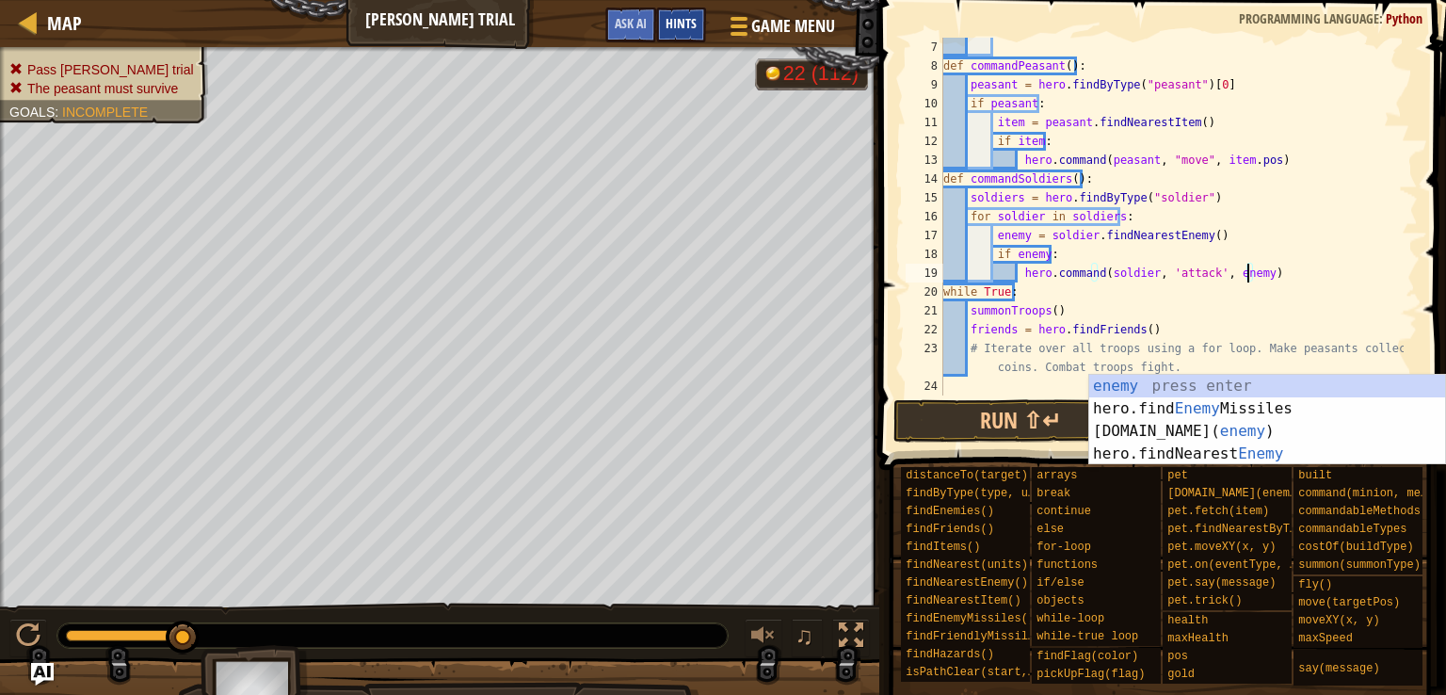
type textarea "hero.command(soldier, 'attack', enemy)"
click at [1270, 271] on div "def commandPeasant ( ) : peasant = hero . findByType ( "peasant" ) [ 0 ] if pea…" at bounding box center [1171, 235] width 464 height 395
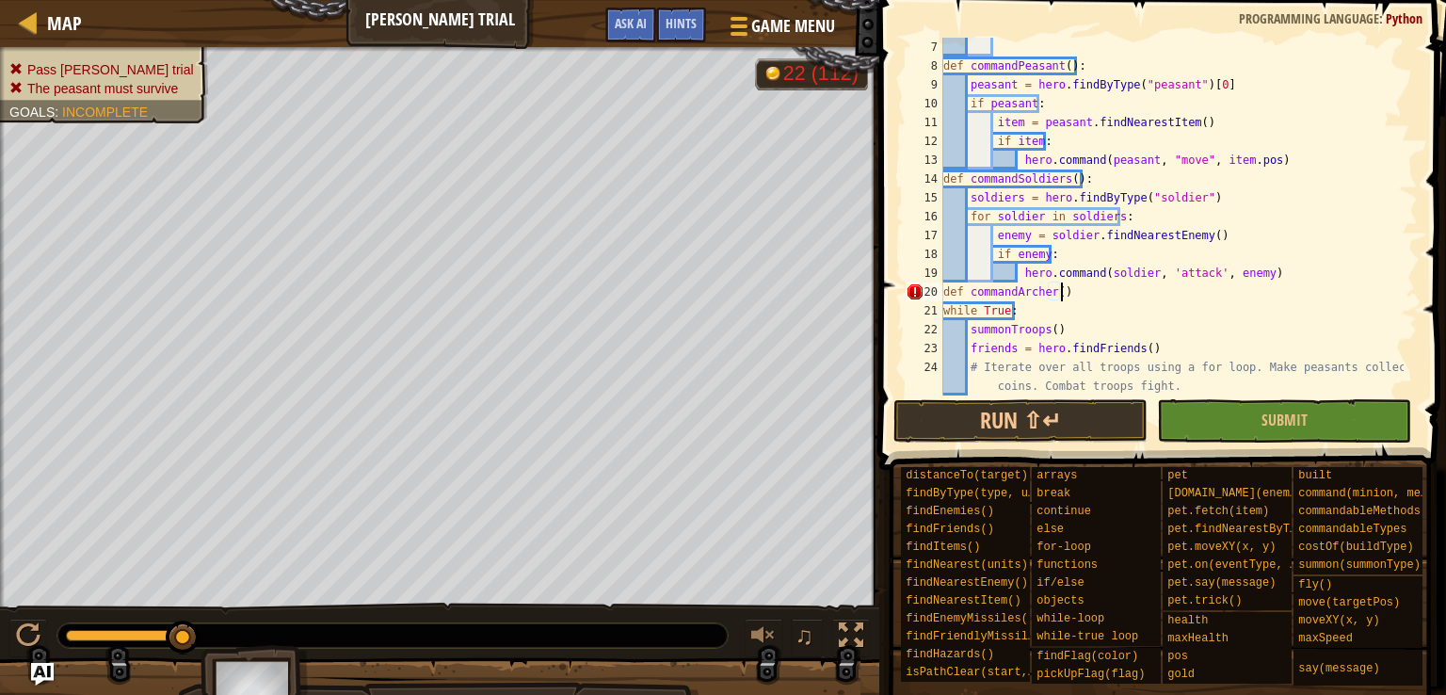
scroll to position [8, 8]
type textarea "def [DEMOGRAPHIC_DATA]():"
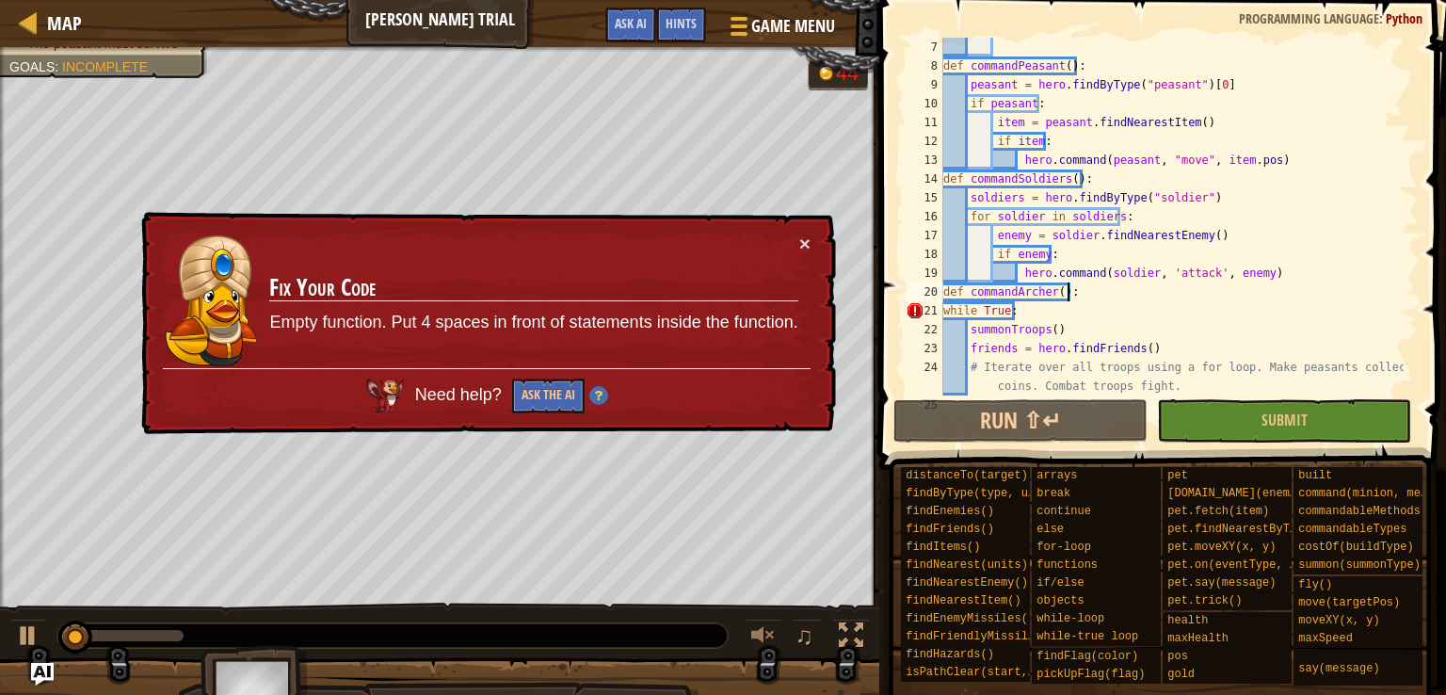
click at [1094, 292] on div "def commandPeasant ( ) : peasant = hero . findByType ( "peasant" ) [ 0 ] if pea…" at bounding box center [1171, 235] width 464 height 395
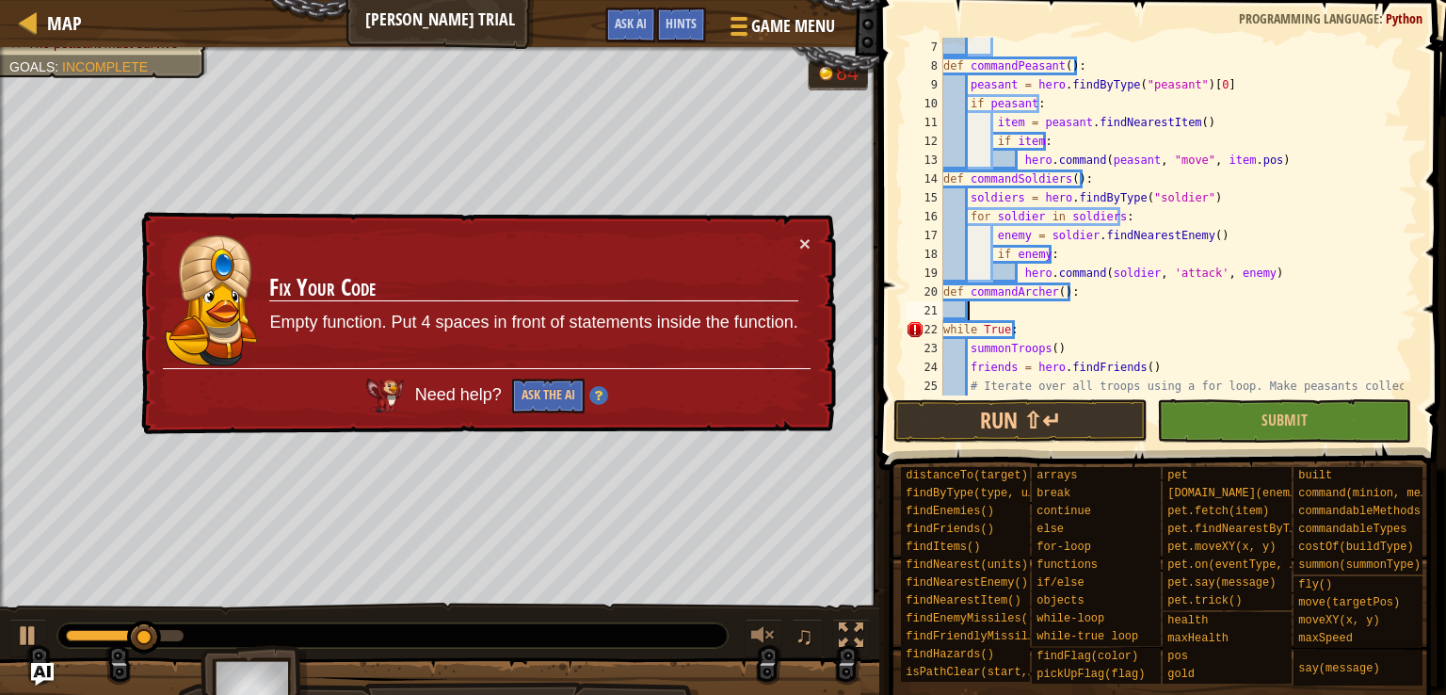
click at [941, 329] on div "22" at bounding box center [925, 329] width 38 height 19
type textarea "while True:"
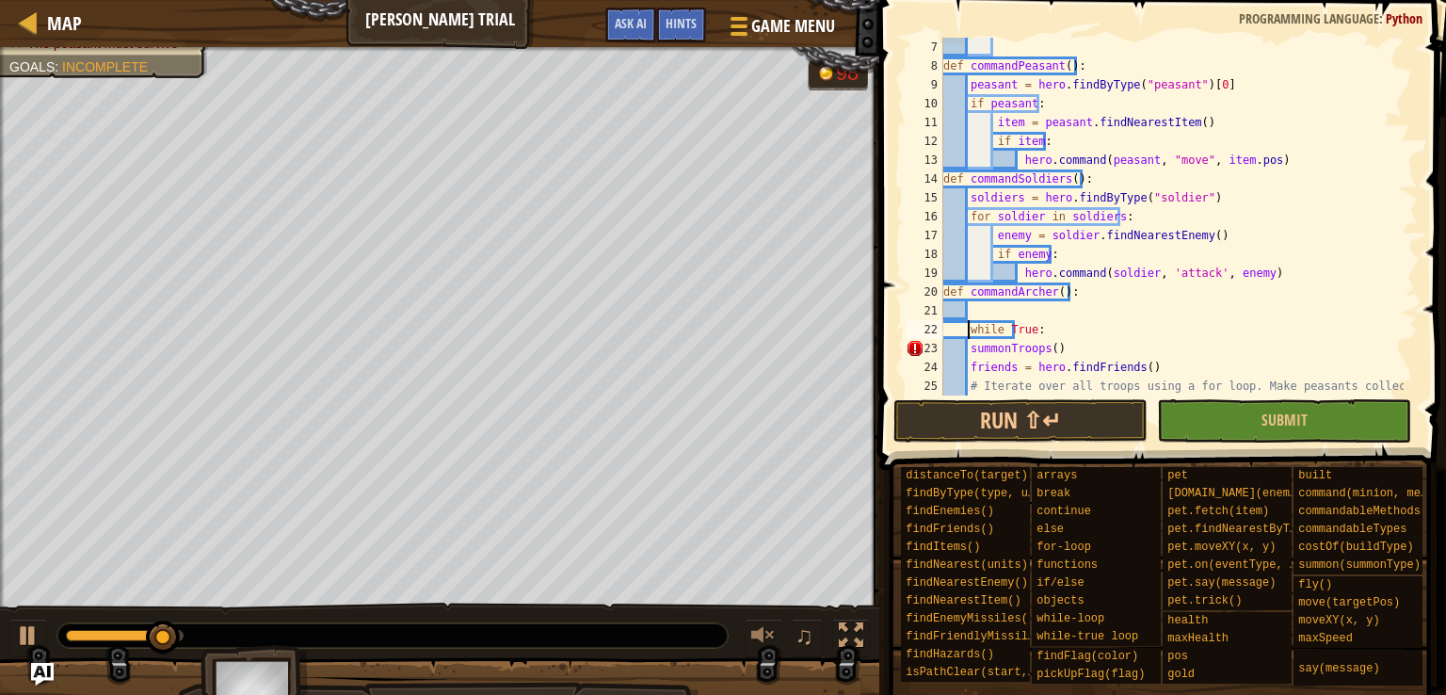
click at [994, 307] on div "def commandPeasant ( ) : peasant = hero . findByType ( "peasant" ) [ 0 ] if pea…" at bounding box center [1171, 245] width 464 height 414
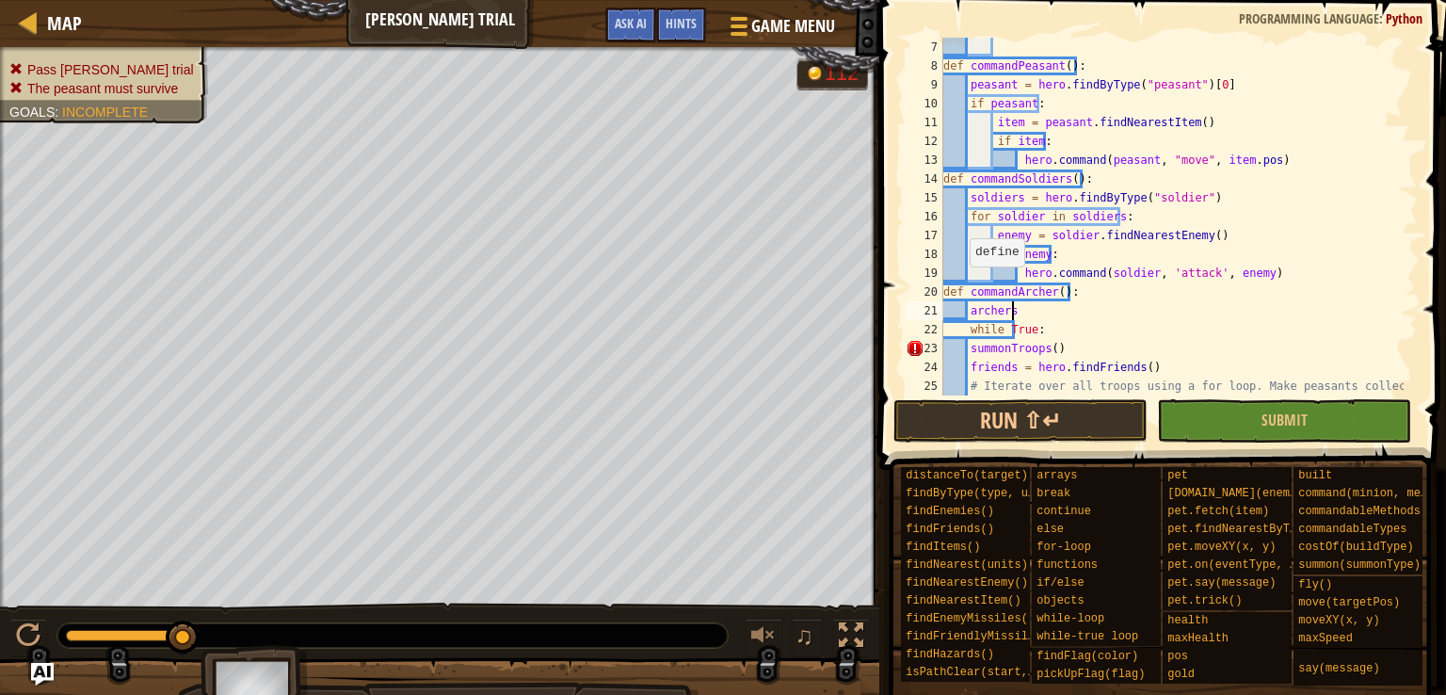
scroll to position [8, 4]
click at [968, 333] on div "def commandPeasant ( ) : peasant = hero . findByType ( "peasant" ) [ 0 ] if pea…" at bounding box center [1171, 245] width 464 height 414
click at [1021, 313] on div "def commandPeasant ( ) : peasant = hero . findByType ( "peasant" ) [ 0 ] if pea…" at bounding box center [1171, 245] width 464 height 414
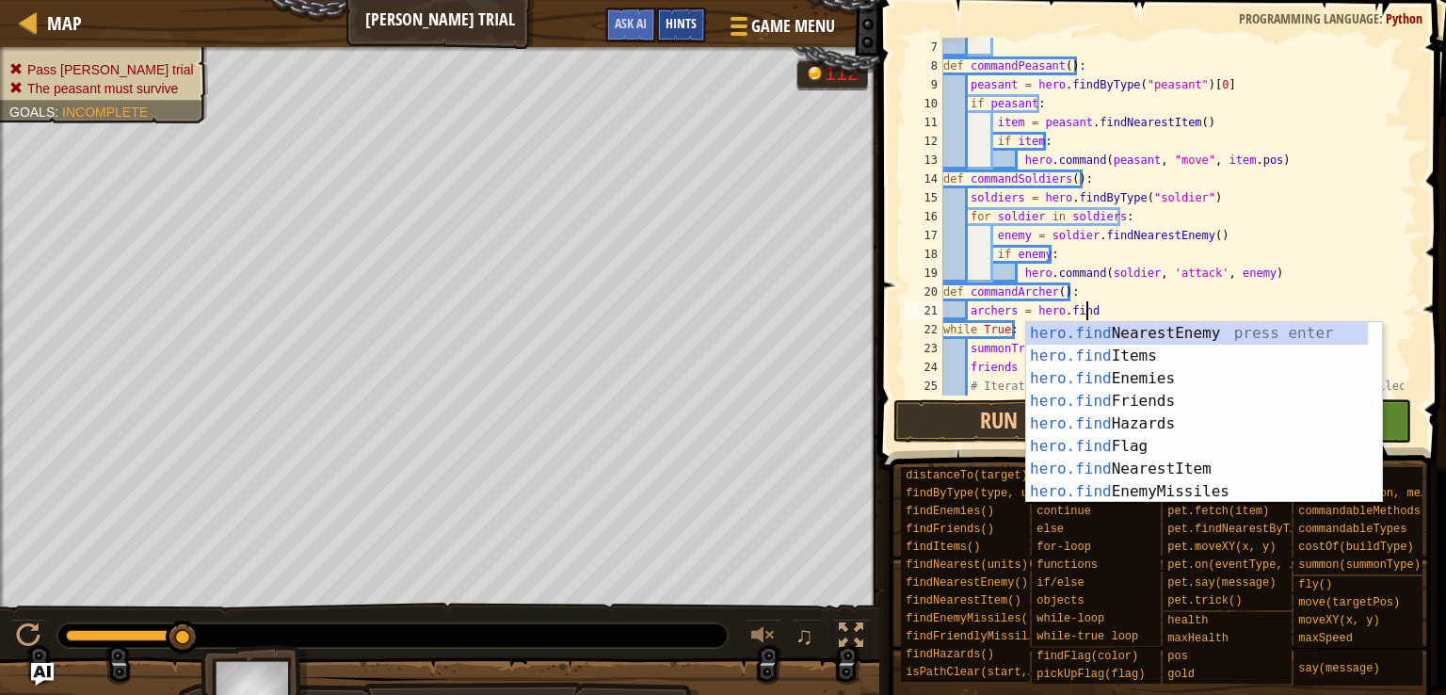
scroll to position [8, 11]
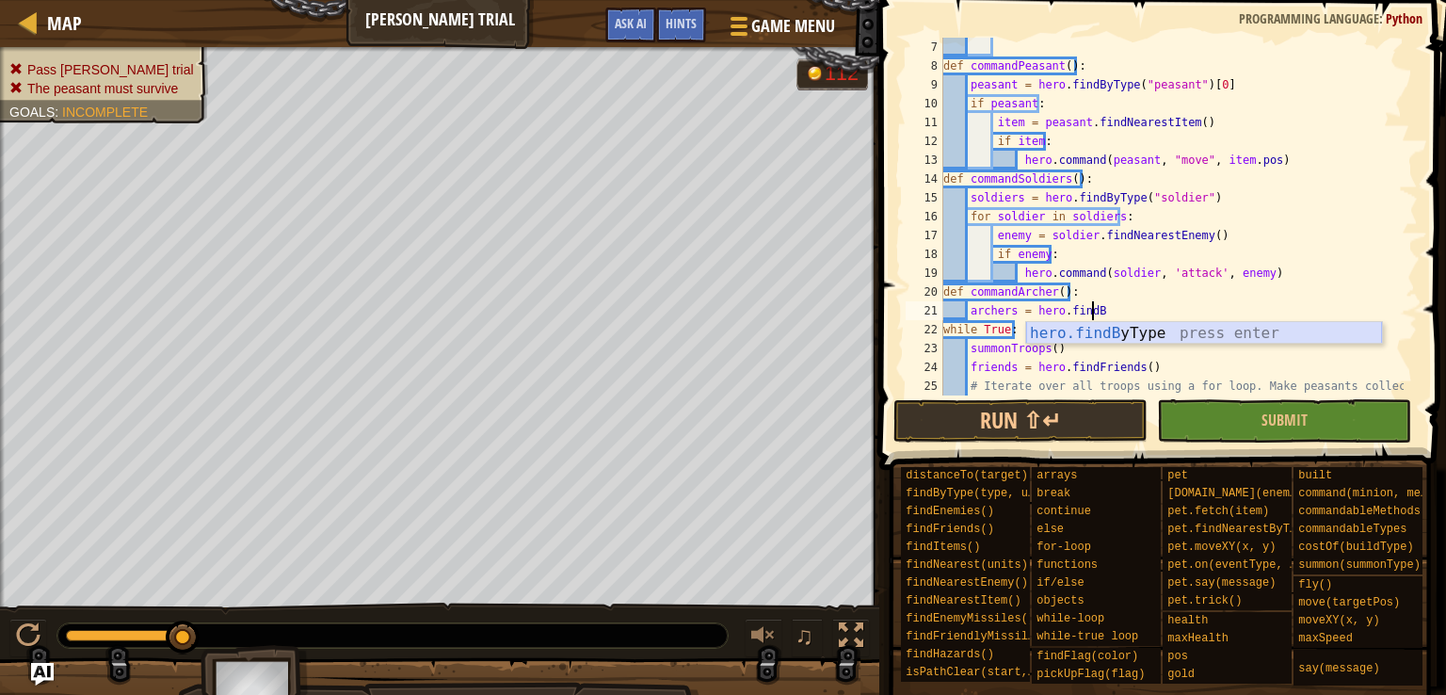
click at [1054, 328] on div "hero.findB yType press enter" at bounding box center [1204, 356] width 356 height 68
click at [1212, 298] on div "def commandPeasant ( ) : peasant = hero . findByType ( "peasant" ) [ 0 ] if pea…" at bounding box center [1171, 245] width 464 height 414
click at [1204, 306] on div "def commandPeasant ( ) : peasant = hero . findByType ( "peasant" ) [ 0 ] if pea…" at bounding box center [1171, 245] width 464 height 414
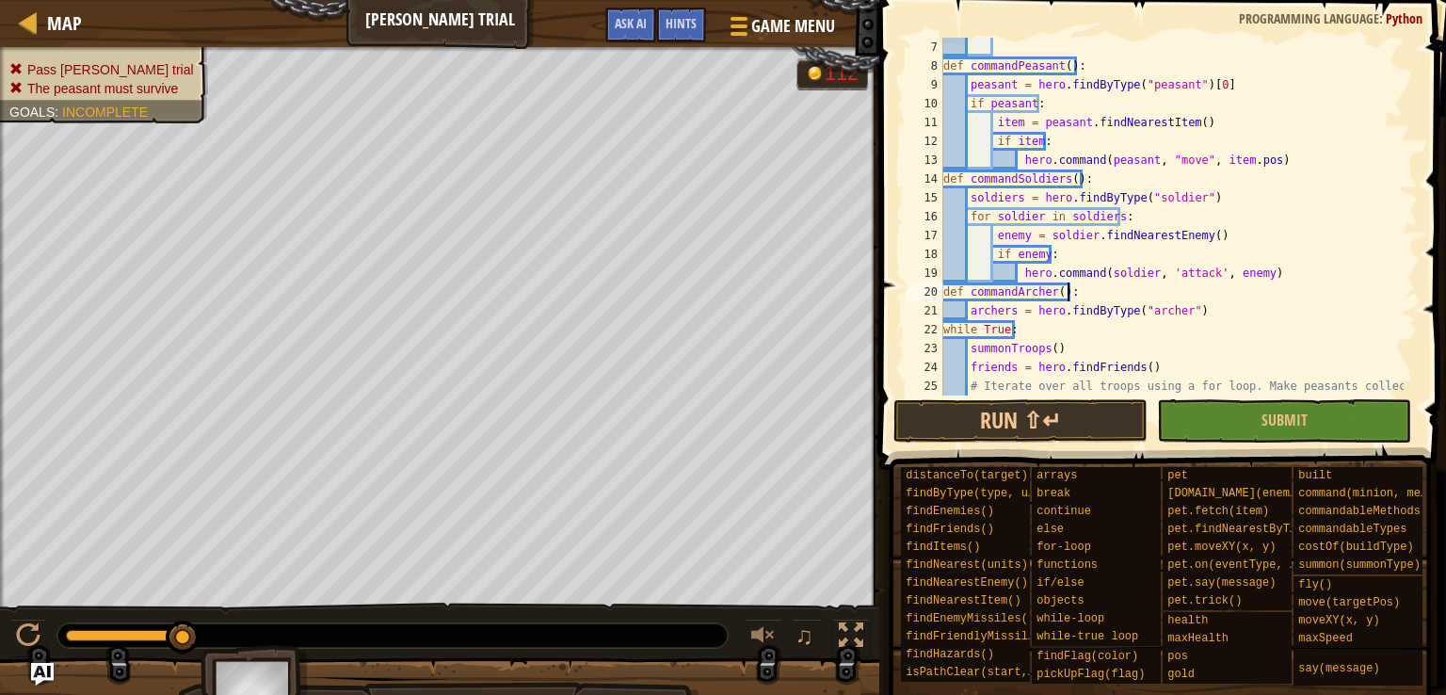
type textarea "archers = hero.findByType("[PERSON_NAME]")"
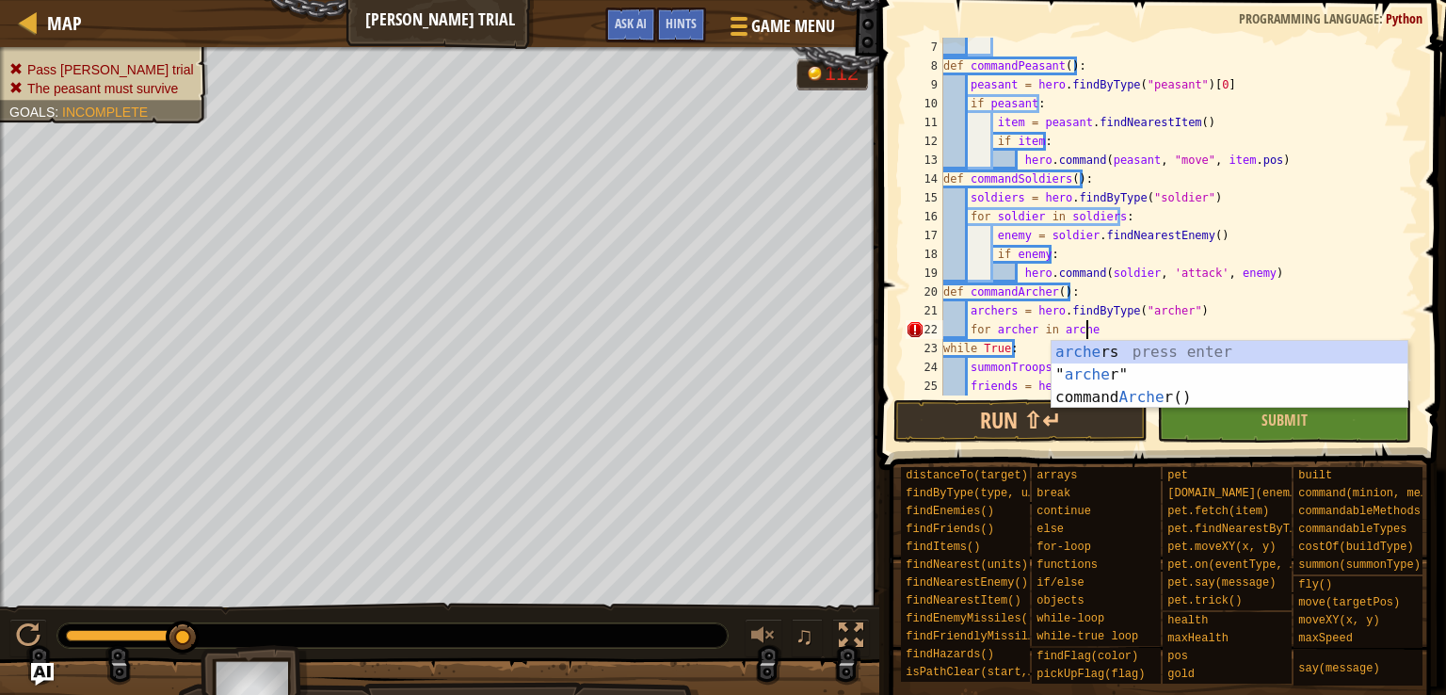
scroll to position [8, 11]
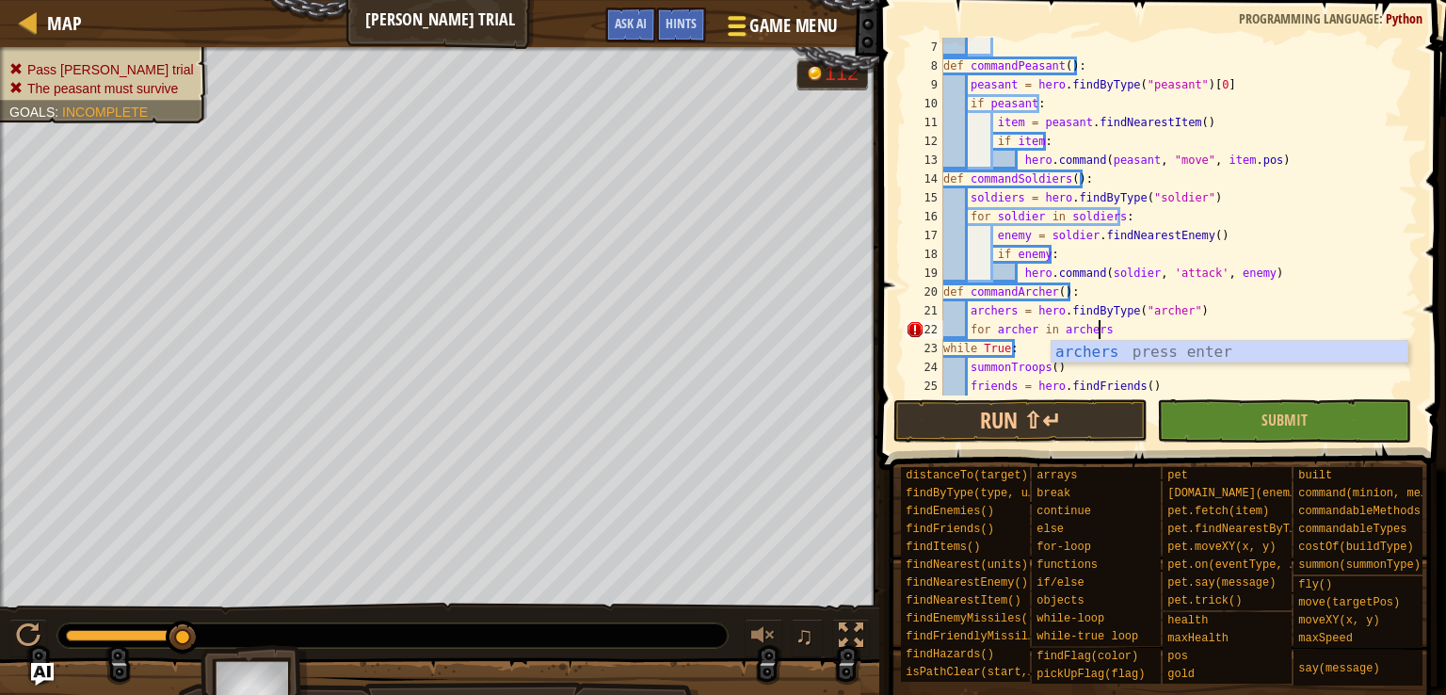
type textarea "for [PERSON_NAME] in archers:"
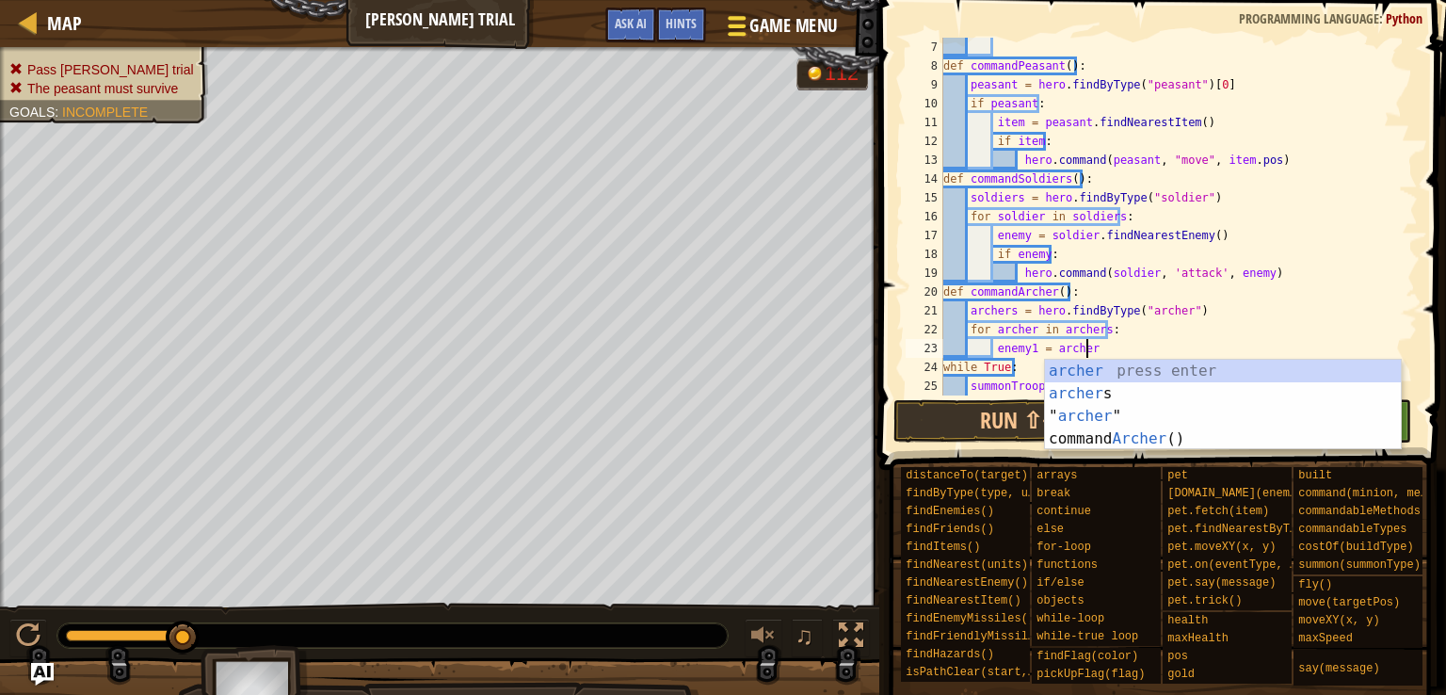
scroll to position [8, 10]
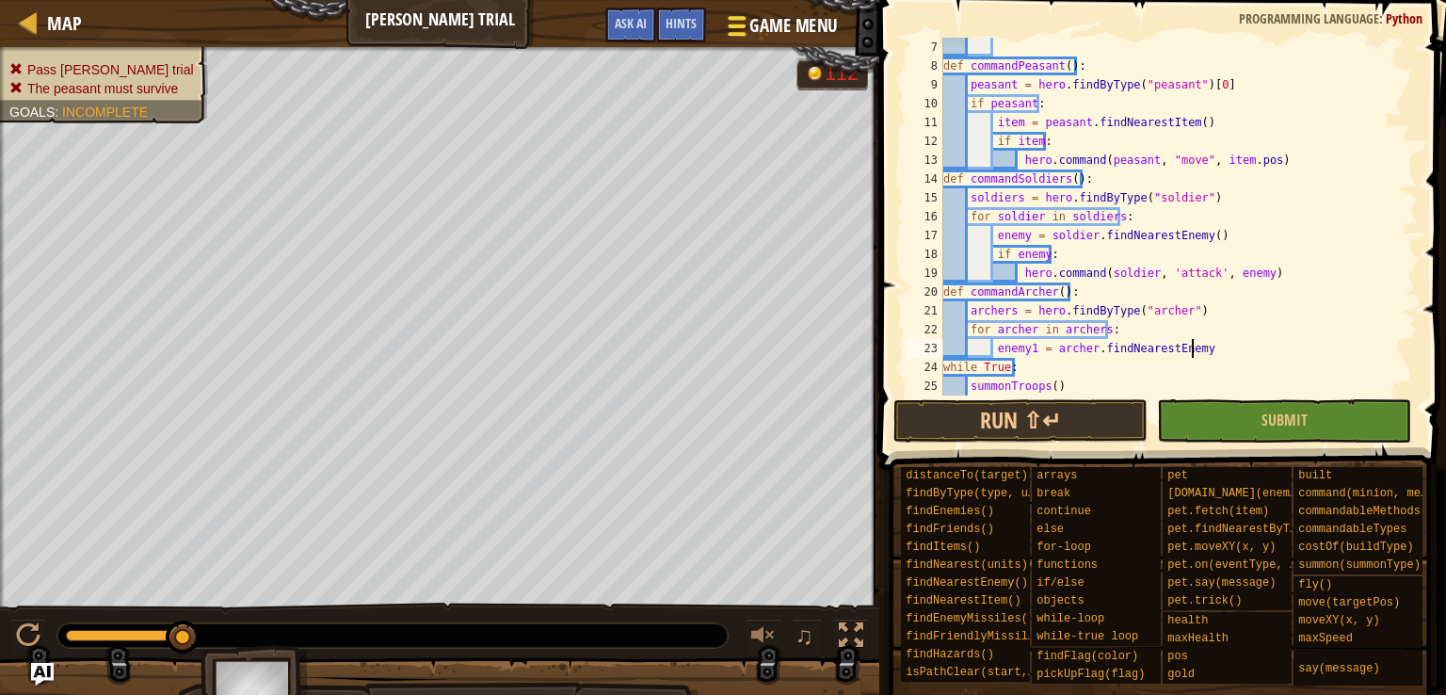
type textarea "enemy1 = [PERSON_NAME].findNearestEnemy()"
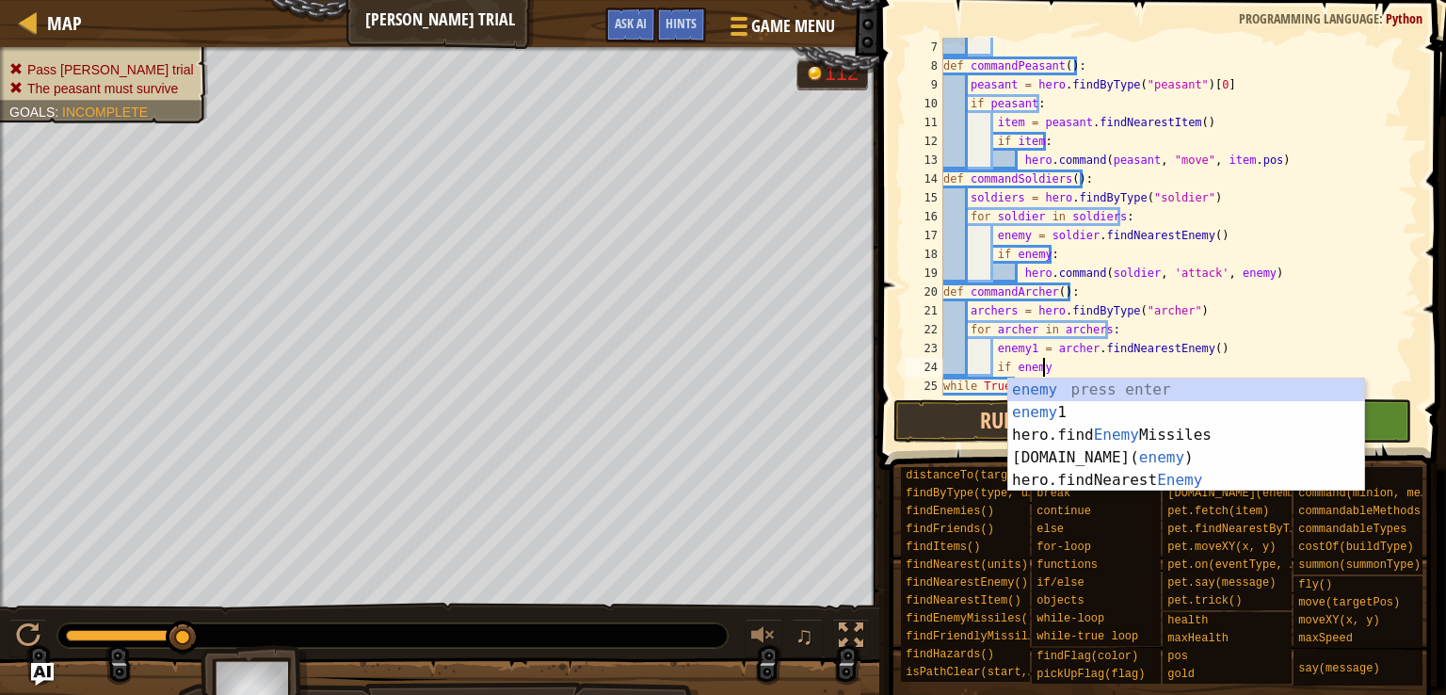
scroll to position [8, 8]
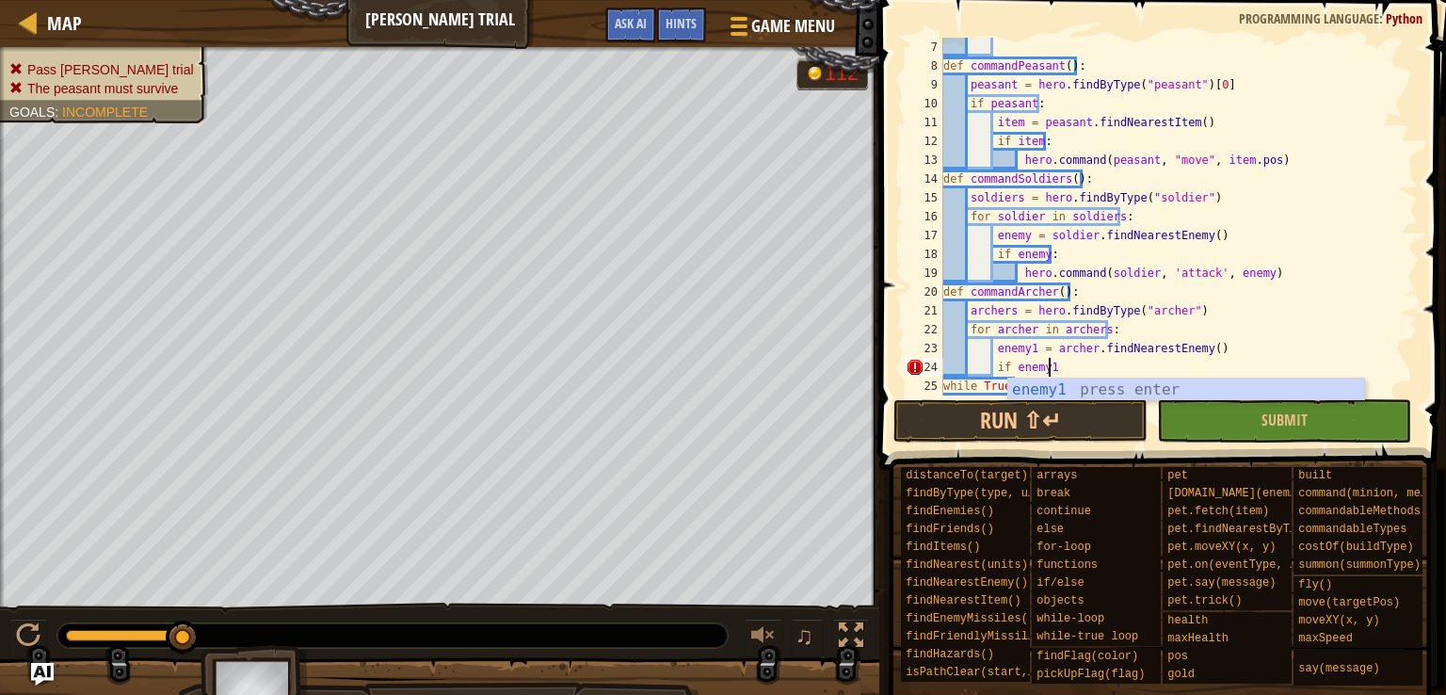
type textarea "if enemy1:"
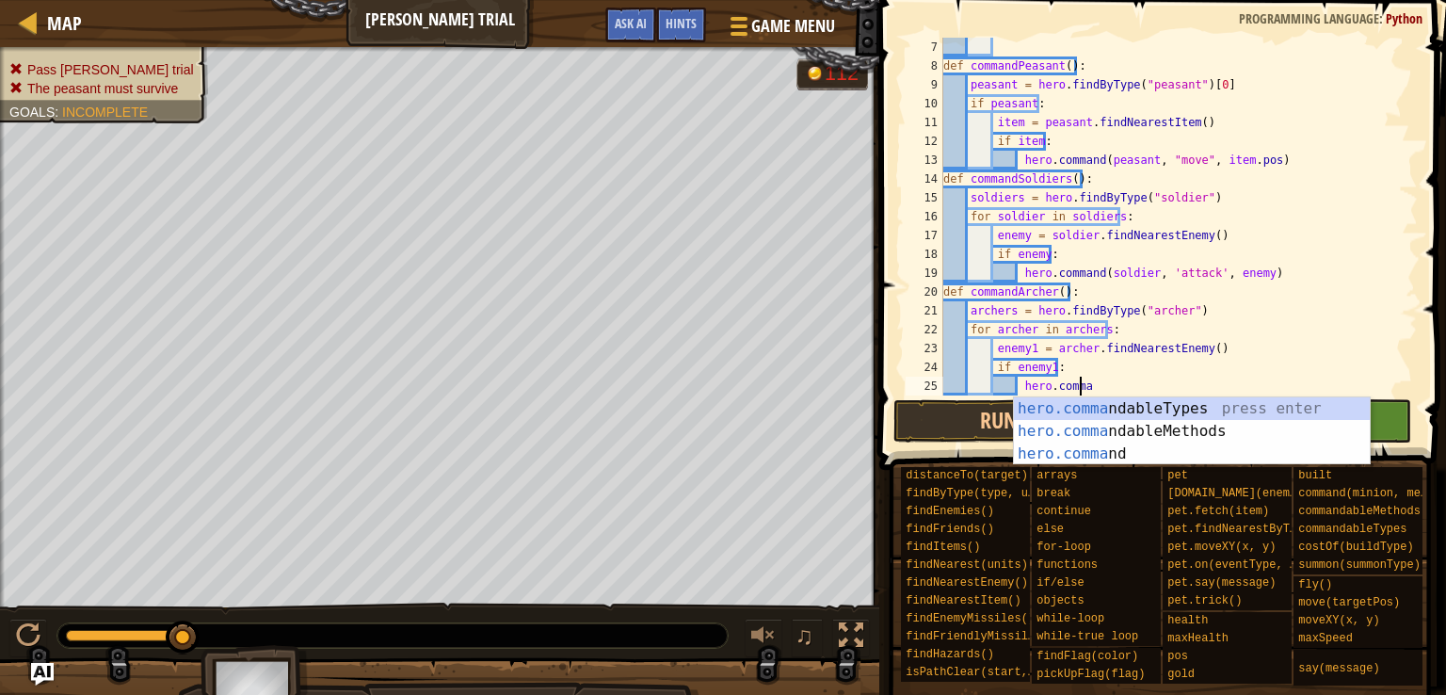
scroll to position [8, 11]
click at [1250, 403] on div "hero.command press enter hero.command ableTypes press enter hero.command ableMe…" at bounding box center [1192, 453] width 356 height 113
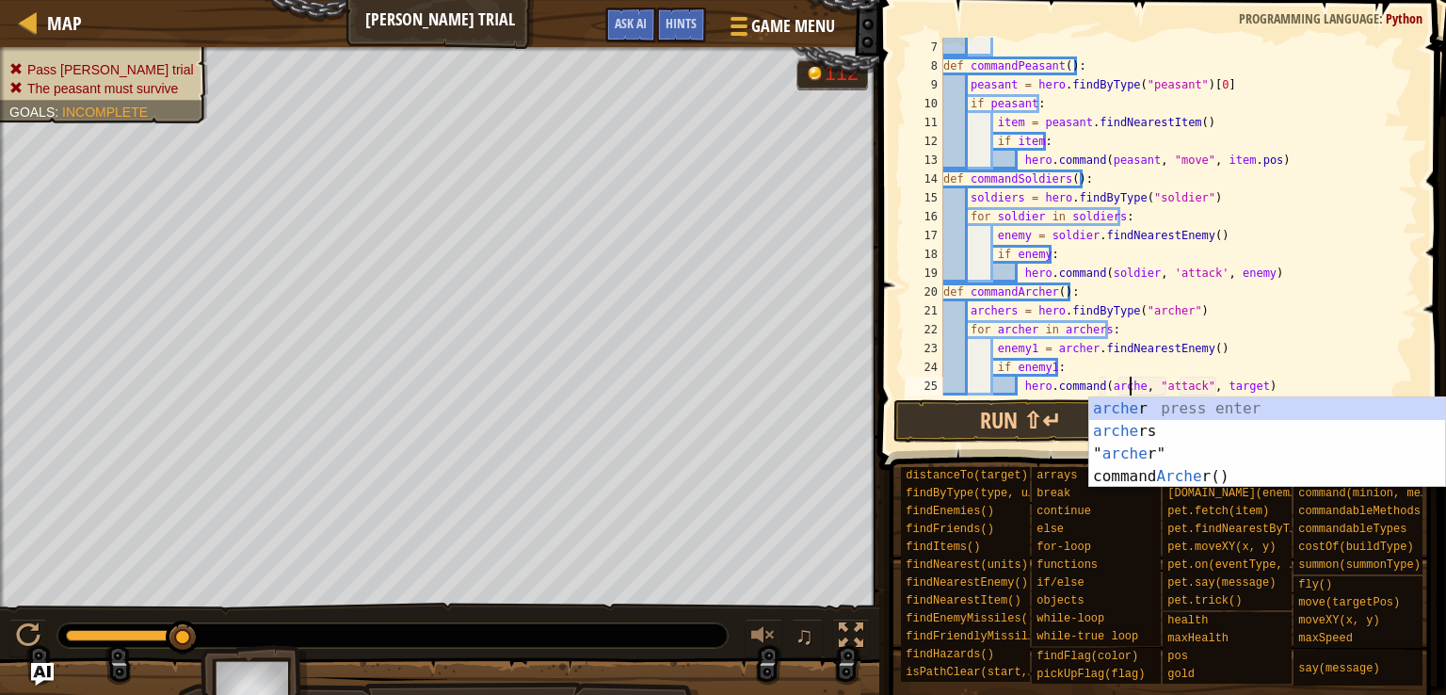
scroll to position [8, 16]
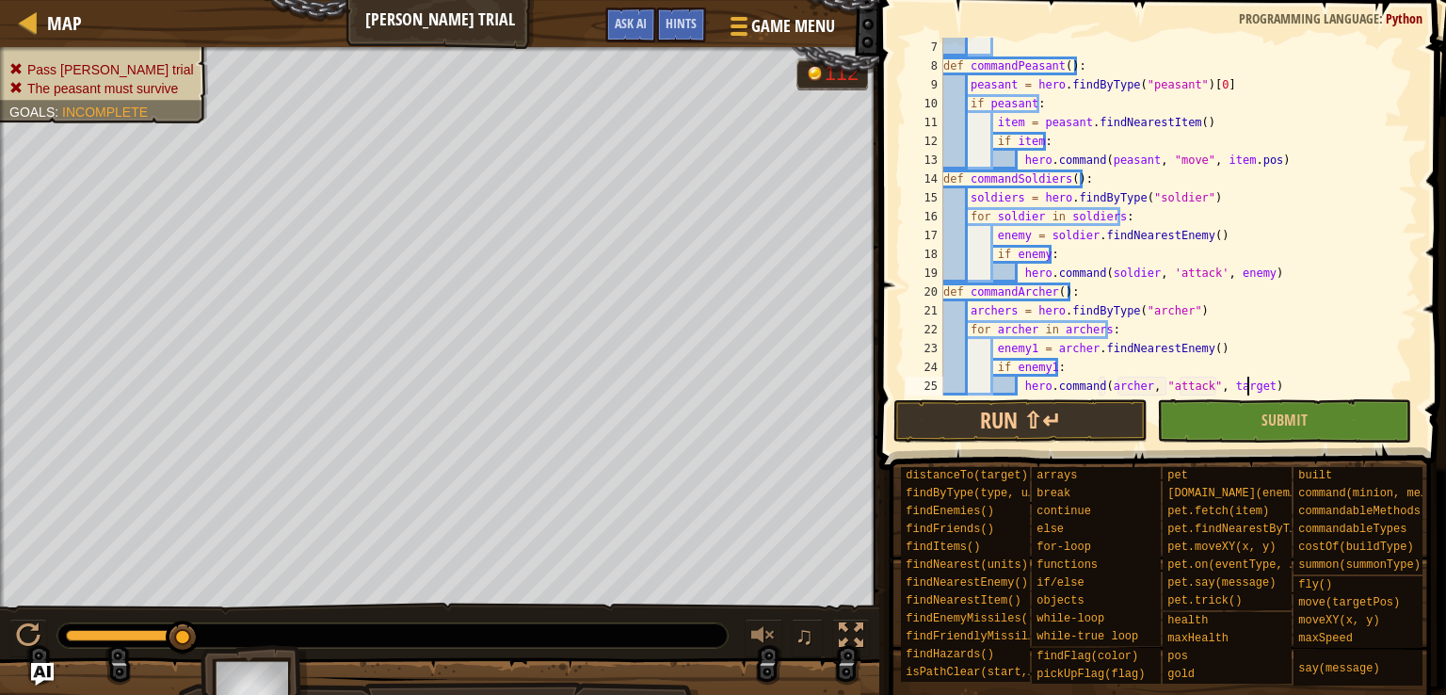
click at [1246, 391] on div "def commandPeasant ( ) : peasant = hero . findByType ( "peasant" ) [ 0 ] if pea…" at bounding box center [1171, 235] width 464 height 395
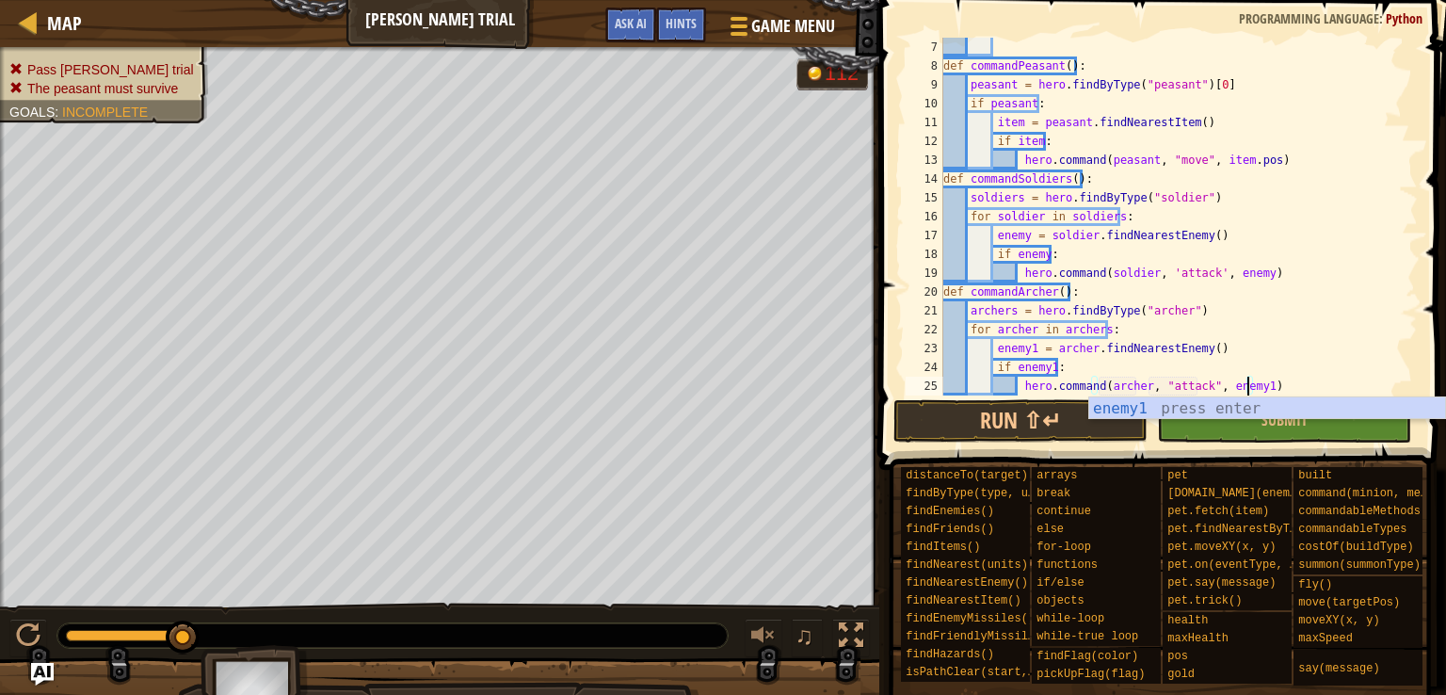
scroll to position [282, 0]
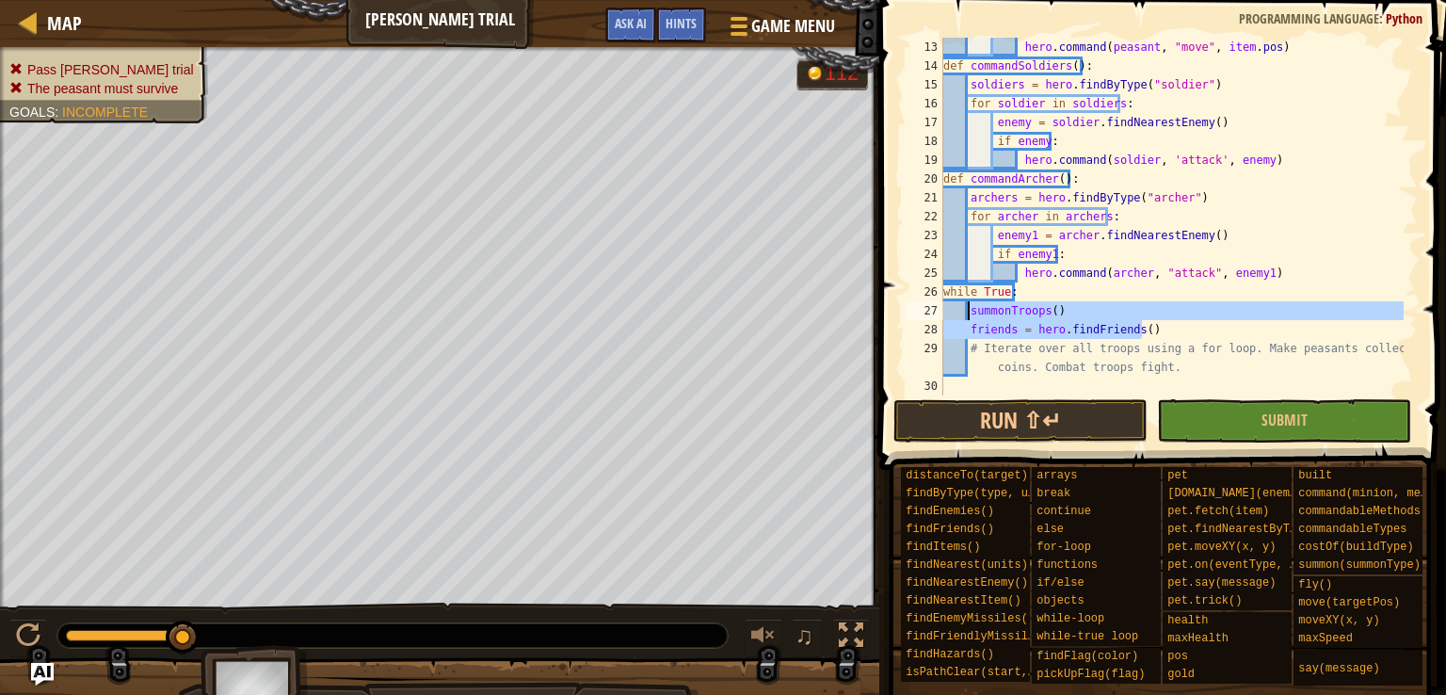
drag, startPoint x: 1154, startPoint y: 321, endPoint x: 967, endPoint y: 312, distance: 187.6
click at [967, 312] on div "hero . command ( peasant , "move" , item . pos ) def commandSoldiers ( ) : sold…" at bounding box center [1171, 235] width 464 height 395
type textarea "summonTroops() friends = hero.findFriends()"
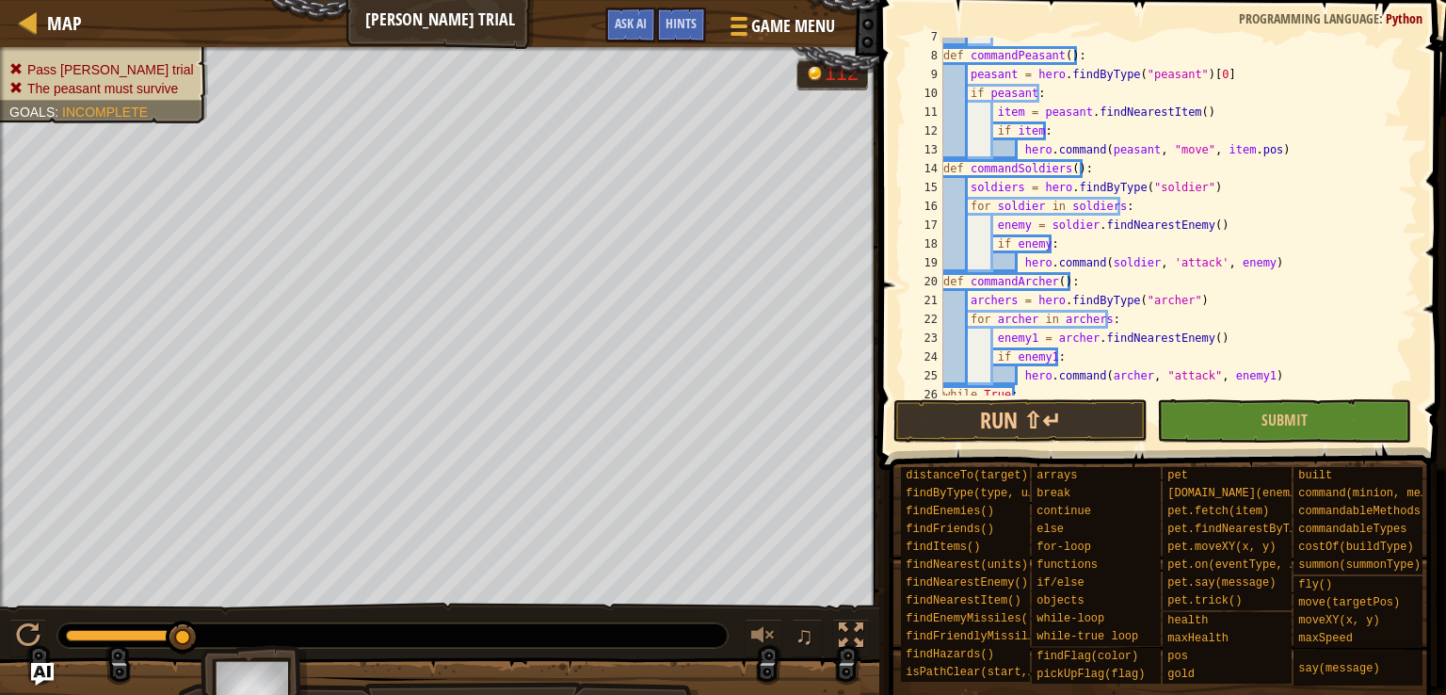
scroll to position [180, 0]
